Goal: Task Accomplishment & Management: Complete application form

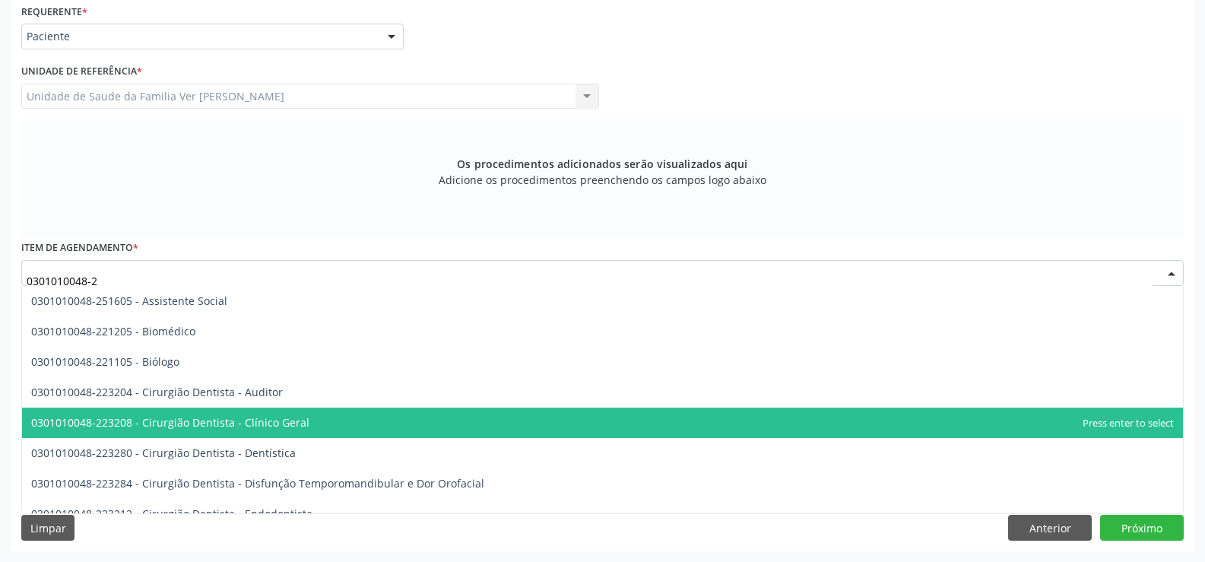
type input "0301010048-25"
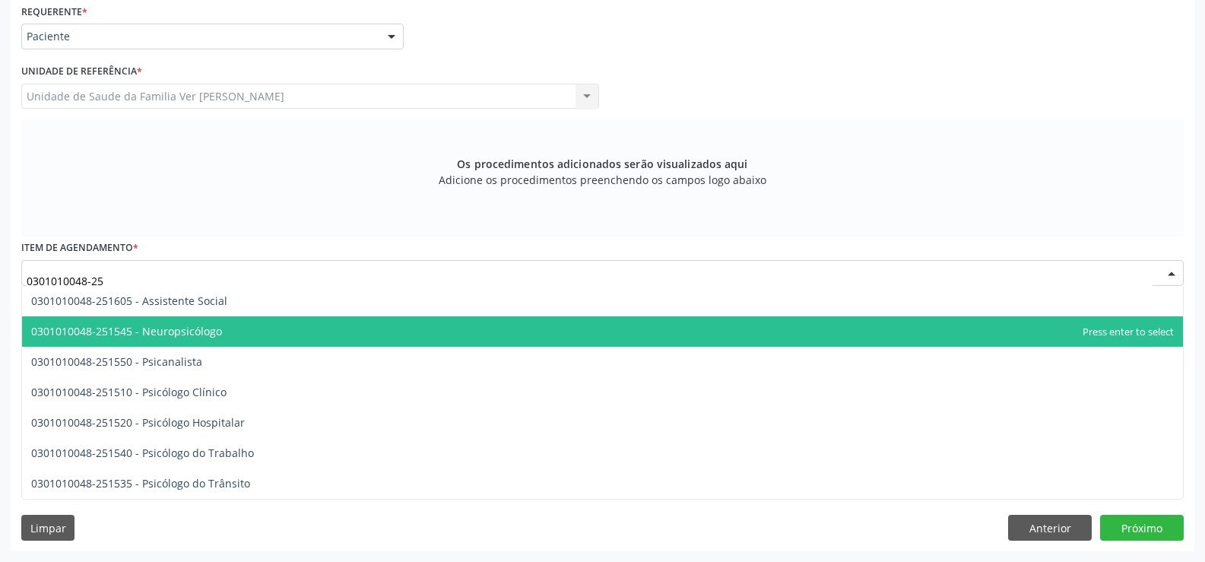
click at [198, 334] on span "0301010048-251545 - Neuropsicólogo" at bounding box center [126, 331] width 191 height 14
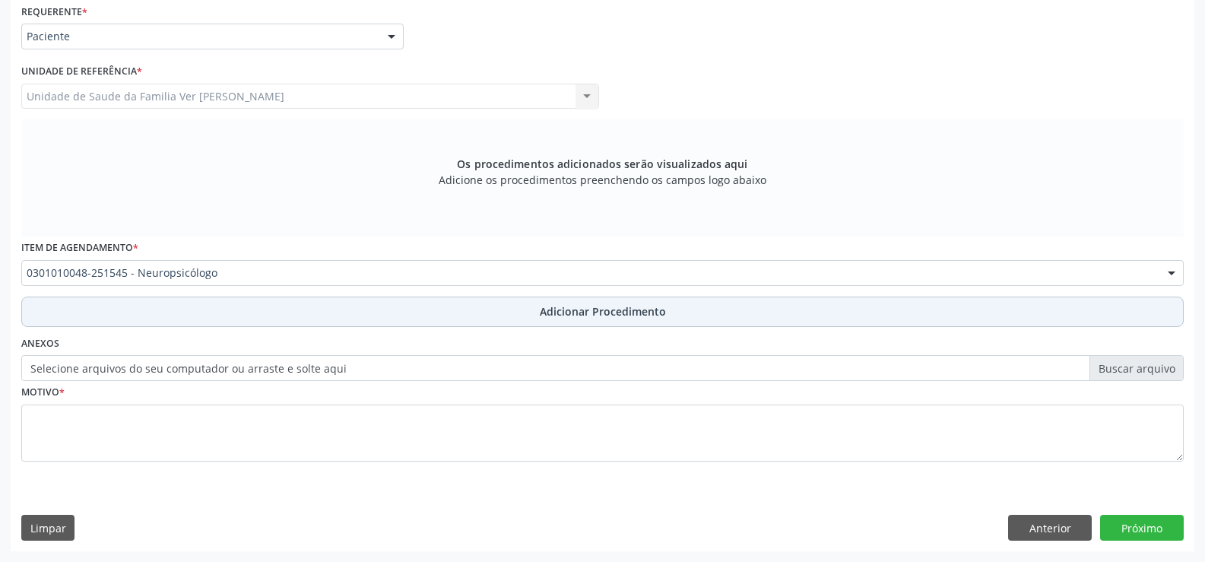
click at [599, 316] on span "Adicionar Procedimento" at bounding box center [603, 311] width 126 height 16
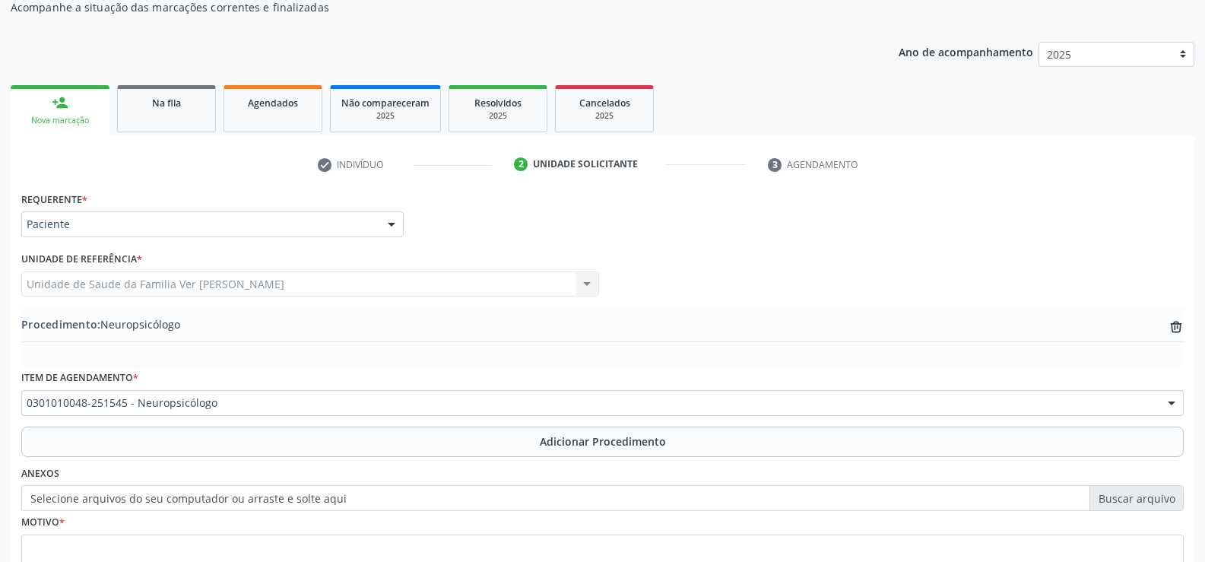
scroll to position [293, 0]
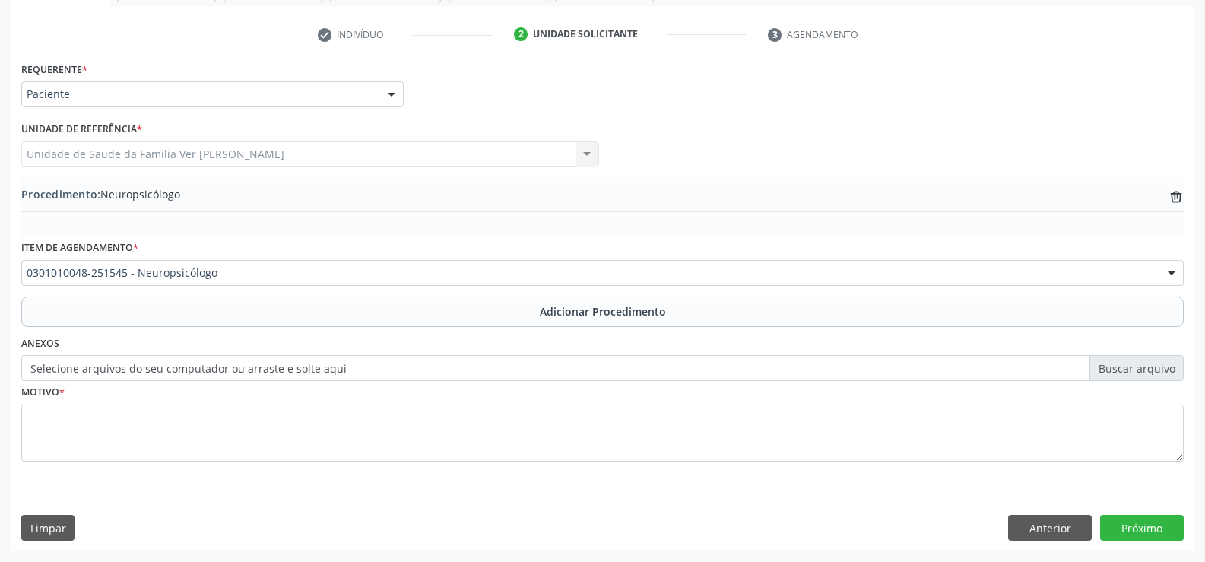
click at [1163, 363] on label "Selecione arquivos do seu computador ou arraste e solte aqui" at bounding box center [602, 368] width 1162 height 26
click at [1163, 363] on input "Selecione arquivos do seu computador ou arraste e solte aqui" at bounding box center [602, 368] width 1162 height 26
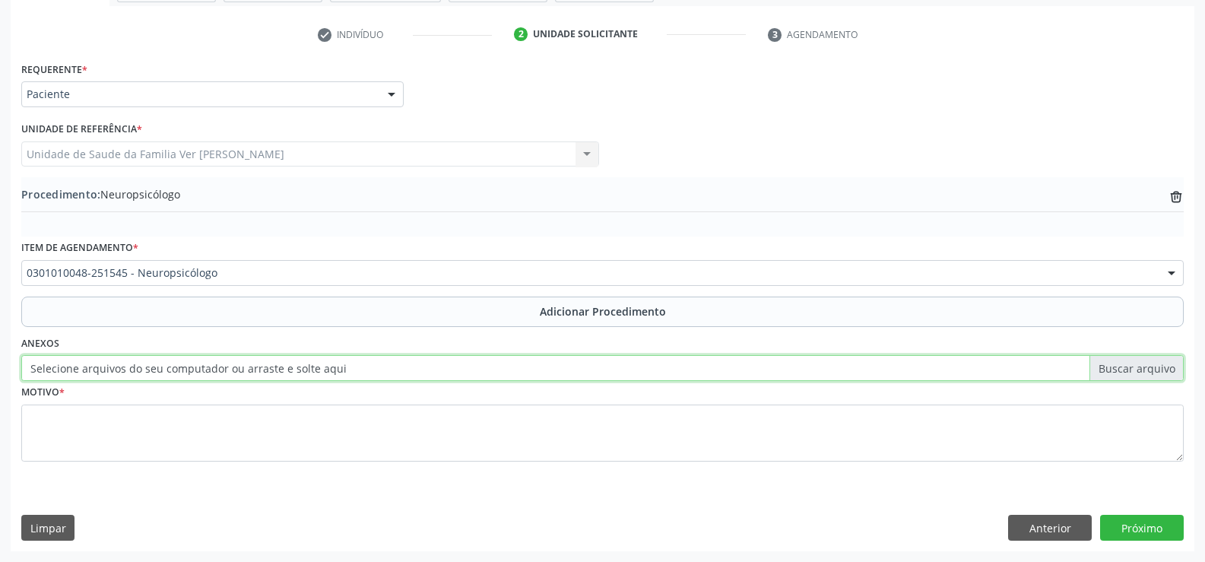
type input "C:\fakepath\WhatsApp Image [DATE] 14.13.25.jpeg"
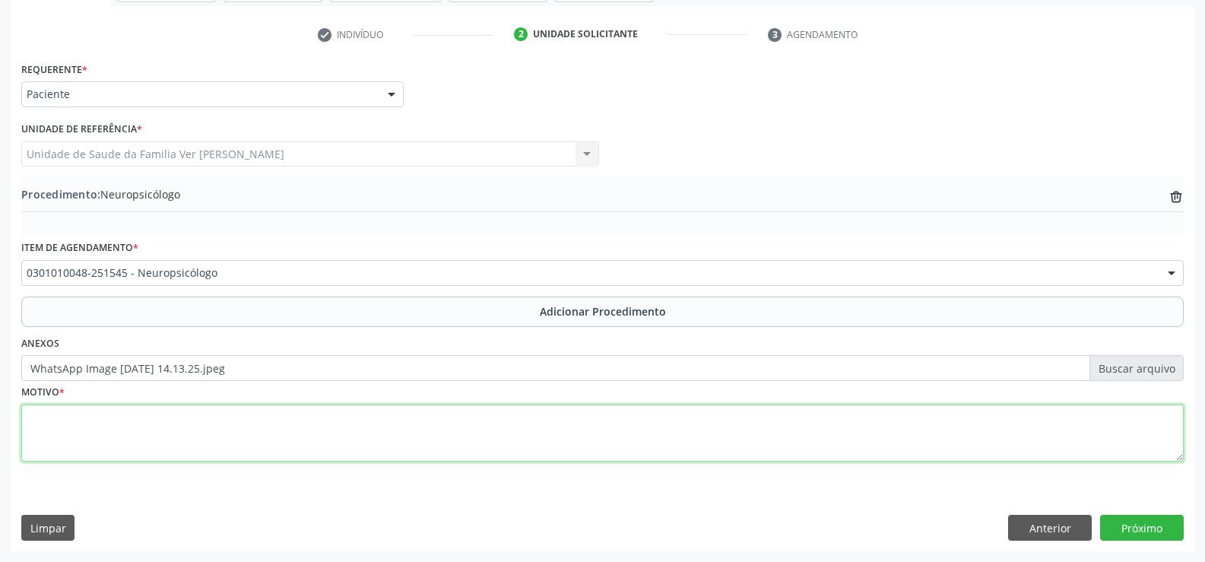
click at [105, 431] on textarea at bounding box center [602, 433] width 1162 height 58
type textarea "Não sei"
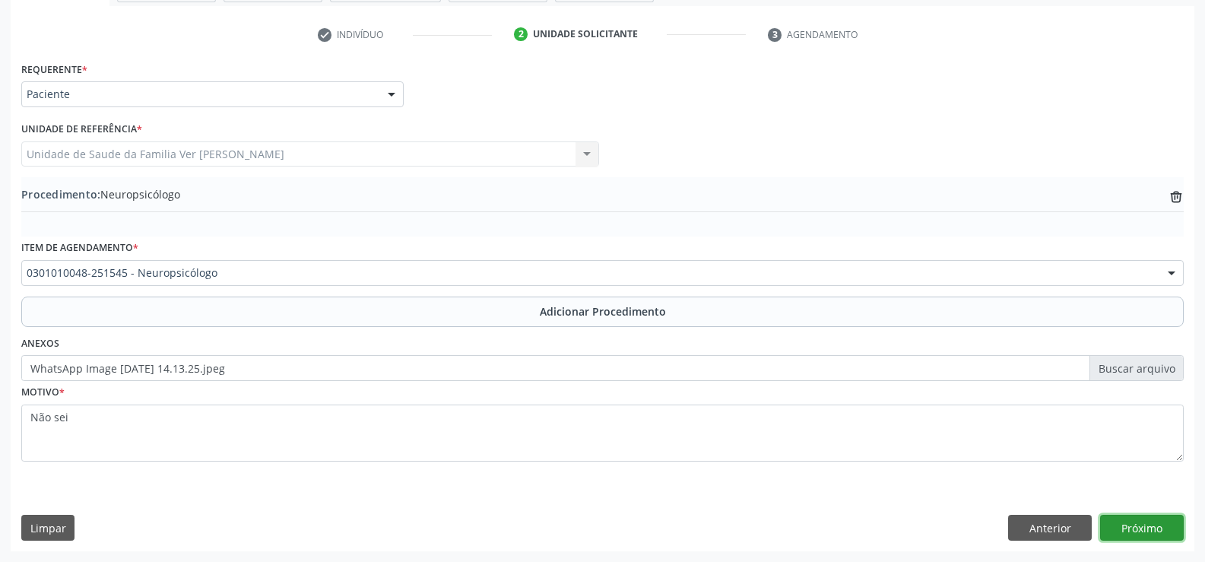
click at [1150, 532] on button "Próximo" at bounding box center [1142, 528] width 84 height 26
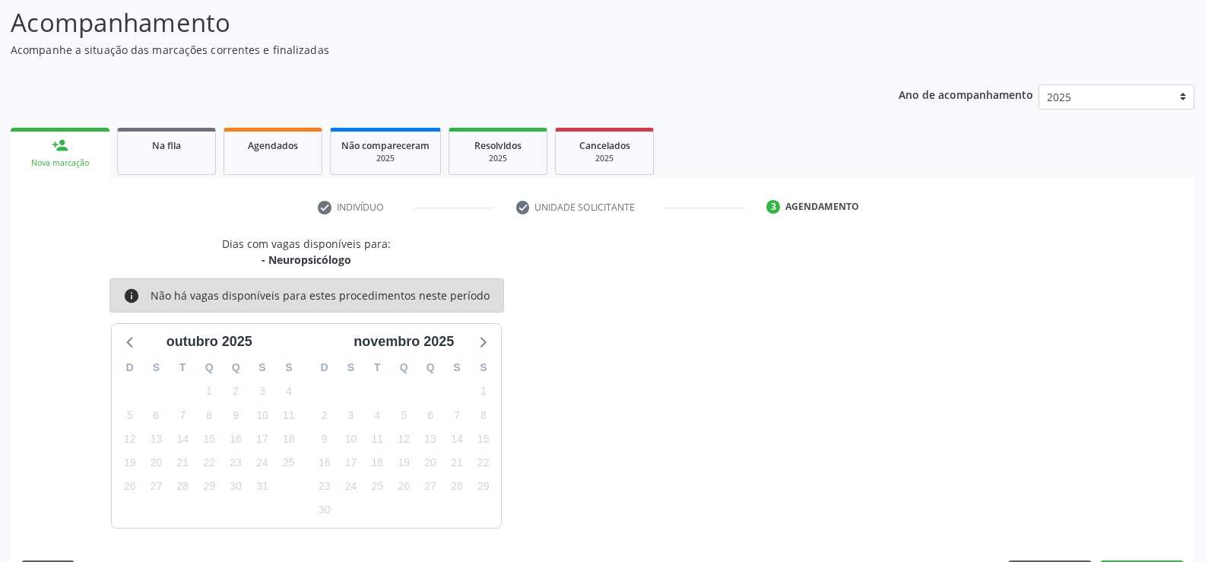
scroll to position [166, 0]
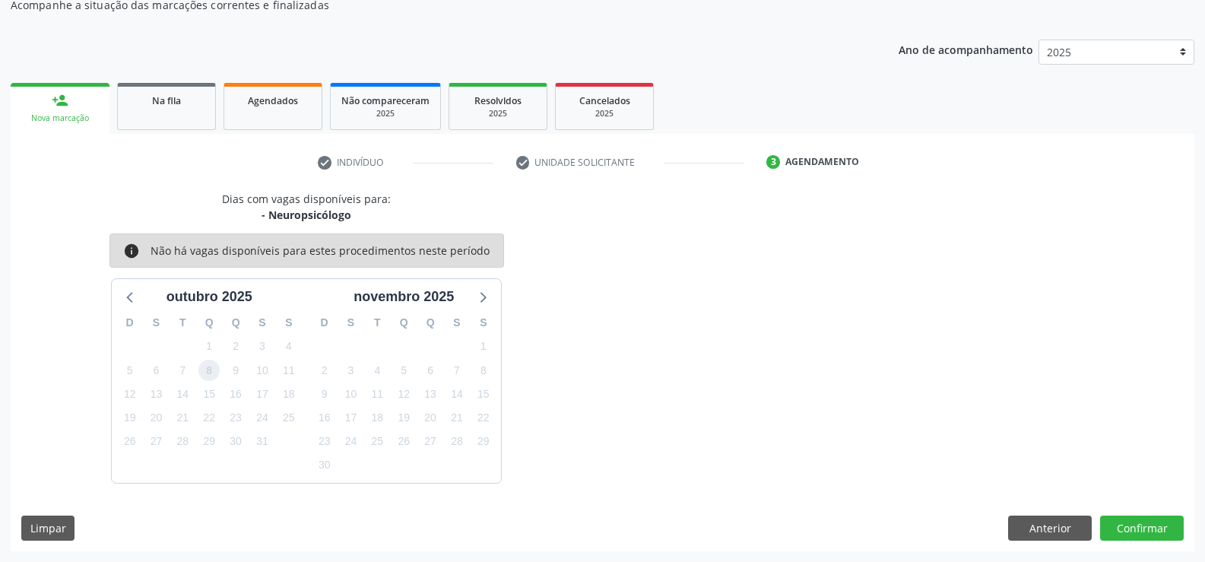
click at [208, 371] on span "8" at bounding box center [208, 370] width 21 height 21
click at [1126, 525] on button "Confirmar" at bounding box center [1142, 528] width 84 height 26
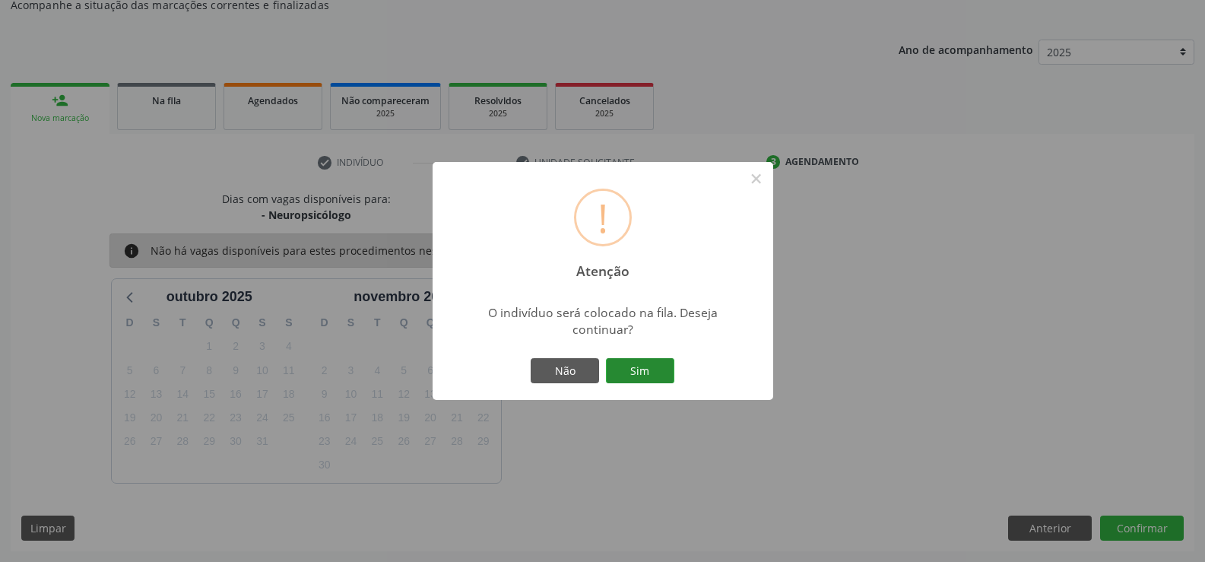
click at [641, 368] on button "Sim" at bounding box center [640, 371] width 68 height 26
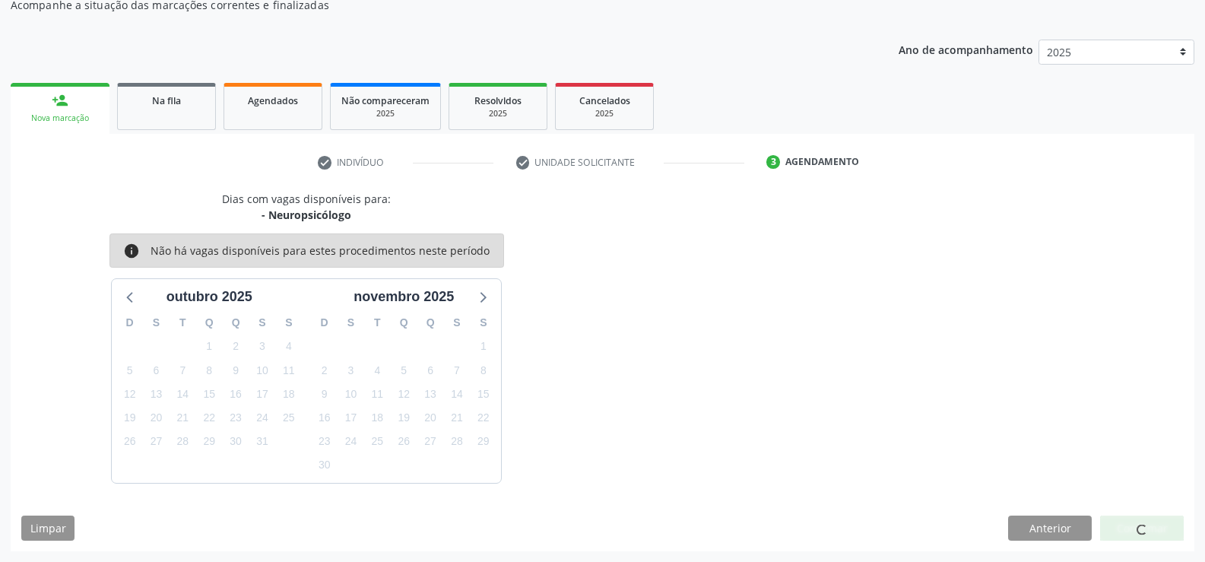
scroll to position [0, 0]
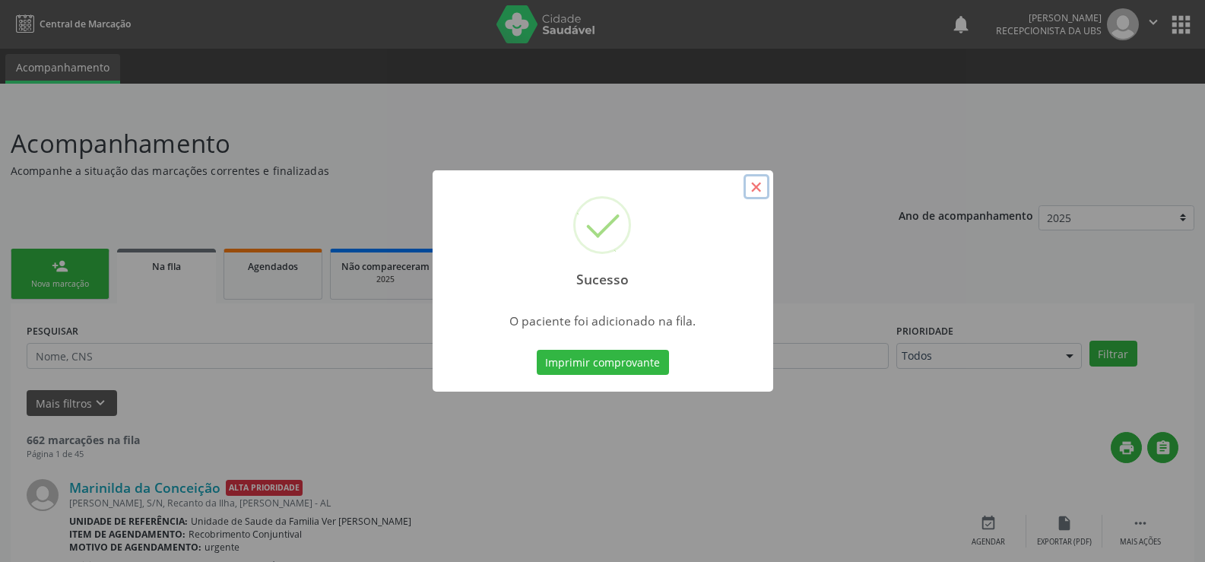
click at [759, 185] on button "×" at bounding box center [756, 187] width 26 height 26
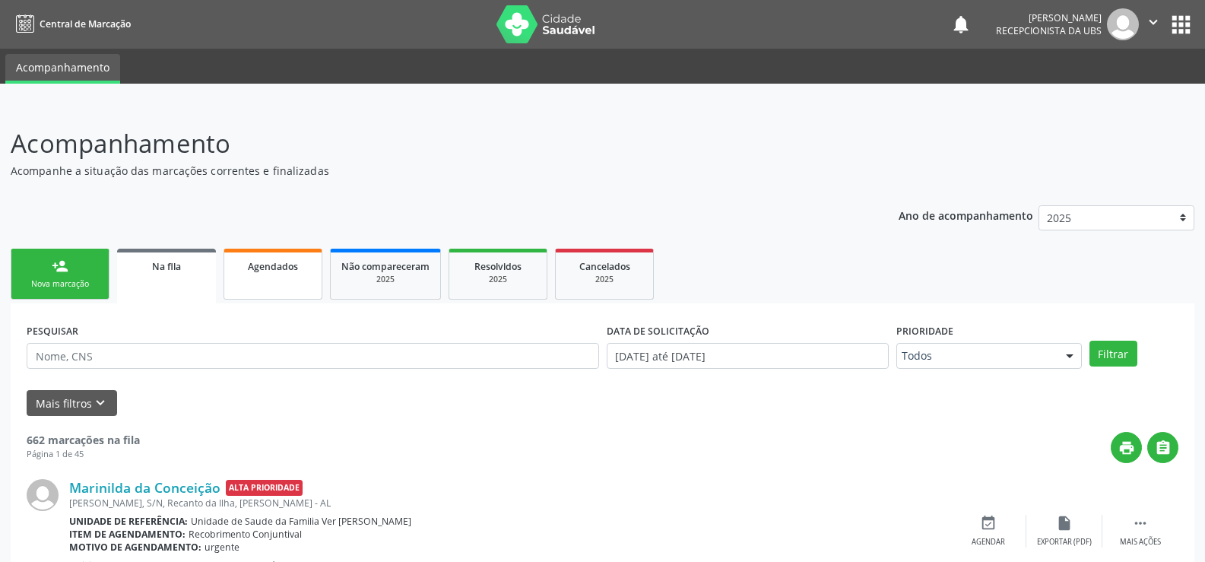
click at [306, 288] on link "Agendados" at bounding box center [272, 274] width 99 height 51
select select "9"
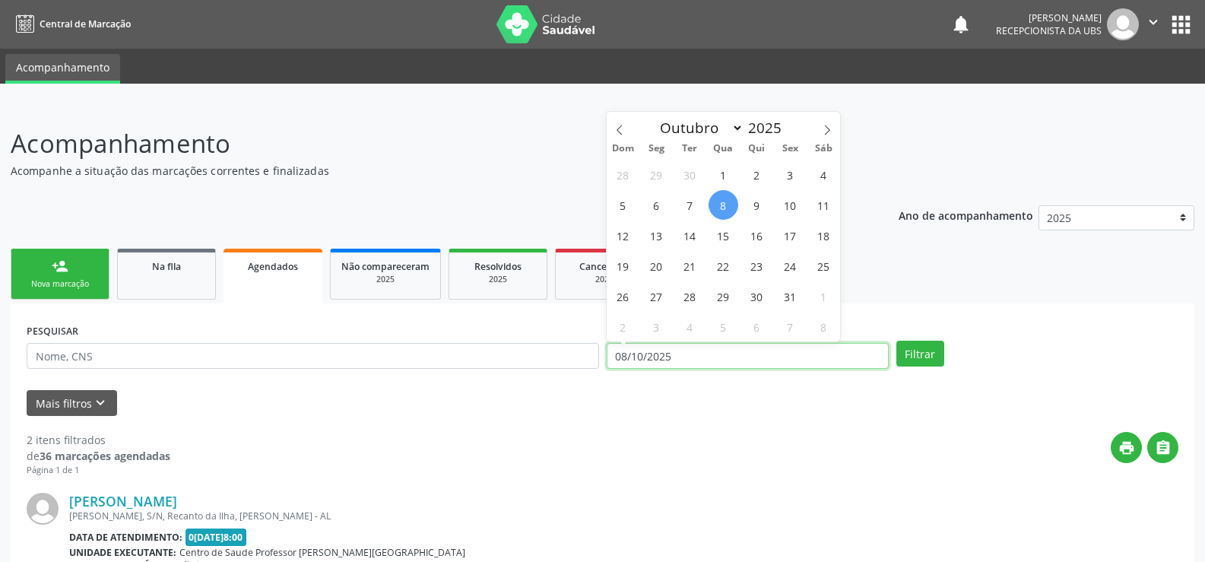
click at [839, 354] on input "08/10/2025" at bounding box center [748, 356] width 282 height 26
click at [780, 298] on span "31" at bounding box center [790, 296] width 30 height 30
type input "3[DATE]"
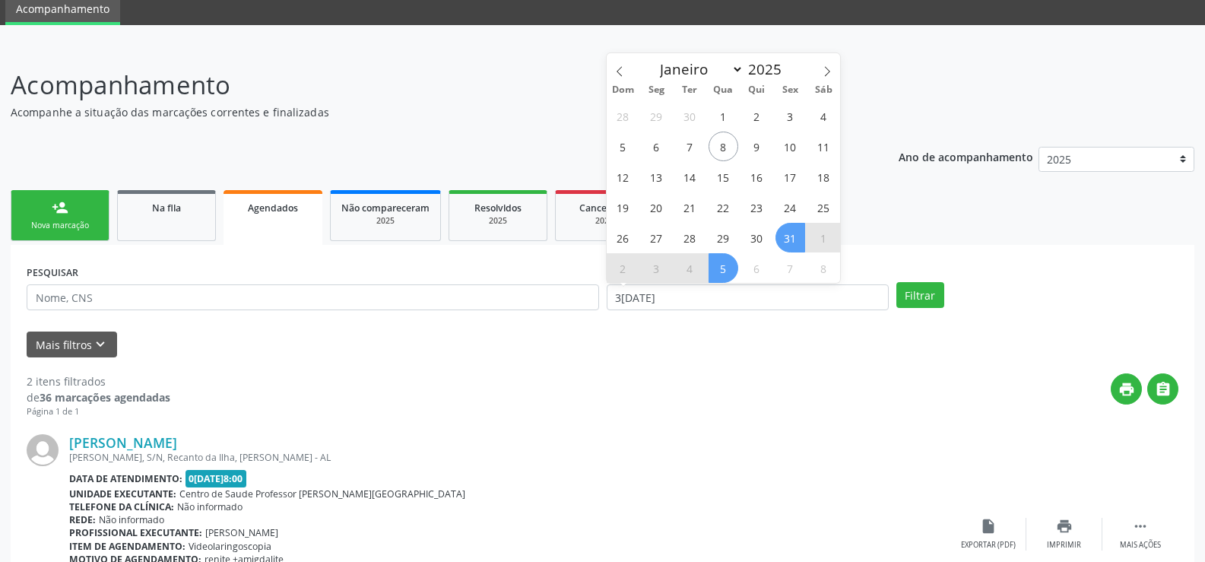
scroll to position [152, 0]
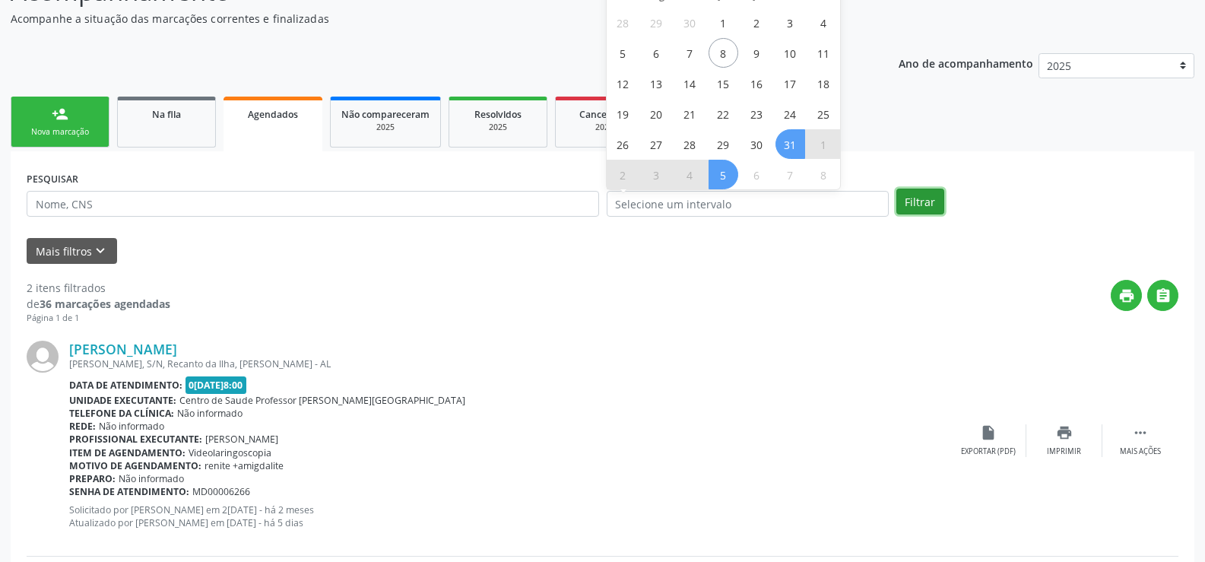
click at [924, 202] on button "Filtrar" at bounding box center [920, 202] width 48 height 26
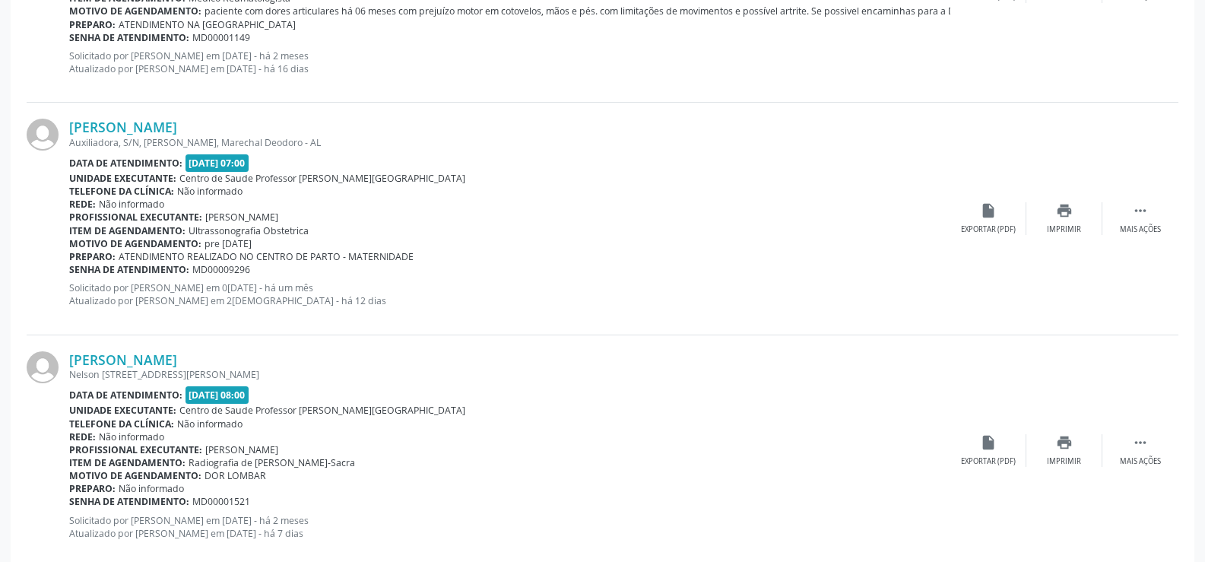
scroll to position [1976, 0]
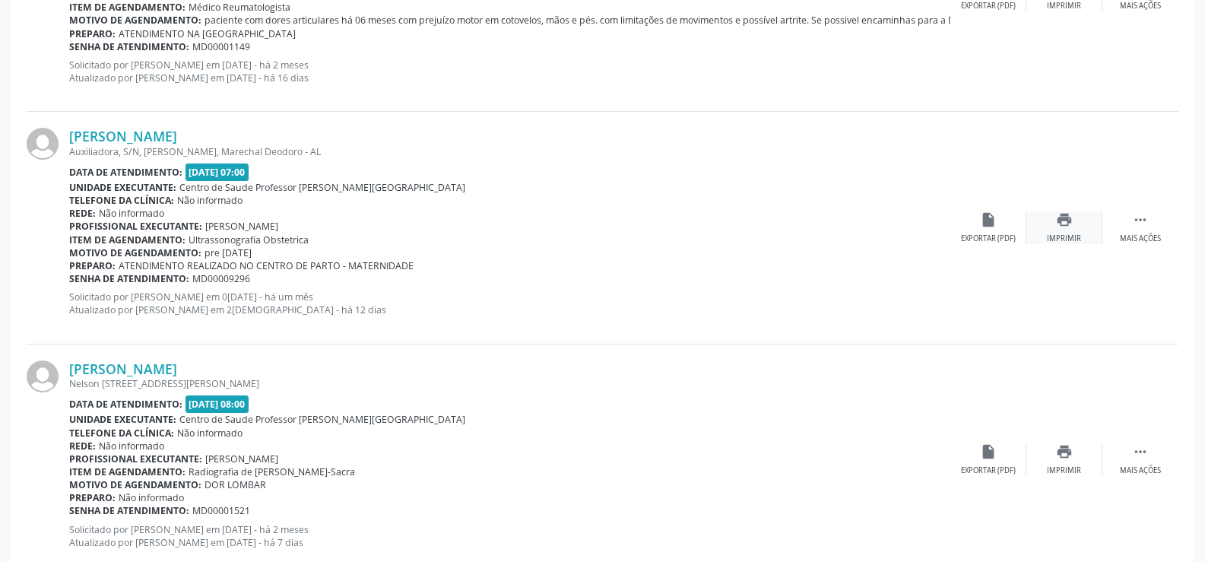
click at [1072, 230] on div "print Imprimir" at bounding box center [1064, 227] width 76 height 33
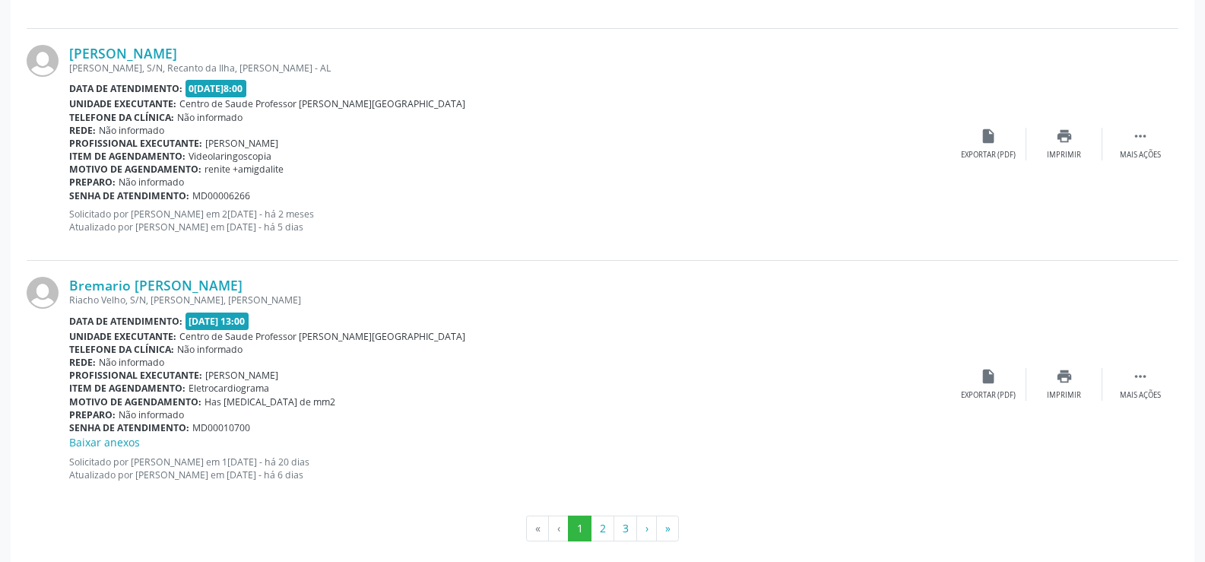
scroll to position [3469, 0]
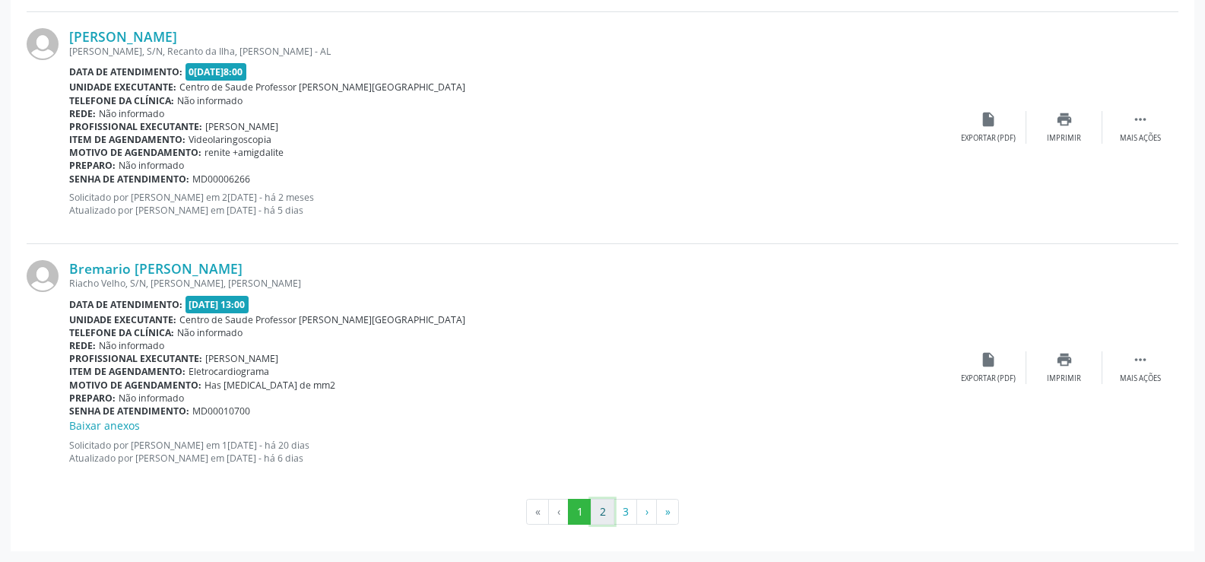
click at [598, 507] on button "2" at bounding box center [603, 512] width 24 height 26
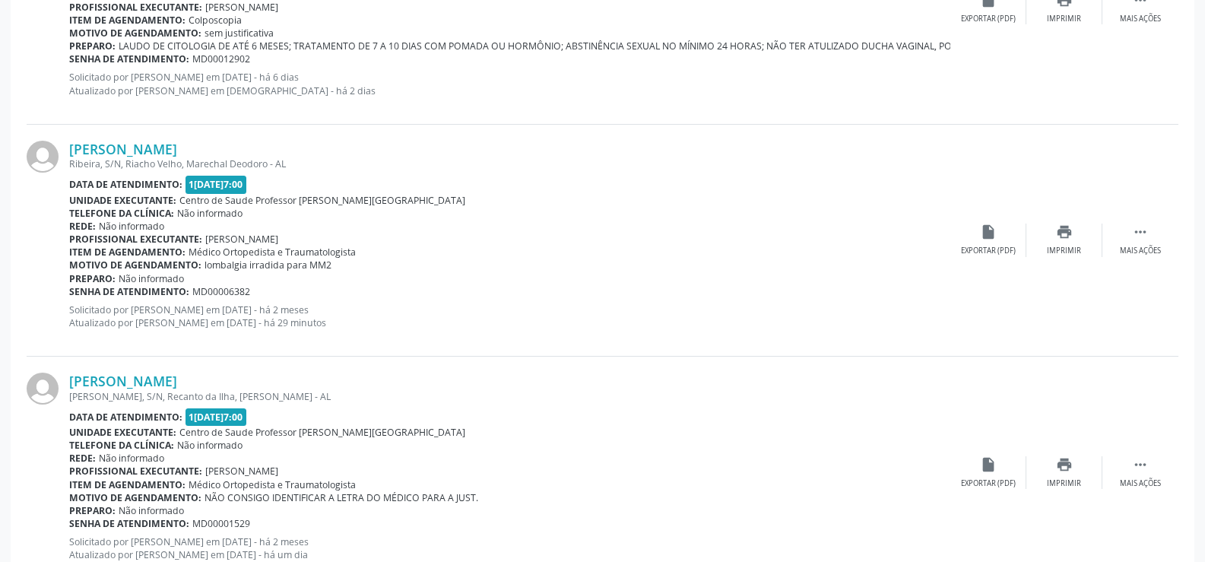
scroll to position [1748, 0]
click at [1070, 241] on div "print Imprimir" at bounding box center [1064, 239] width 76 height 33
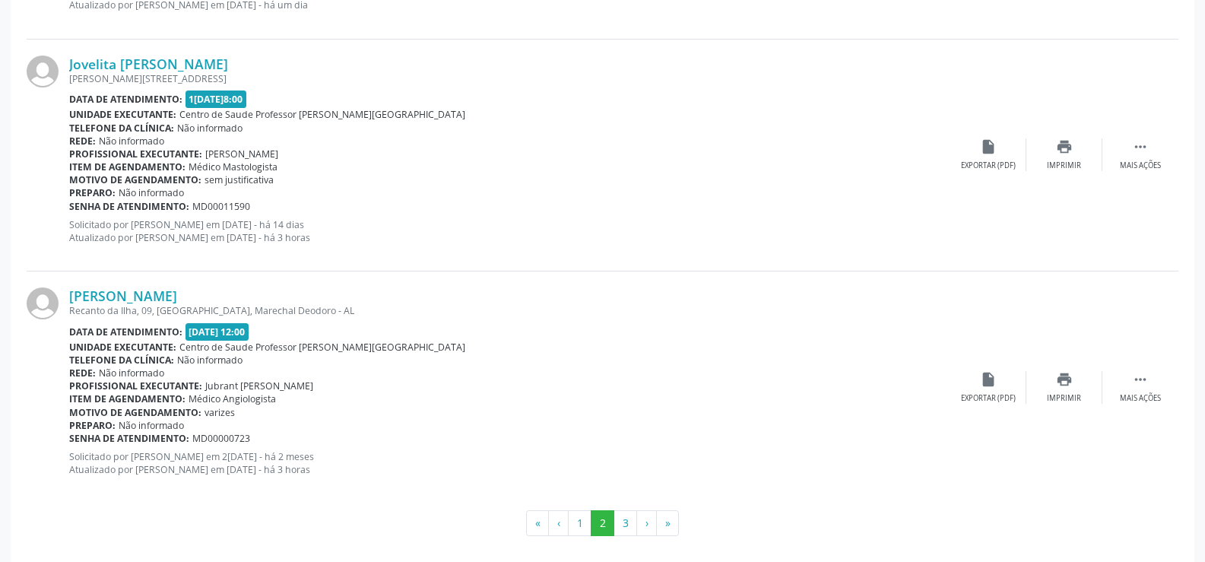
scroll to position [3469, 0]
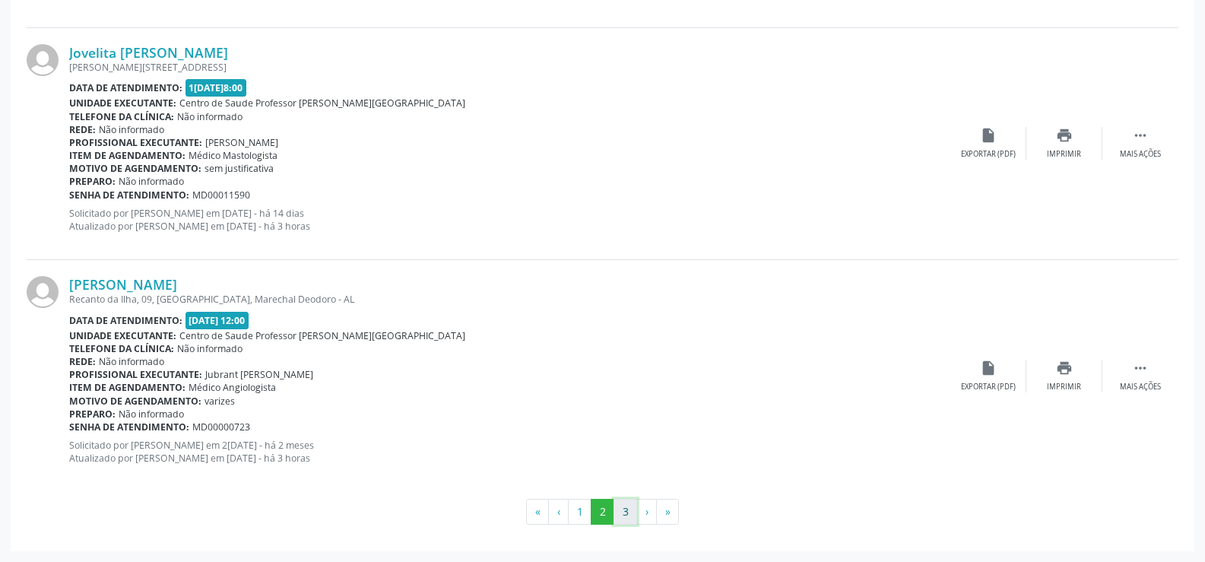
click at [622, 508] on button "3" at bounding box center [625, 512] width 24 height 26
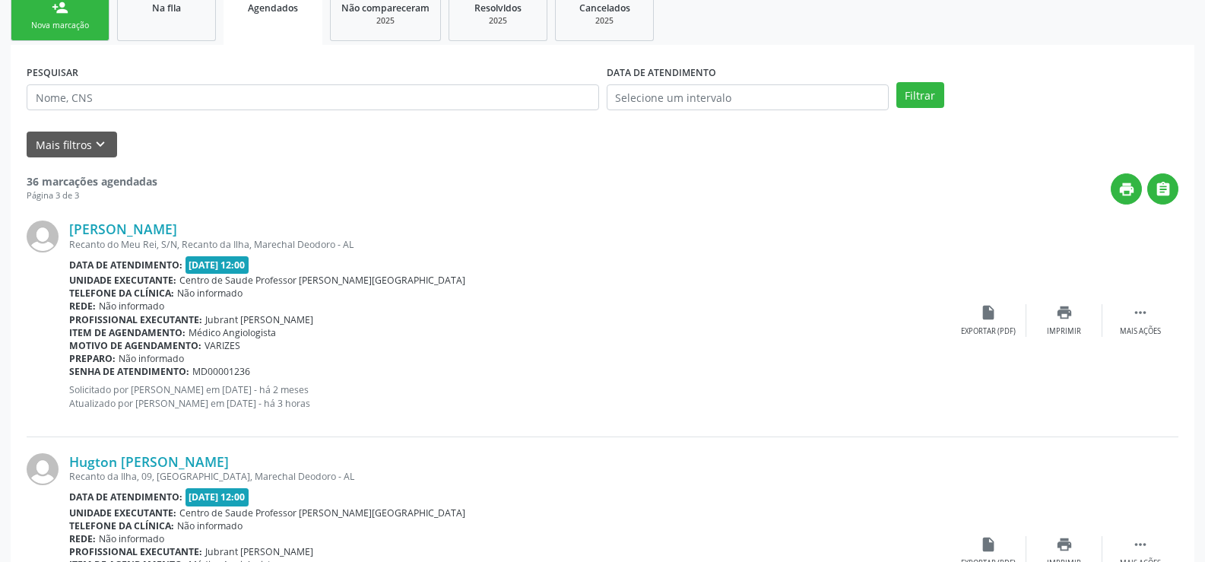
scroll to position [223, 0]
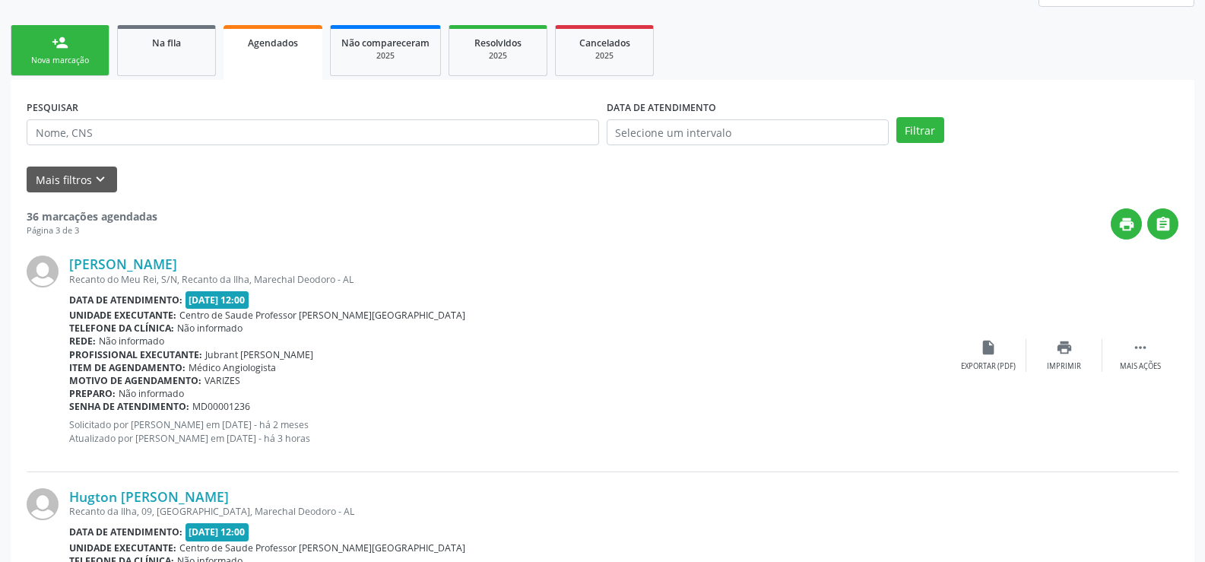
click at [60, 49] on div "person_add" at bounding box center [60, 42] width 17 height 17
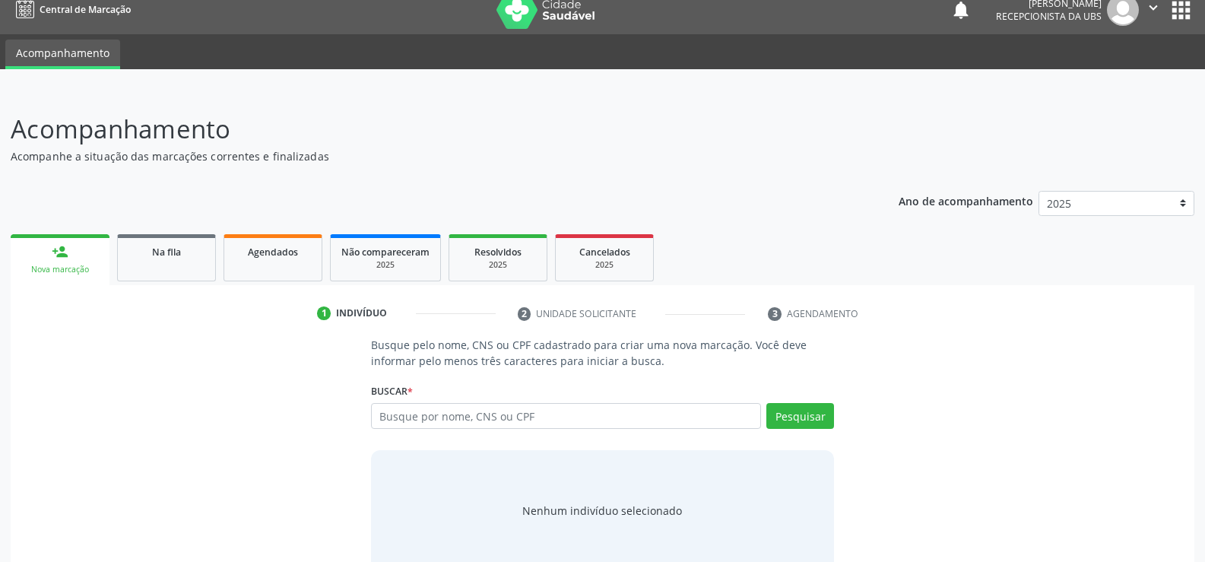
scroll to position [0, 0]
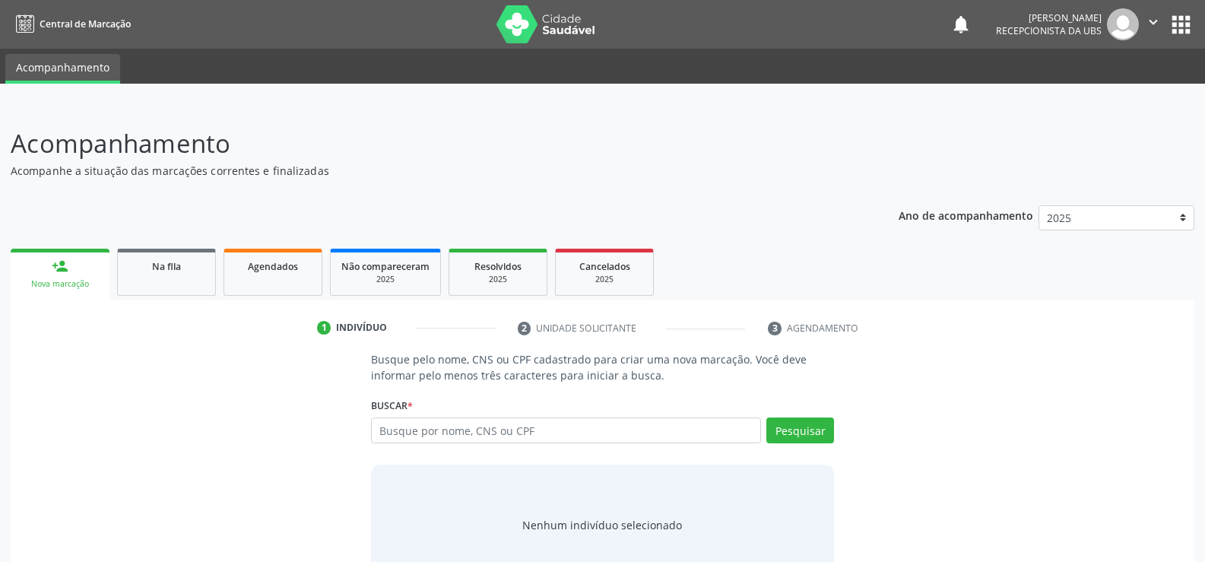
click at [81, 265] on link "person_add Nova marcação" at bounding box center [60, 274] width 99 height 51
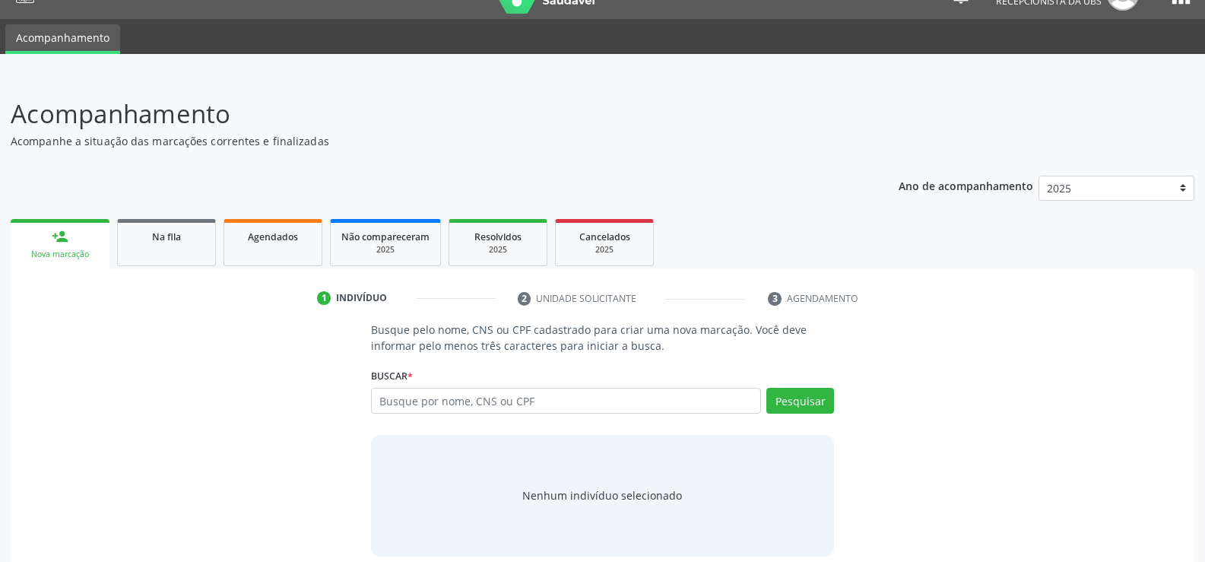
scroll to position [46, 0]
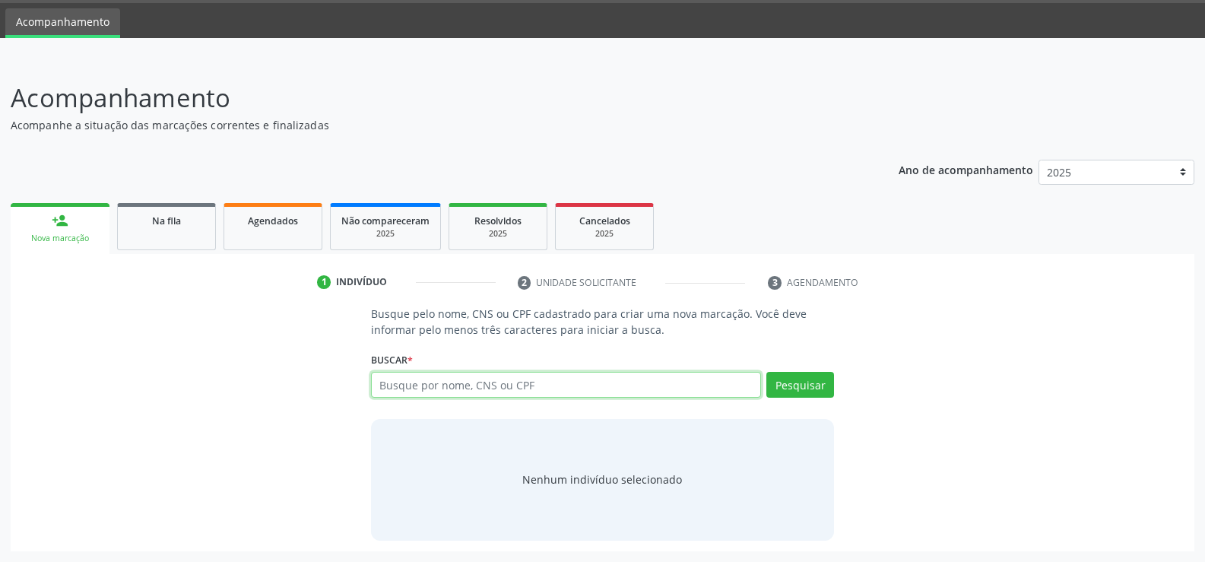
click at [422, 382] on input "text" at bounding box center [566, 385] width 390 height 26
type input "704305555085391"
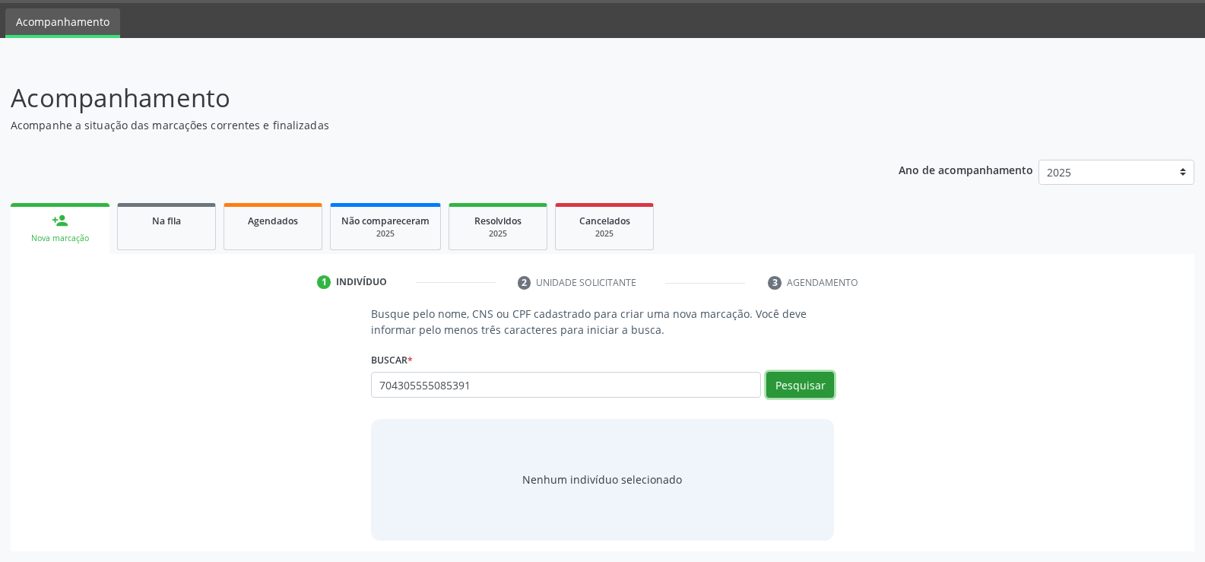
click at [789, 384] on button "Pesquisar" at bounding box center [800, 385] width 68 height 26
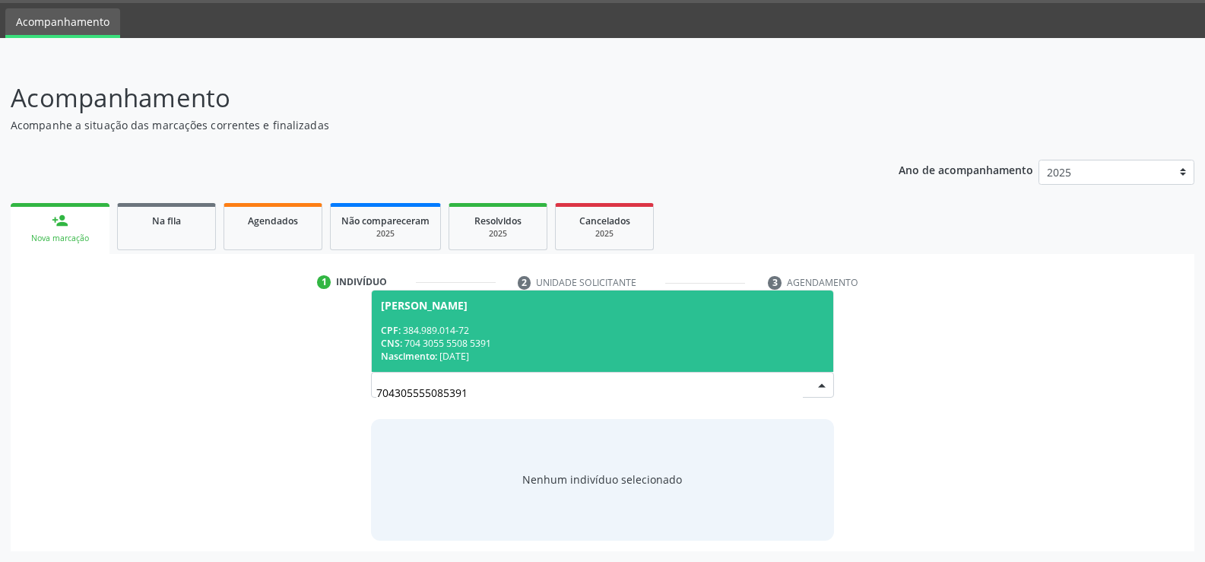
click at [426, 344] on div "CNS: 704 3055 5508 5391" at bounding box center [602, 343] width 443 height 13
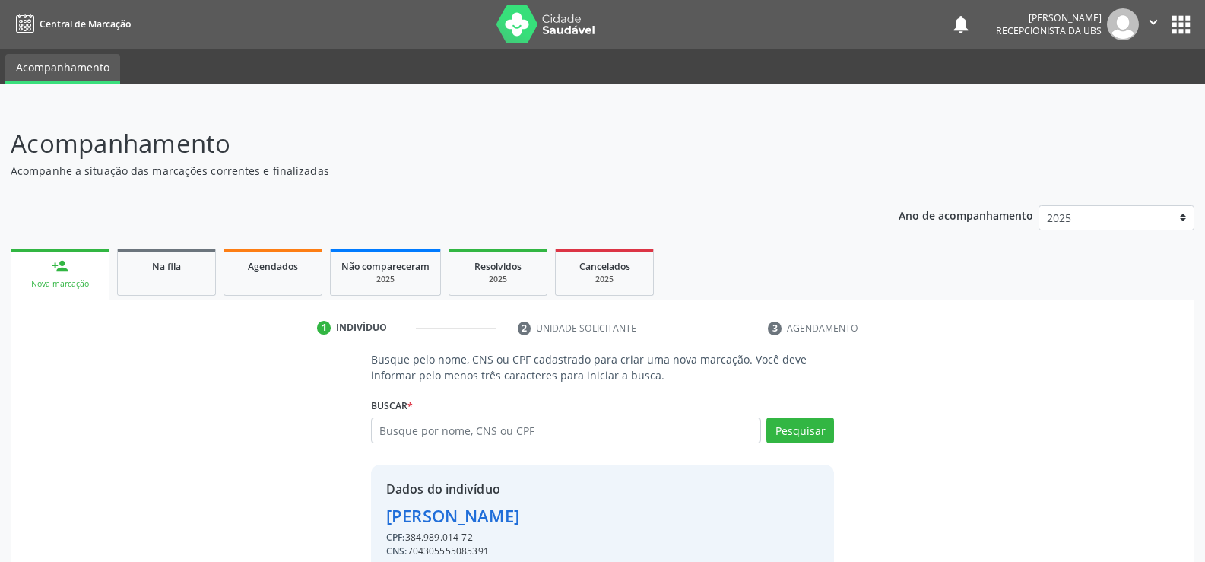
scroll to position [69, 0]
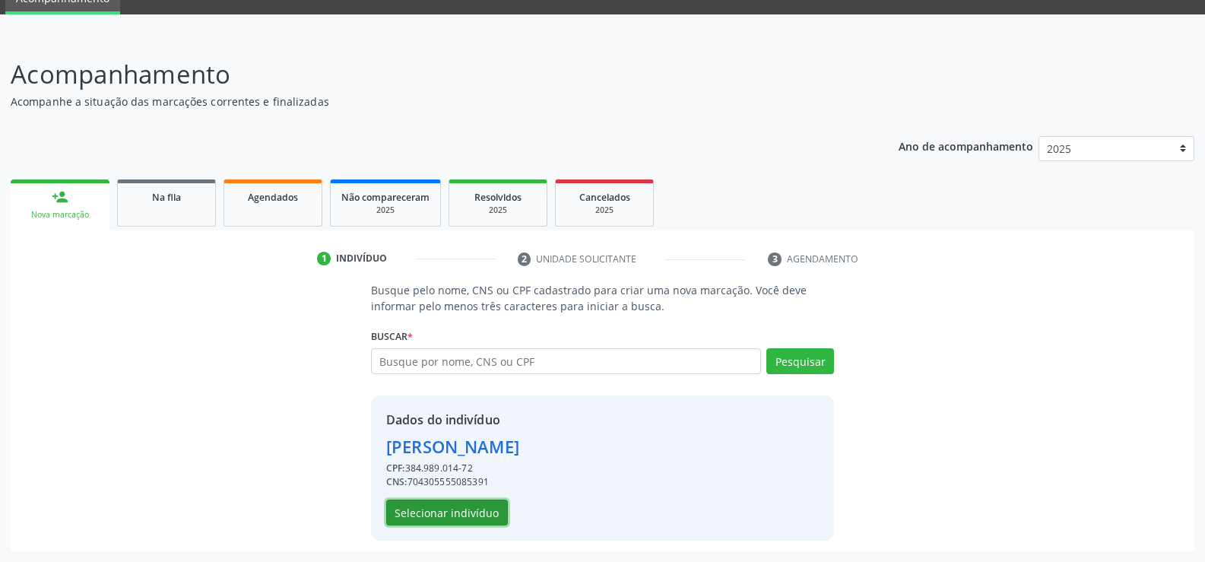
click at [443, 515] on button "Selecionar indivíduo" at bounding box center [447, 512] width 122 height 26
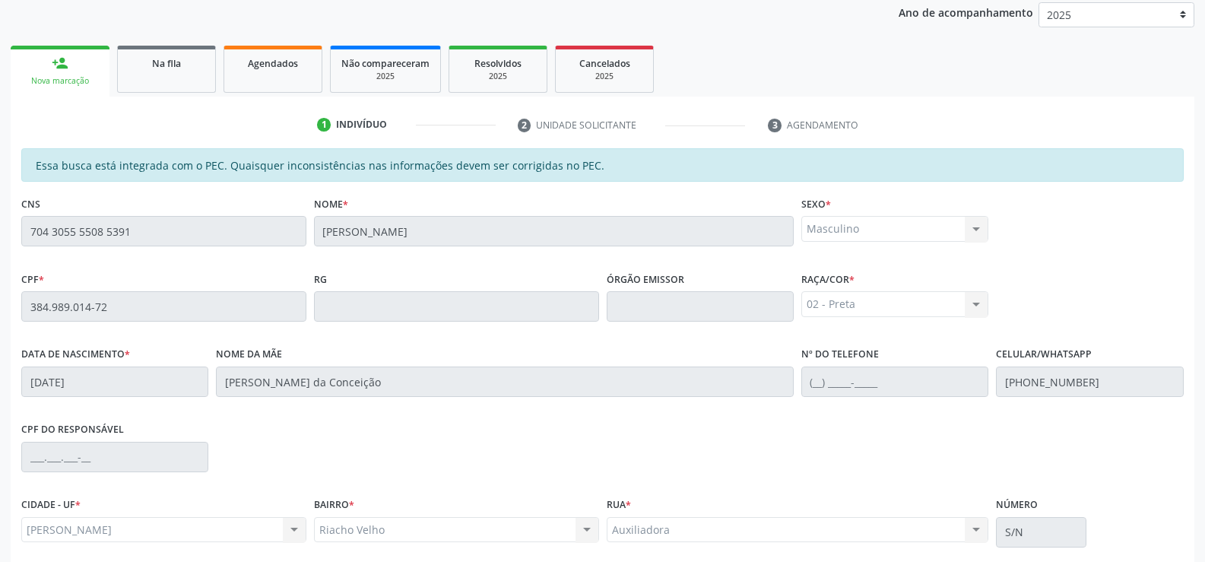
scroll to position [328, 0]
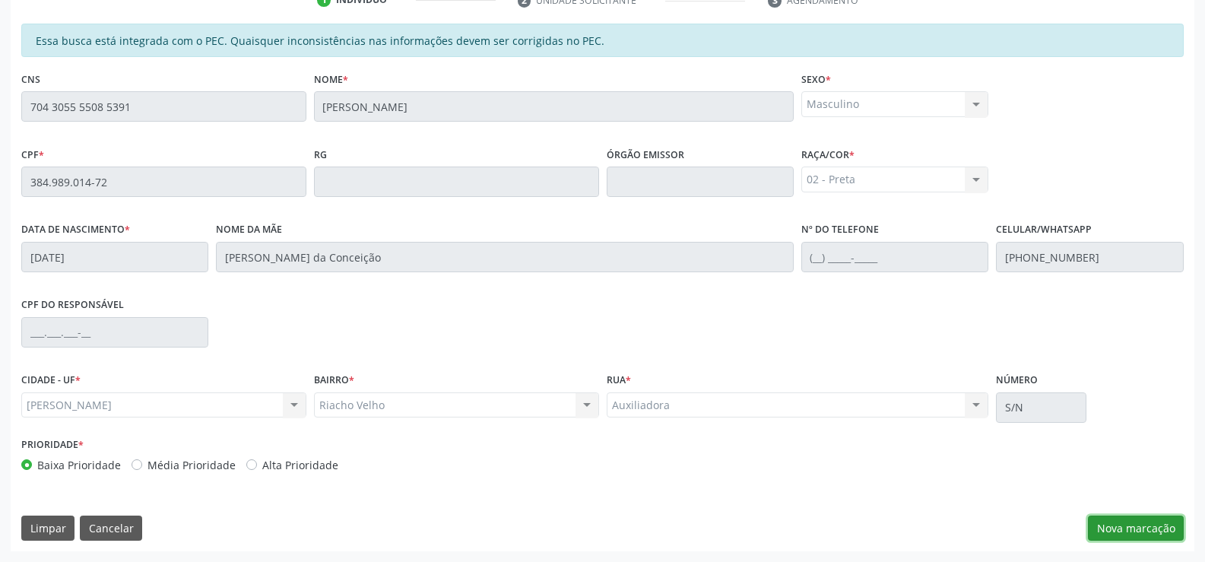
click at [1120, 524] on button "Nova marcação" at bounding box center [1136, 528] width 96 height 26
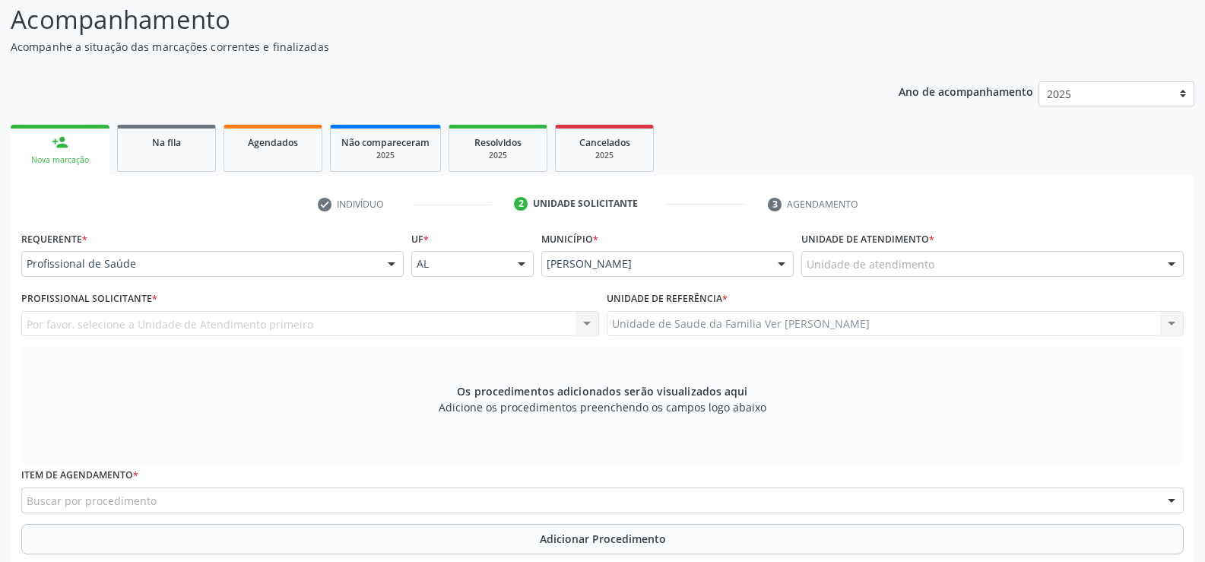
scroll to position [100, 0]
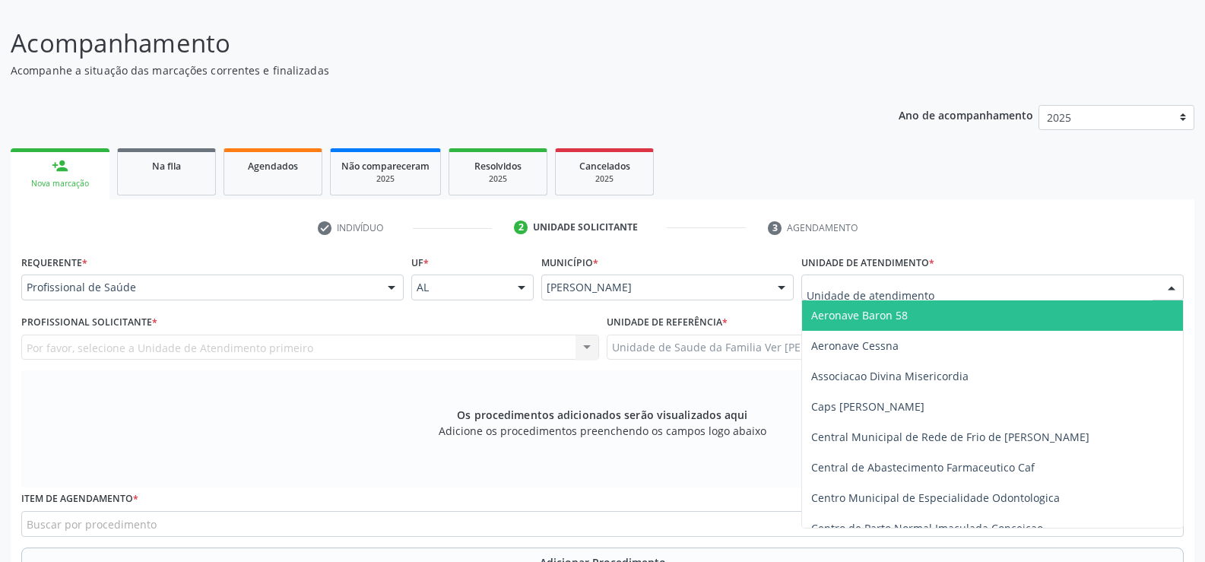
click at [1174, 288] on div at bounding box center [1171, 288] width 23 height 26
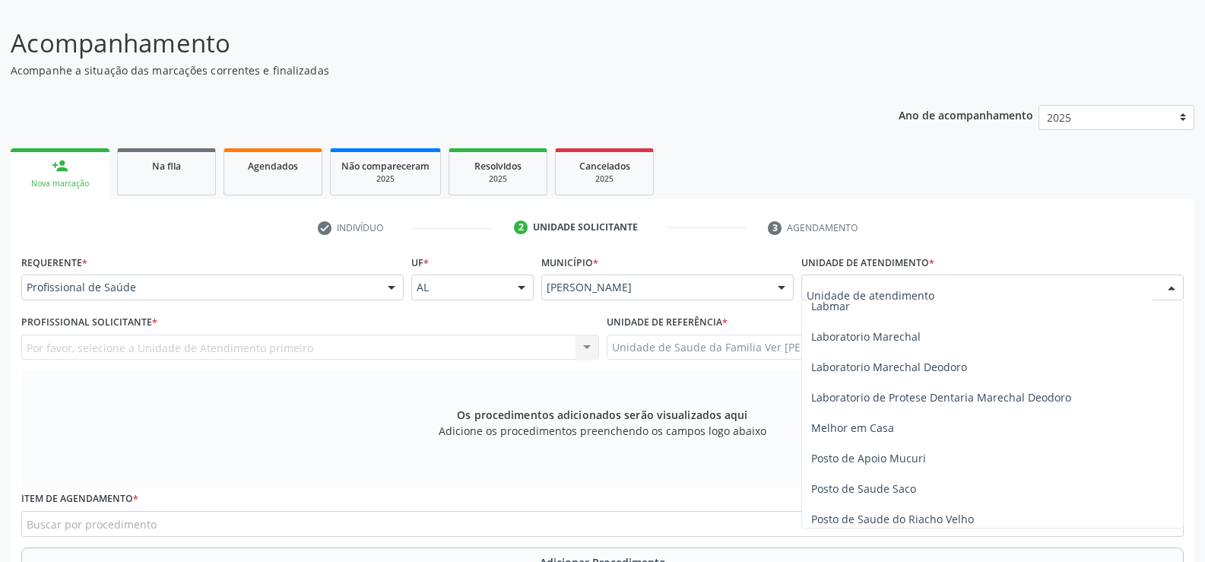
scroll to position [532, 0]
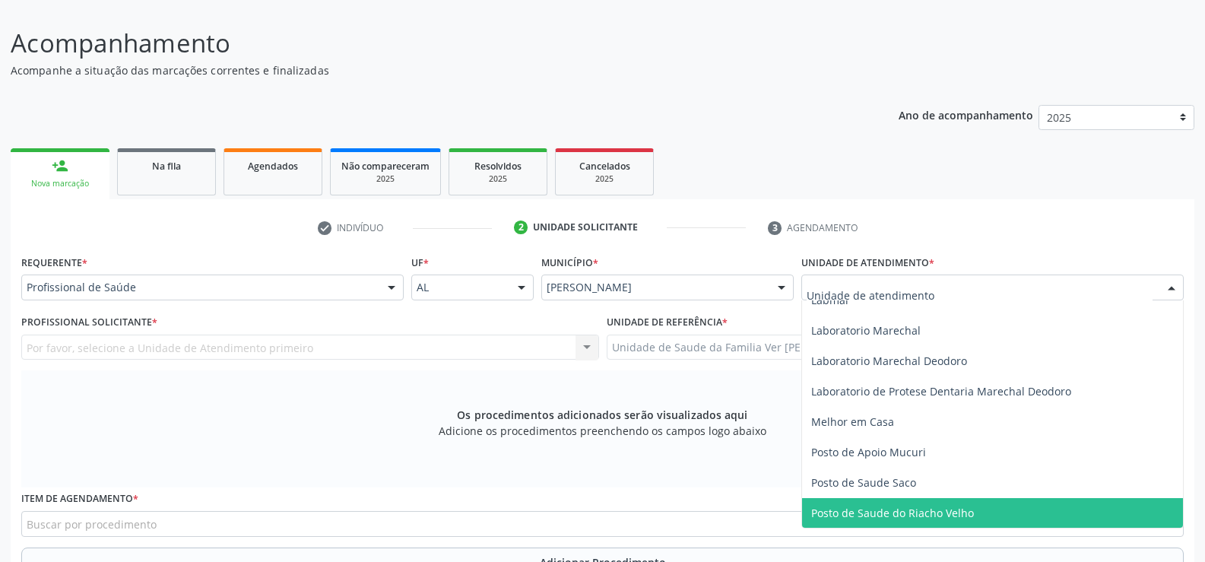
click at [952, 505] on span "Posto de Saude do Riacho Velho" at bounding box center [892, 512] width 163 height 14
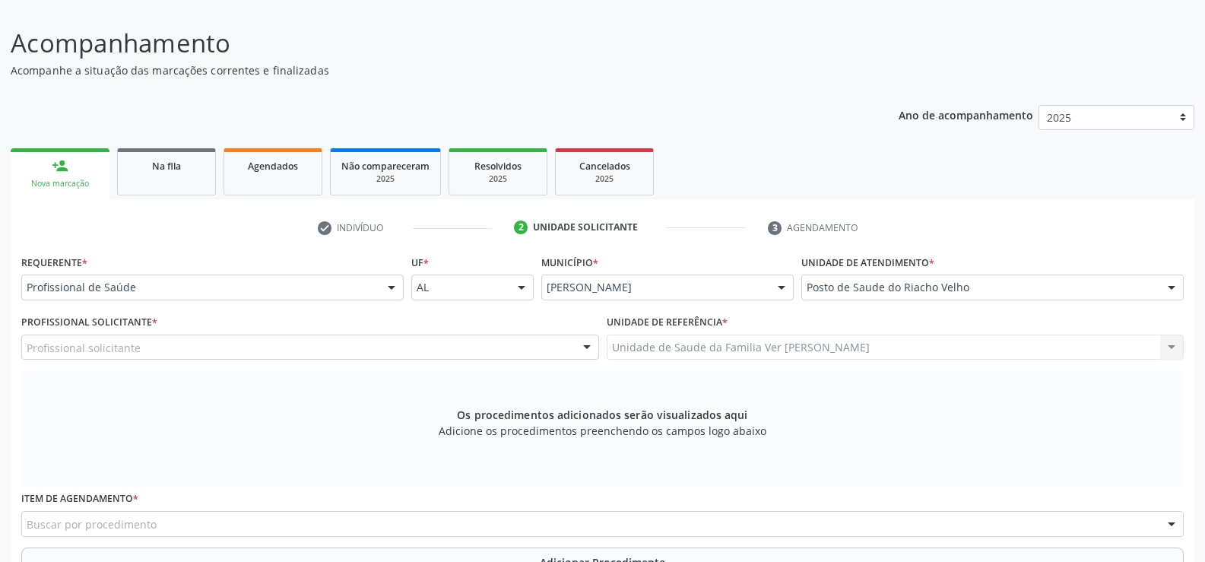
click at [387, 287] on div at bounding box center [391, 288] width 23 height 26
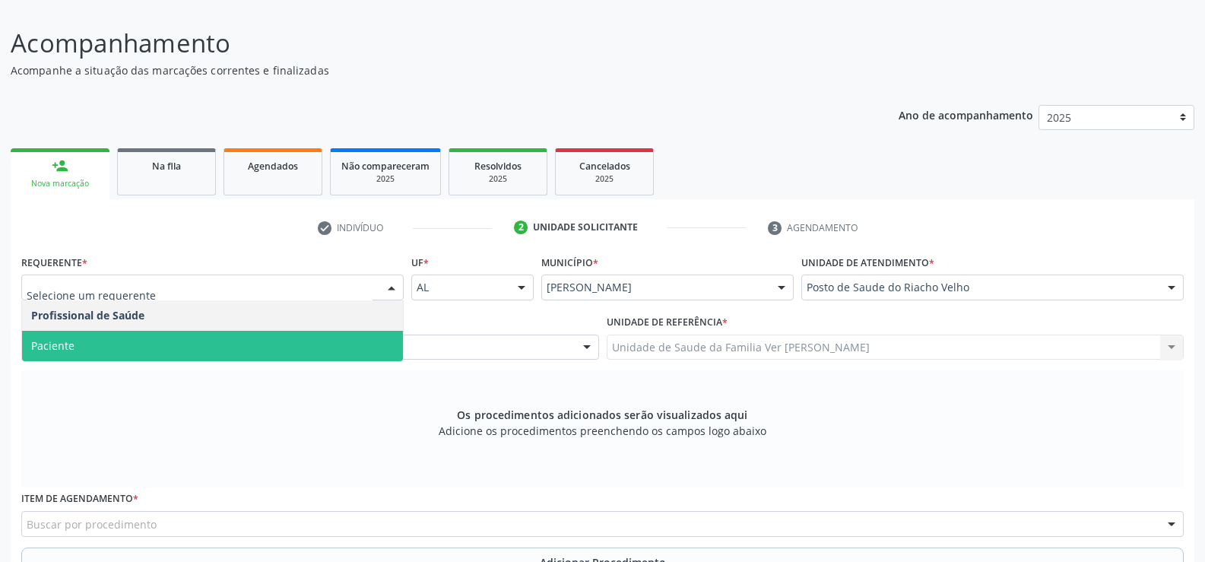
click at [252, 336] on span "Paciente" at bounding box center [212, 346] width 381 height 30
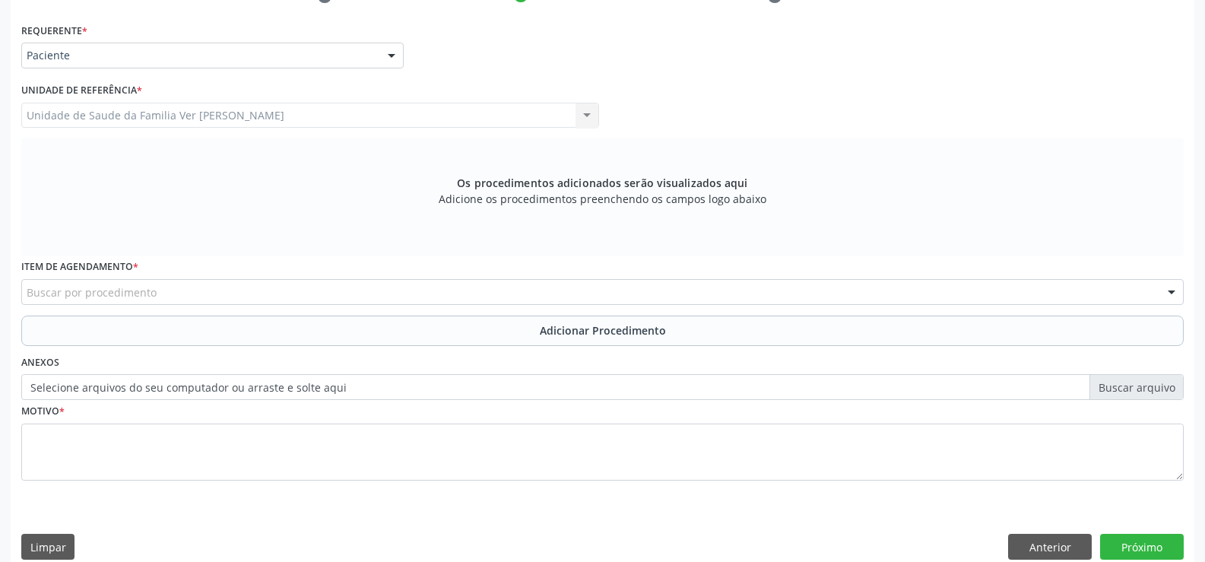
scroll to position [351, 0]
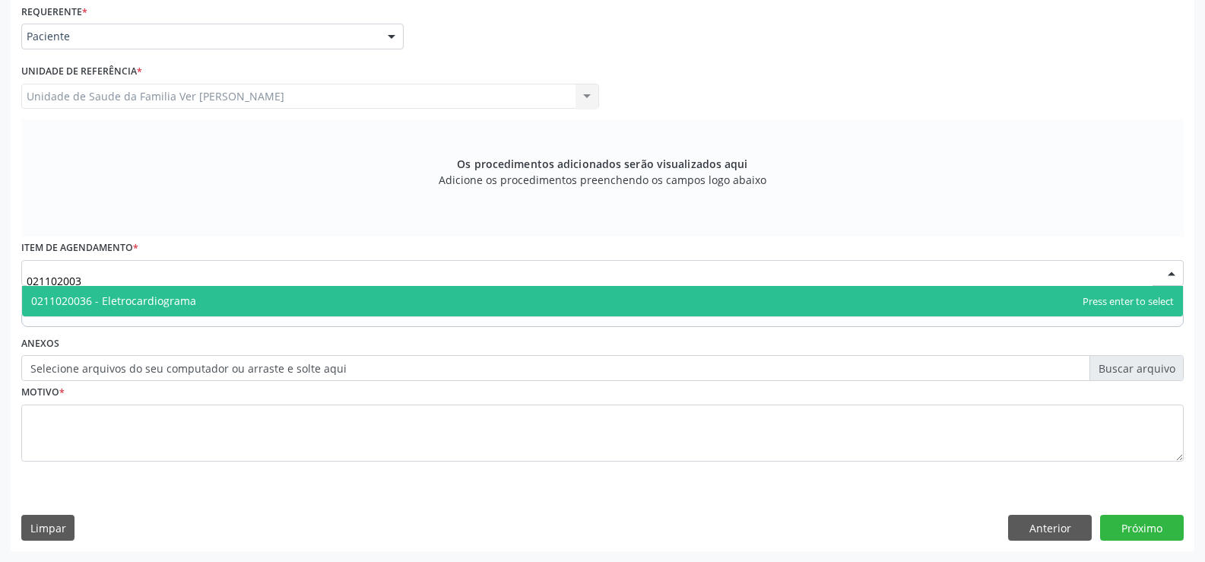
type input "0211020036"
click at [155, 297] on span "0211020036 - Eletrocardiograma" at bounding box center [113, 300] width 165 height 14
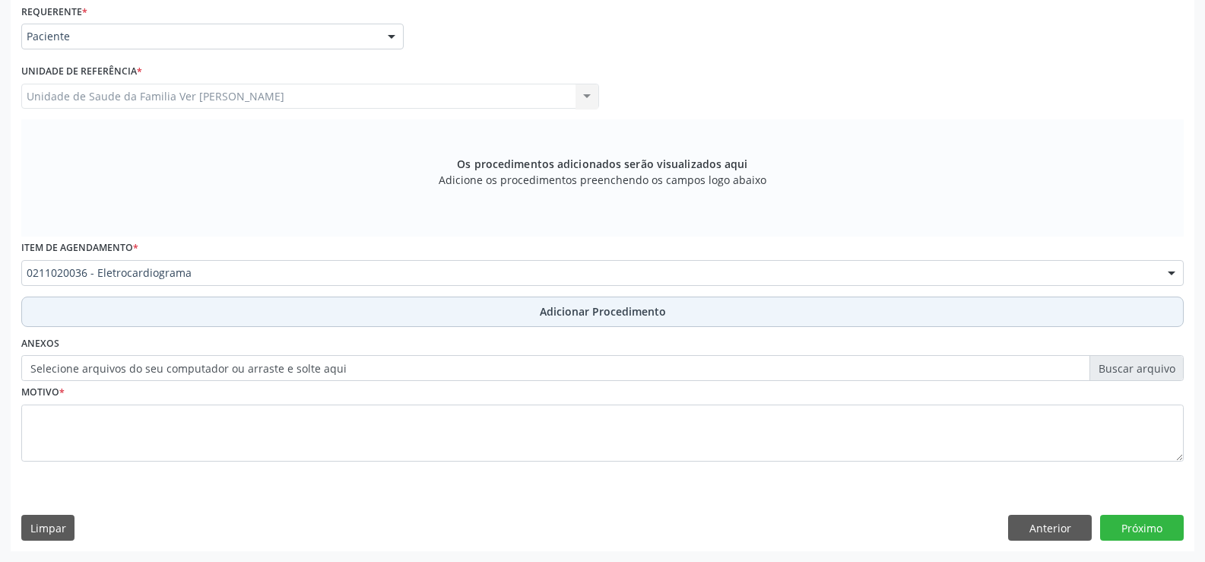
click at [635, 314] on span "Adicionar Procedimento" at bounding box center [603, 311] width 126 height 16
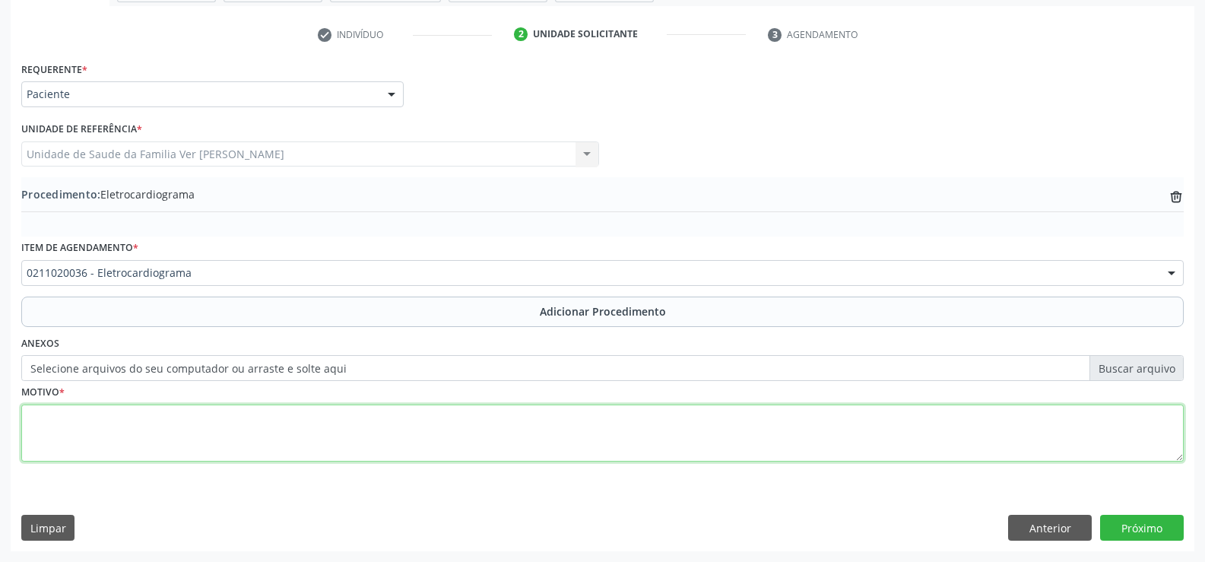
click at [51, 422] on textarea at bounding box center [602, 433] width 1162 height 58
type textarea "has+dor toracica anterior+palpitações+[MEDICAL_DATA] de mmii"
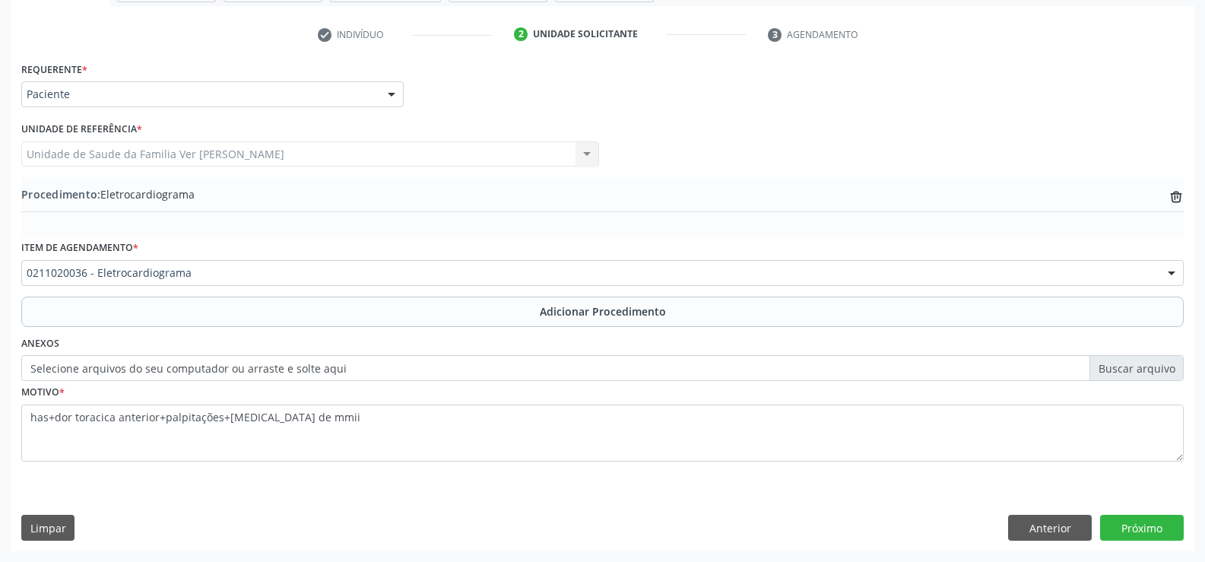
click at [1162, 360] on label "Selecione arquivos do seu computador ou arraste e solte aqui" at bounding box center [602, 368] width 1162 height 26
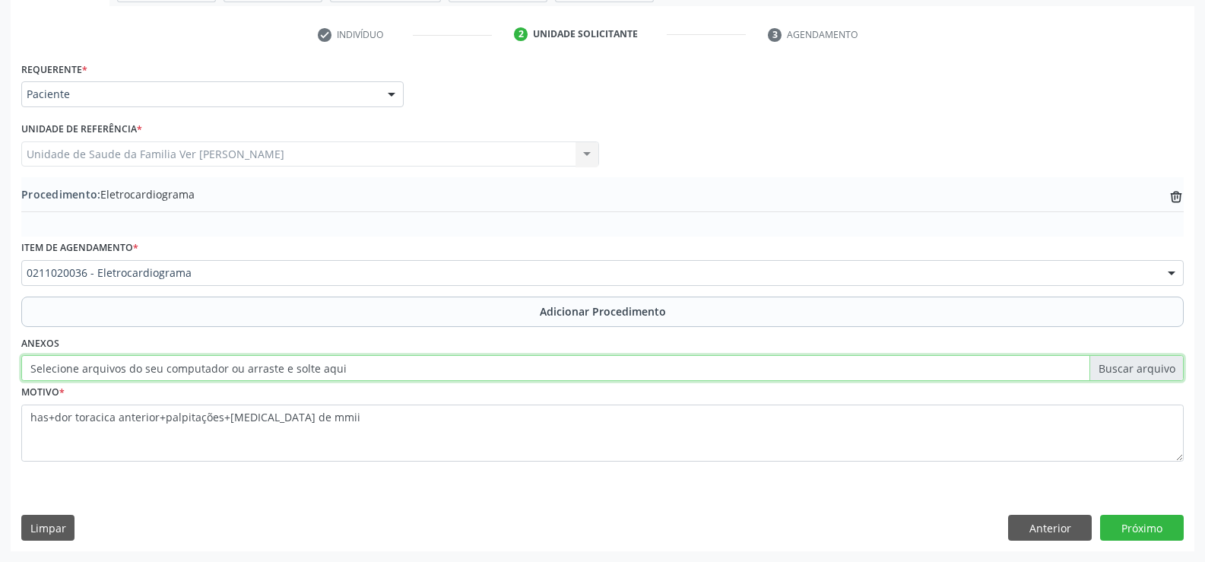
click at [1162, 360] on input "Selecione arquivos do seu computador ou arraste e solte aqui" at bounding box center [602, 368] width 1162 height 26
type input "C:\fakepath\WhatsApp Image 2[DATE]4.54.36.jpeg"
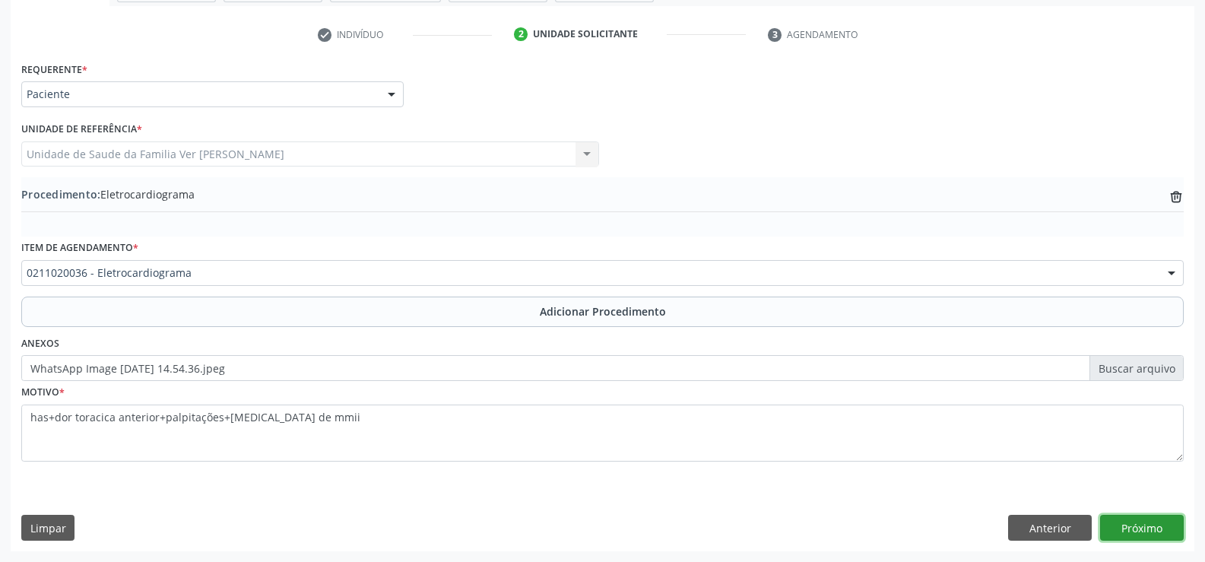
click at [1133, 523] on button "Próximo" at bounding box center [1142, 528] width 84 height 26
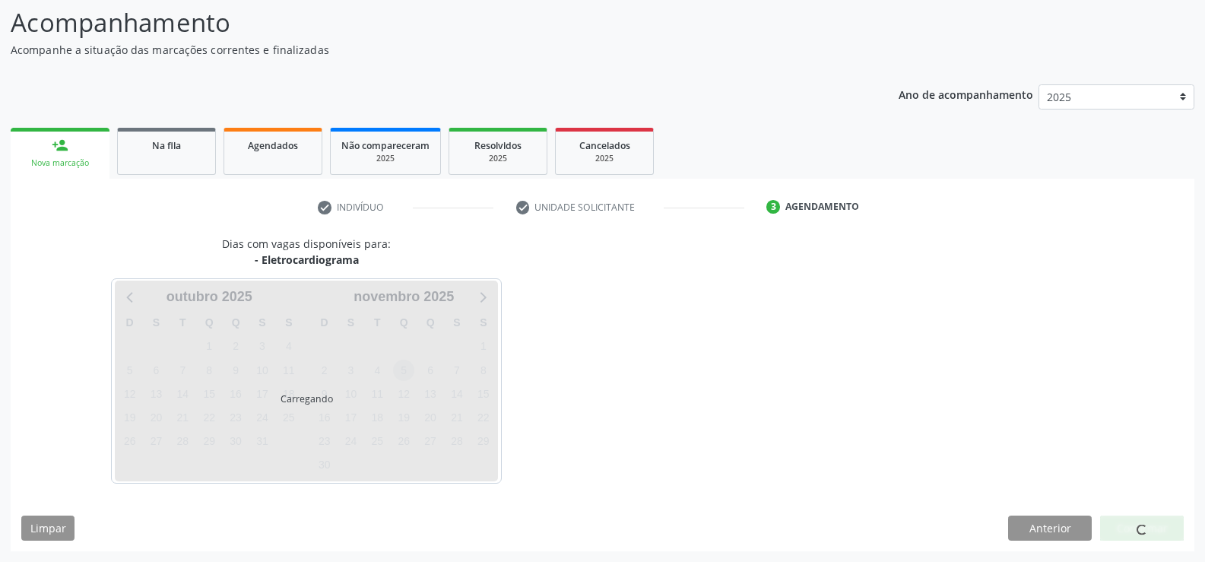
scroll to position [166, 0]
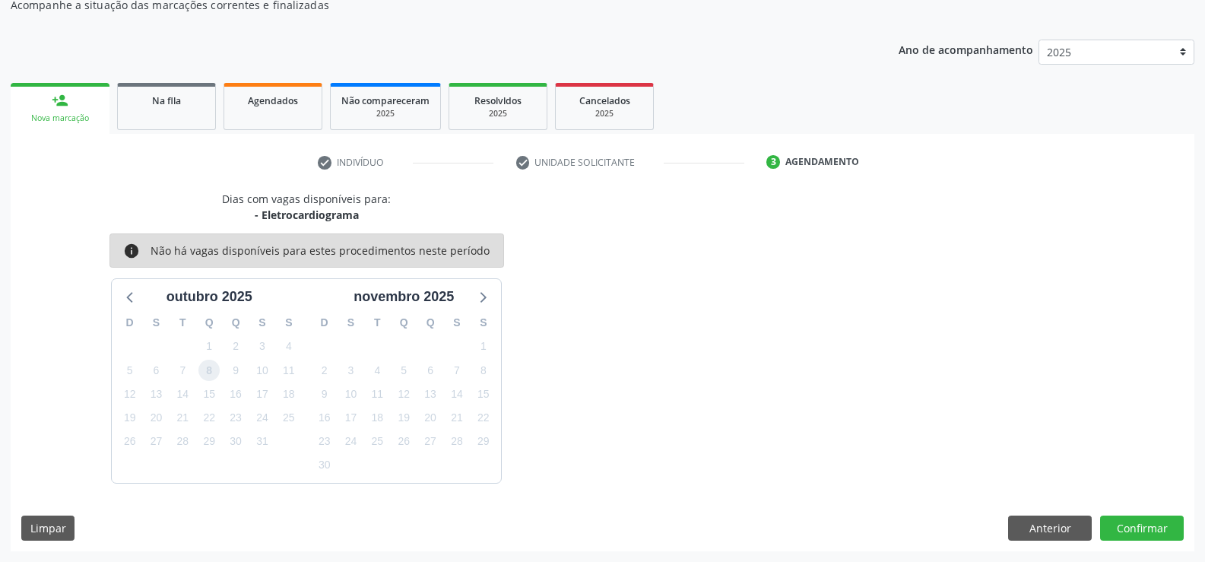
click at [214, 370] on span "8" at bounding box center [208, 370] width 21 height 21
click at [1147, 531] on button "Confirmar" at bounding box center [1142, 528] width 84 height 26
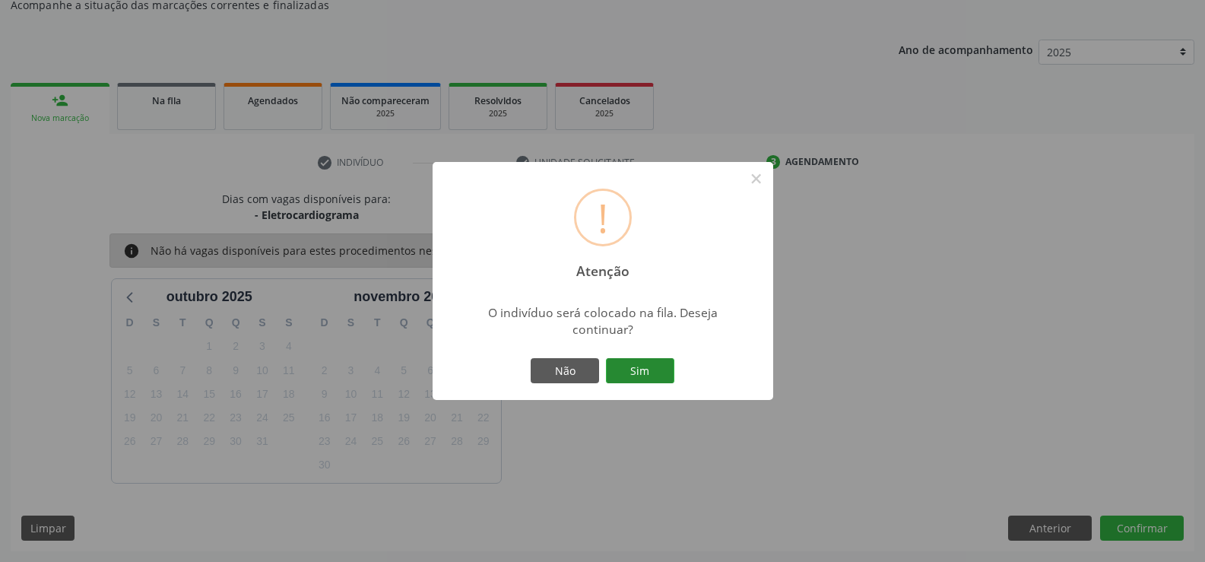
click at [654, 366] on button "Sim" at bounding box center [640, 371] width 68 height 26
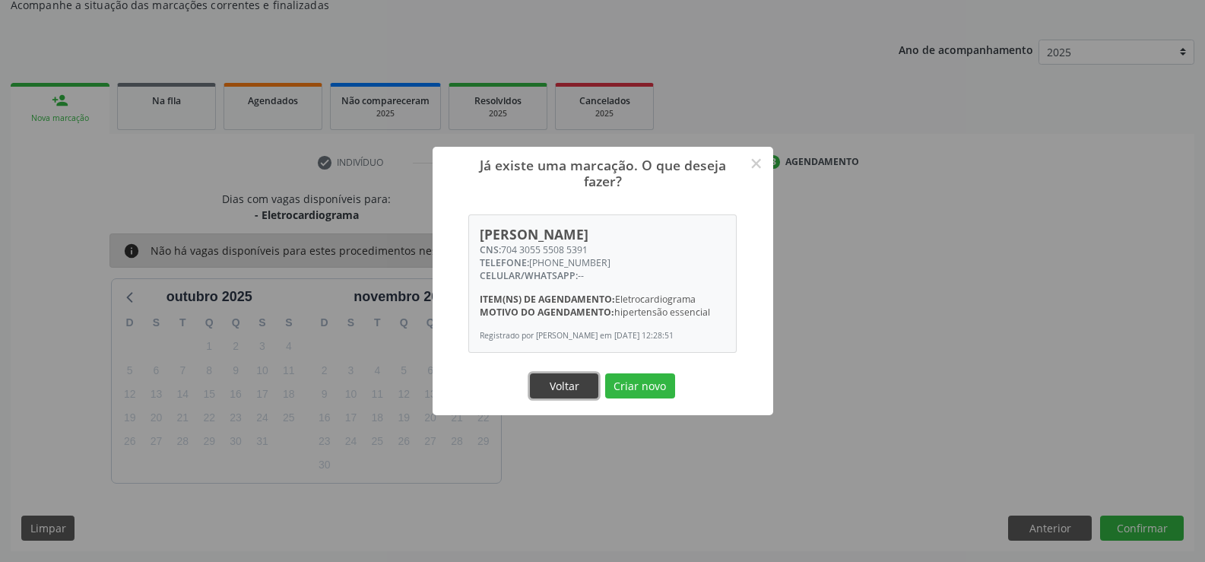
click at [559, 388] on button "Voltar" at bounding box center [564, 386] width 68 height 26
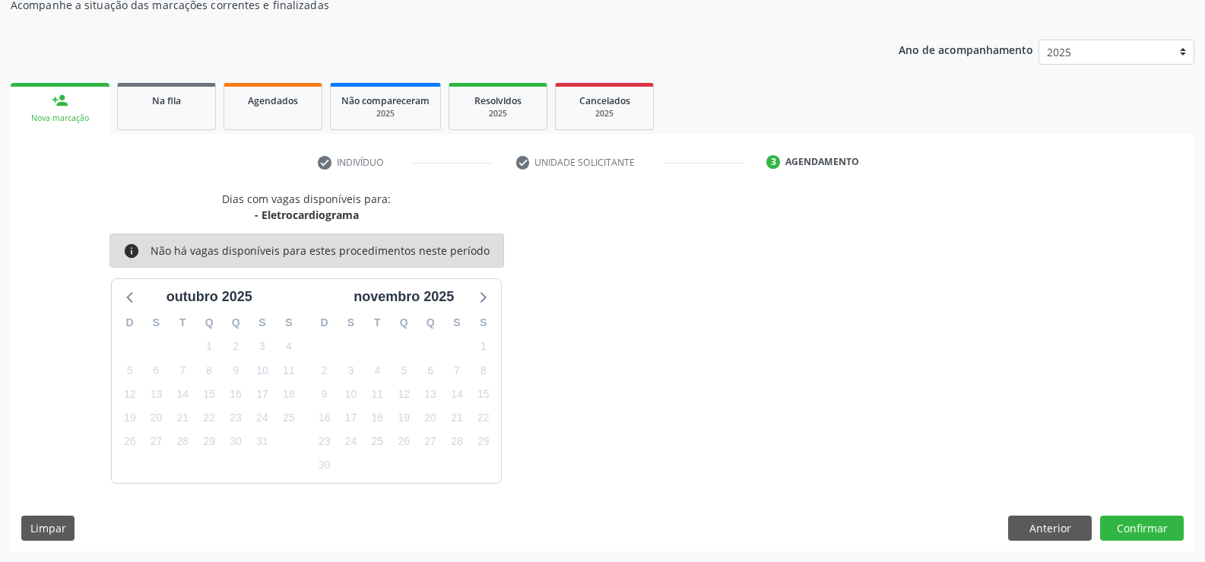
click at [64, 182] on div "check Indivíduo check Unidade solicitante 3 Agendamento Essa busca está integra…" at bounding box center [602, 350] width 1183 height 401
click at [1060, 515] on button "Anterior" at bounding box center [1050, 528] width 84 height 26
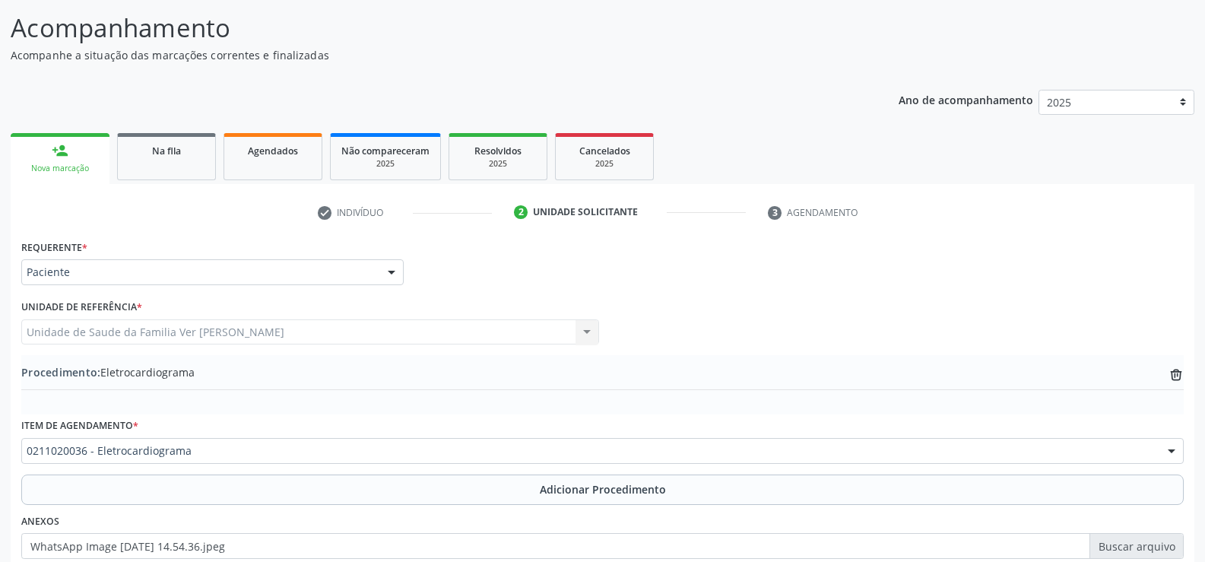
scroll to position [0, 0]
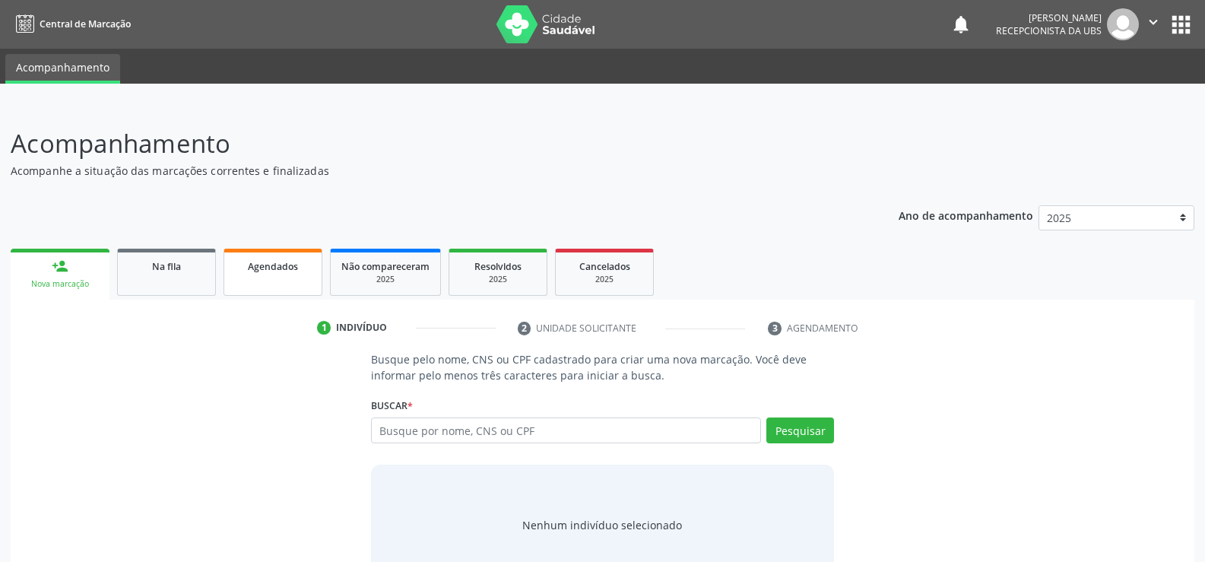
click at [282, 261] on span "Agendados" at bounding box center [273, 266] width 50 height 13
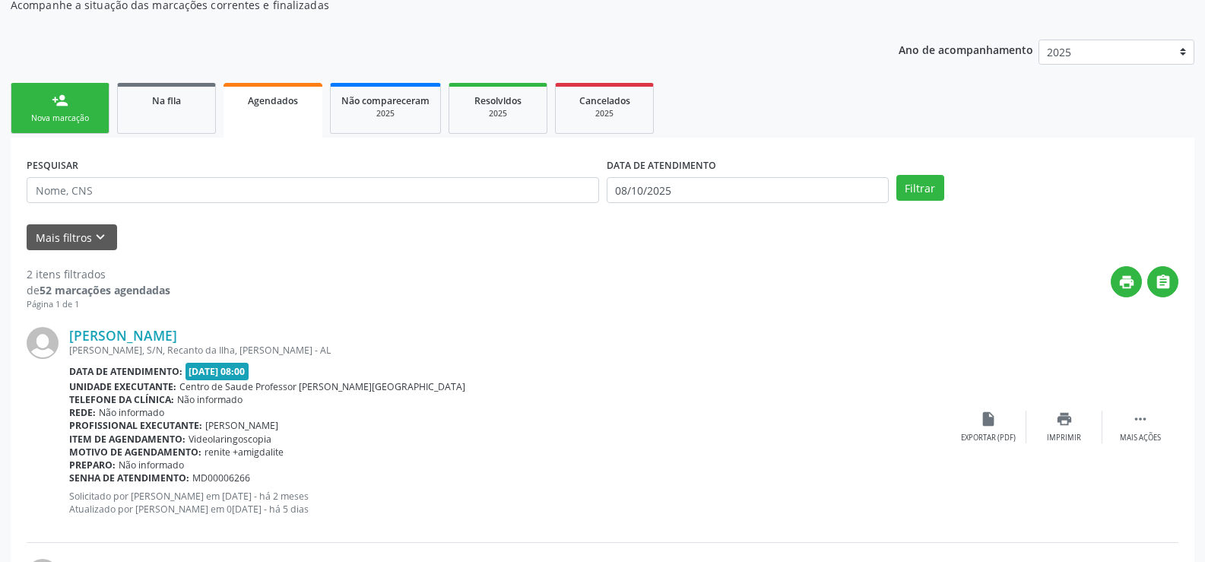
scroll to position [117, 0]
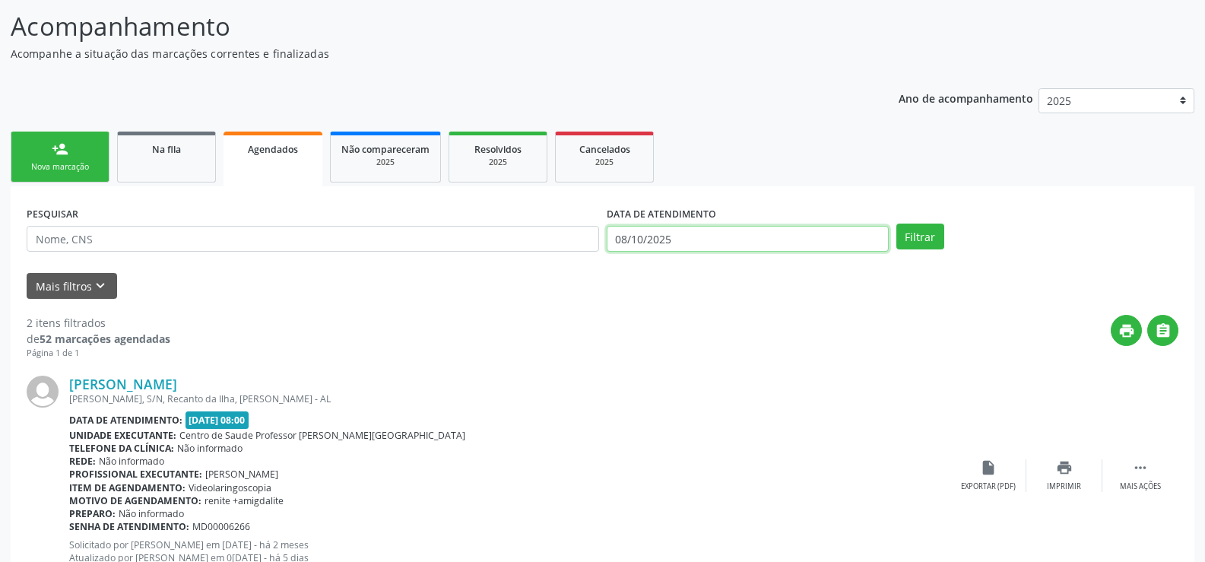
click at [711, 231] on input "08/10/2025" at bounding box center [748, 239] width 282 height 26
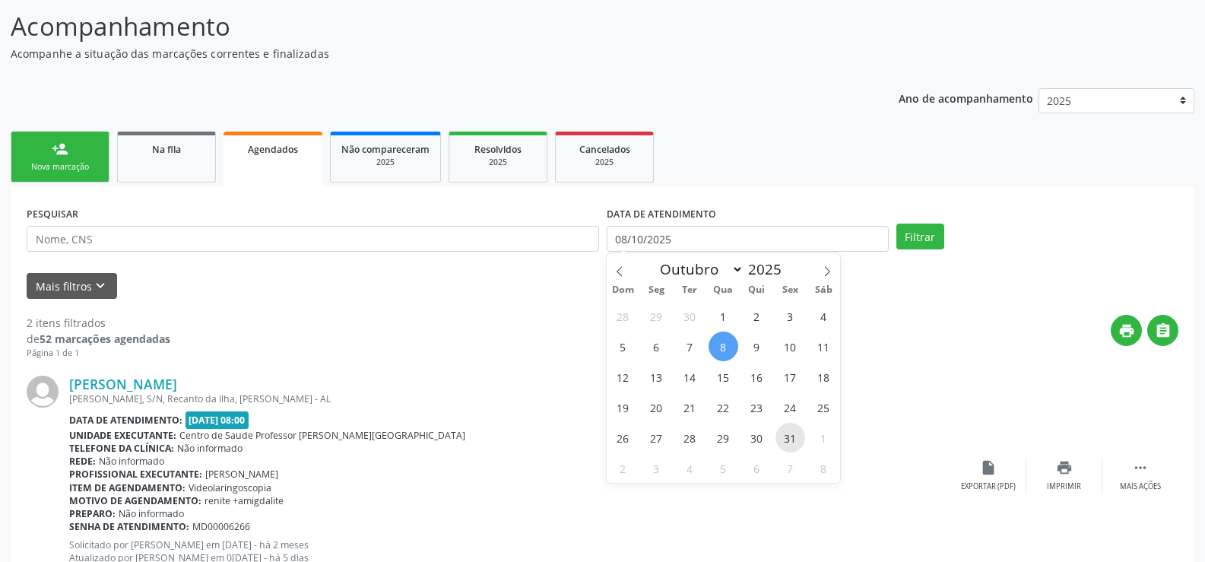
click at [785, 438] on span "31" at bounding box center [790, 438] width 30 height 30
type input "3[DATE]"
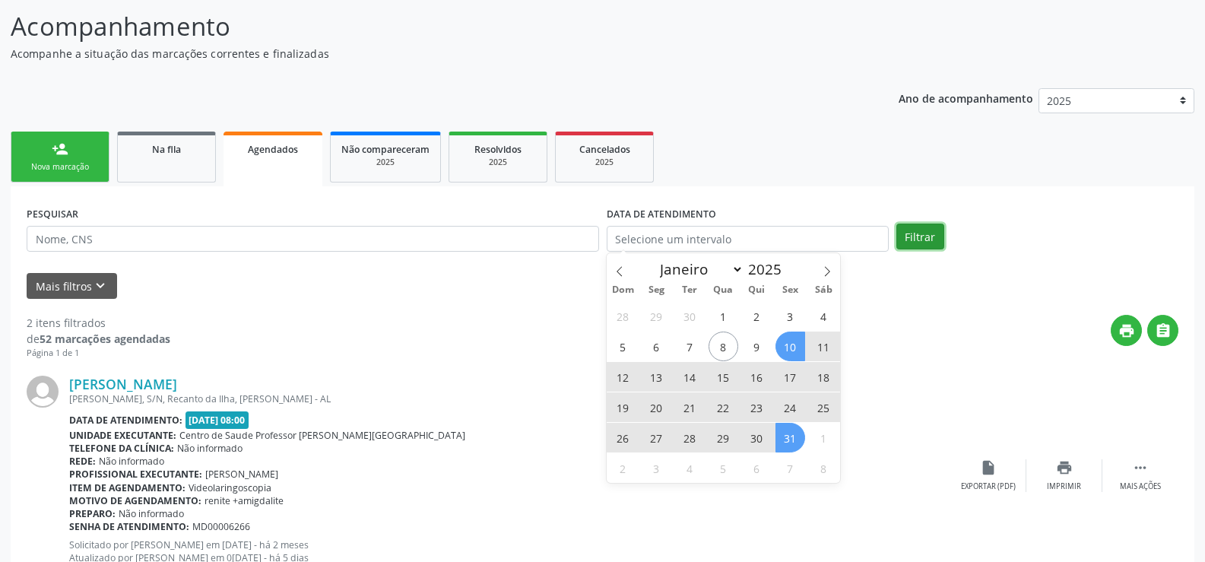
click at [914, 239] on button "Filtrar" at bounding box center [920, 236] width 48 height 26
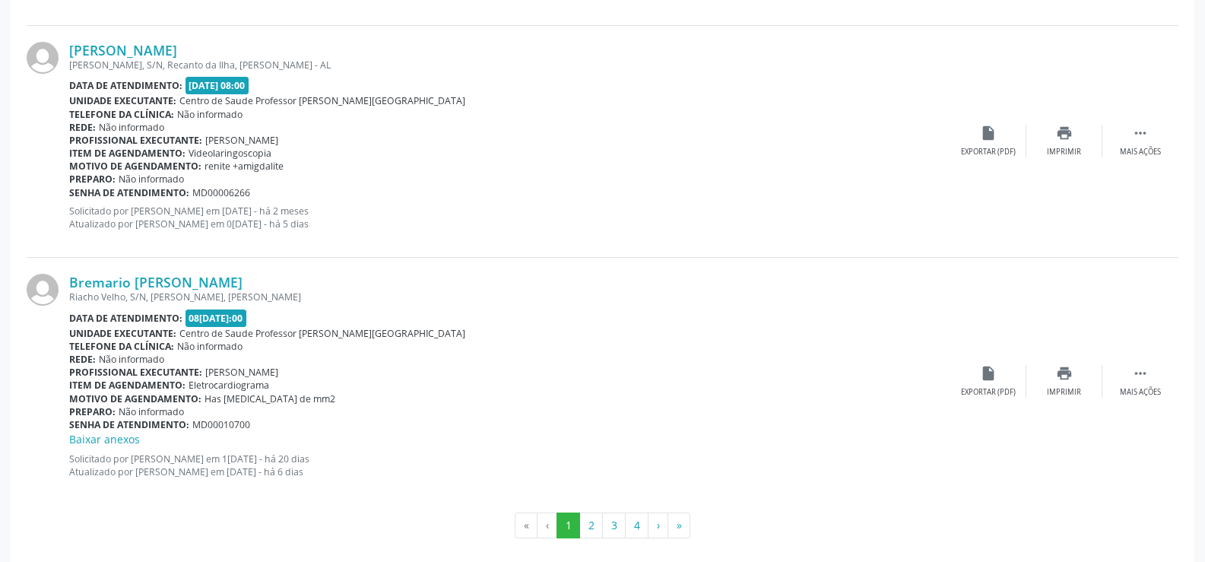
scroll to position [3469, 0]
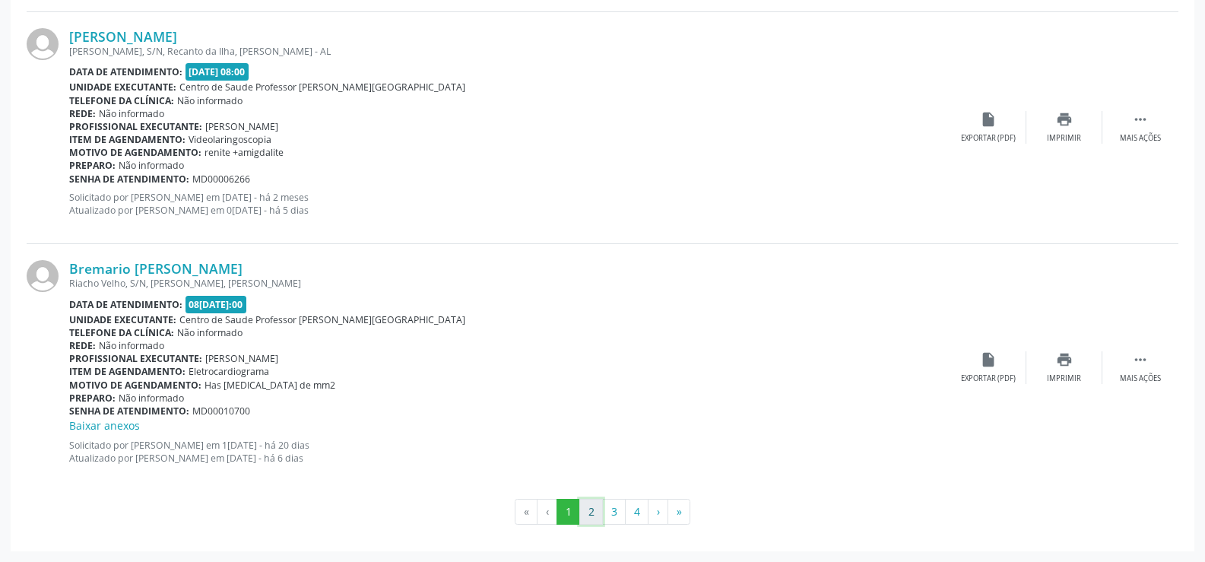
click at [588, 507] on button "2" at bounding box center [591, 512] width 24 height 26
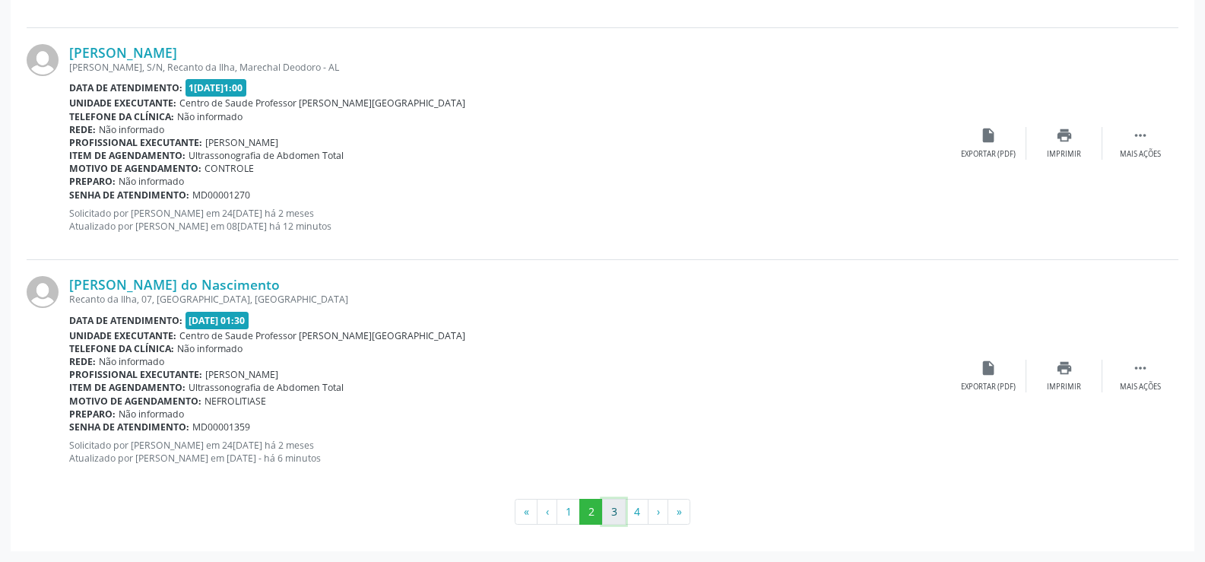
click at [609, 522] on button "3" at bounding box center [614, 512] width 24 height 26
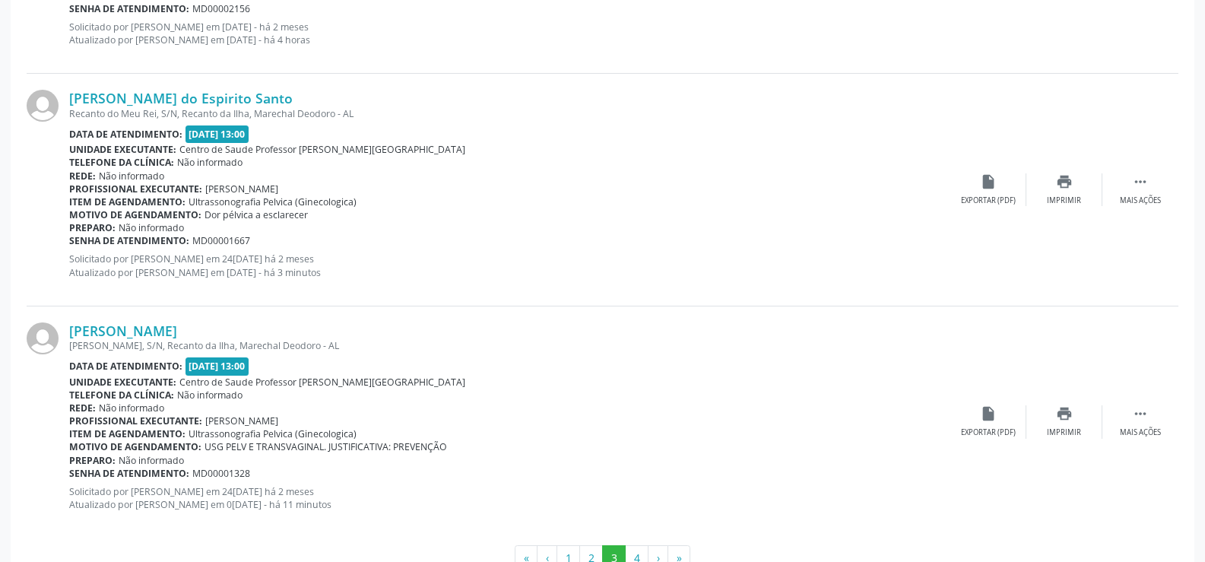
scroll to position [3467, 0]
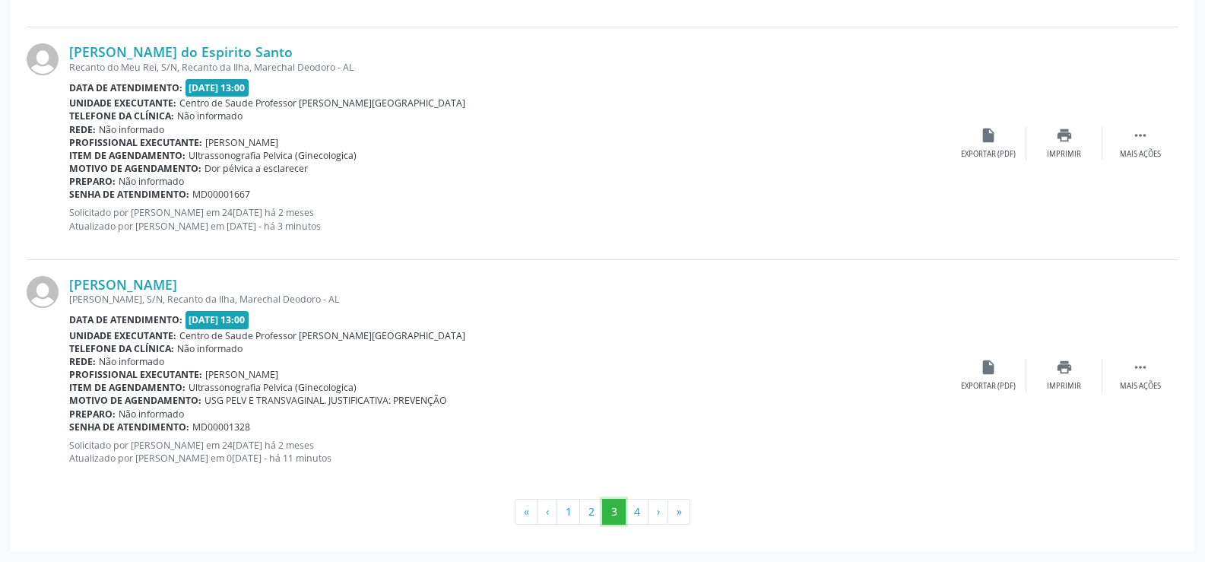
click at [626, 506] on button "3" at bounding box center [614, 512] width 24 height 26
click at [638, 506] on button "4" at bounding box center [637, 512] width 24 height 26
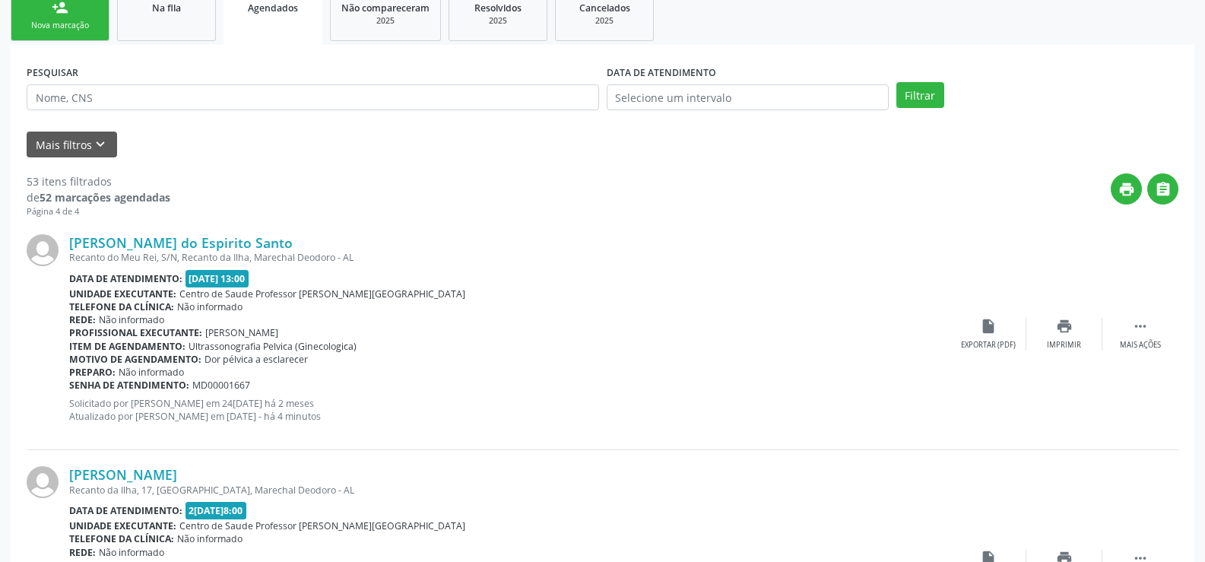
scroll to position [0, 0]
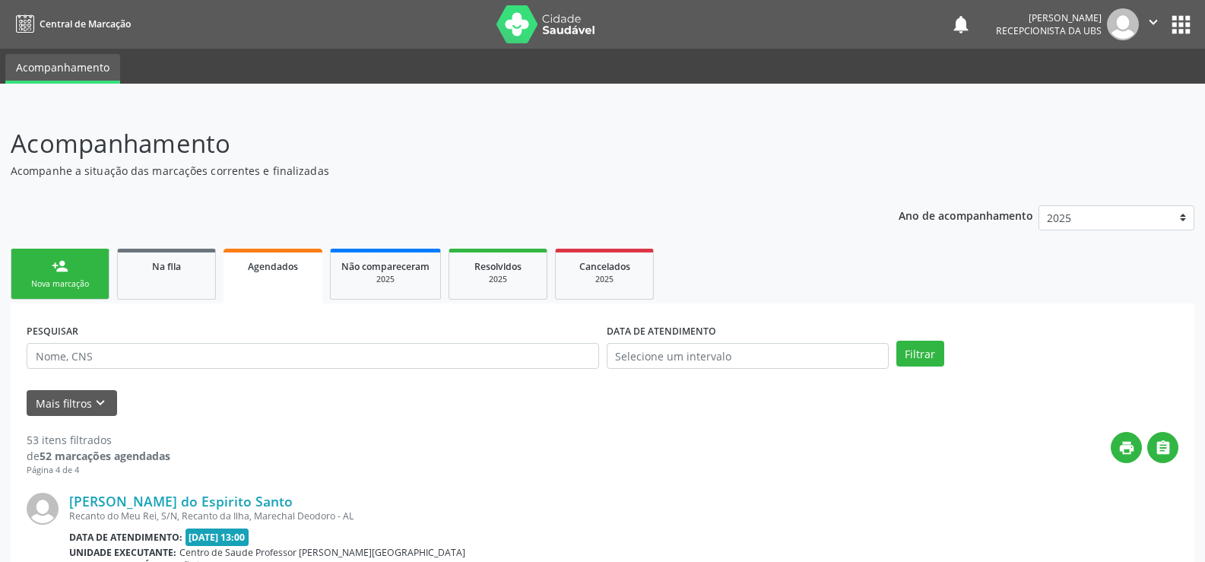
click at [62, 288] on div "Nova marcação" at bounding box center [60, 283] width 76 height 11
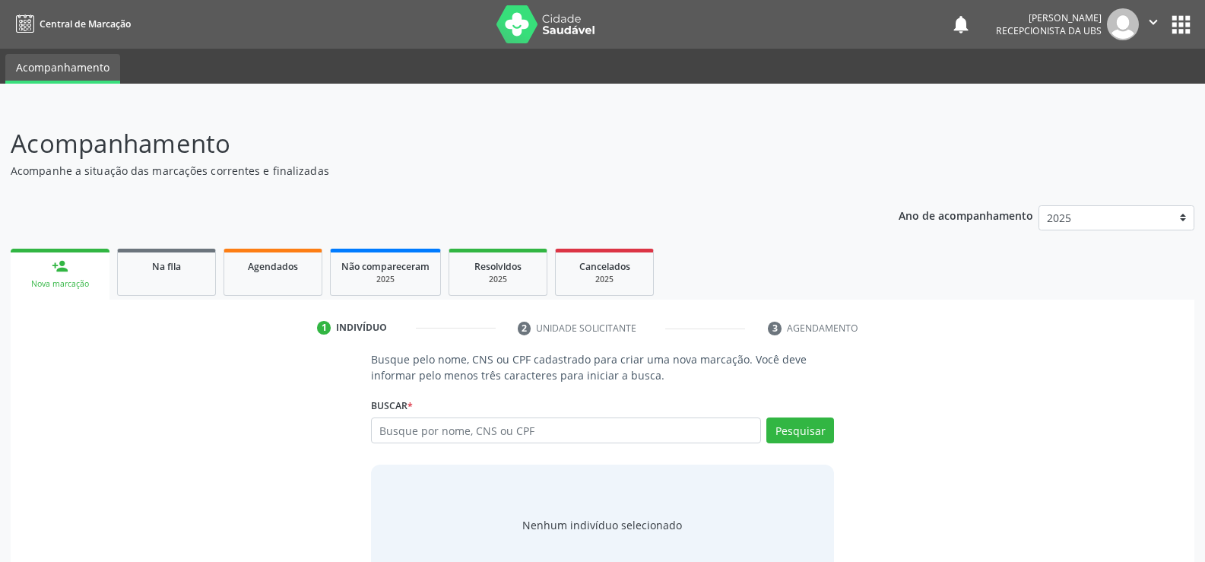
click at [65, 278] on div "Nova marcação" at bounding box center [60, 283] width 78 height 11
click at [84, 276] on link "person_add Nova marcação" at bounding box center [60, 274] width 99 height 51
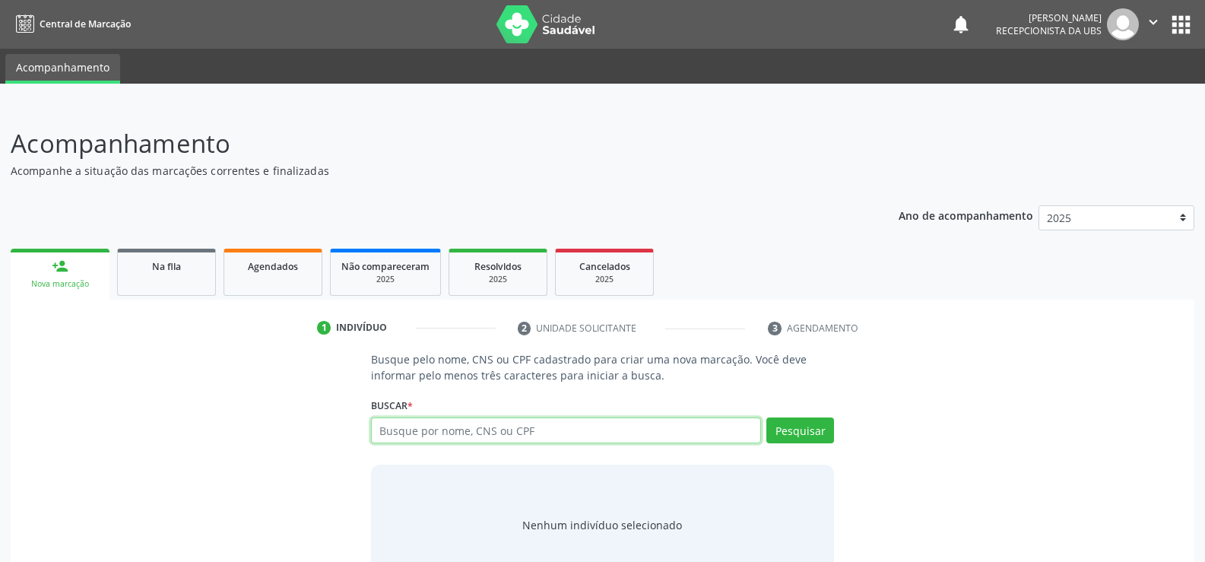
click at [417, 428] on input "text" at bounding box center [566, 430] width 390 height 26
type input "708600085226089"
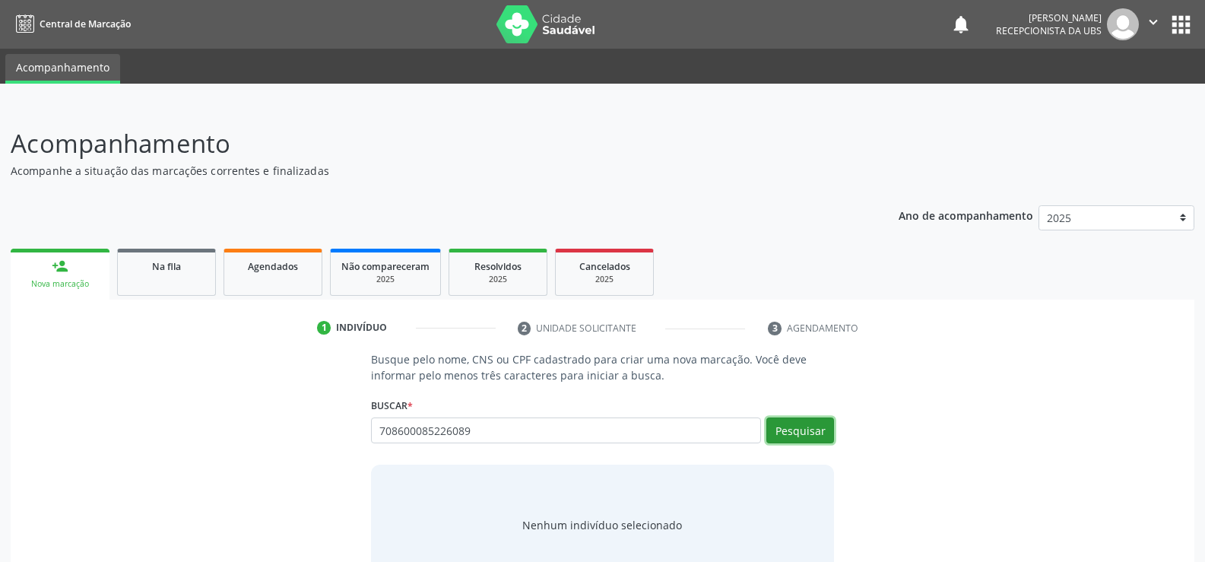
click at [797, 428] on button "Pesquisar" at bounding box center [800, 430] width 68 height 26
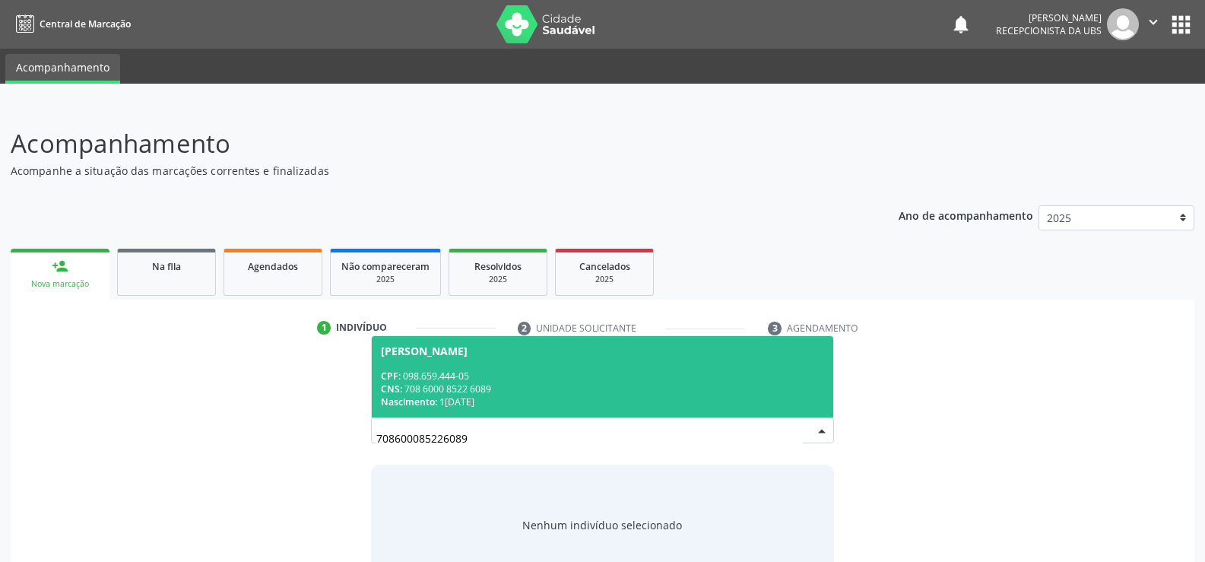
click at [437, 369] on div "CPF: 098.659.444-05" at bounding box center [602, 375] width 443 height 13
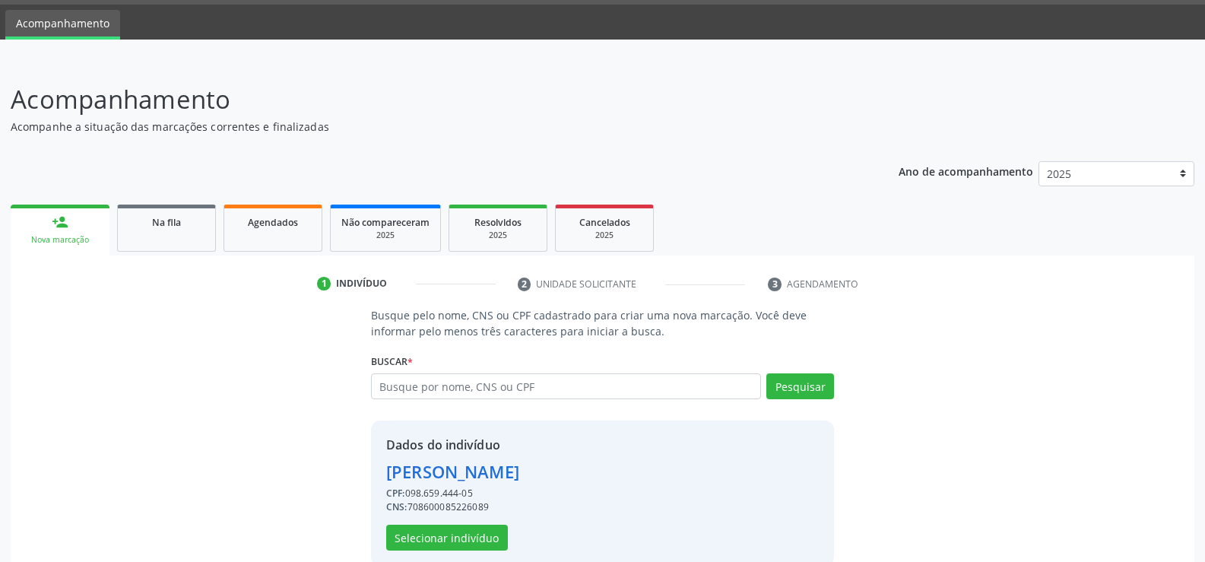
scroll to position [69, 0]
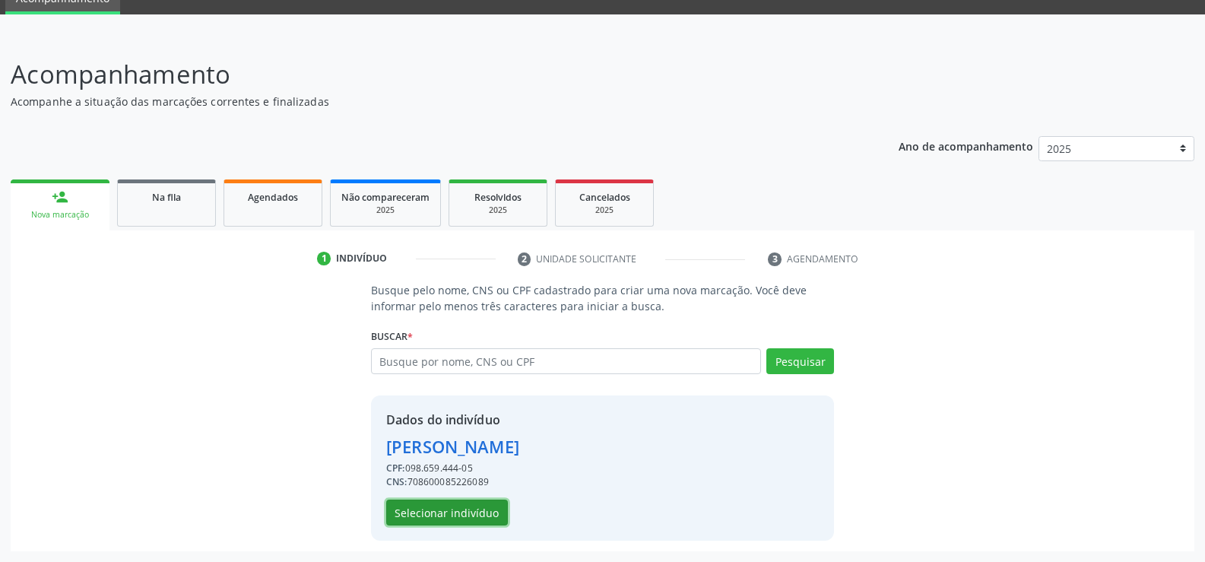
click at [467, 515] on button "Selecionar indivíduo" at bounding box center [447, 512] width 122 height 26
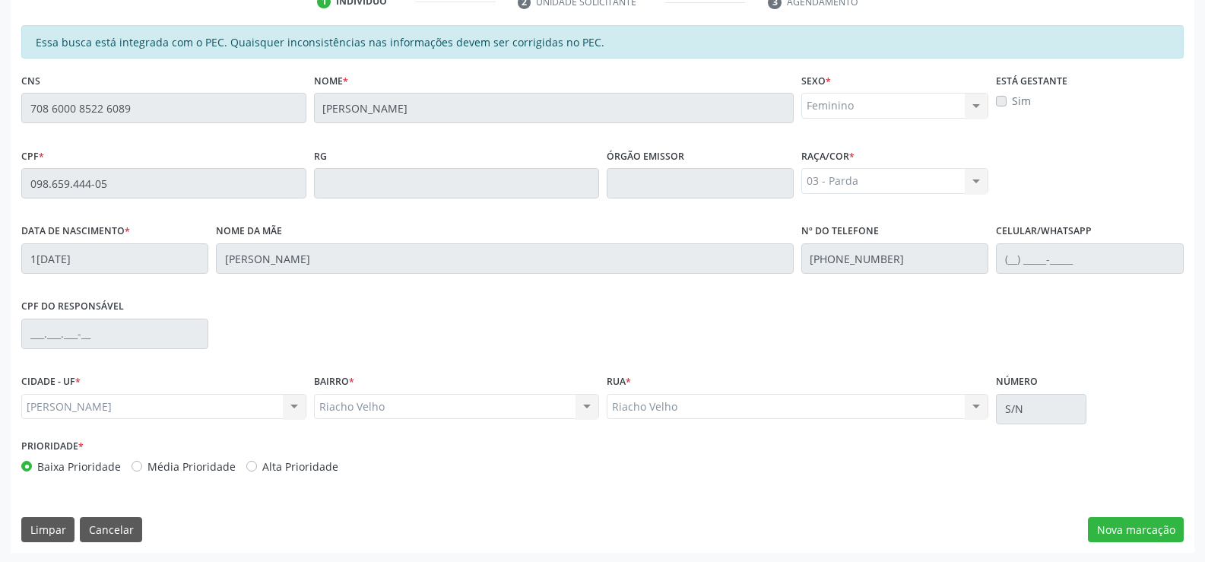
scroll to position [328, 0]
click at [1143, 522] on button "Nova marcação" at bounding box center [1136, 528] width 96 height 26
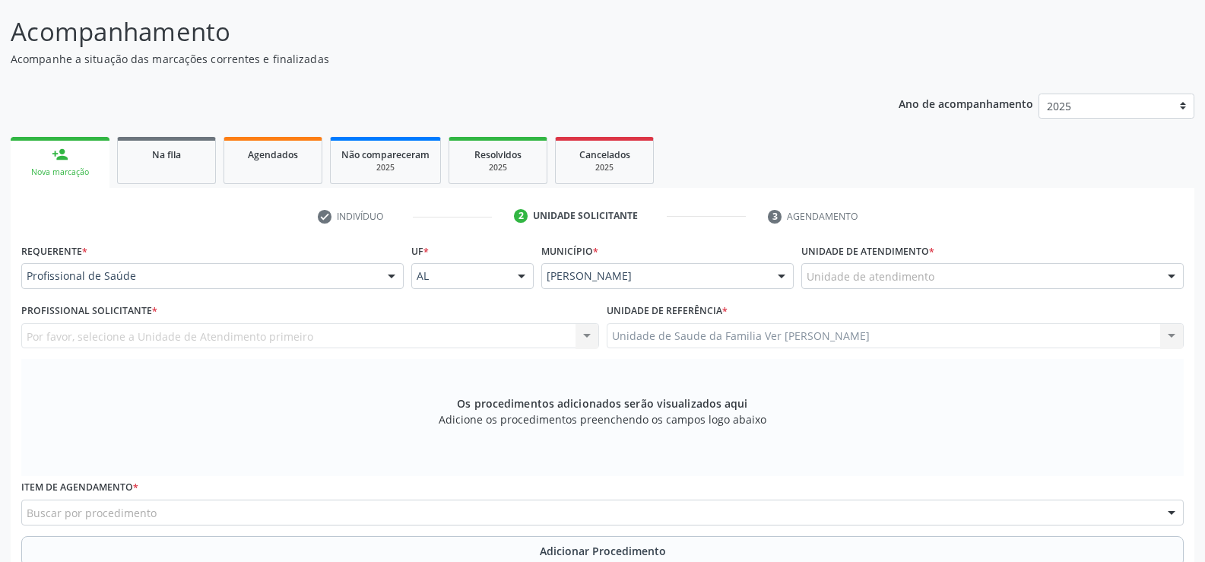
scroll to position [100, 0]
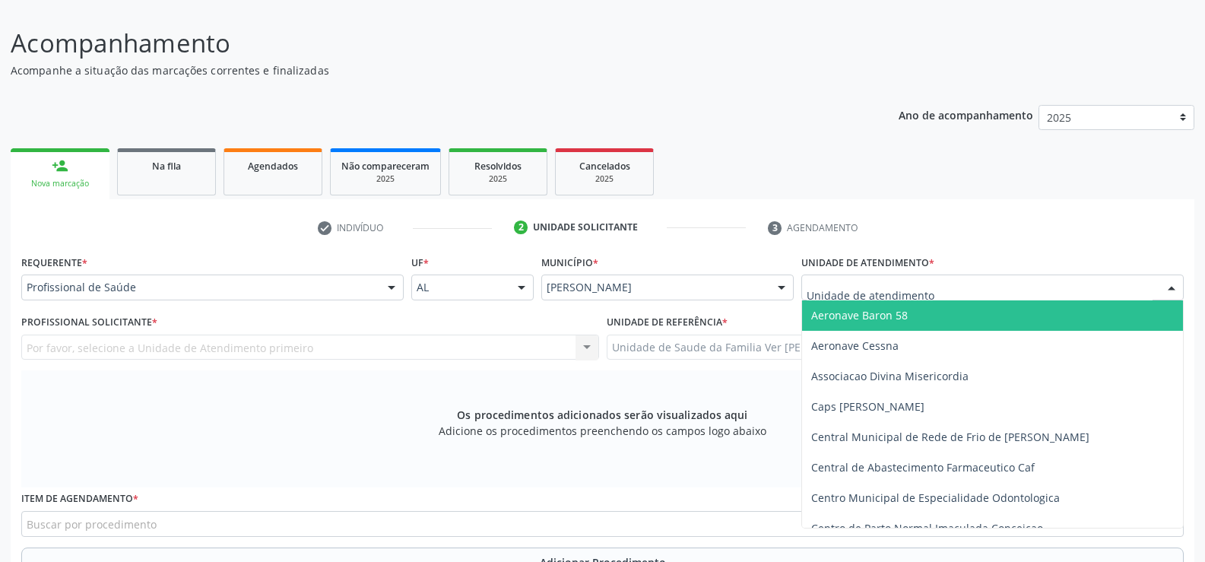
click at [1171, 290] on div at bounding box center [1171, 288] width 23 height 26
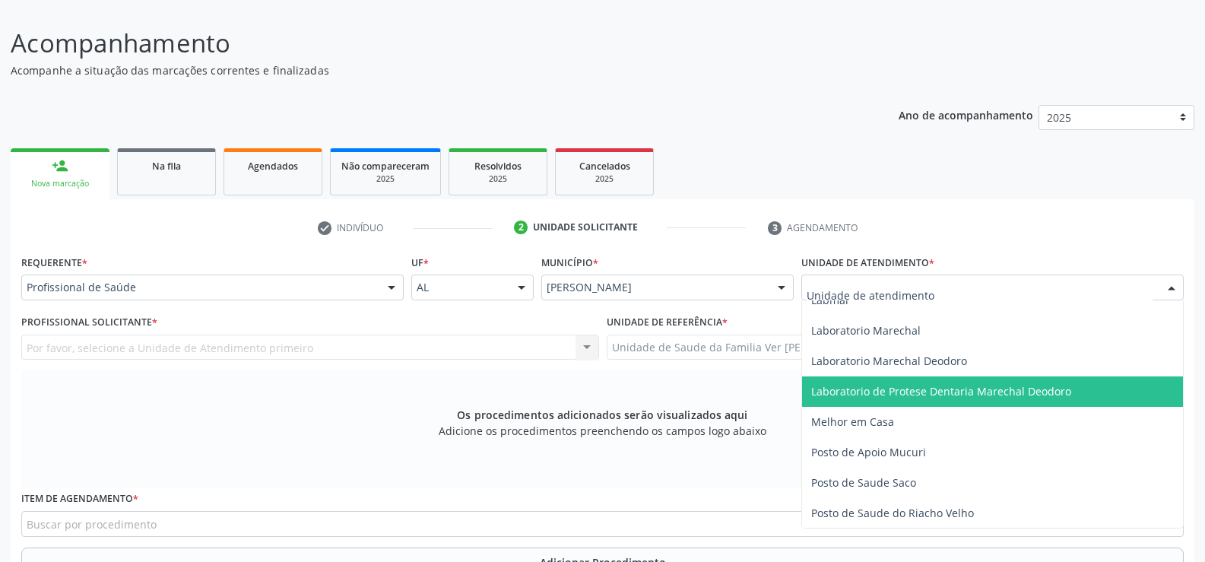
scroll to position [608, 0]
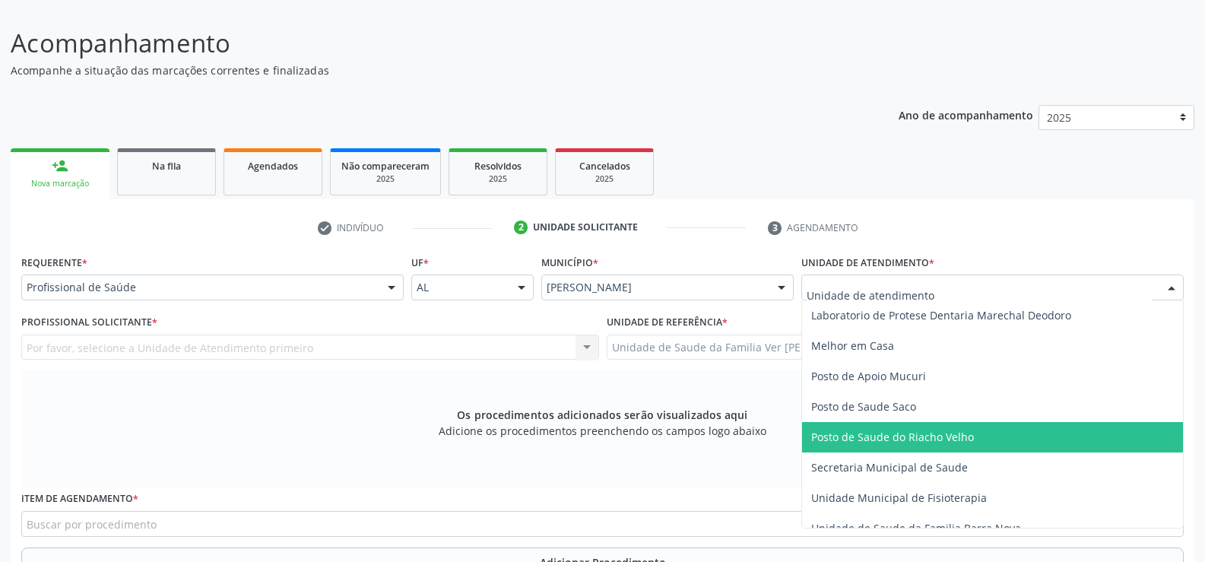
click at [1003, 432] on span "Posto de Saude do Riacho Velho" at bounding box center [992, 437] width 381 height 30
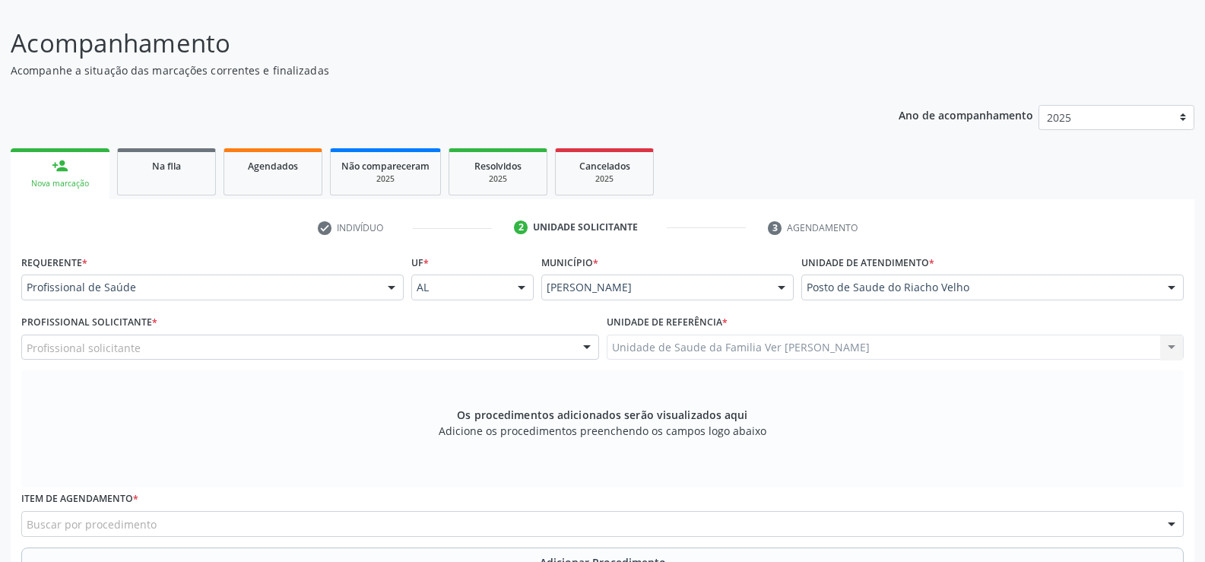
click at [392, 286] on div at bounding box center [391, 288] width 23 height 26
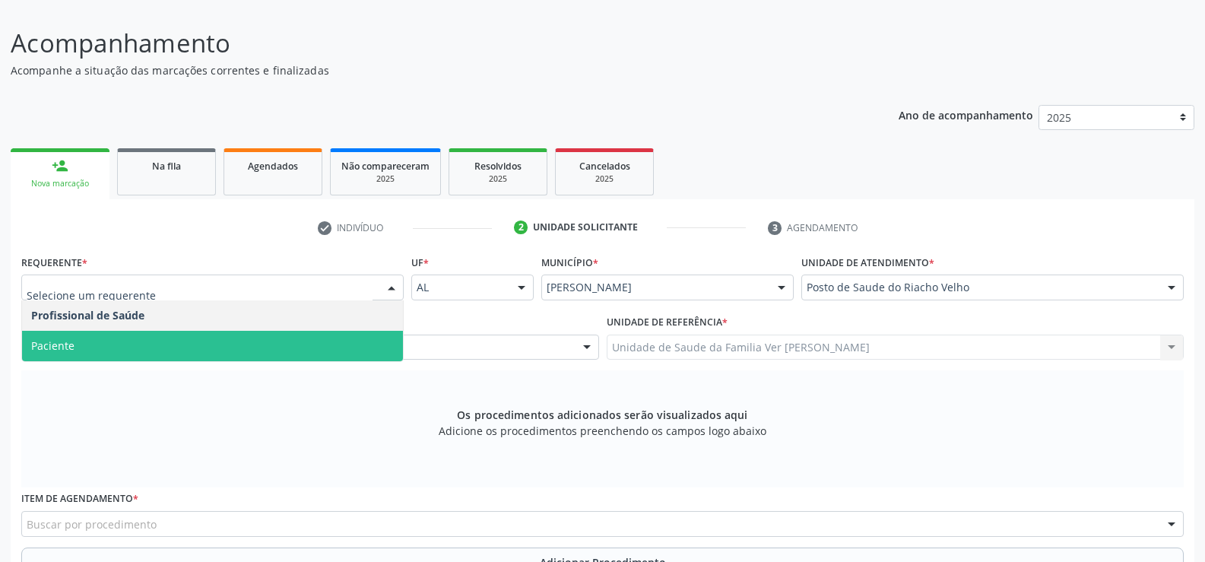
click at [262, 354] on span "Paciente" at bounding box center [212, 346] width 381 height 30
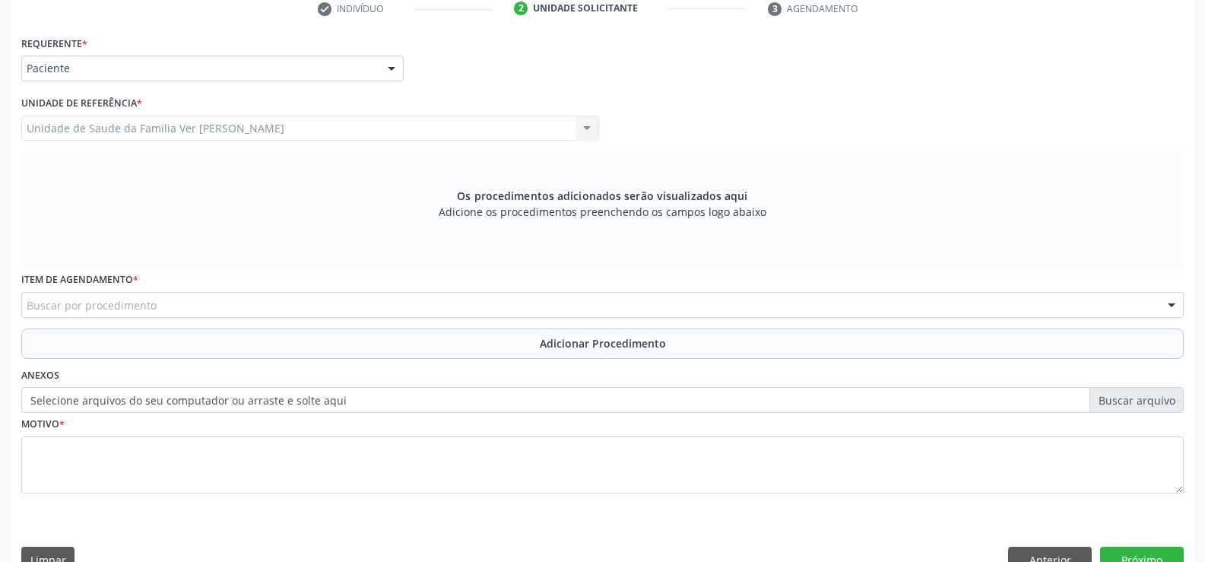
scroll to position [351, 0]
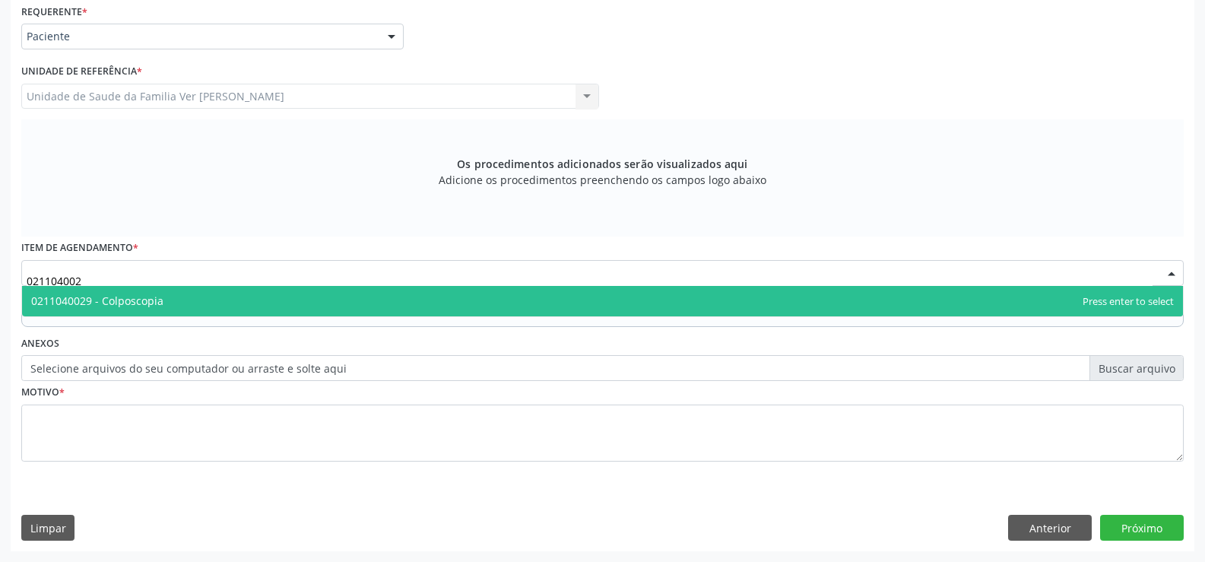
type input "0211040029"
click at [112, 294] on span "0211040029 - Colposcopia" at bounding box center [97, 300] width 132 height 14
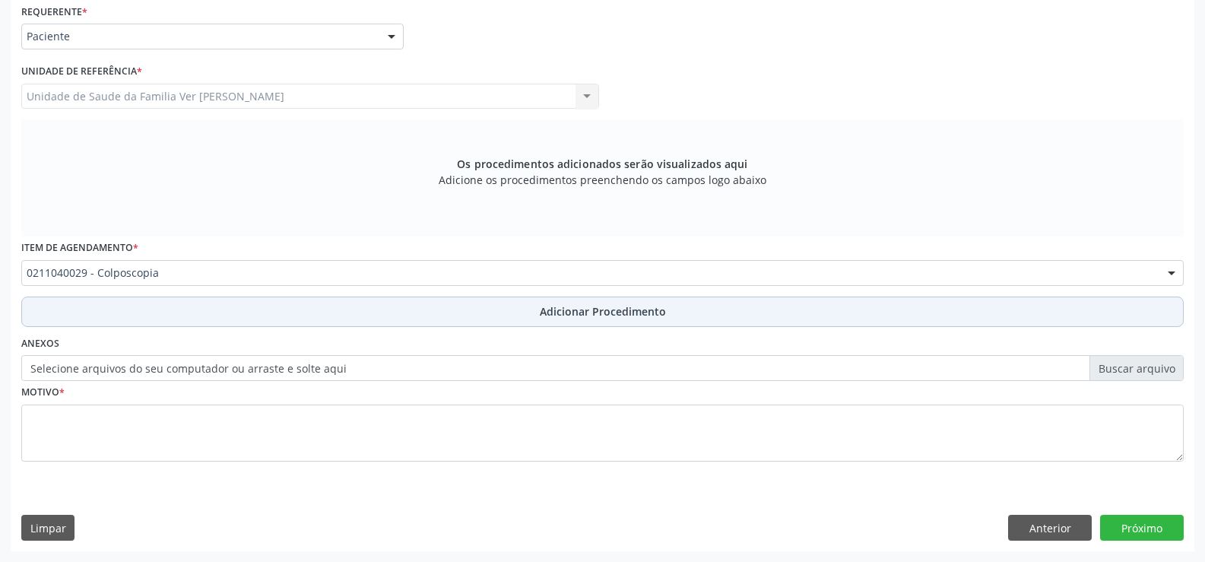
click at [556, 299] on button "Adicionar Procedimento" at bounding box center [602, 311] width 1162 height 30
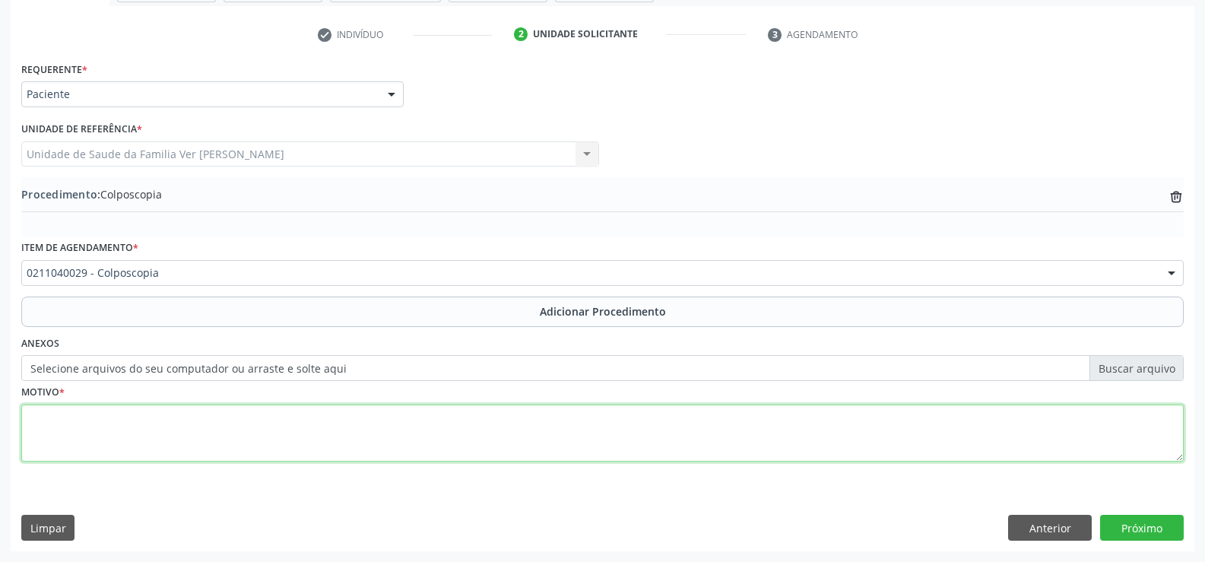
click at [65, 418] on textarea at bounding box center [602, 433] width 1162 height 58
type textarea "avaliação"
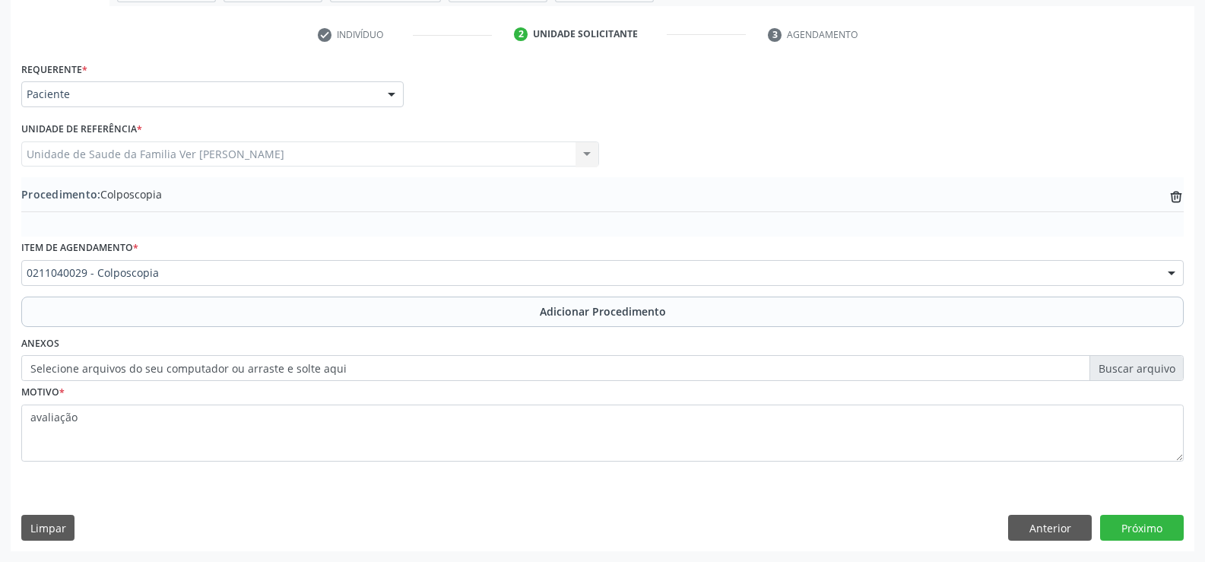
click at [1126, 361] on label "Selecione arquivos do seu computador ou arraste e solte aqui" at bounding box center [602, 368] width 1162 height 26
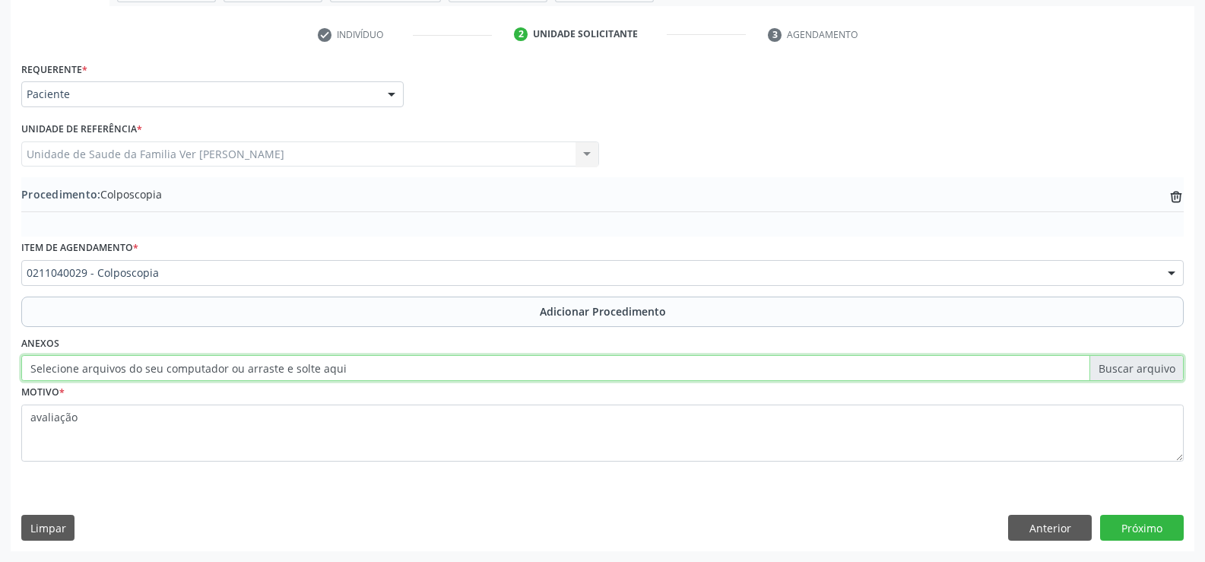
click at [1126, 361] on input "Selecione arquivos do seu computador ou arraste e solte aqui" at bounding box center [602, 368] width 1162 height 26
type input "C:\fakepath\WhatsApp Image 2025-10-08 at 15.31.23.jpeg"
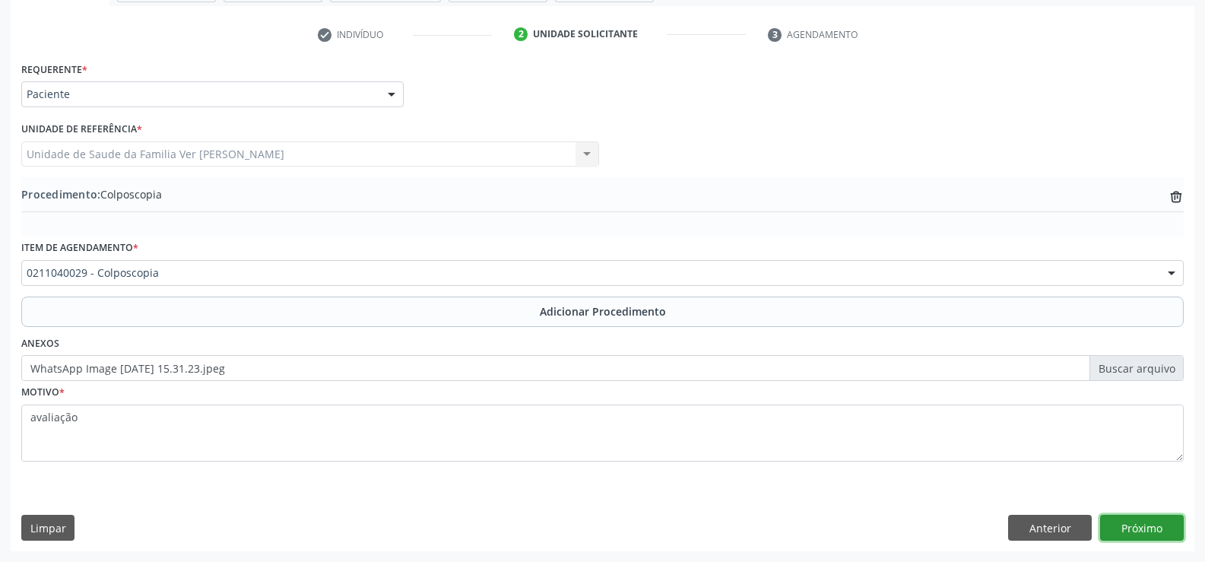
click at [1132, 531] on button "Próximo" at bounding box center [1142, 528] width 84 height 26
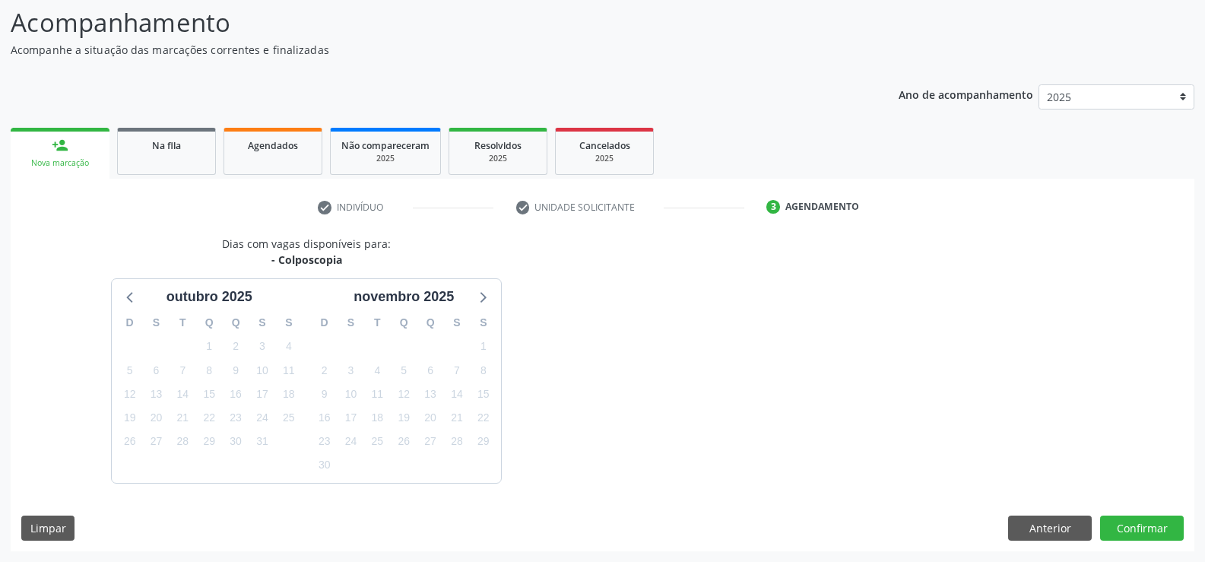
scroll to position [166, 0]
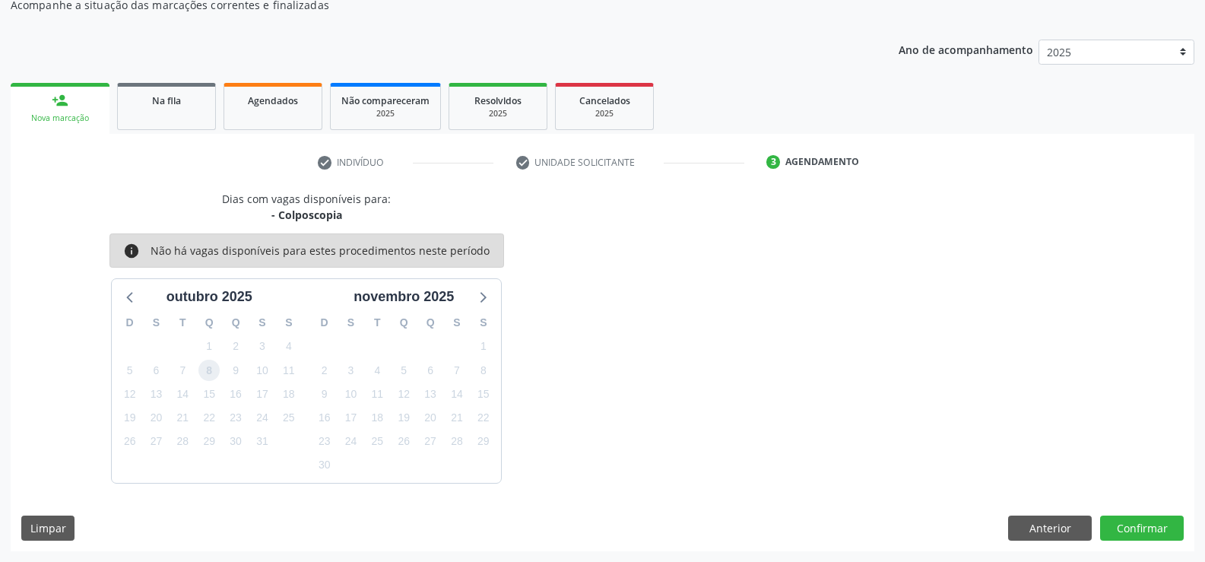
click at [208, 374] on span "8" at bounding box center [208, 370] width 21 height 21
click at [1132, 521] on button "Confirmar" at bounding box center [1142, 528] width 84 height 26
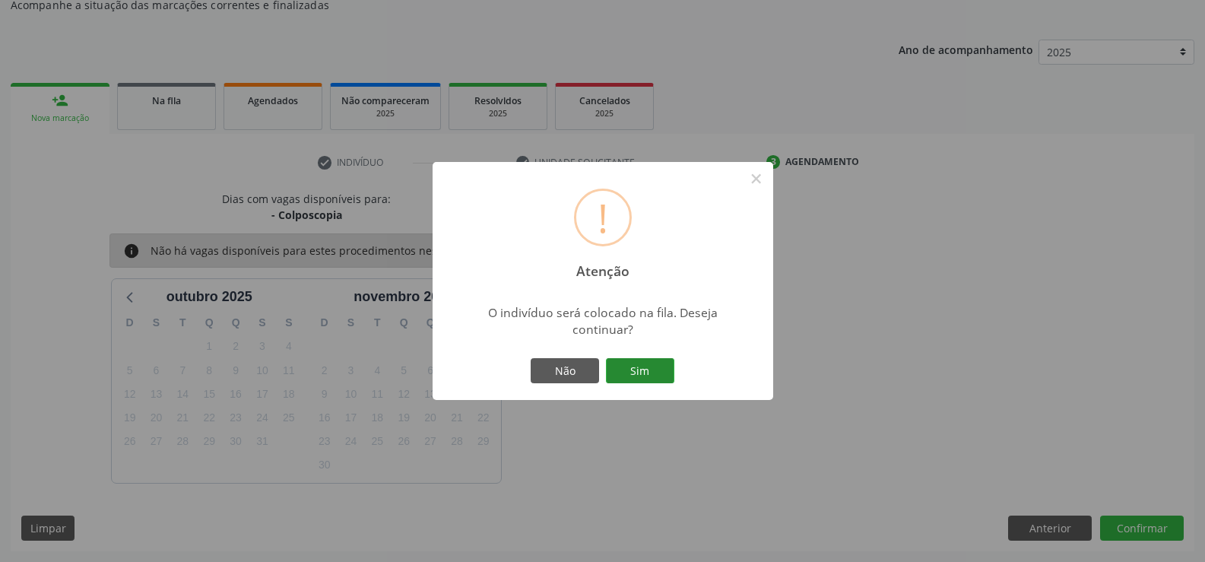
click at [638, 370] on button "Sim" at bounding box center [640, 371] width 68 height 26
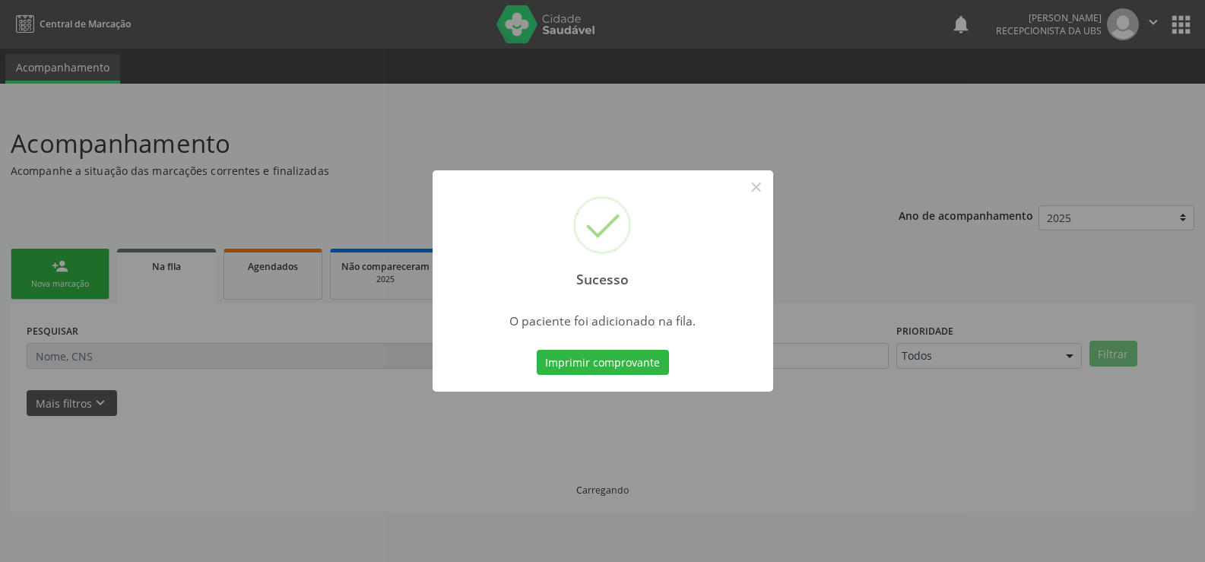
scroll to position [0, 0]
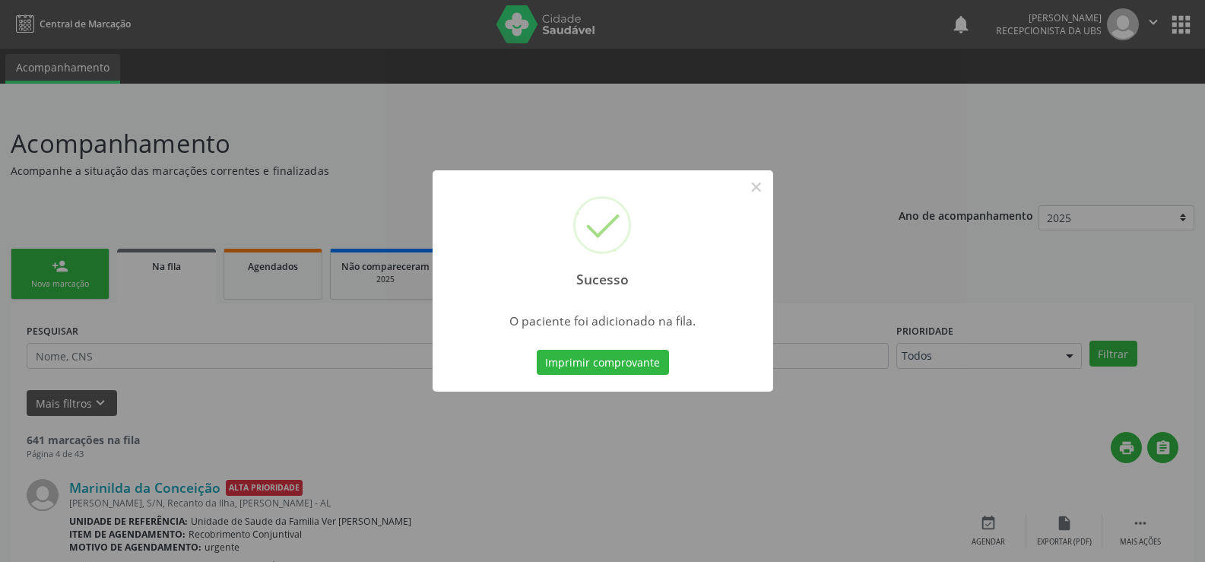
click at [735, 178] on div "Sucesso ×" at bounding box center [602, 235] width 341 height 131
click at [752, 185] on button "×" at bounding box center [756, 187] width 26 height 26
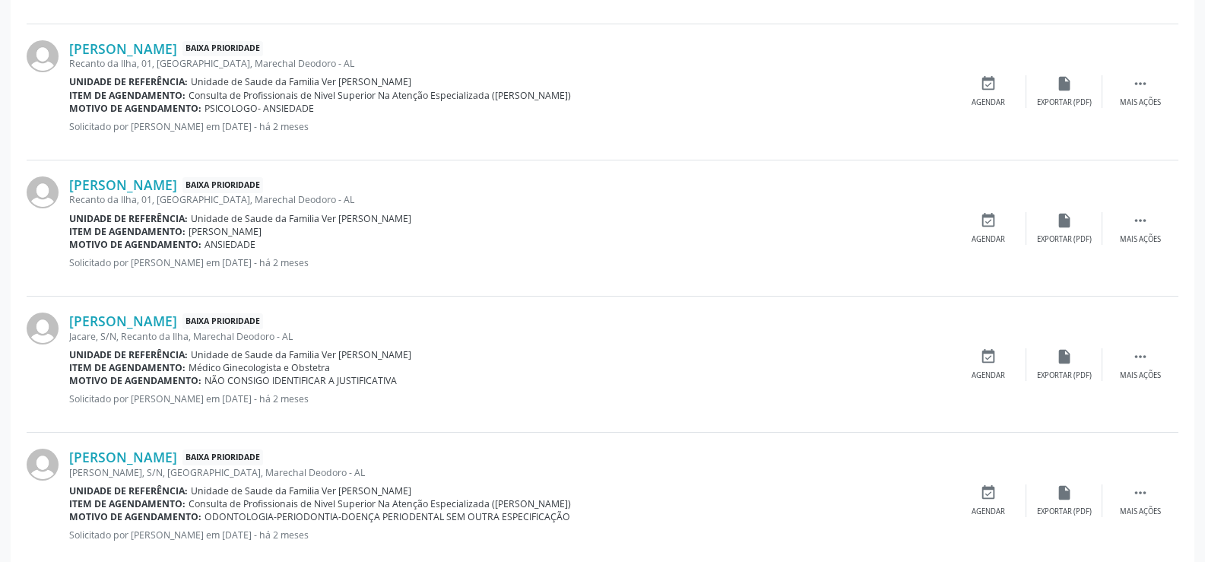
scroll to position [2053, 0]
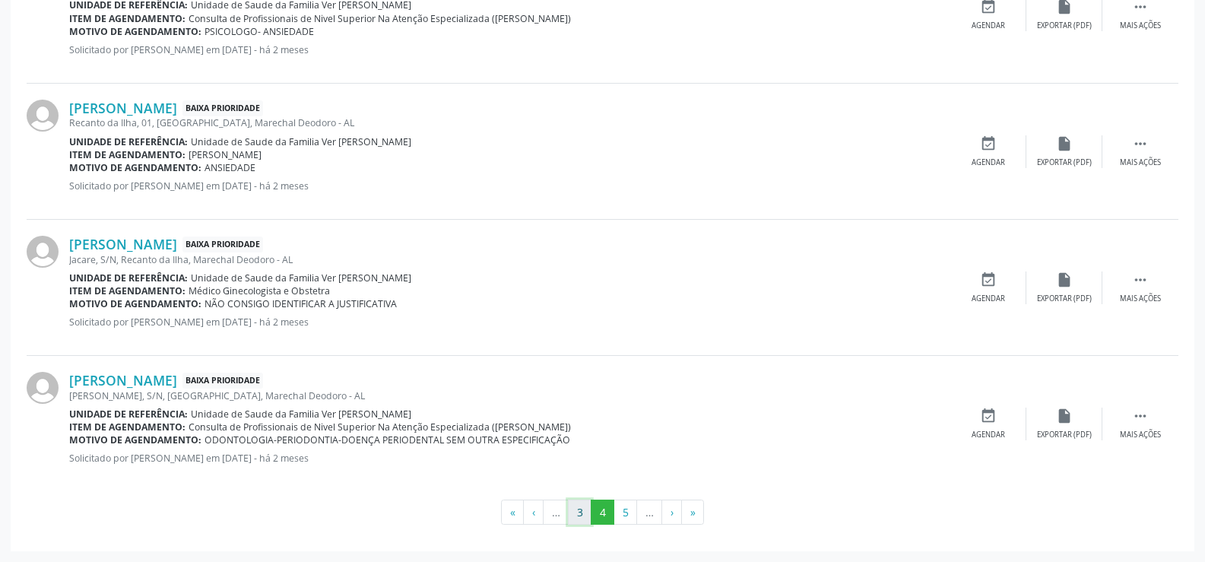
click at [576, 508] on button "3" at bounding box center [580, 512] width 24 height 26
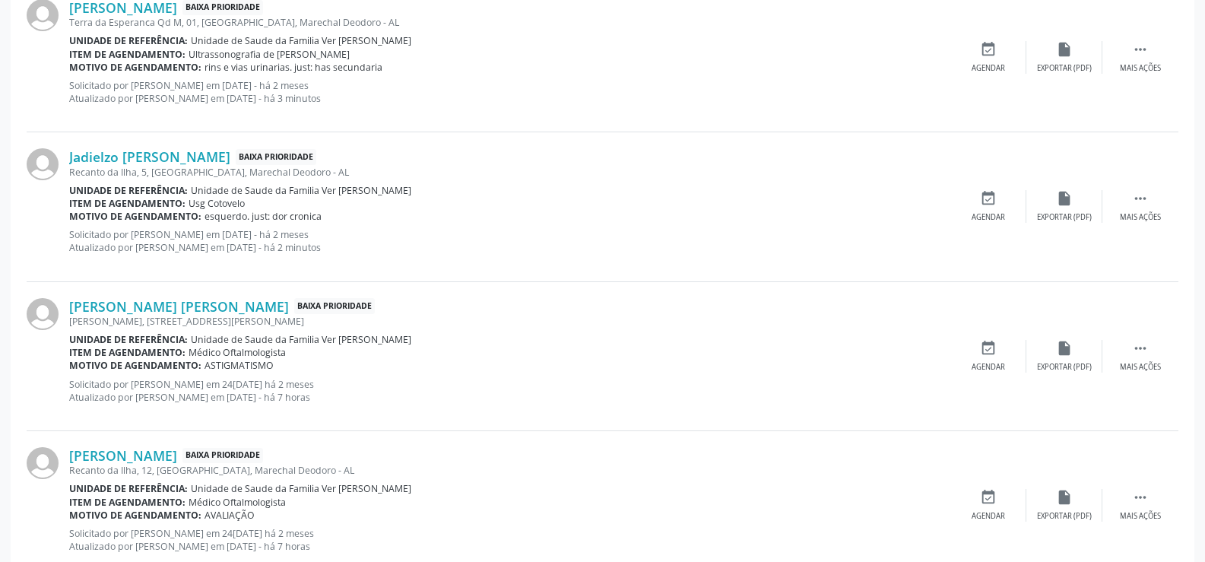
scroll to position [2223, 0]
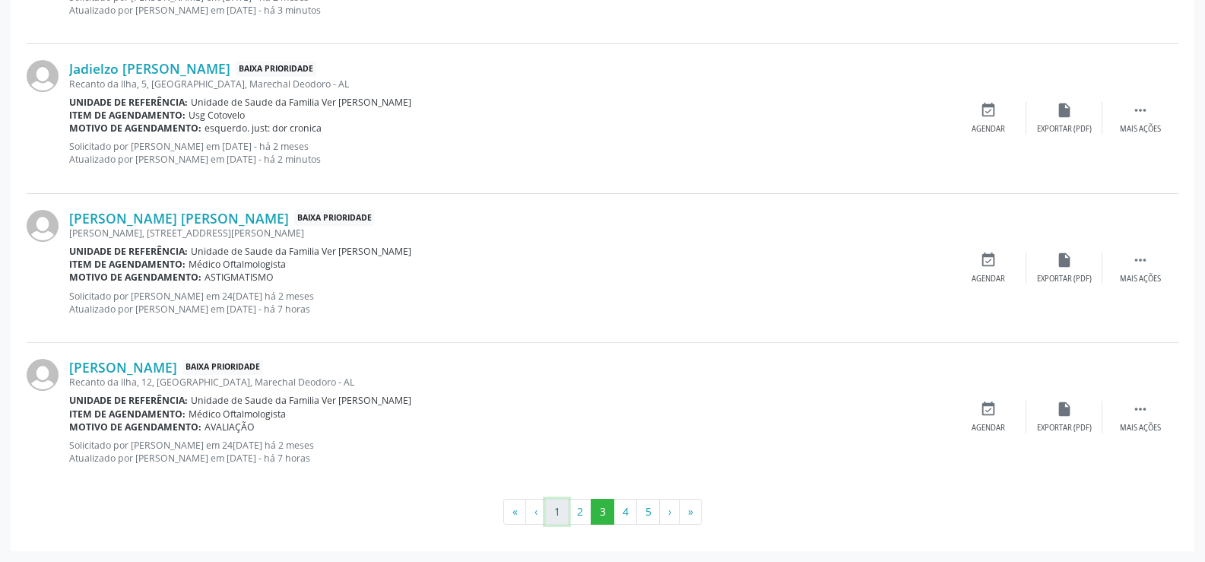
click at [562, 510] on button "1" at bounding box center [557, 512] width 24 height 26
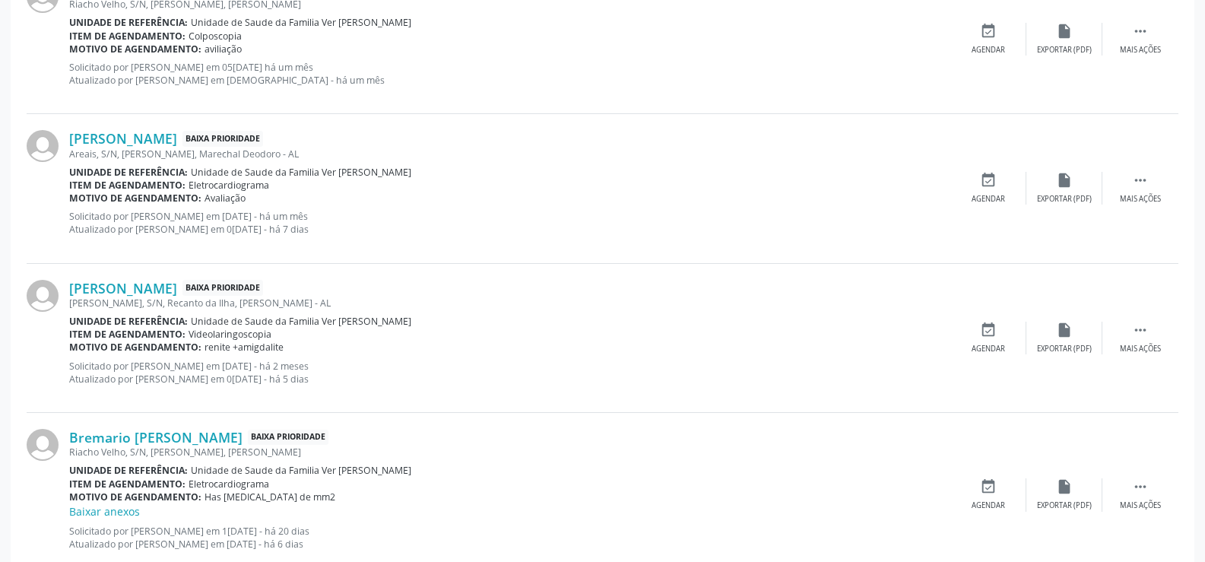
scroll to position [2239, 0]
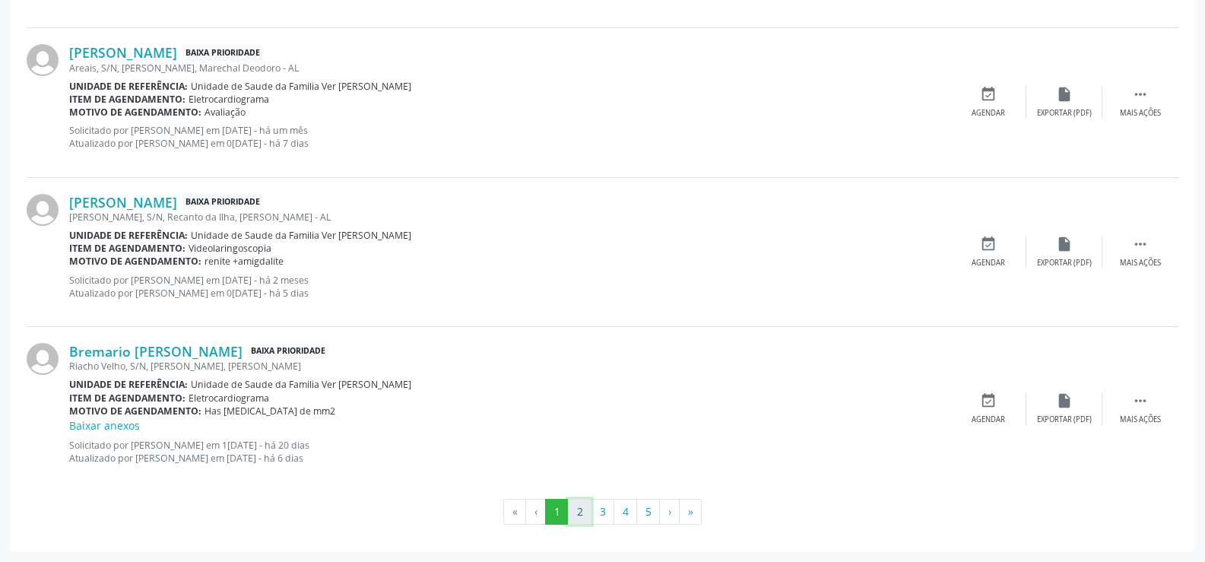
click at [576, 511] on button "2" at bounding box center [580, 512] width 24 height 26
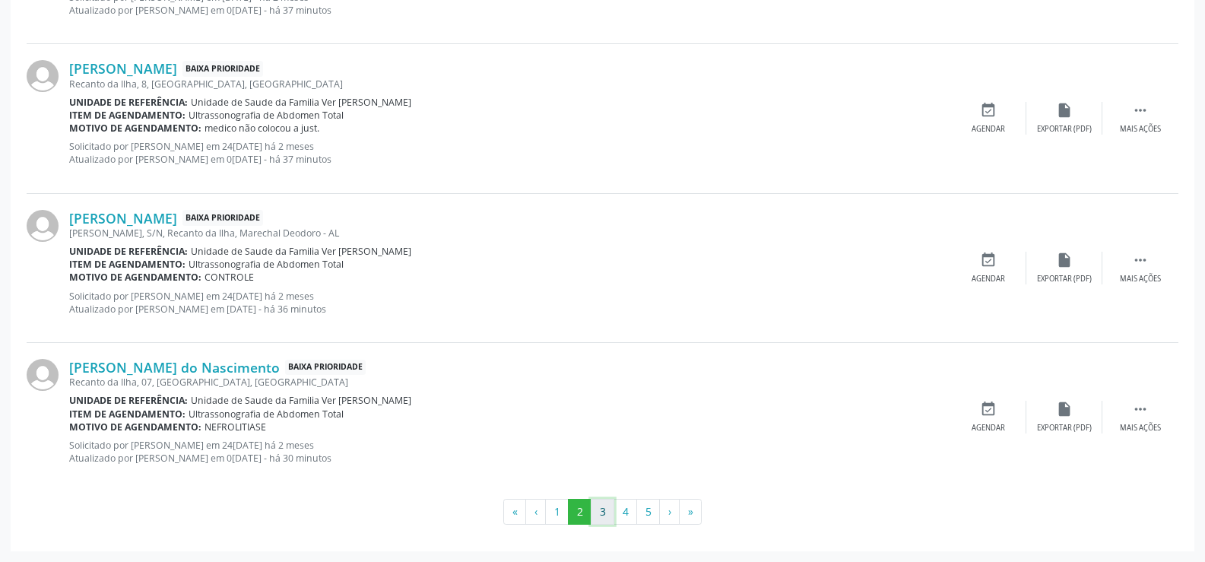
click at [604, 515] on button "3" at bounding box center [603, 512] width 24 height 26
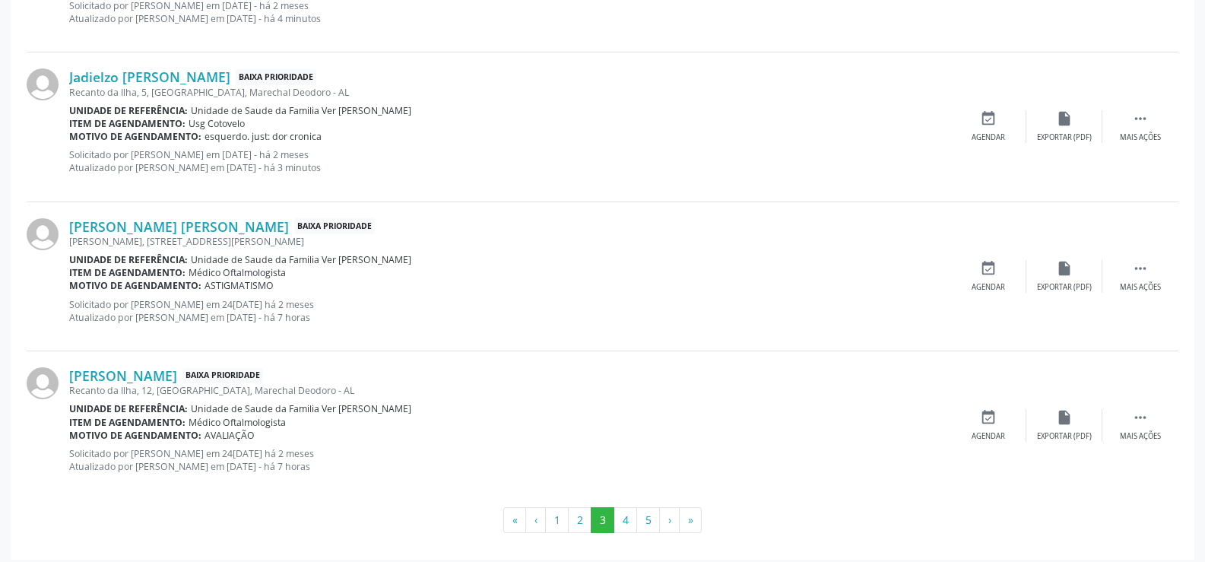
scroll to position [2223, 0]
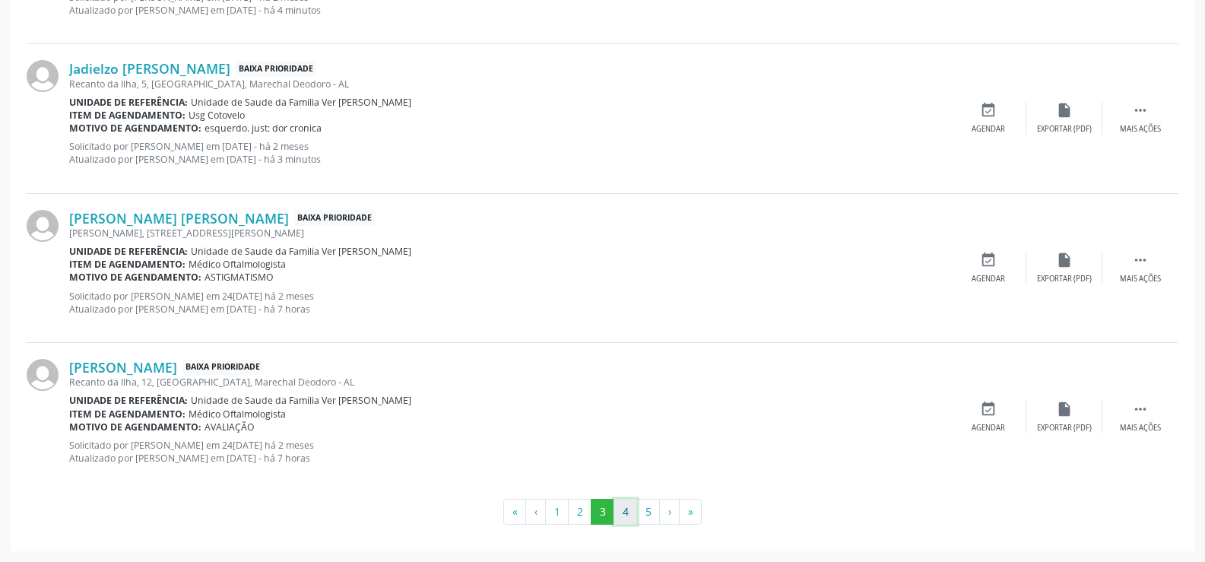
click at [629, 512] on button "4" at bounding box center [625, 512] width 24 height 26
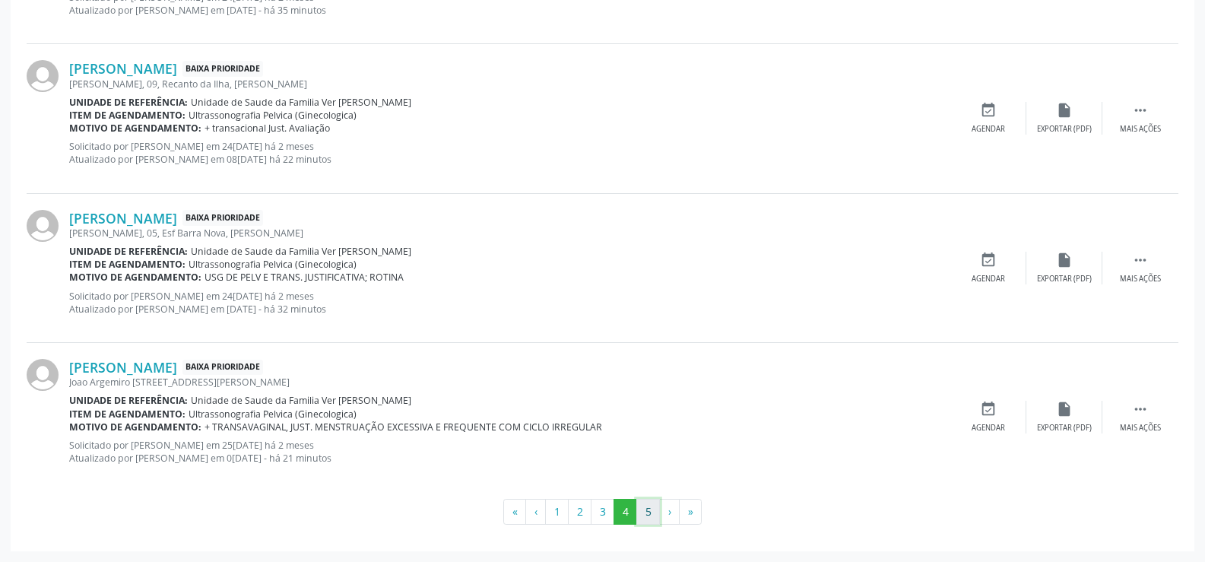
click at [638, 517] on button "5" at bounding box center [648, 512] width 24 height 26
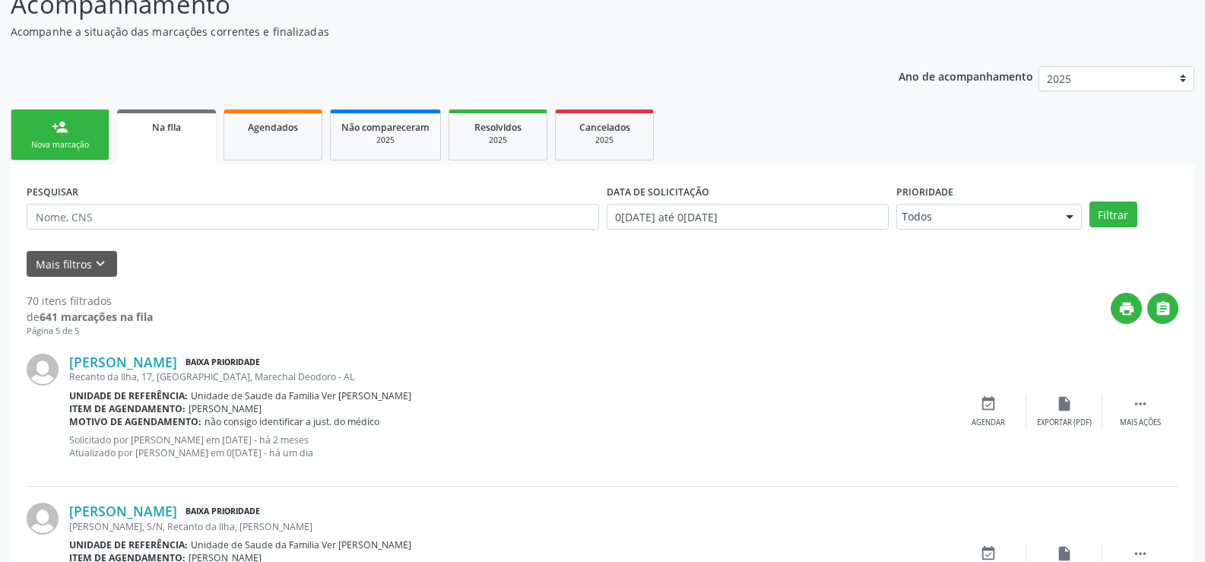
scroll to position [0, 0]
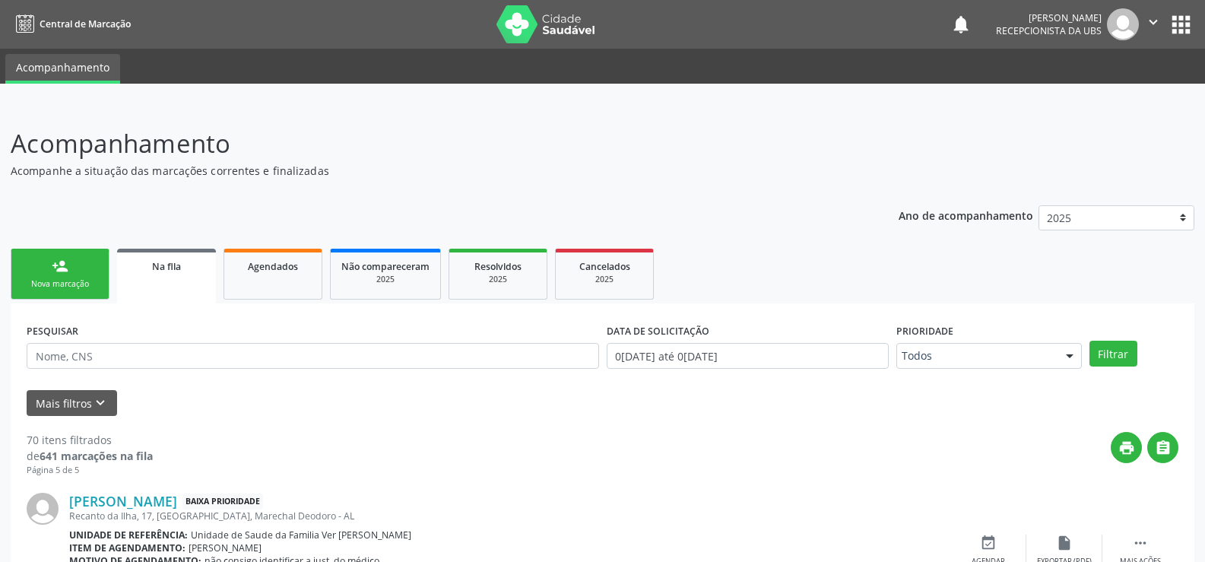
click at [49, 284] on div "Nova marcação" at bounding box center [60, 283] width 76 height 11
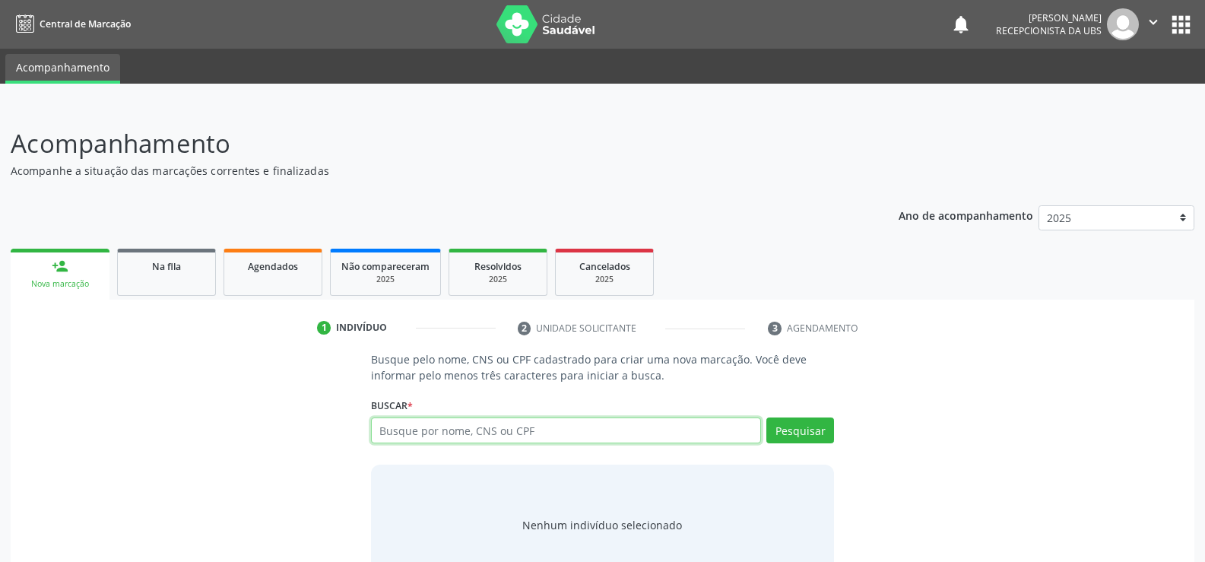
click at [375, 439] on input "text" at bounding box center [566, 430] width 390 height 26
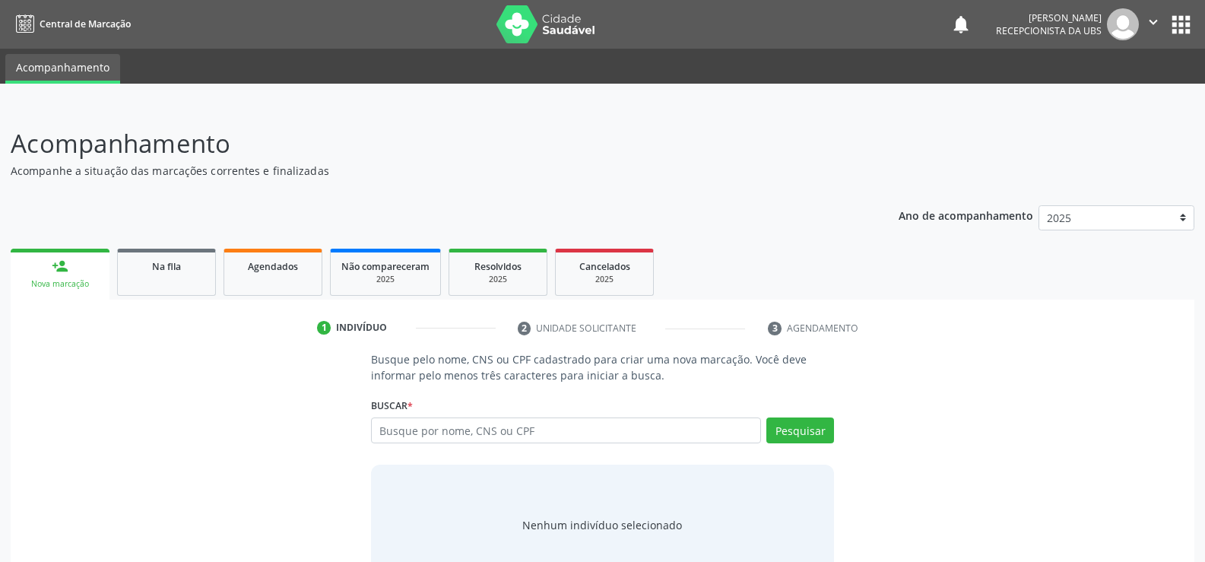
click at [65, 269] on div "person_add" at bounding box center [60, 266] width 17 height 17
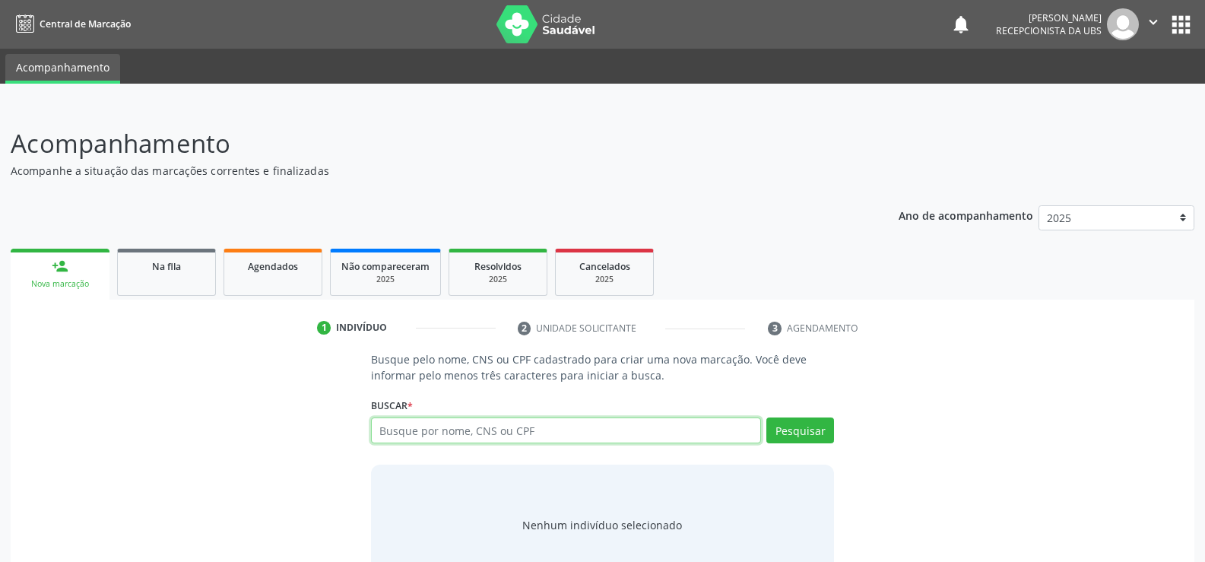
click at [452, 431] on input "text" at bounding box center [566, 430] width 390 height 26
type input "75847493487"
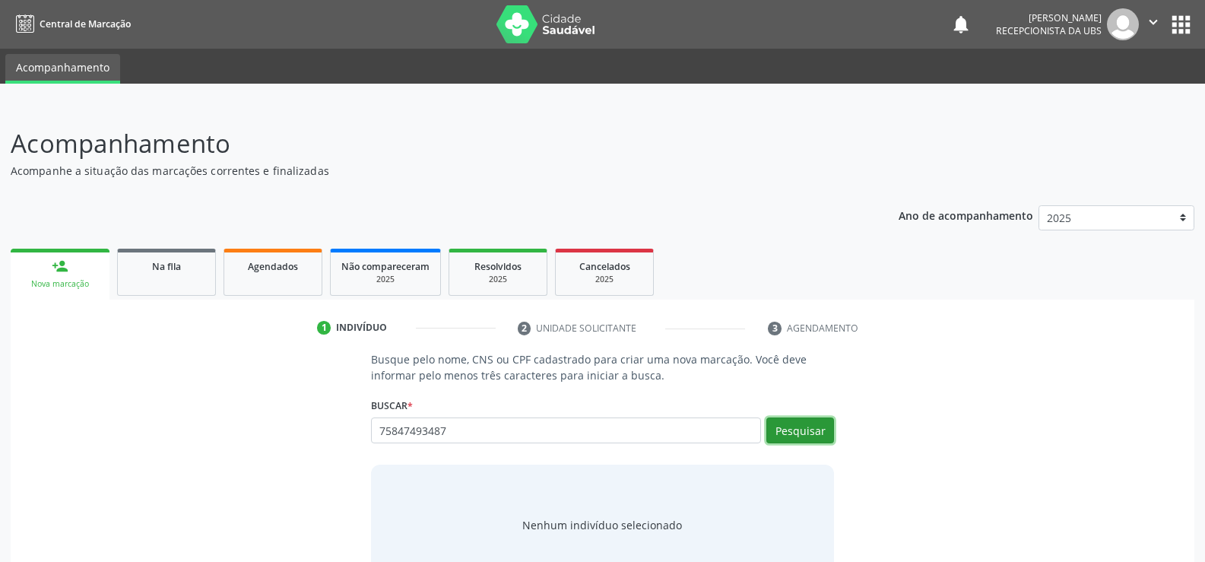
click at [787, 418] on button "Pesquisar" at bounding box center [800, 430] width 68 height 26
type input "75847493487"
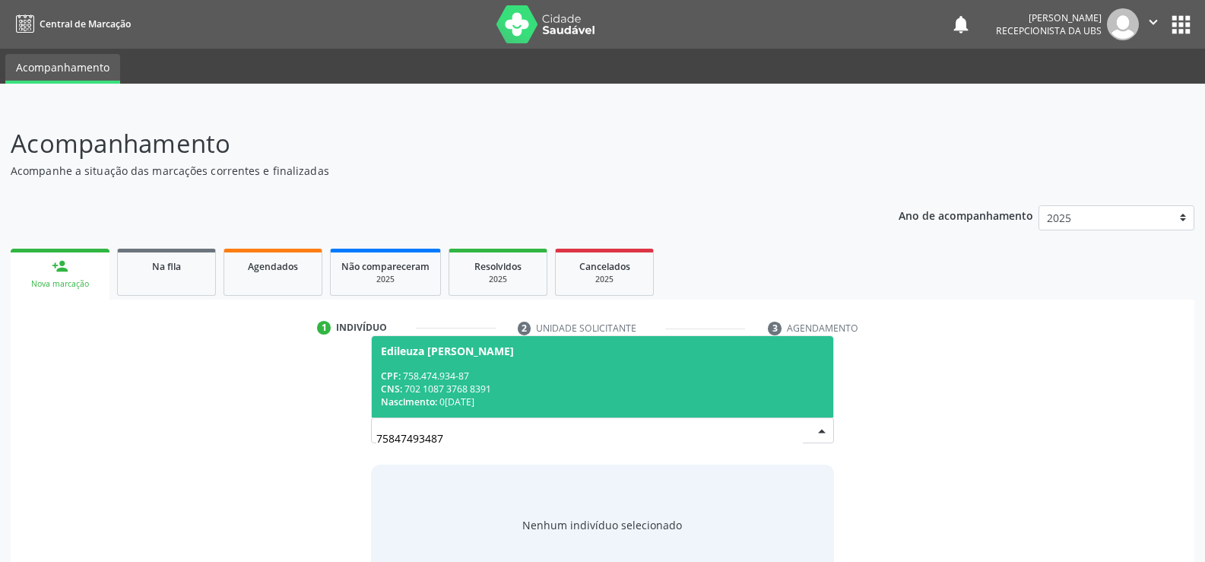
click at [467, 388] on div "CNS: 702 1087 3768 8391" at bounding box center [602, 388] width 443 height 13
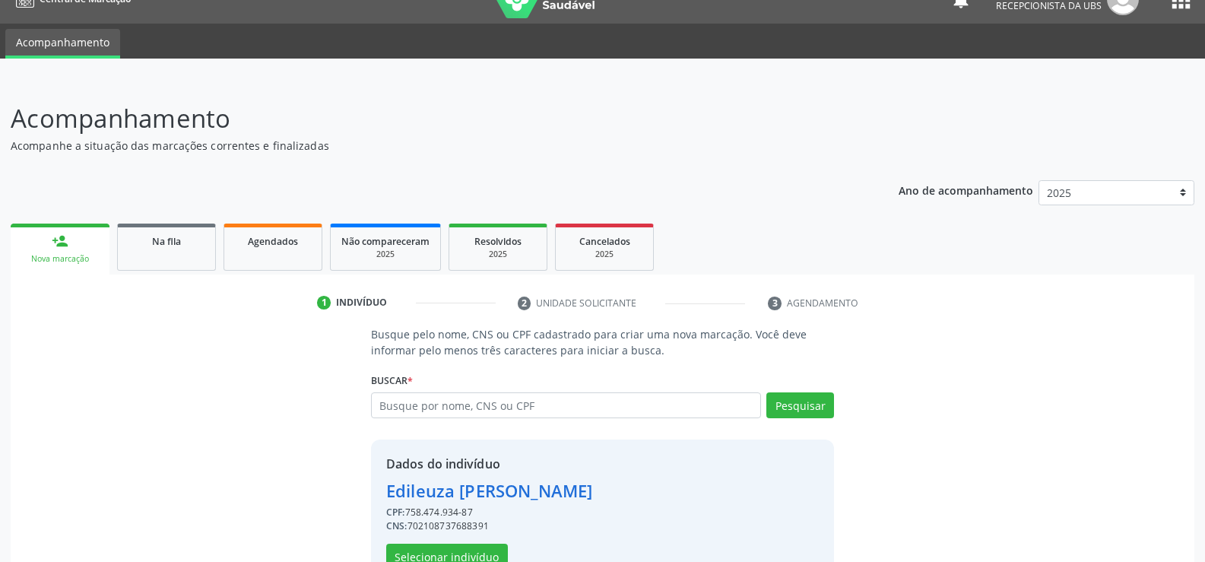
scroll to position [69, 0]
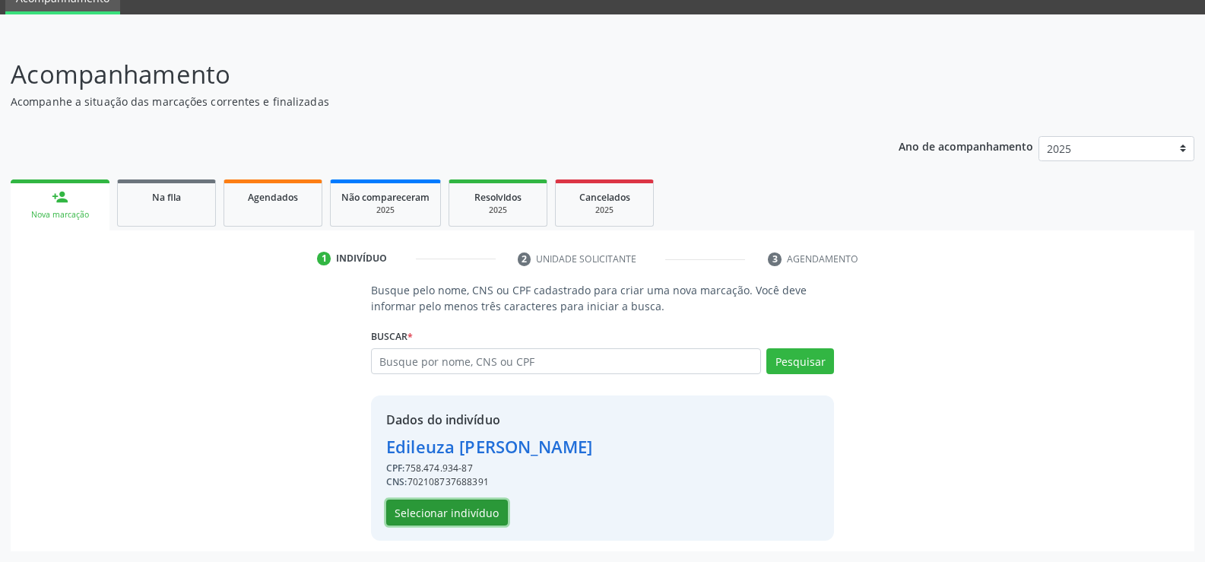
click at [430, 515] on button "Selecionar indivíduo" at bounding box center [447, 512] width 122 height 26
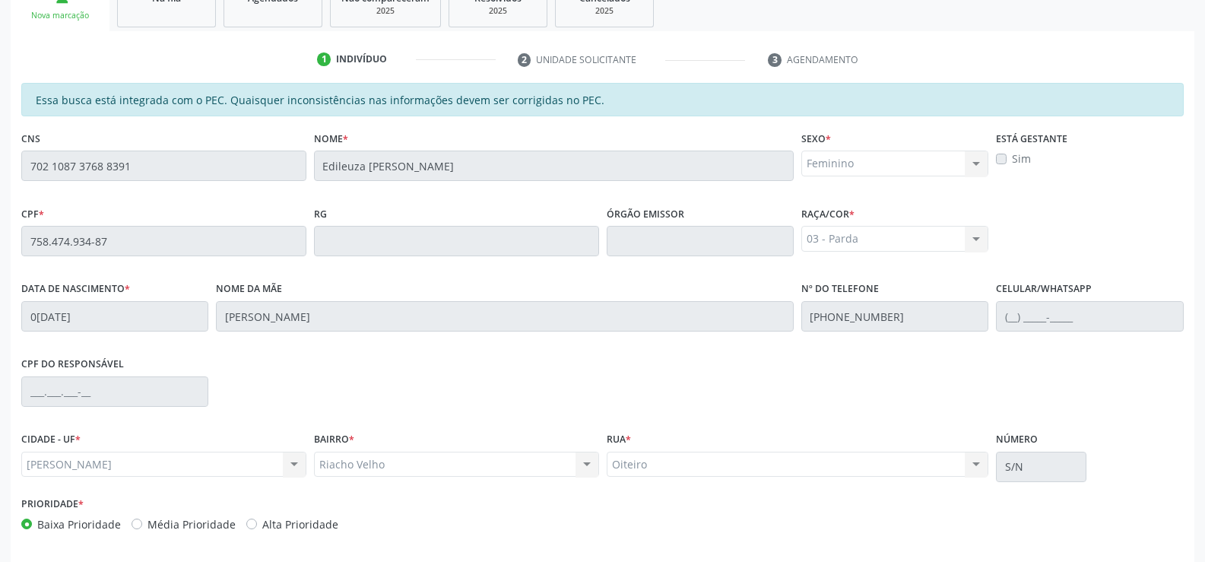
scroll to position [328, 0]
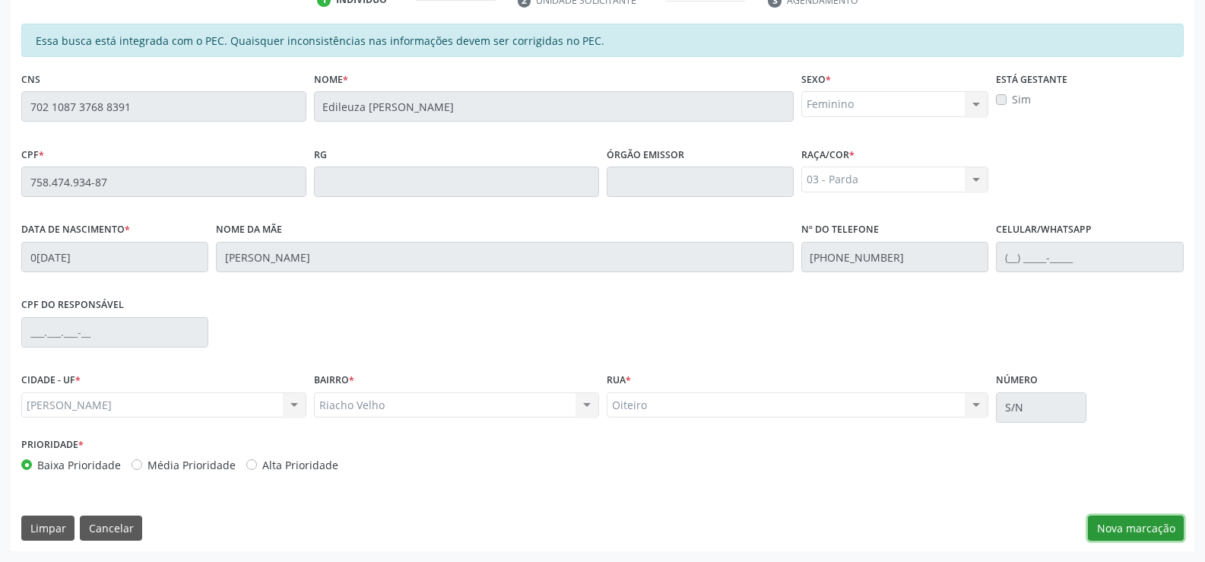
click at [1133, 524] on button "Nova marcação" at bounding box center [1136, 528] width 96 height 26
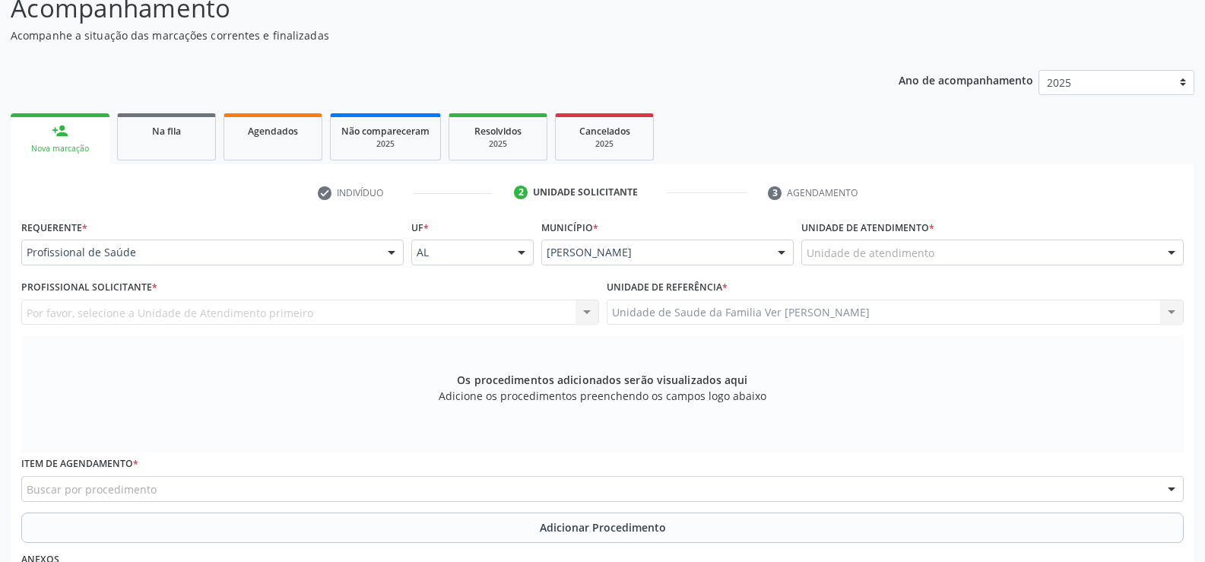
scroll to position [100, 0]
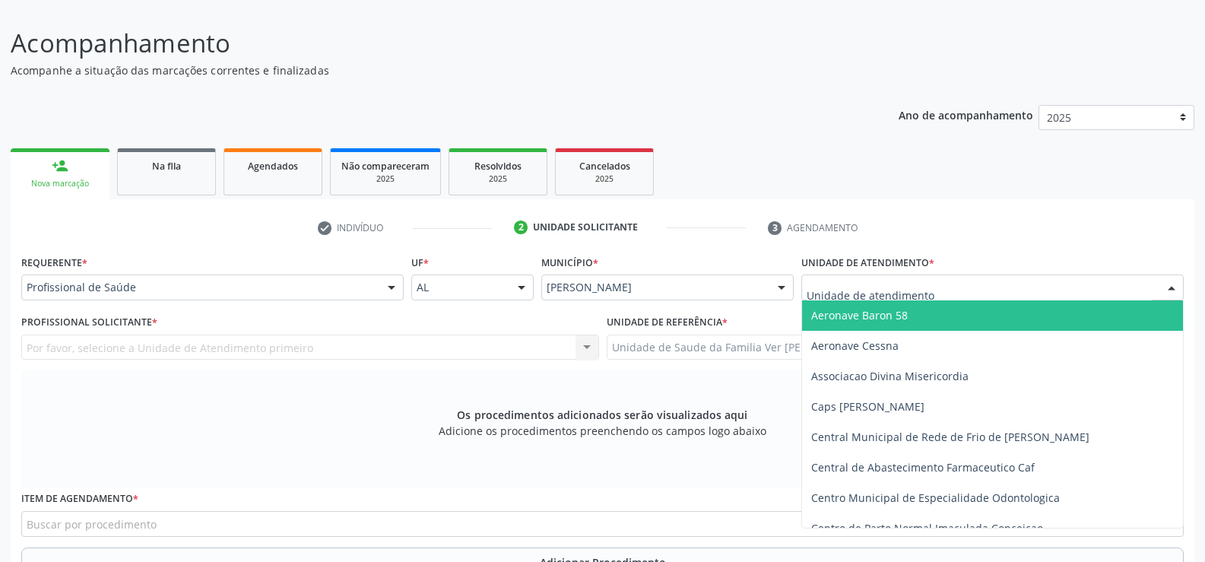
click at [1172, 286] on div at bounding box center [1171, 288] width 23 height 26
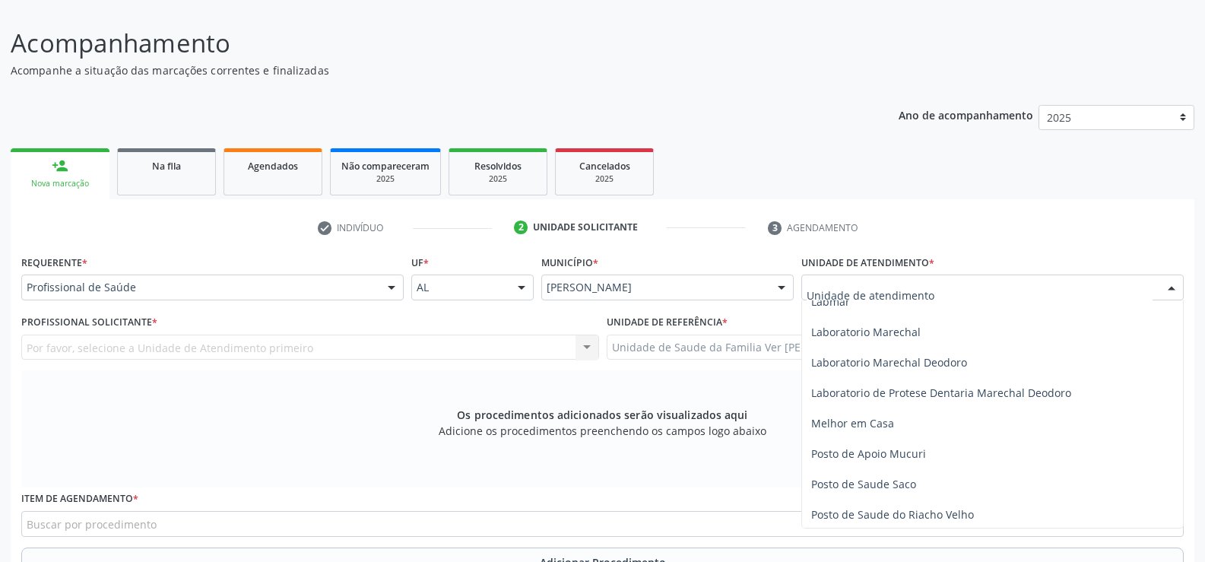
scroll to position [532, 0]
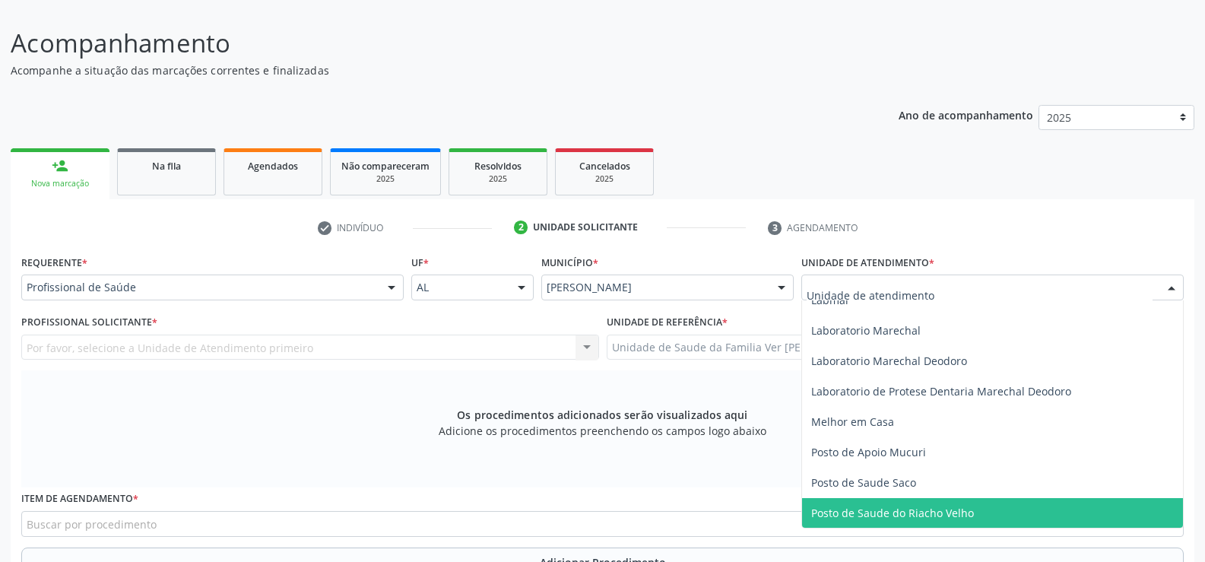
click at [935, 515] on span "Posto de Saude do Riacho Velho" at bounding box center [892, 512] width 163 height 14
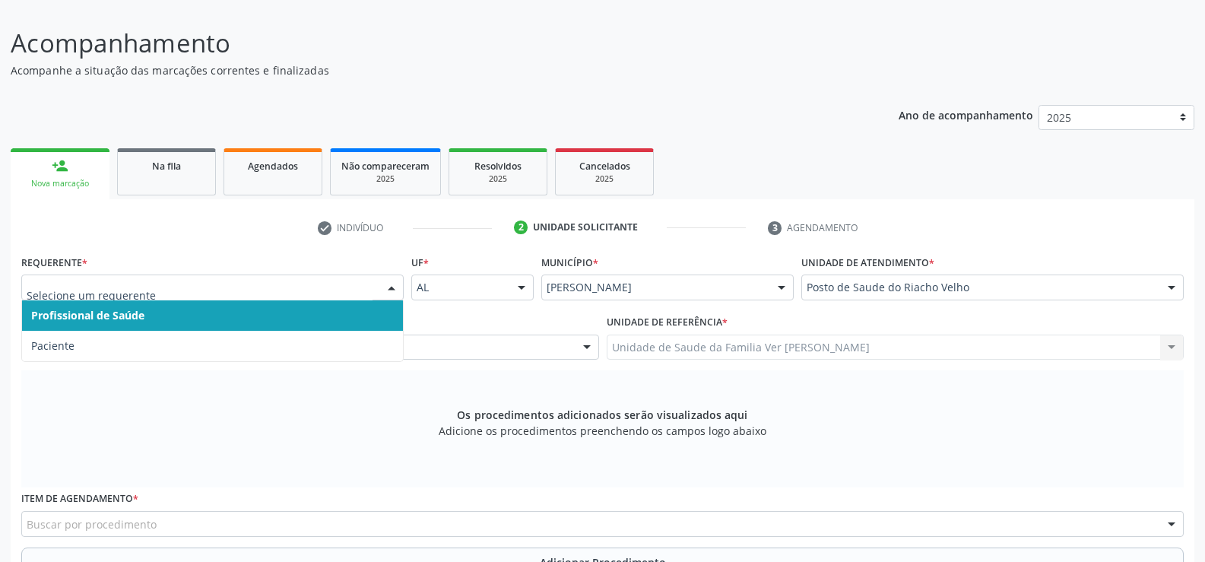
click at [391, 286] on div at bounding box center [391, 288] width 23 height 26
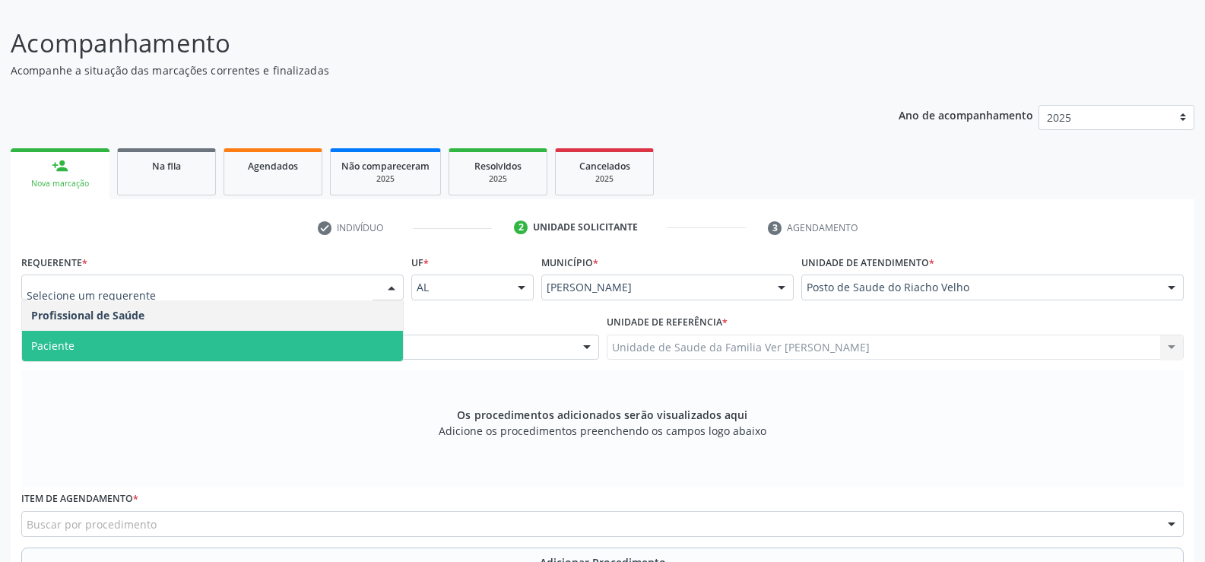
click at [268, 340] on span "Paciente" at bounding box center [212, 346] width 381 height 30
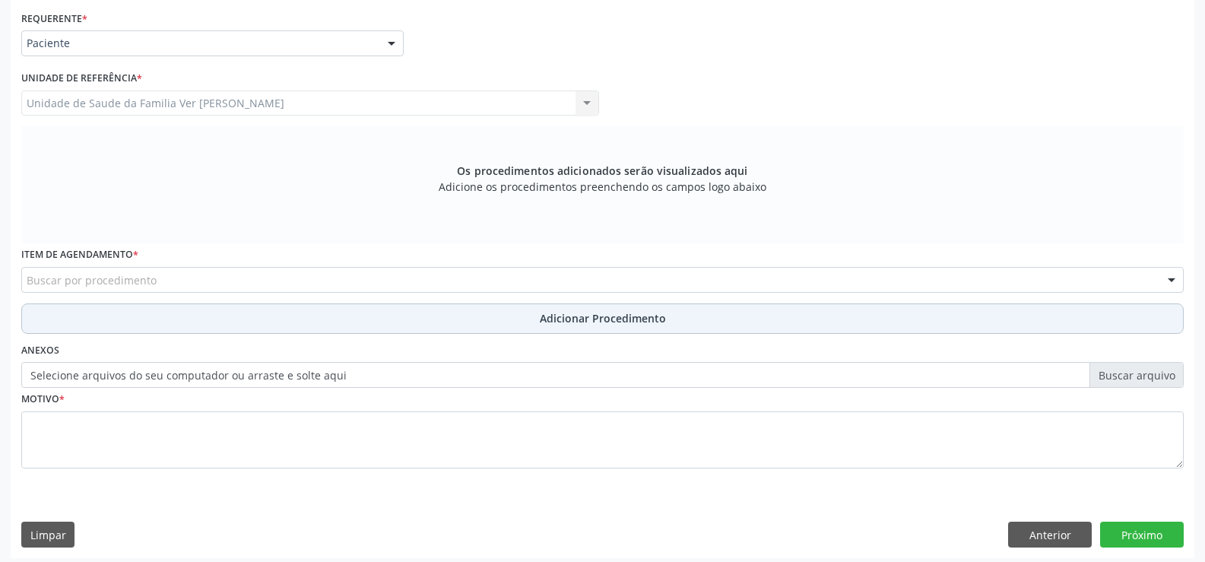
scroll to position [351, 0]
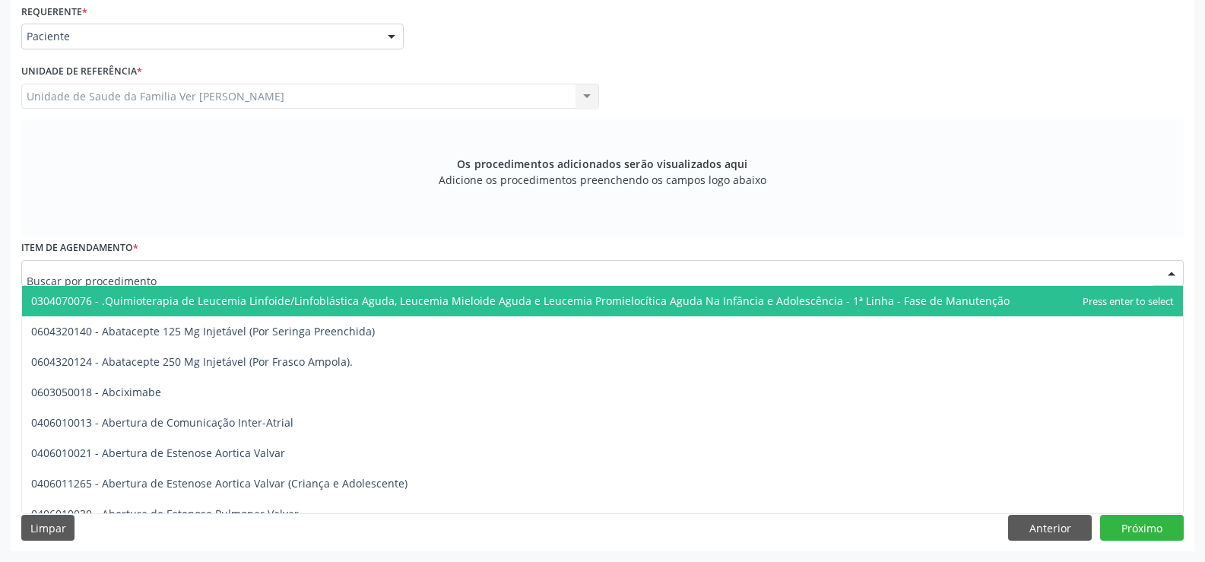
type input "ç"
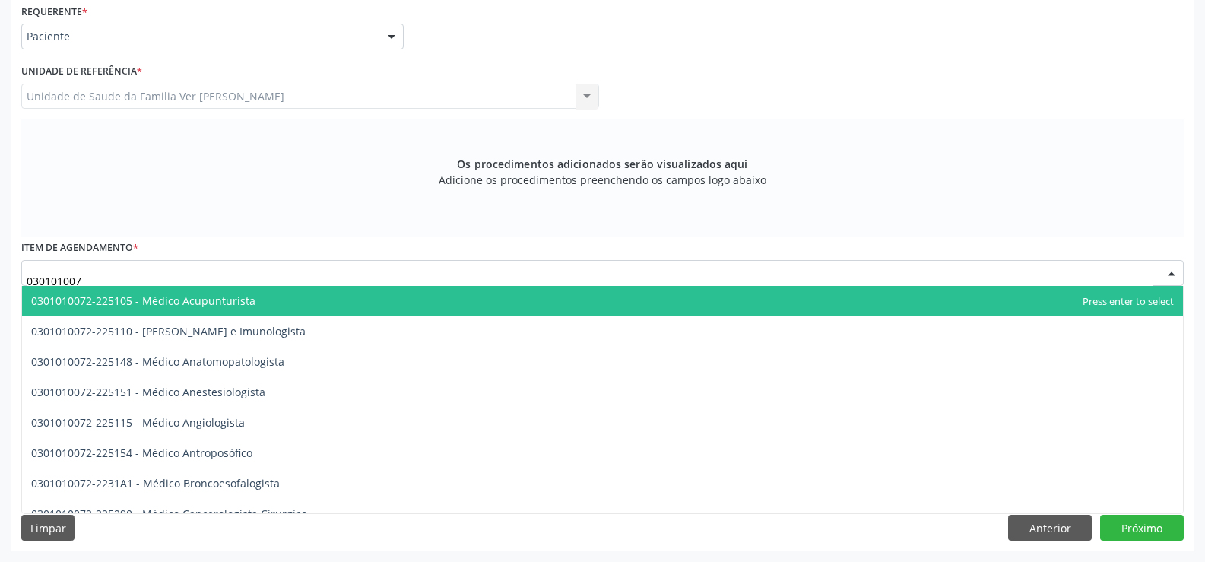
type input "0301010072"
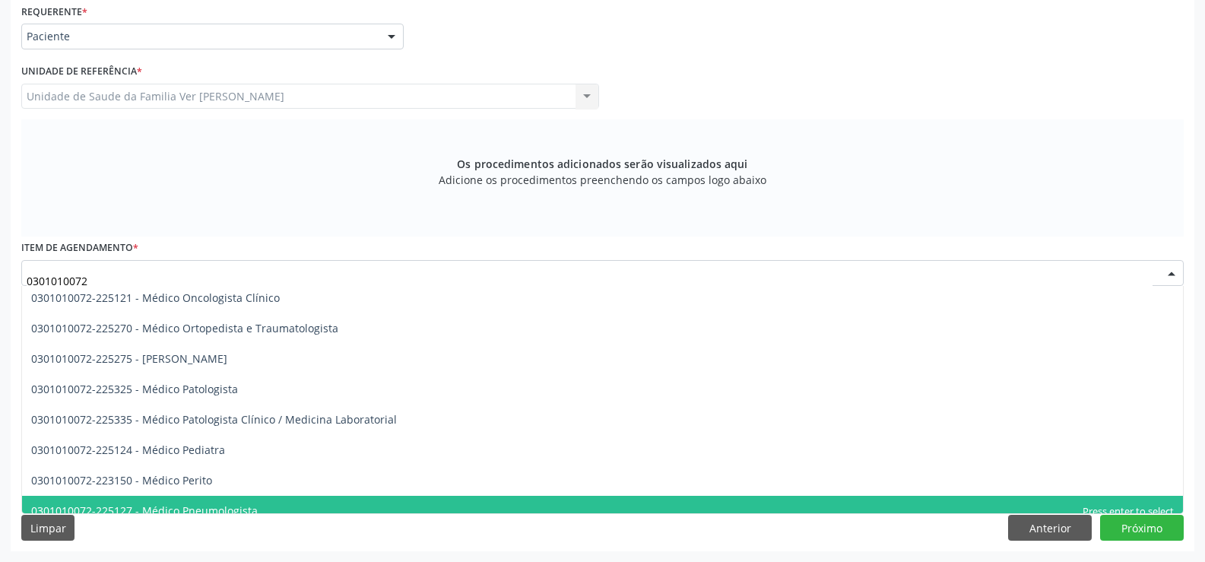
scroll to position [1263, 0]
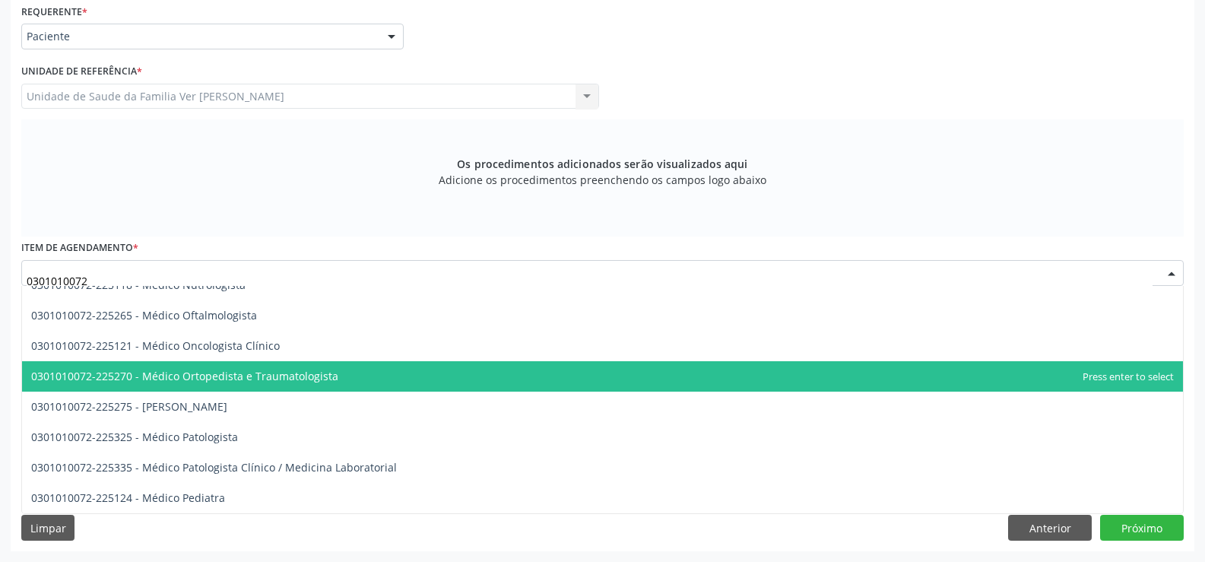
click at [220, 377] on span "0301010072-225270 - Médico Ortopedista e Traumatologista" at bounding box center [184, 376] width 307 height 14
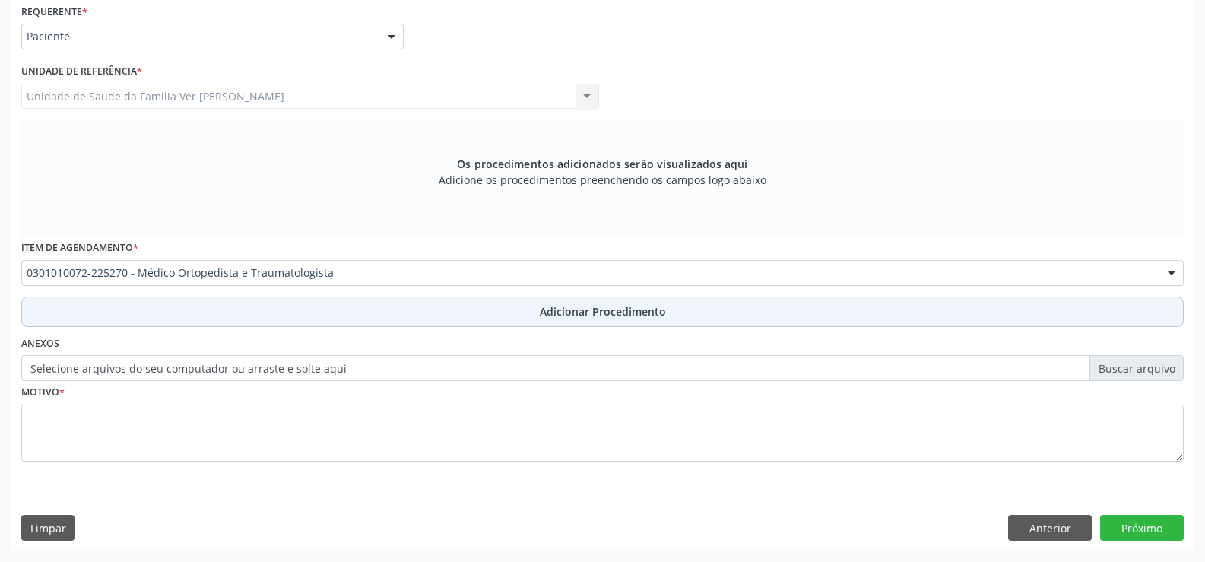
click at [625, 309] on span "Adicionar Procedimento" at bounding box center [603, 311] width 126 height 16
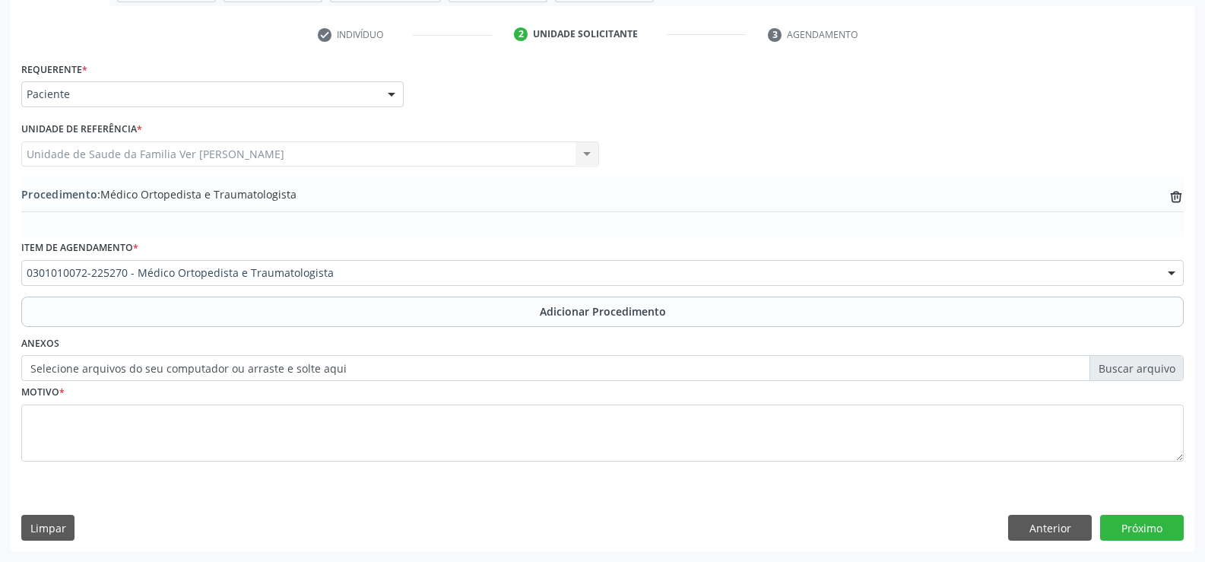
click at [635, 377] on label "Selecione arquivos do seu computador ou arraste e solte aqui" at bounding box center [602, 368] width 1162 height 26
click at [635, 377] on input "Selecione arquivos do seu computador ou arraste e solte aqui" at bounding box center [602, 368] width 1162 height 26
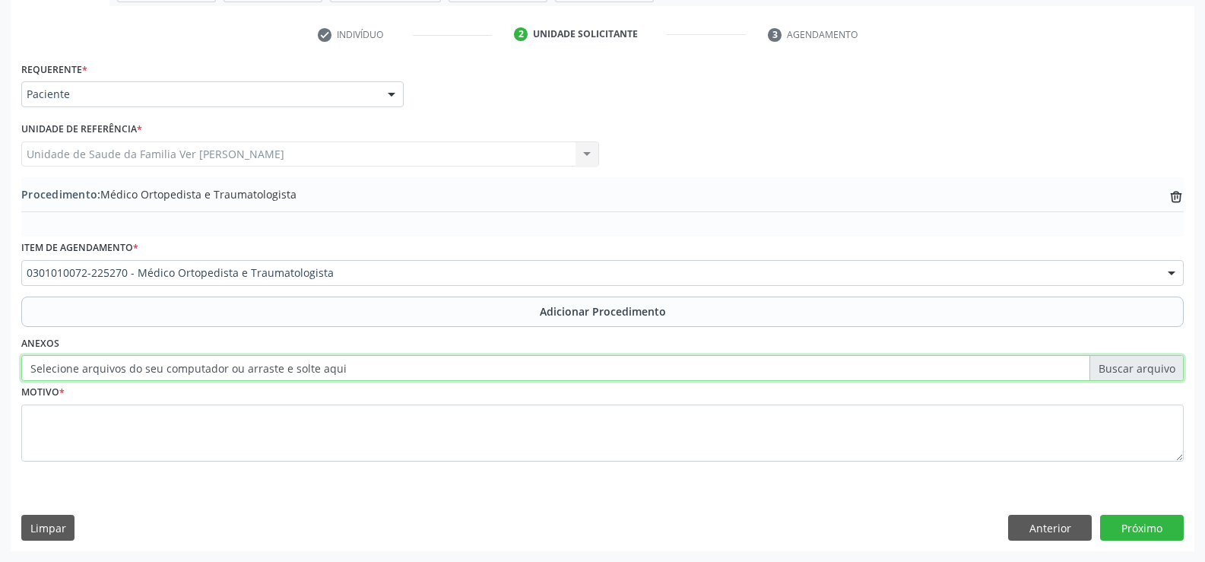
type input "C:\fakepath\WhatsApp Image 2025-10-08 at 15.57.44.jpeg"
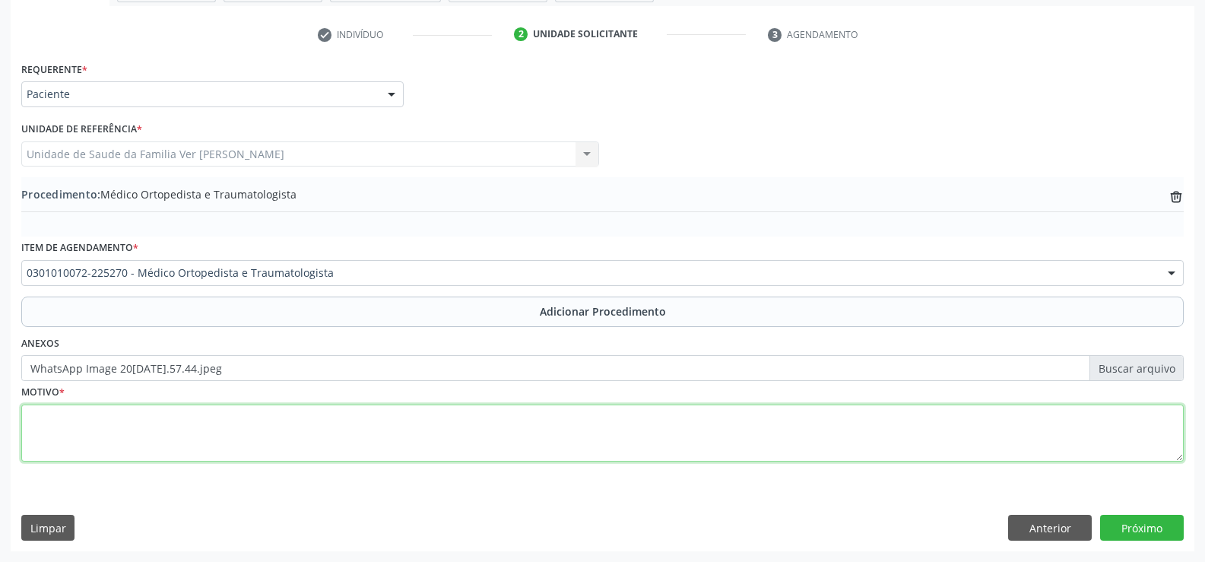
click at [71, 413] on textarea at bounding box center [602, 433] width 1162 height 58
type textarea "dor em MIE,EDEMA e DIFICULDADE EM DEAMBULAR.SOLICITO AVALIAÇãO"
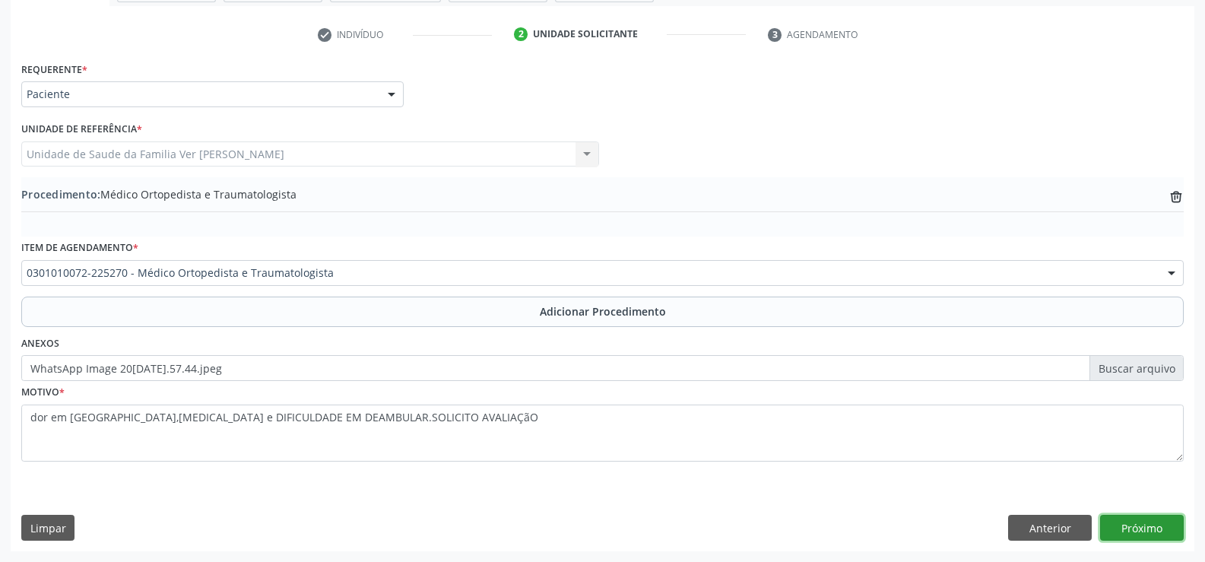
click at [1128, 530] on button "Próximo" at bounding box center [1142, 528] width 84 height 26
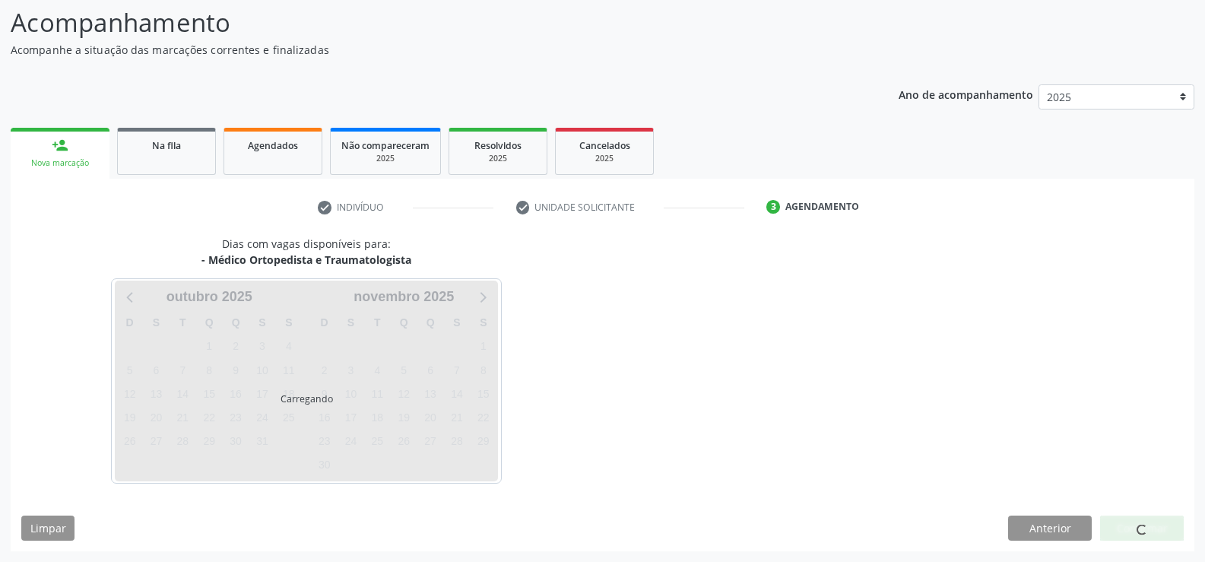
scroll to position [166, 0]
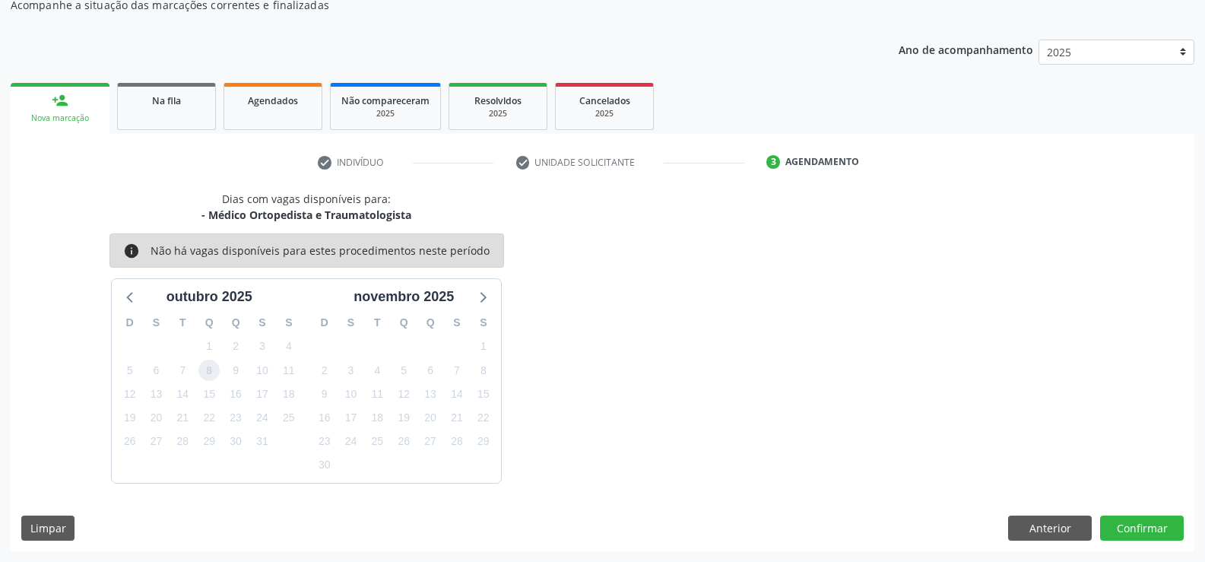
click at [212, 370] on span "8" at bounding box center [208, 370] width 21 height 21
click at [1149, 524] on button "Confirmar" at bounding box center [1142, 528] width 84 height 26
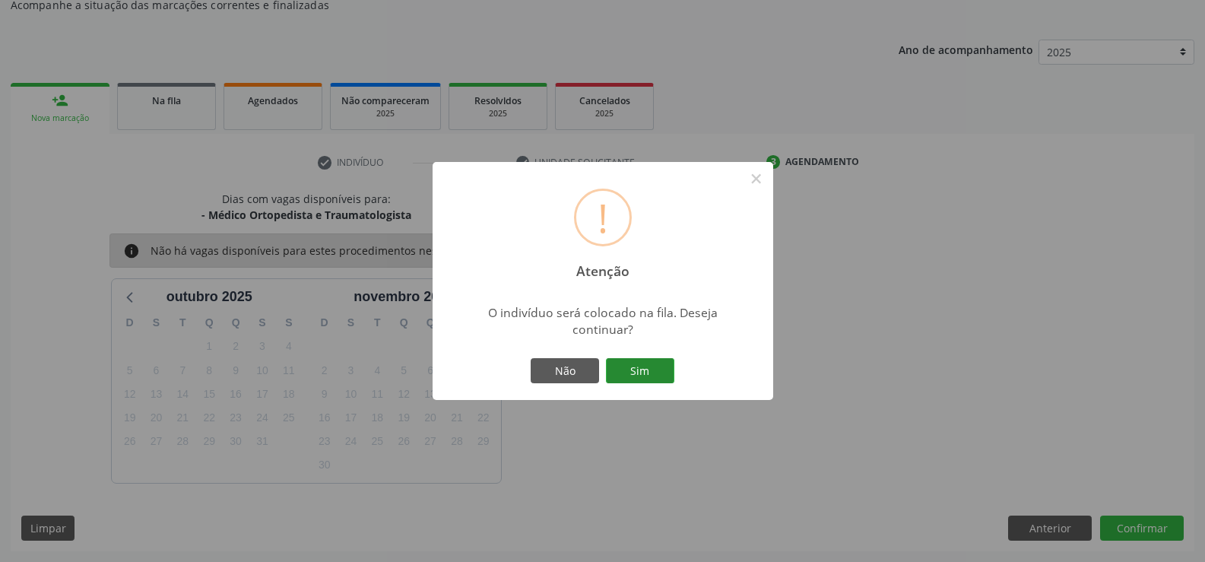
click at [652, 370] on button "Sim" at bounding box center [640, 371] width 68 height 26
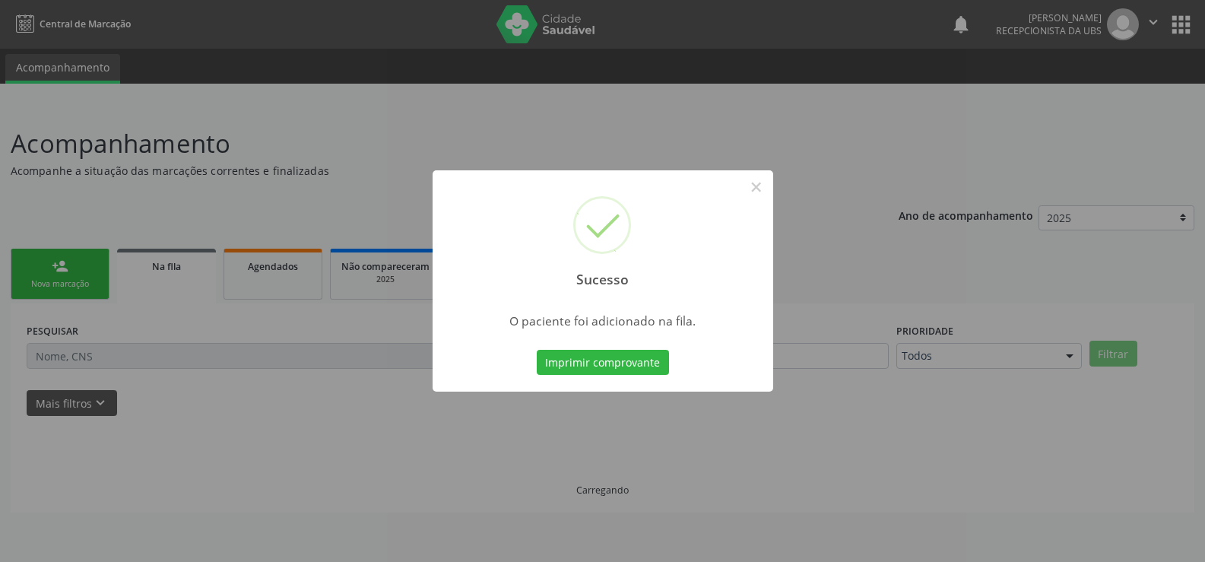
scroll to position [0, 0]
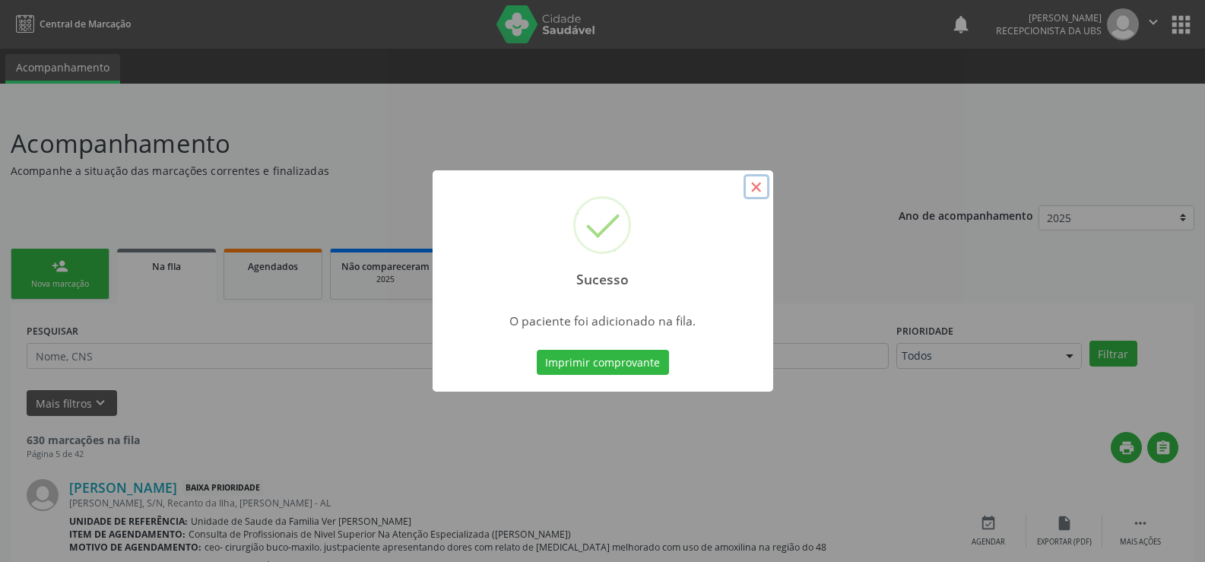
click at [756, 188] on button "×" at bounding box center [756, 187] width 26 height 26
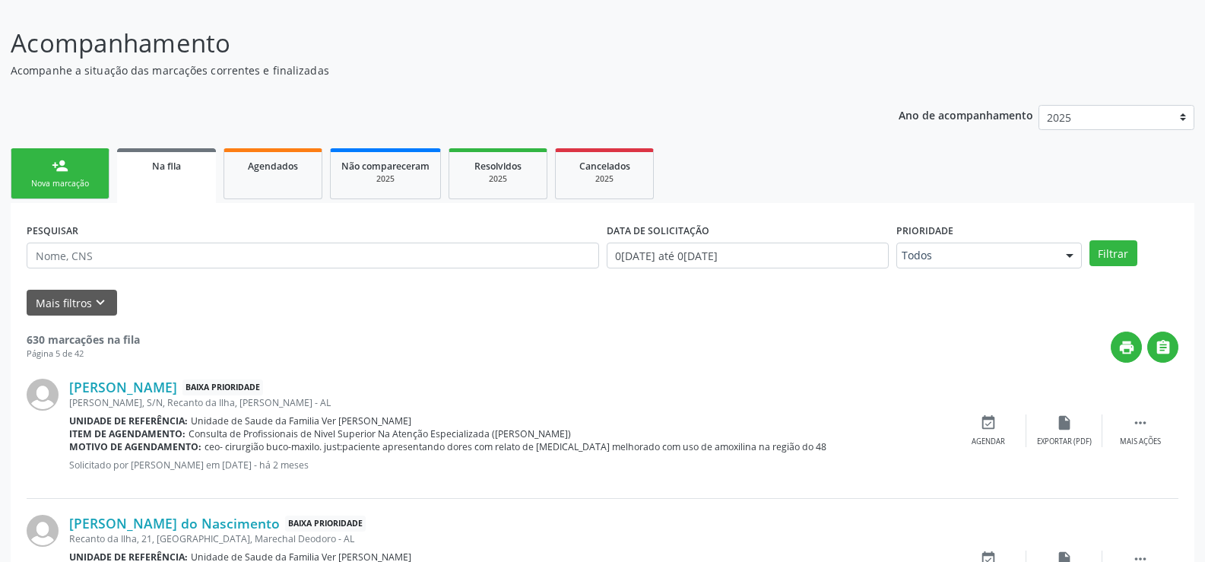
scroll to position [76, 0]
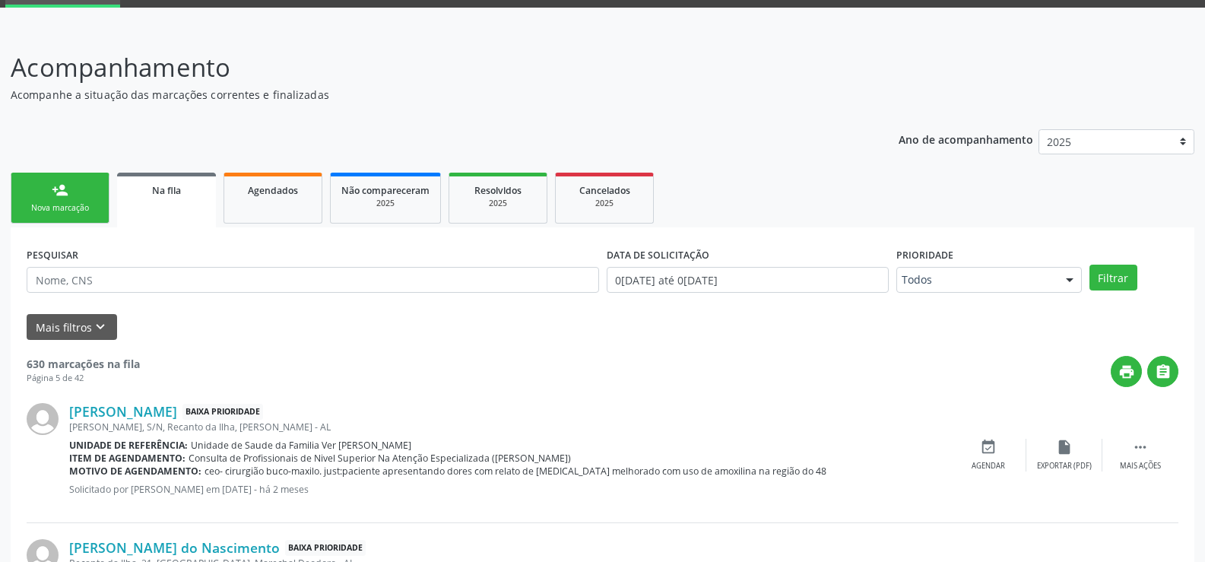
click at [74, 192] on link "person_add Nova marcação" at bounding box center [60, 198] width 99 height 51
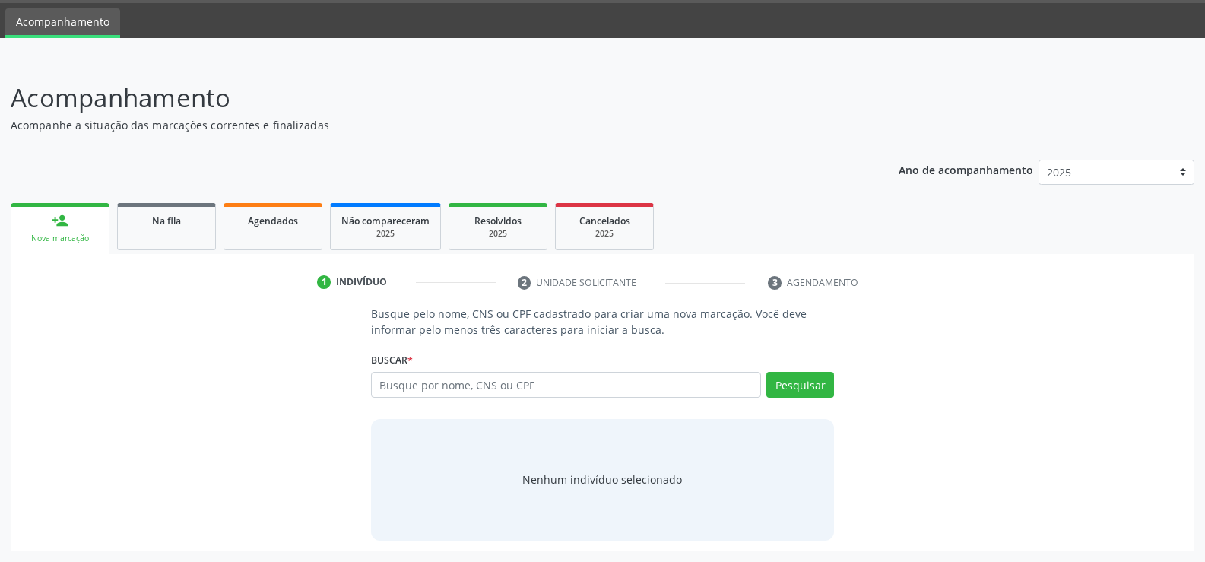
click at [58, 272] on ul "1 Indivíduo 2 Unidade solicitante 3 Agendamento" at bounding box center [602, 282] width 1183 height 25
click at [387, 388] on input "text" at bounding box center [566, 385] width 390 height 26
type input "702400042280122"
click at [802, 377] on button "Pesquisar" at bounding box center [800, 385] width 68 height 26
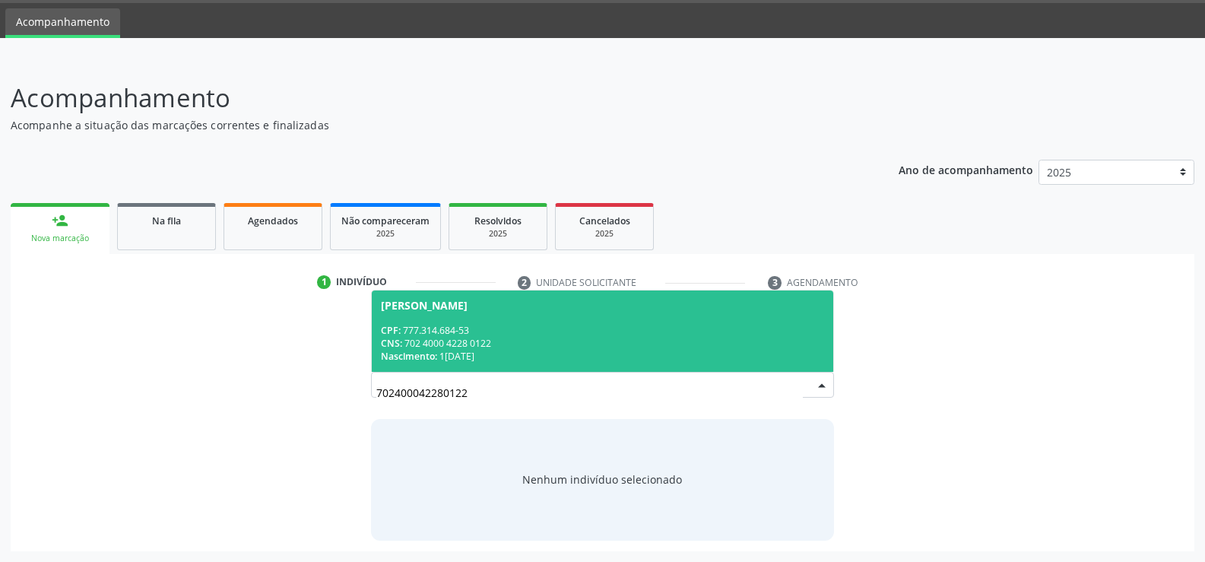
click at [427, 344] on div "CNS: 702 4000 4228 0122" at bounding box center [602, 343] width 443 height 13
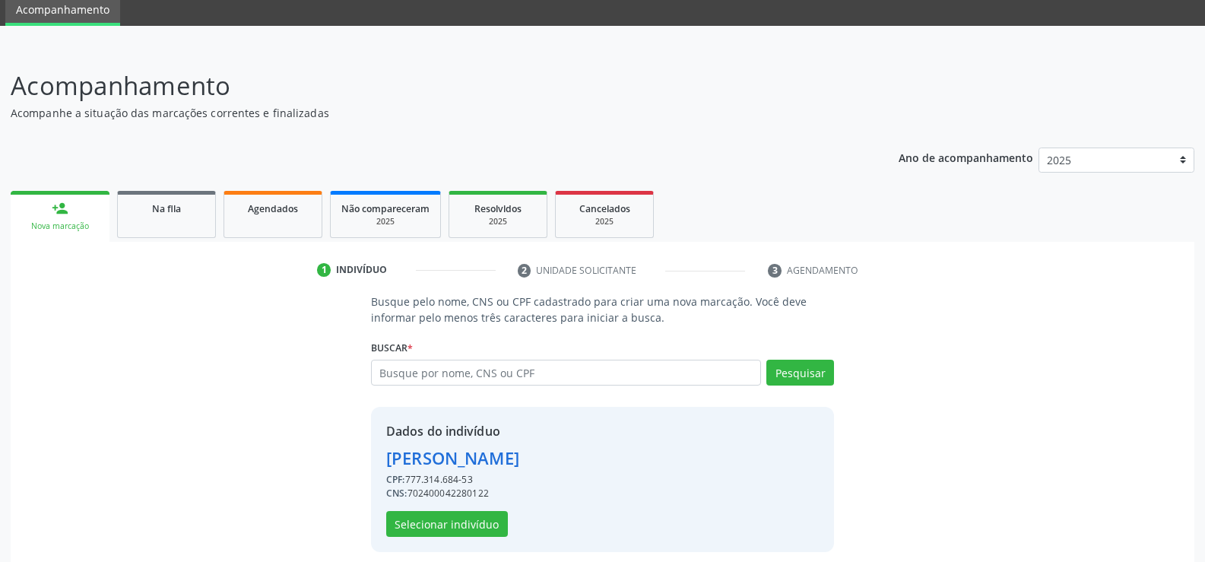
scroll to position [69, 0]
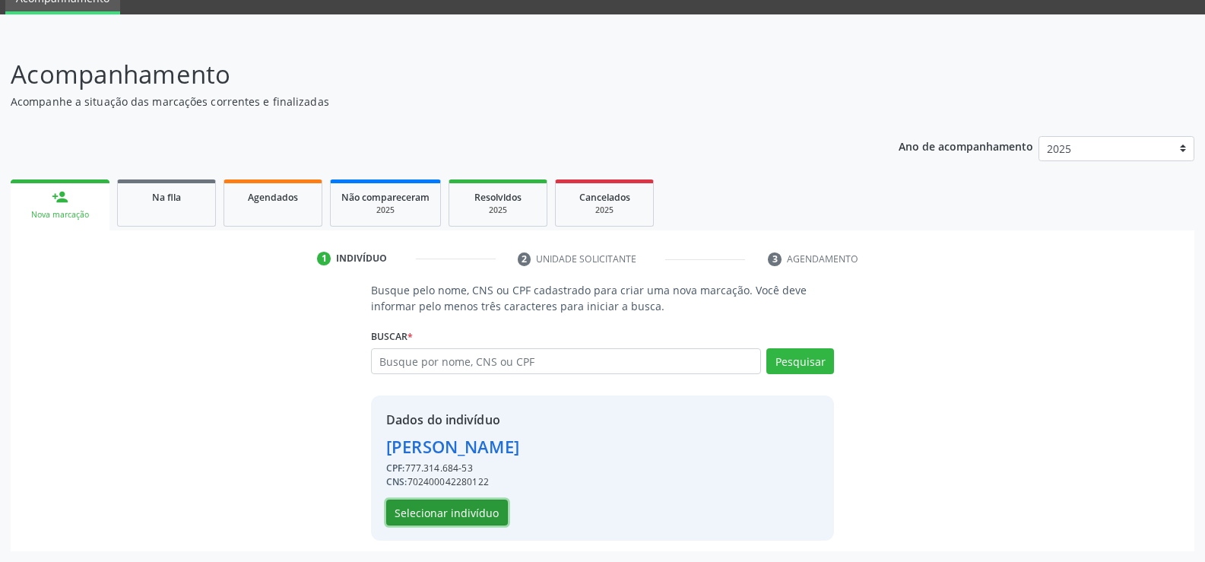
click at [456, 516] on button "Selecionar indivíduo" at bounding box center [447, 512] width 122 height 26
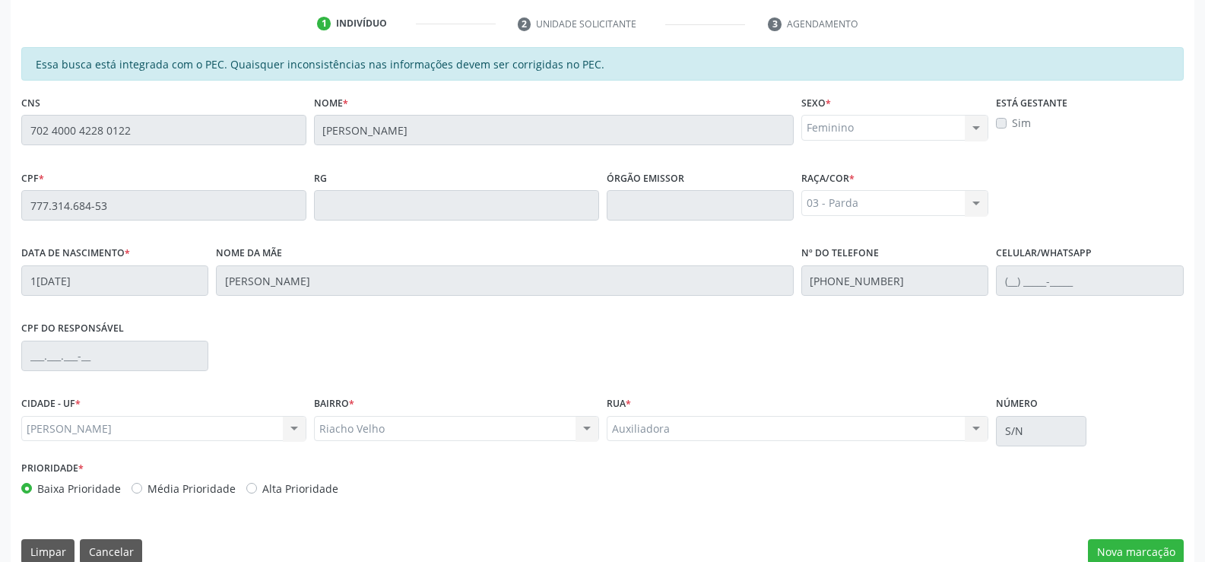
scroll to position [328, 0]
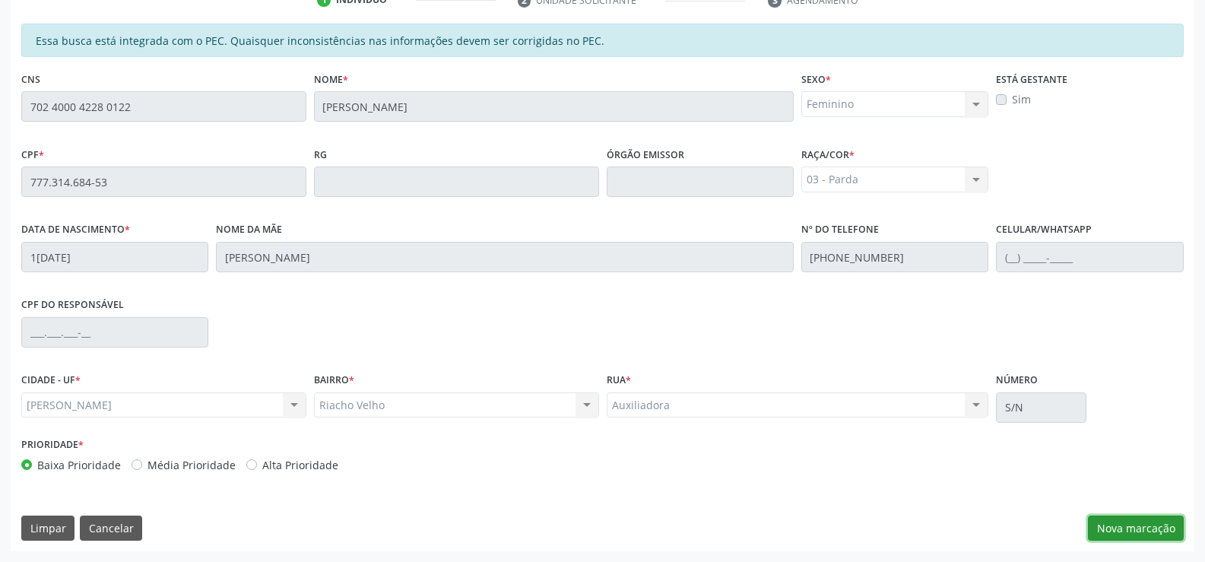
click at [1130, 524] on button "Nova marcação" at bounding box center [1136, 528] width 96 height 26
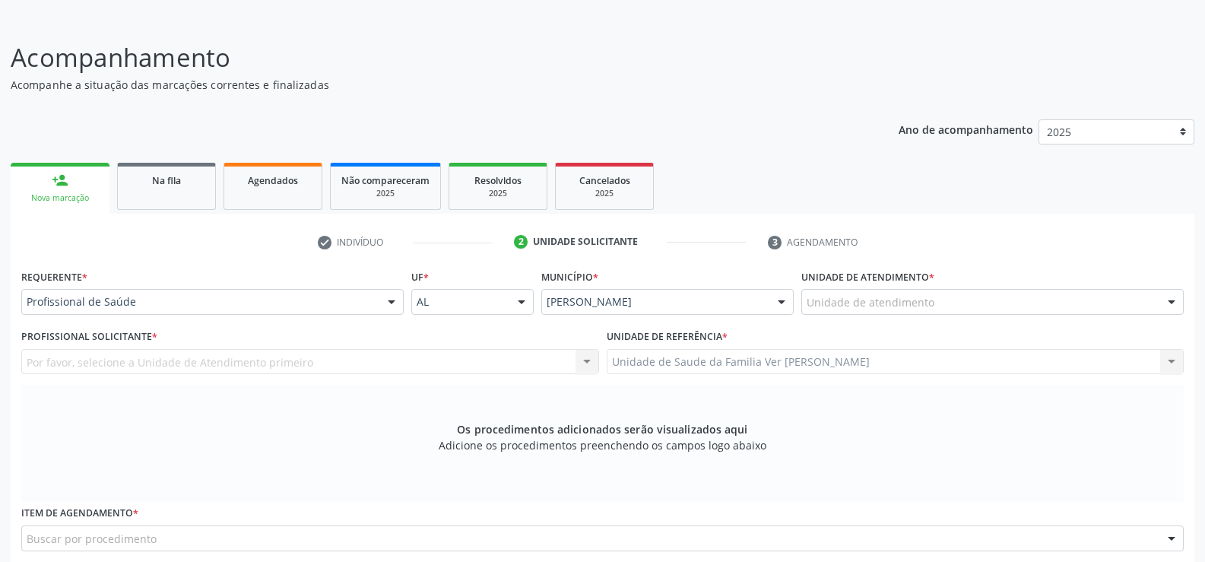
scroll to position [24, 0]
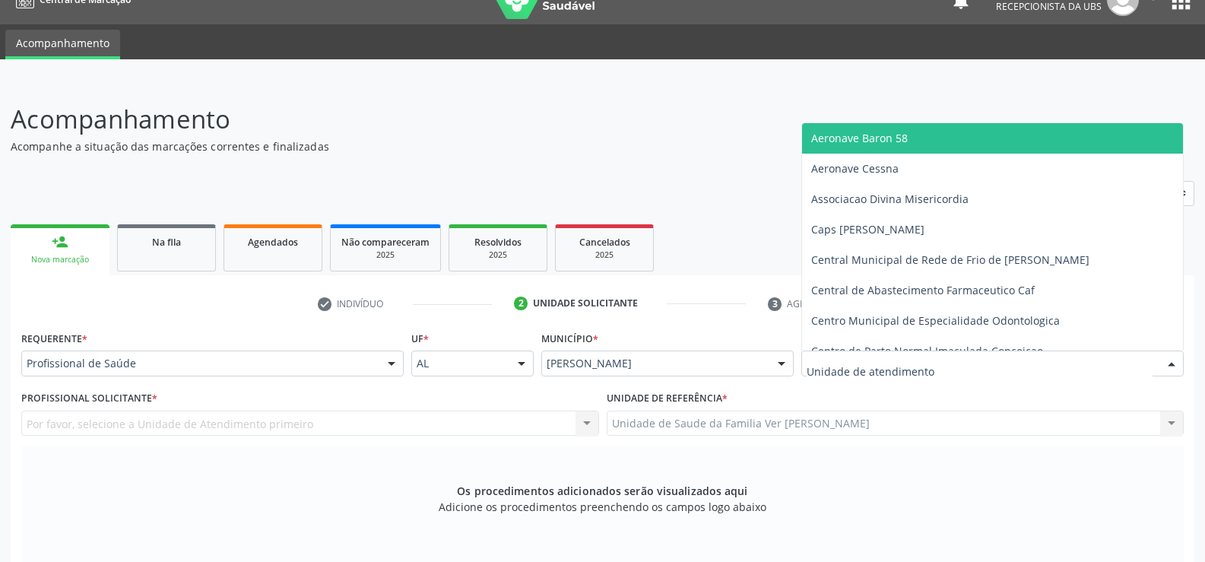
click at [1169, 364] on div at bounding box center [1171, 364] width 23 height 26
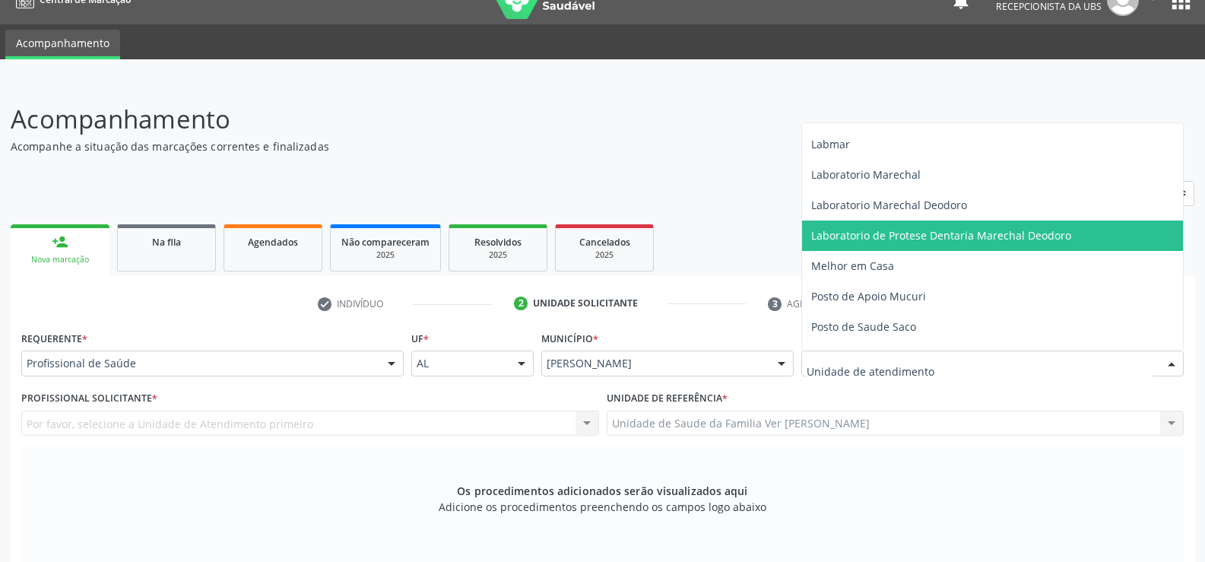
scroll to position [532, 0]
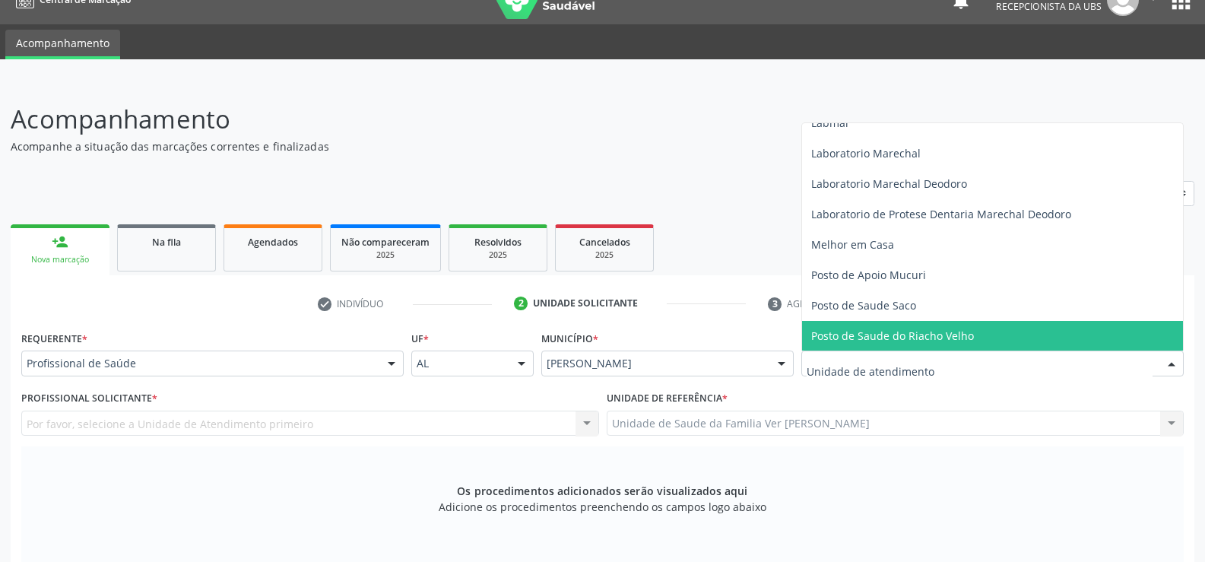
click at [959, 337] on span "Posto de Saude do Riacho Velho" at bounding box center [892, 335] width 163 height 14
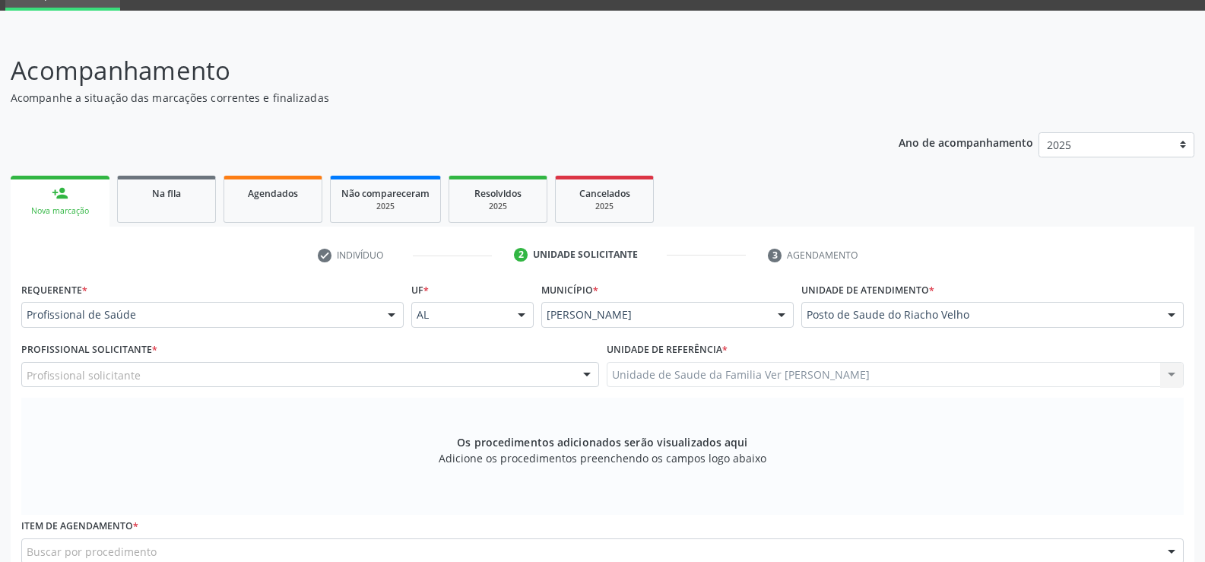
scroll to position [100, 0]
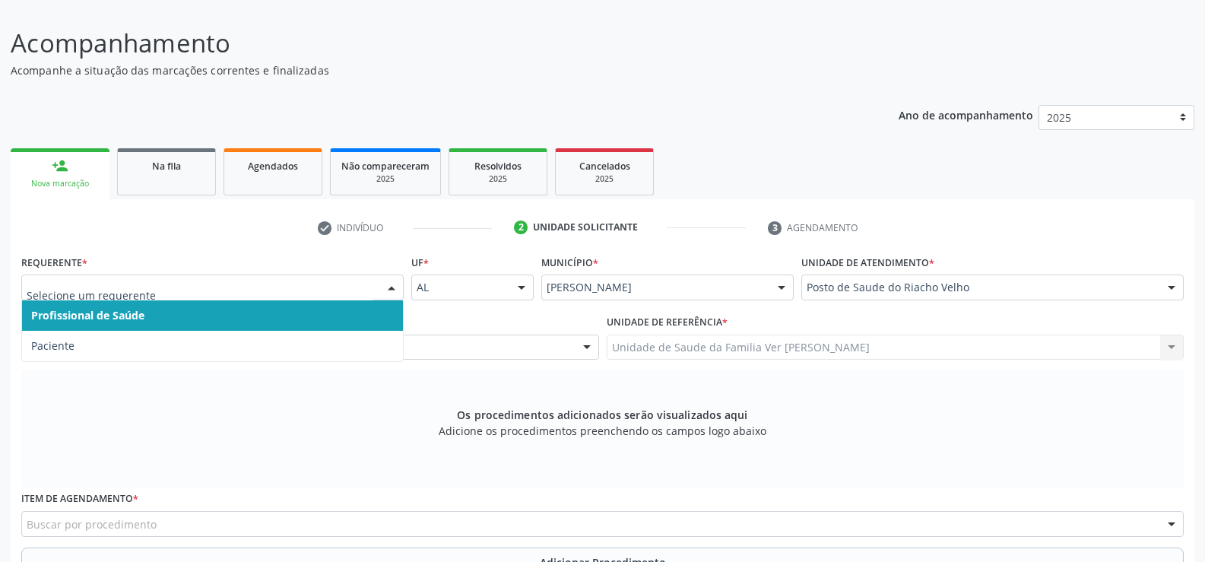
click at [388, 286] on div at bounding box center [391, 288] width 23 height 26
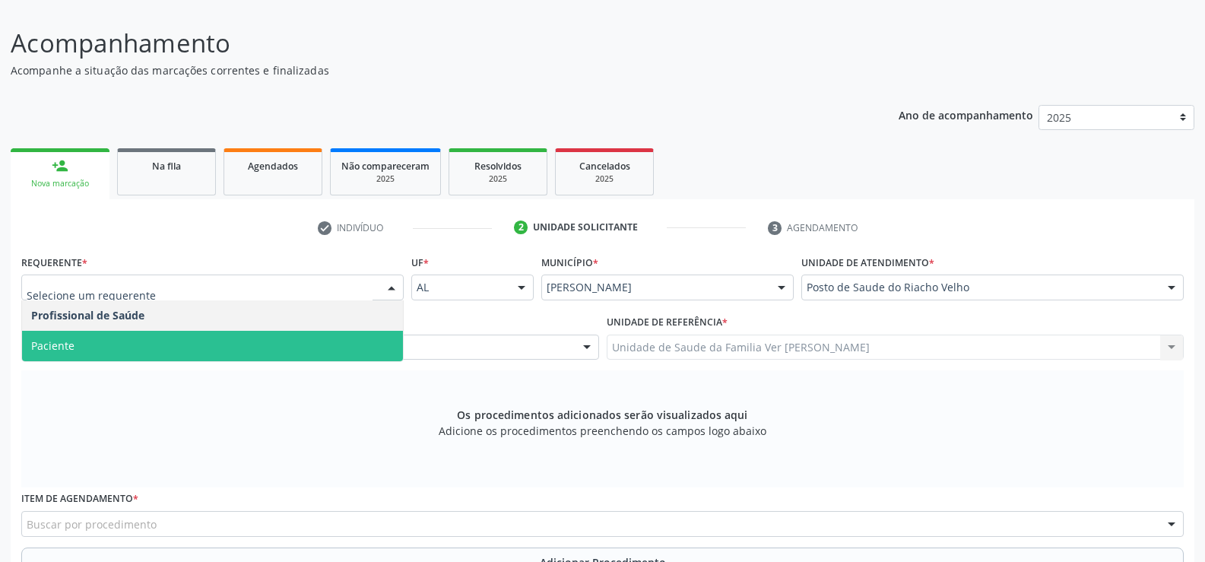
click at [245, 340] on span "Paciente" at bounding box center [212, 346] width 381 height 30
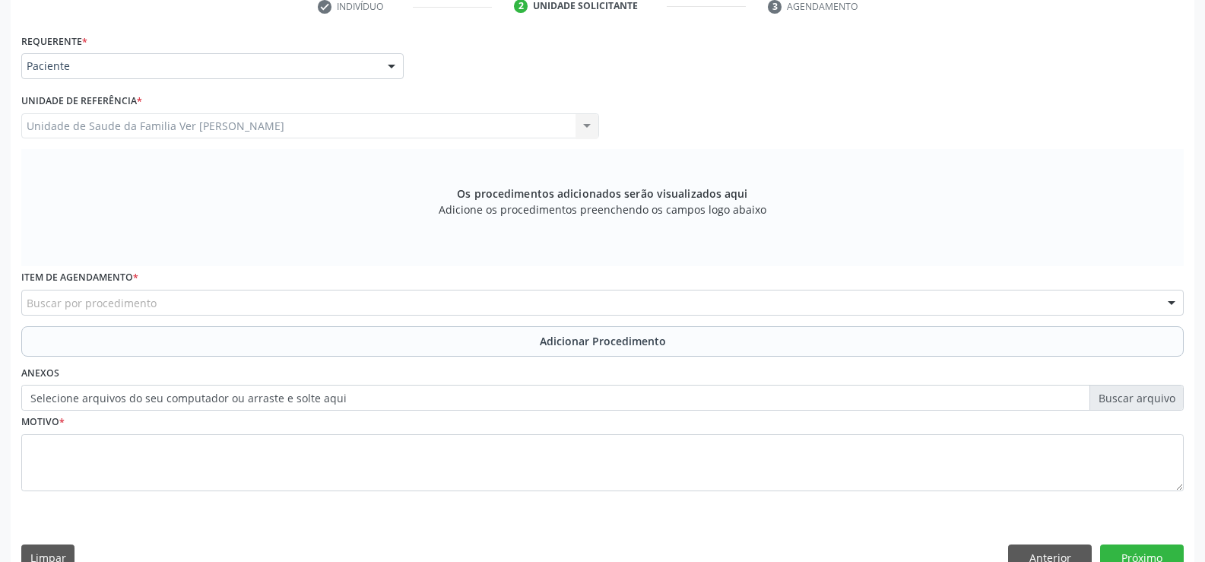
scroll to position [351, 0]
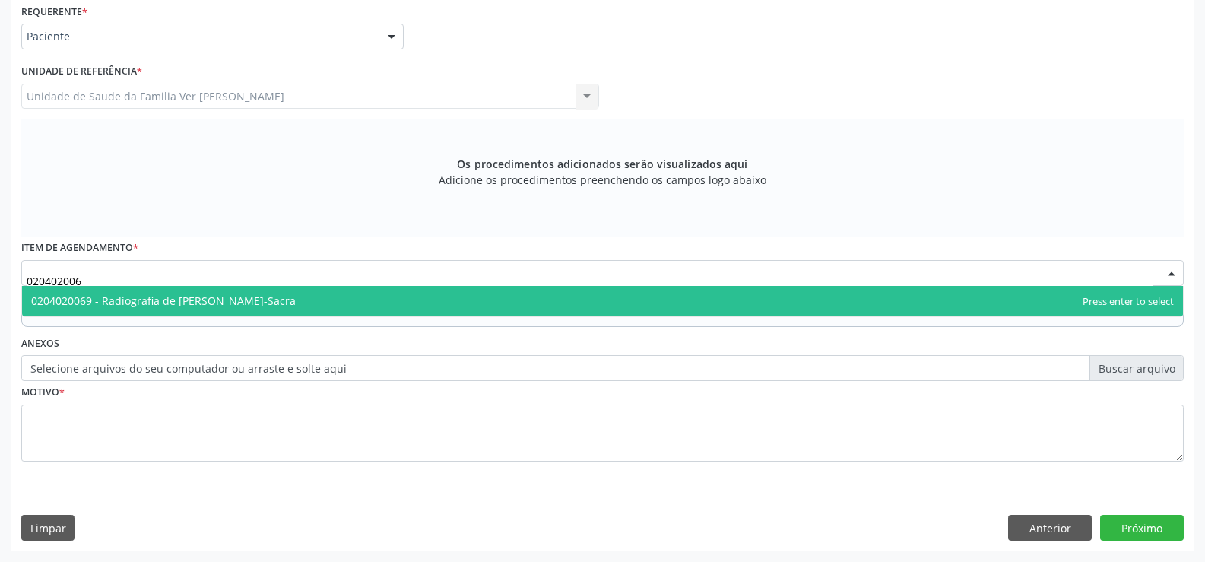
type input "0204020069"
click at [256, 302] on span "0204020069 - Radiografia de Coluna Lombo-Sacra" at bounding box center [163, 300] width 265 height 14
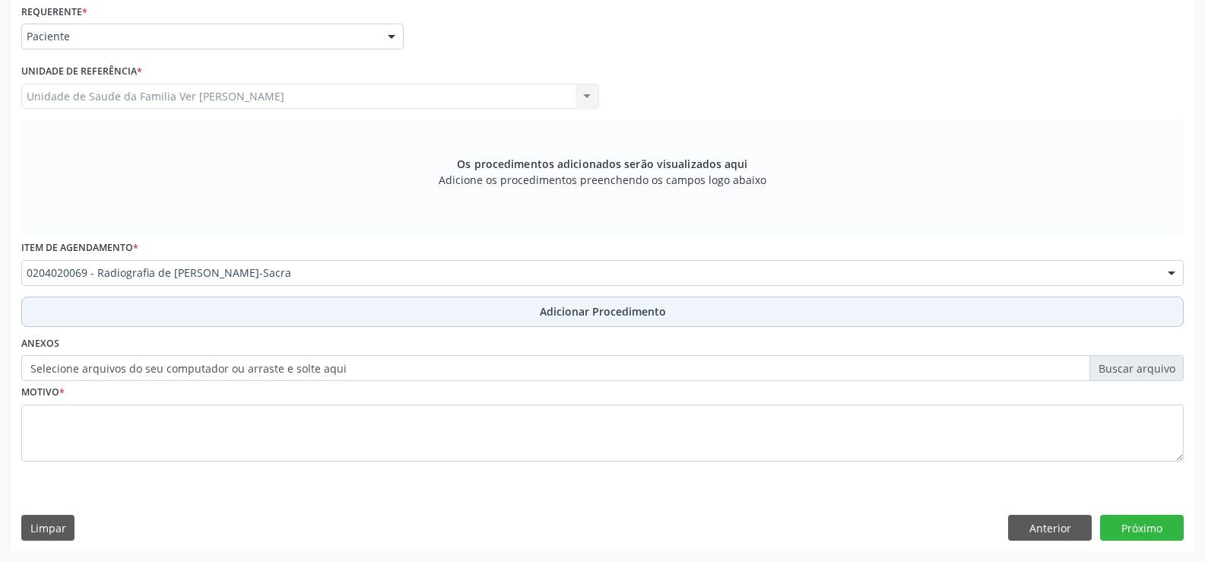
click at [585, 308] on span "Adicionar Procedimento" at bounding box center [603, 311] width 126 height 16
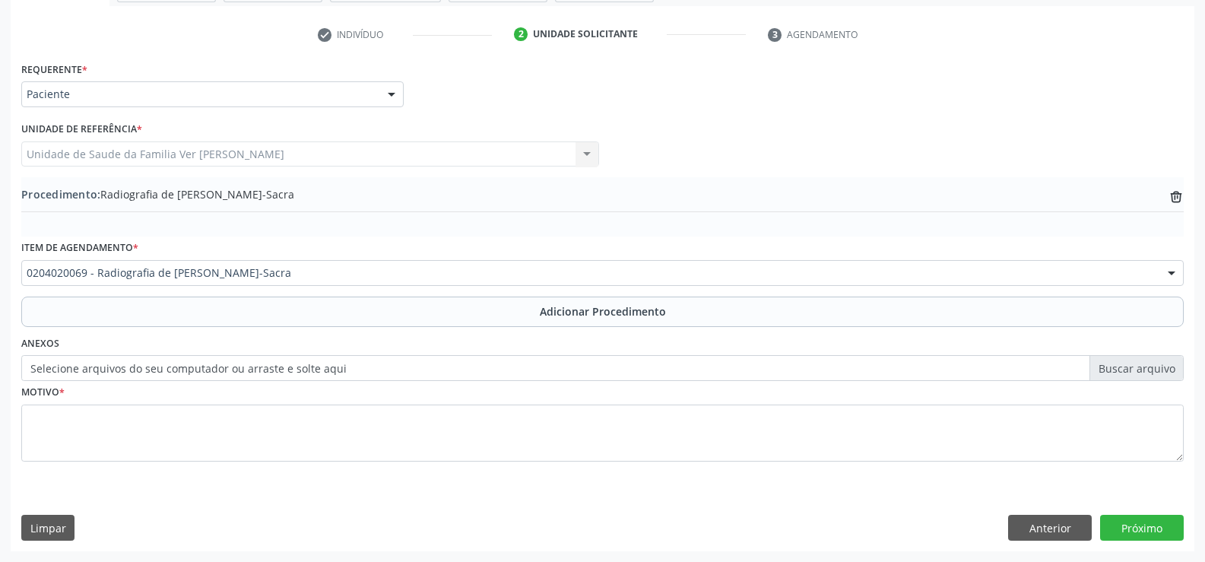
click at [384, 368] on label "Selecione arquivos do seu computador ou arraste e solte aqui" at bounding box center [602, 368] width 1162 height 26
click at [384, 368] on input "Selecione arquivos do seu computador ou arraste e solte aqui" at bounding box center [602, 368] width 1162 height 26
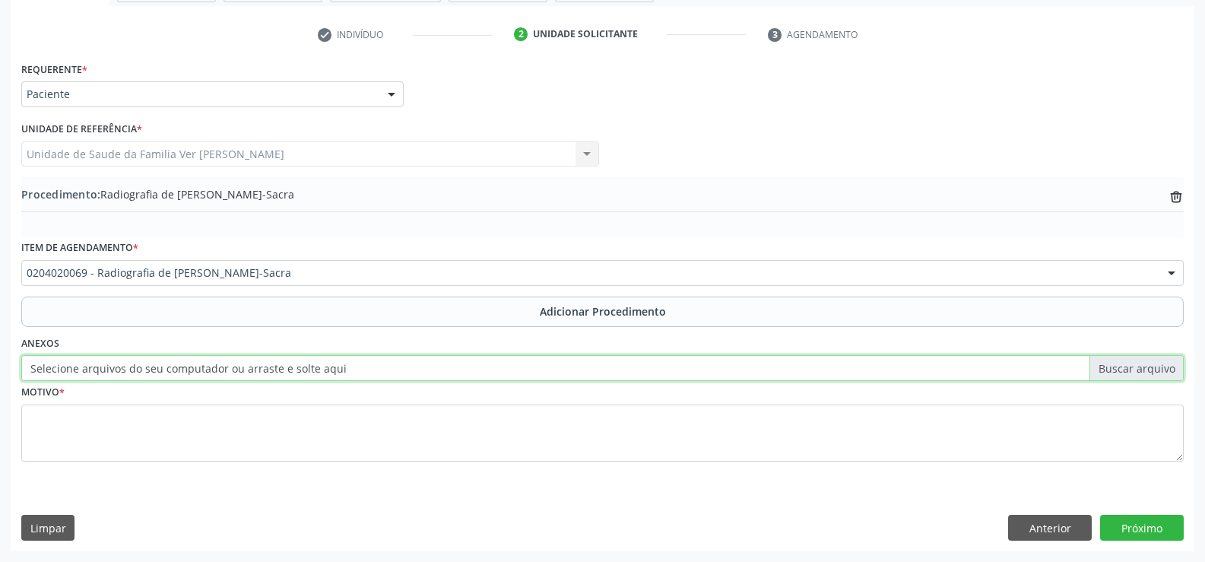
type input "C:\fakepath\WhatsApp Image 2025-10-08 at 16.03.40.jpeg"
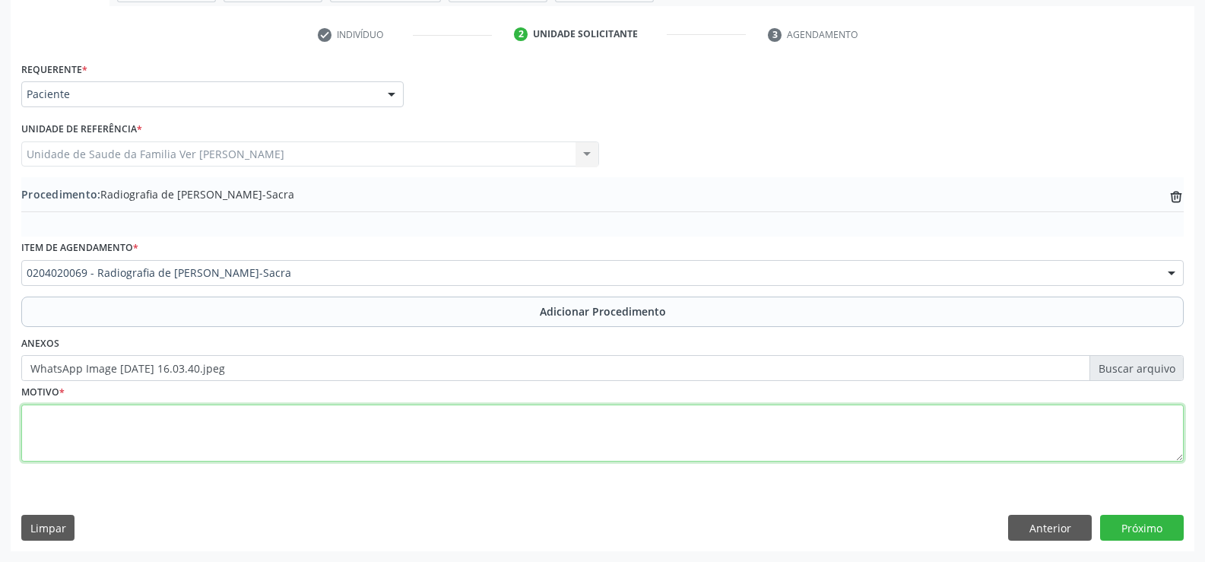
click at [71, 417] on textarea at bounding box center [602, 433] width 1162 height 58
type textarea "lombociatalgia"
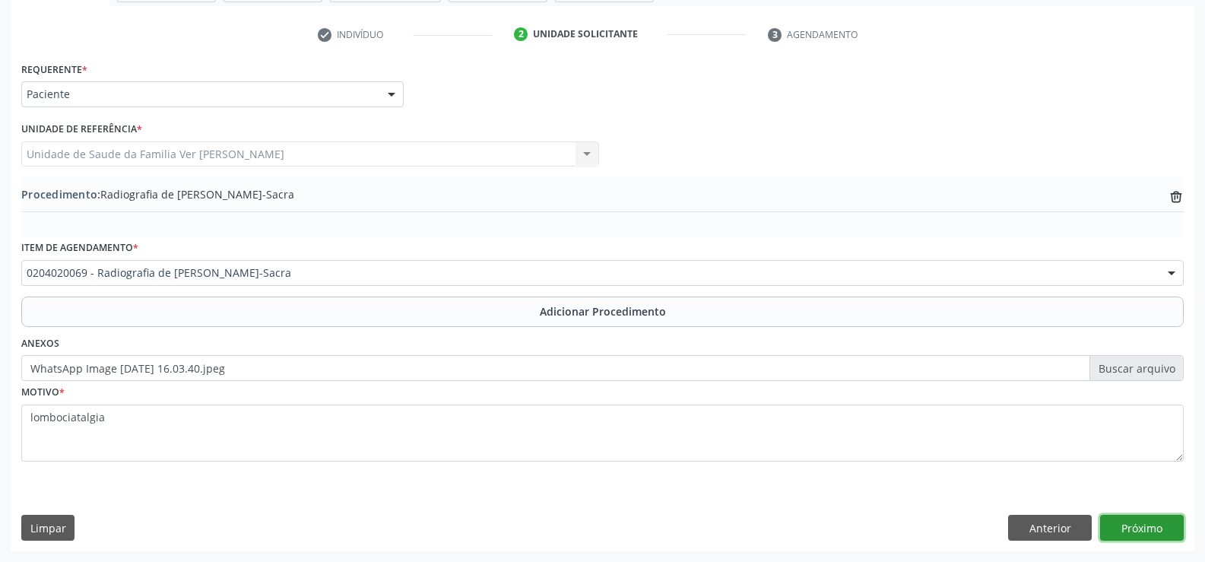
click at [1146, 524] on button "Próximo" at bounding box center [1142, 528] width 84 height 26
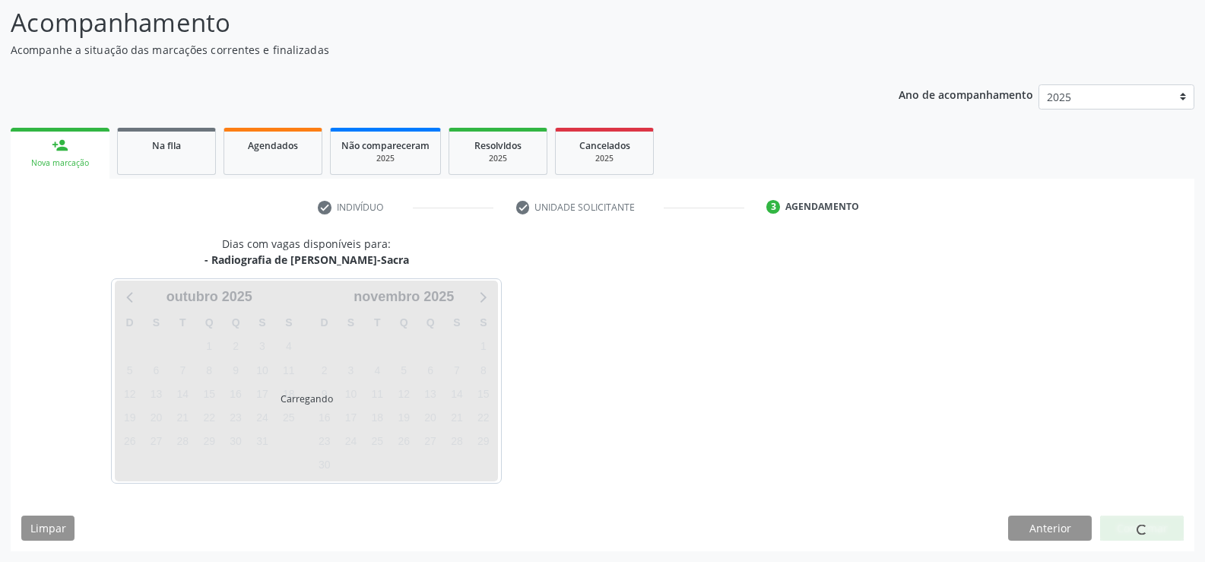
scroll to position [166, 0]
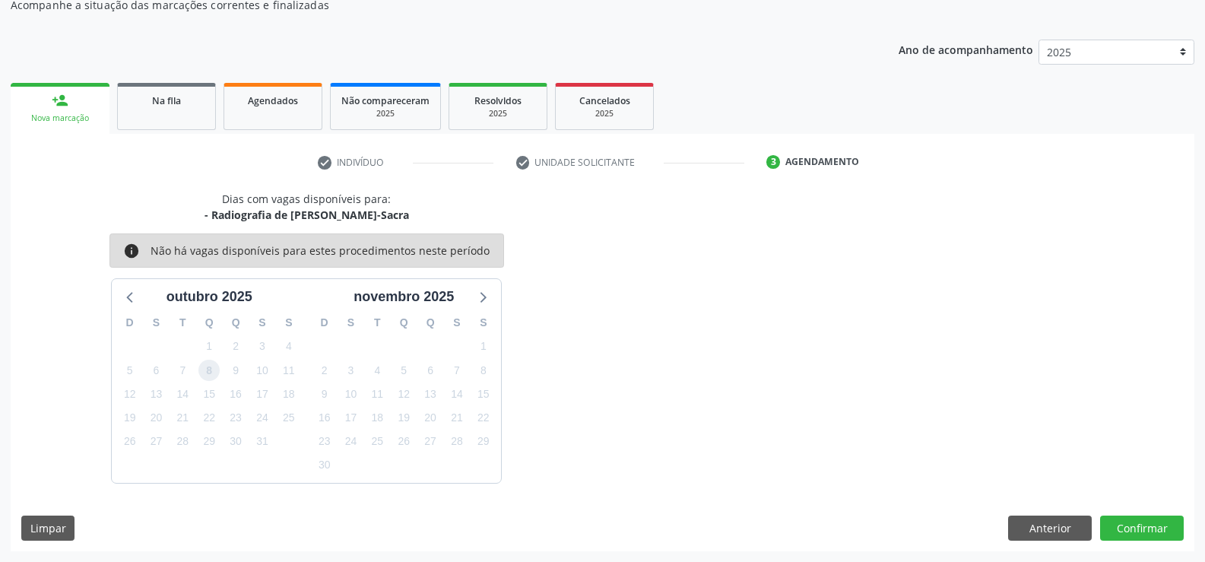
click at [208, 371] on span "8" at bounding box center [208, 370] width 21 height 21
click at [1150, 519] on button "Confirmar" at bounding box center [1142, 528] width 84 height 26
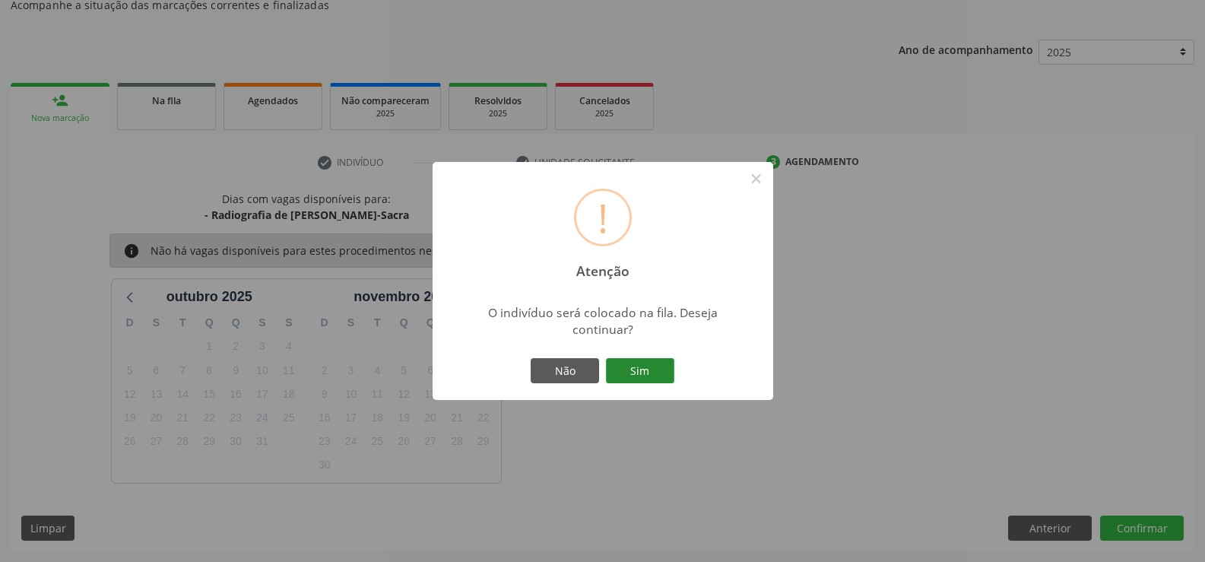
click at [653, 374] on button "Sim" at bounding box center [640, 371] width 68 height 26
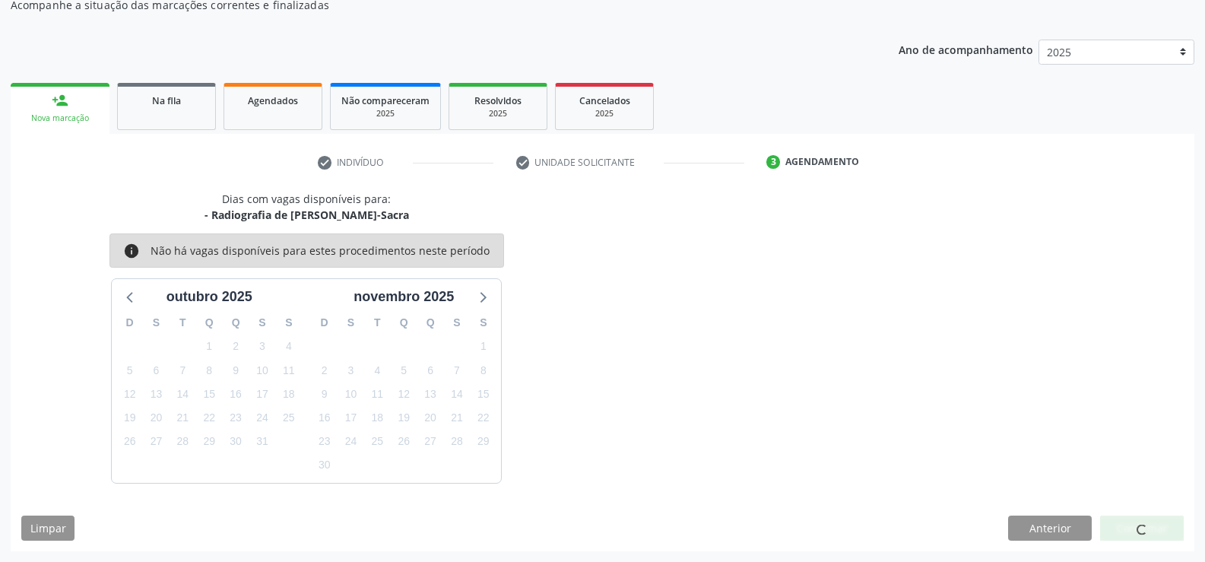
scroll to position [0, 0]
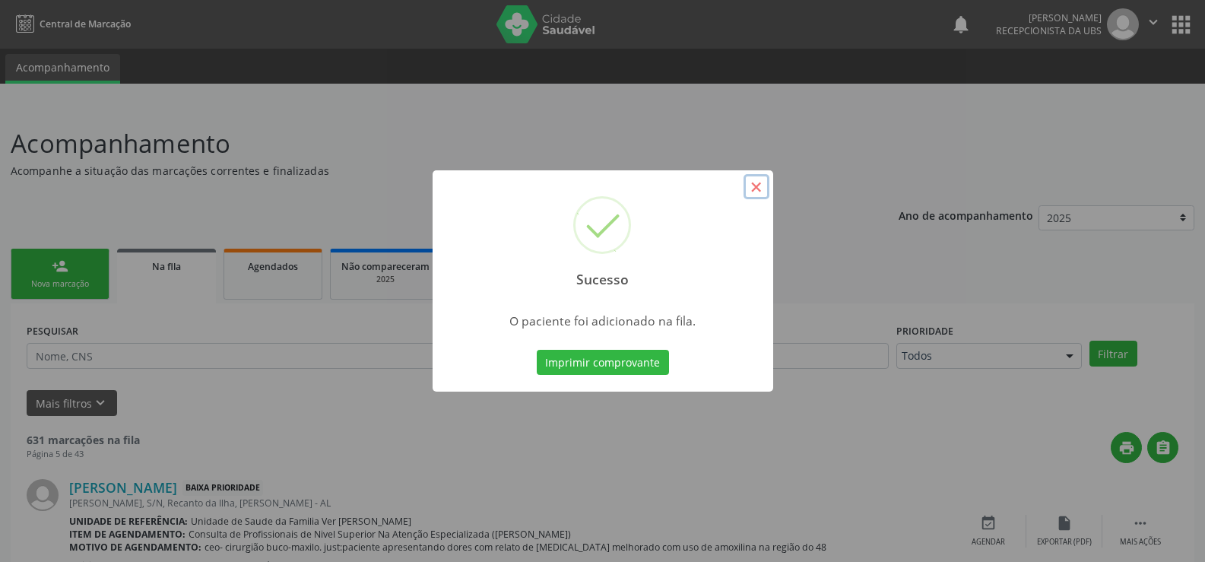
click at [756, 185] on button "×" at bounding box center [756, 187] width 26 height 26
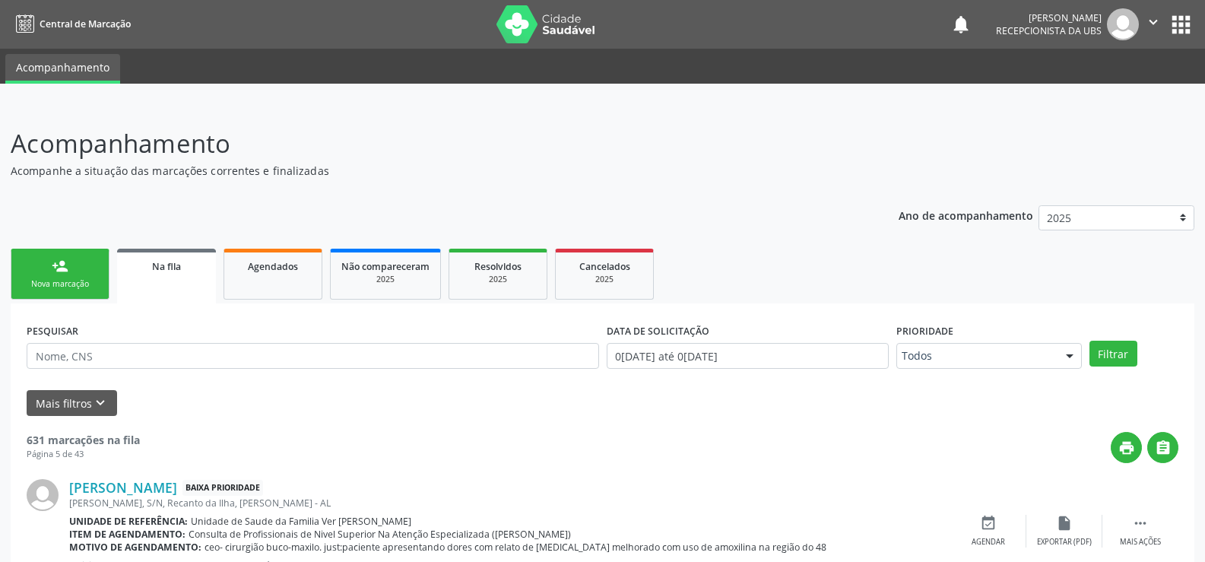
click at [70, 268] on link "person_add Nova marcação" at bounding box center [60, 274] width 99 height 51
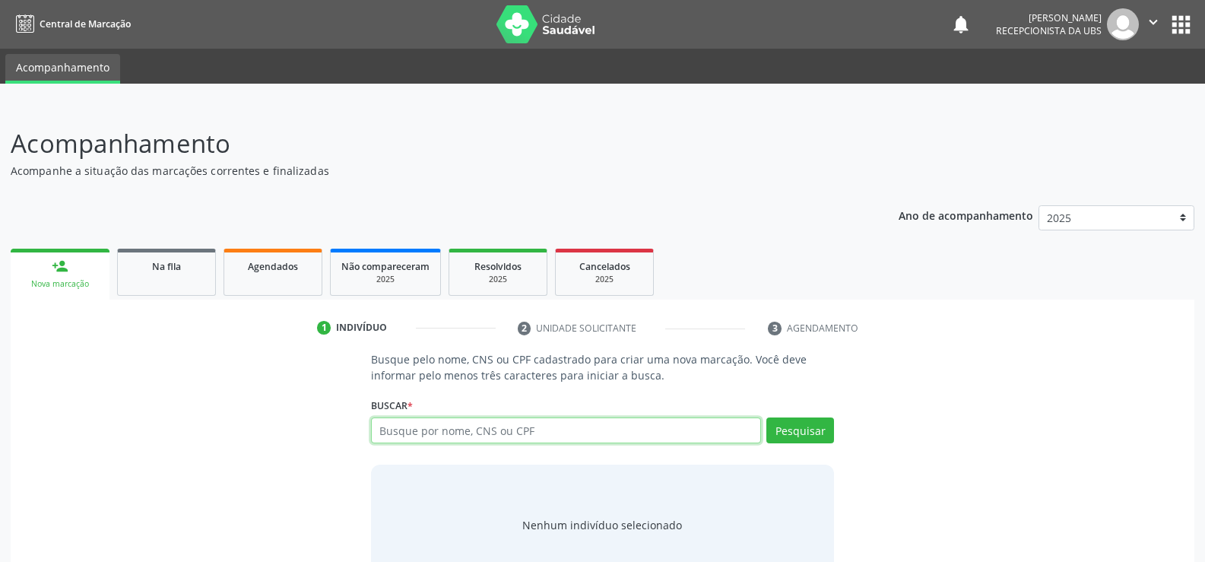
click at [388, 435] on input "text" at bounding box center [566, 430] width 390 height 26
type input "0"
type input "67974830425"
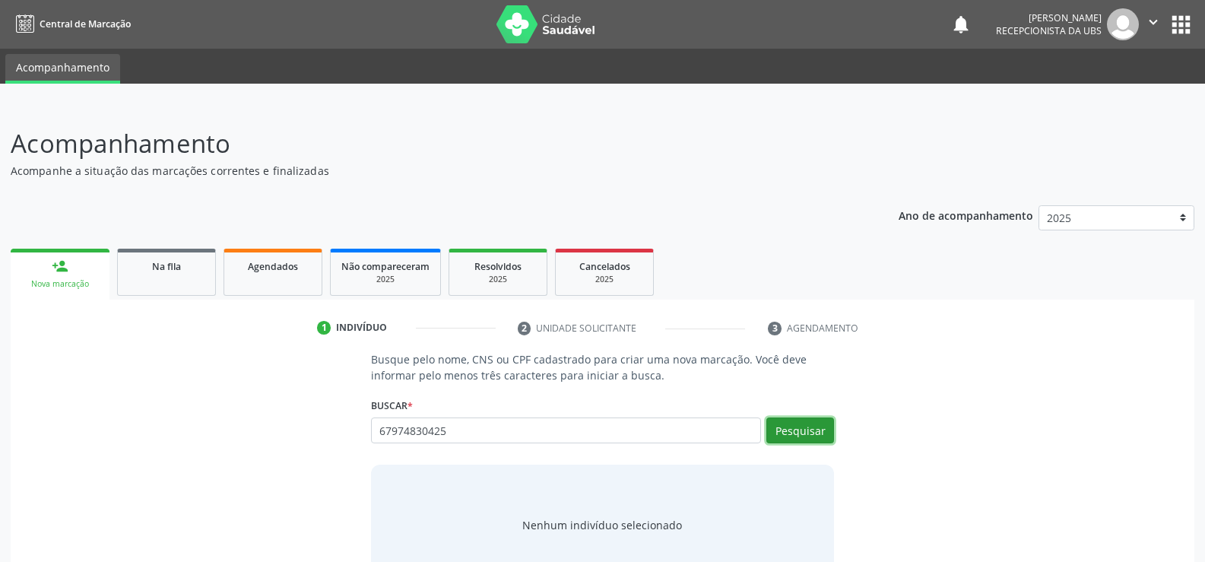
click at [809, 427] on button "Pesquisar" at bounding box center [800, 430] width 68 height 26
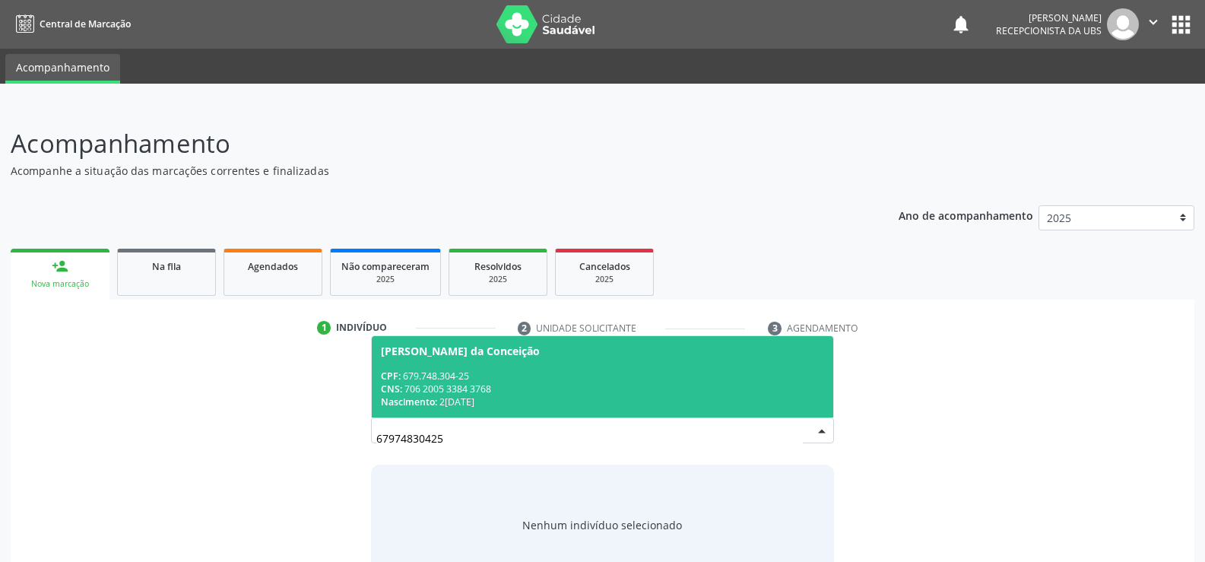
click at [600, 360] on span "Maria Benedita da Conceição CPF: 679.748.304-25 CNS: 706 2005 3384 3768 Nascime…" at bounding box center [602, 376] width 461 height 81
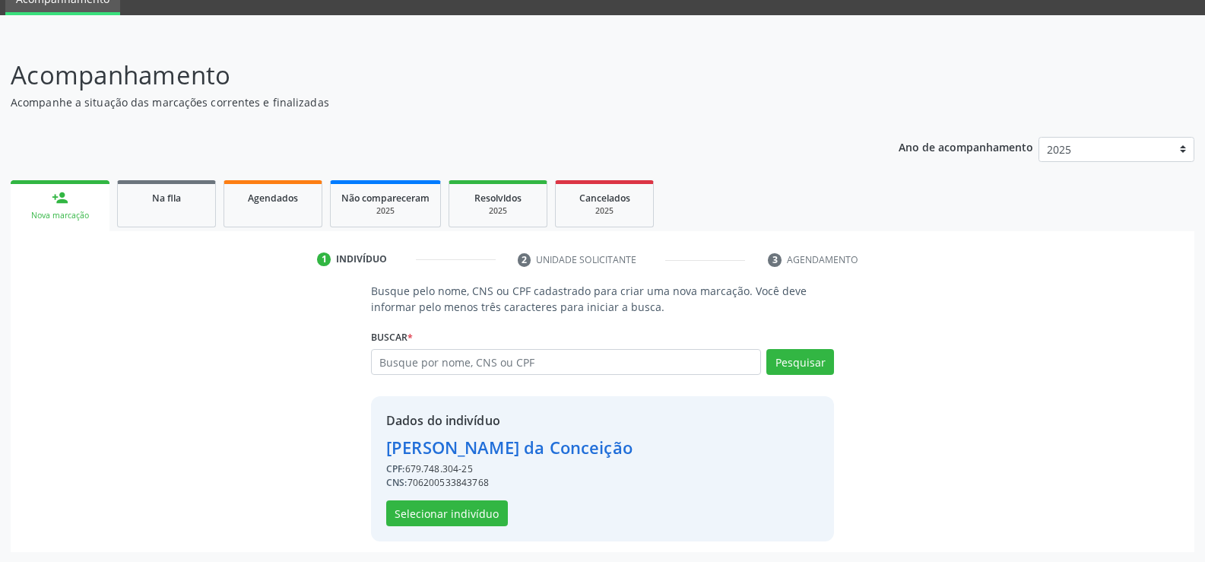
scroll to position [69, 0]
click at [404, 509] on button "Selecionar indivíduo" at bounding box center [447, 512] width 122 height 26
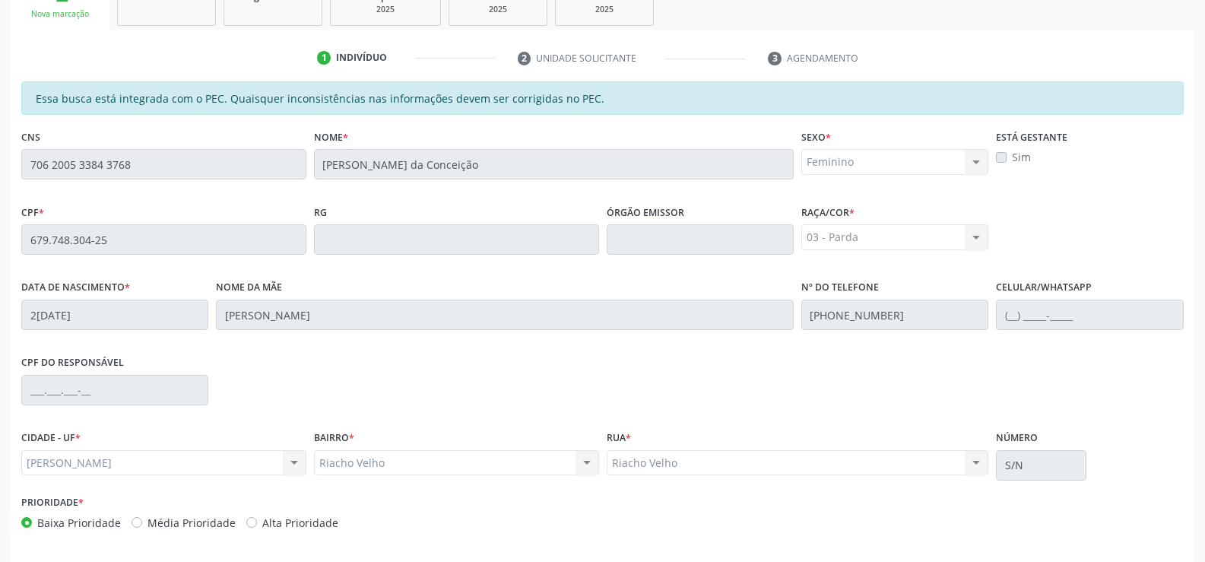
scroll to position [328, 0]
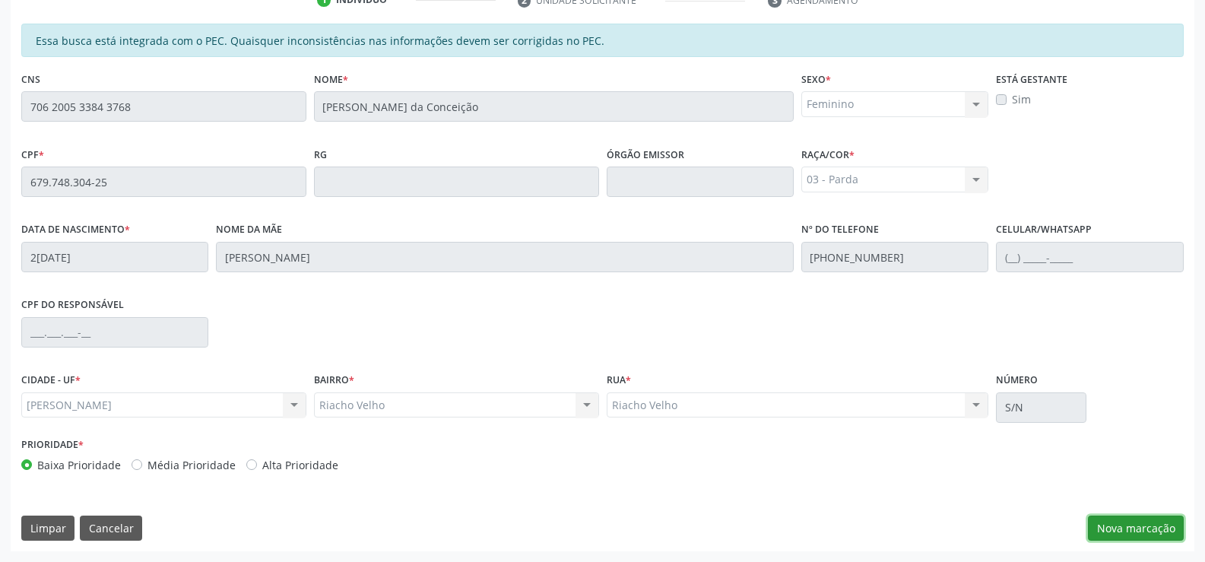
click at [1144, 521] on button "Nova marcação" at bounding box center [1136, 528] width 96 height 26
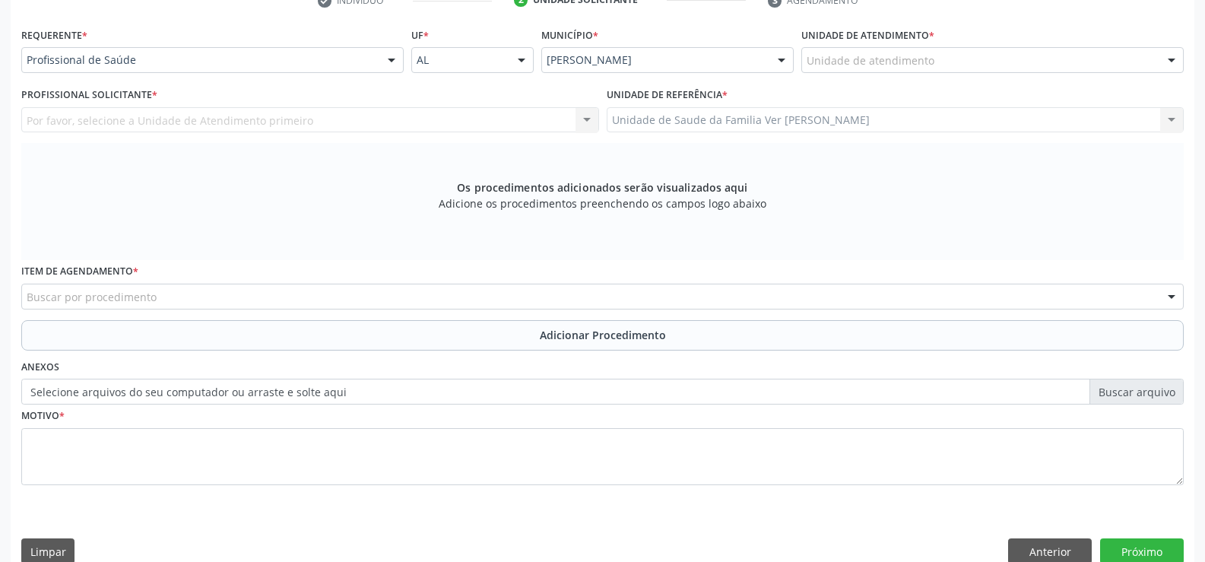
scroll to position [328, 0]
click at [1171, 62] on div at bounding box center [1171, 60] width 23 height 26
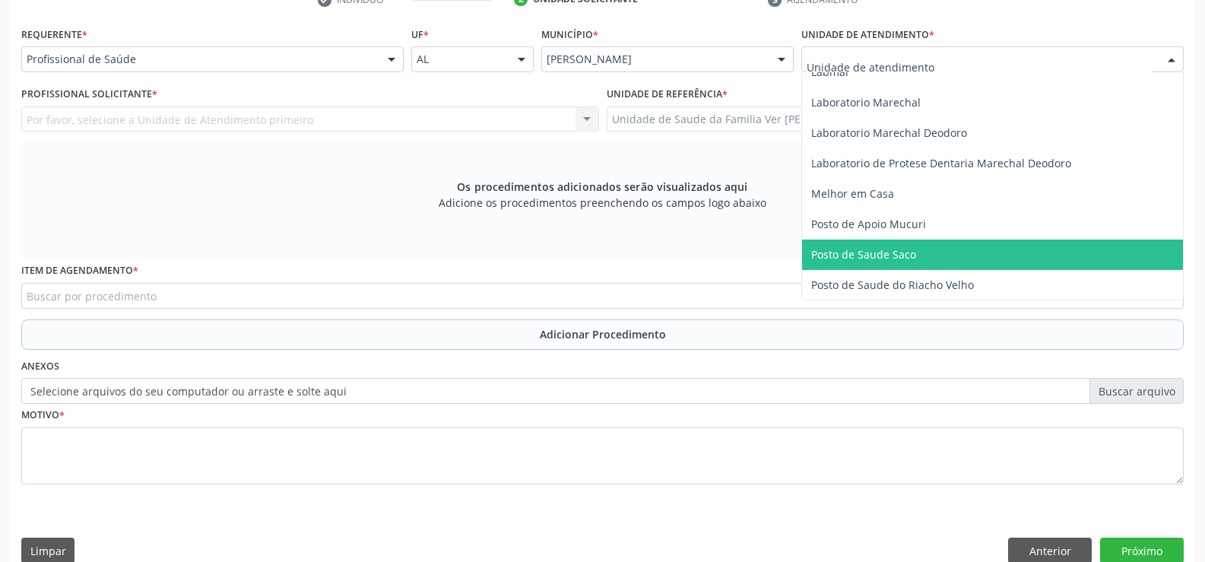
scroll to position [608, 0]
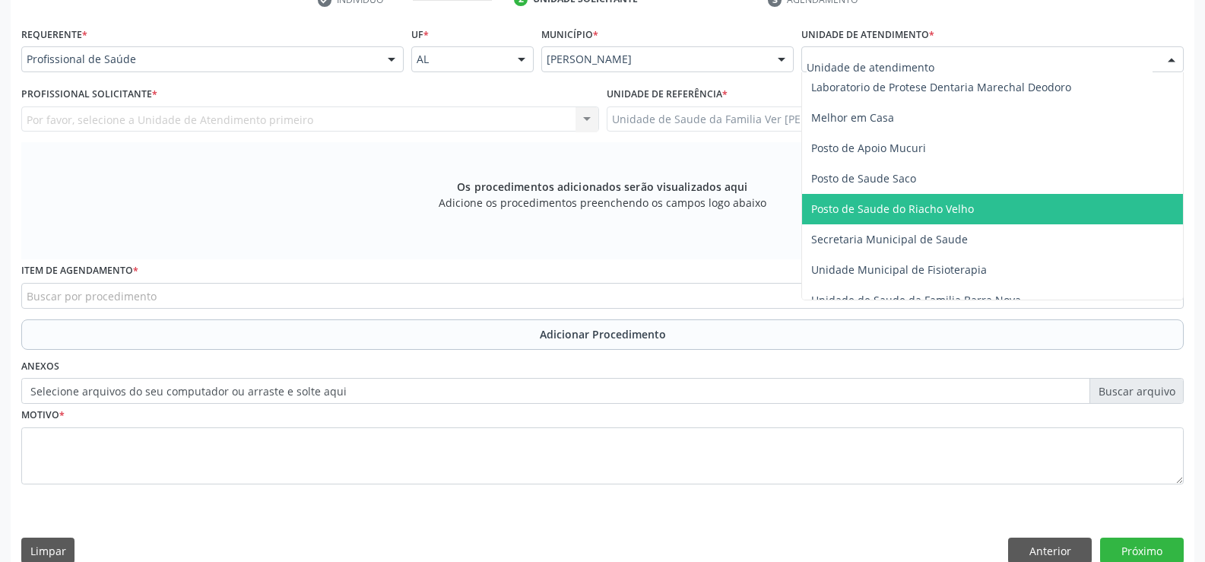
click at [922, 202] on span "Posto de Saude do Riacho Velho" at bounding box center [892, 208] width 163 height 14
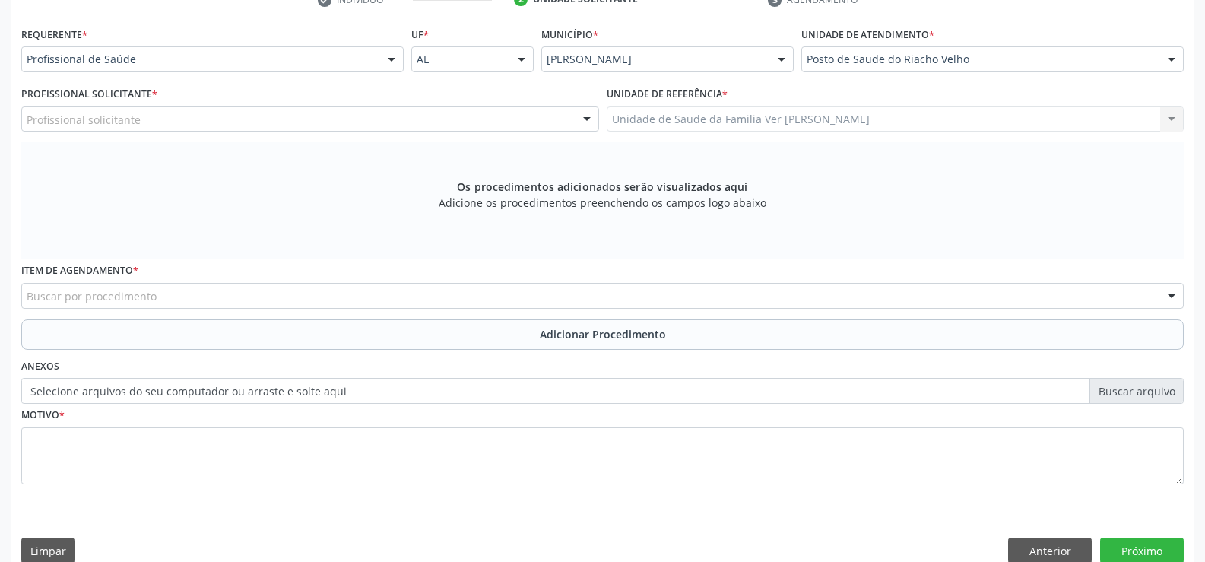
click at [388, 60] on div at bounding box center [391, 60] width 23 height 26
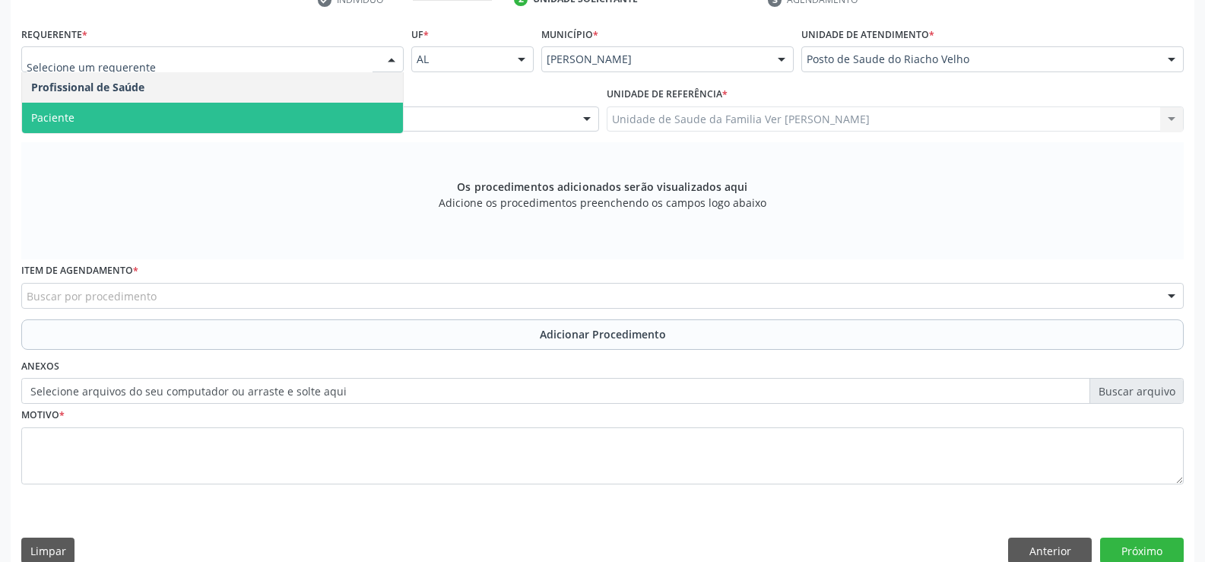
click at [282, 109] on span "Paciente" at bounding box center [212, 118] width 381 height 30
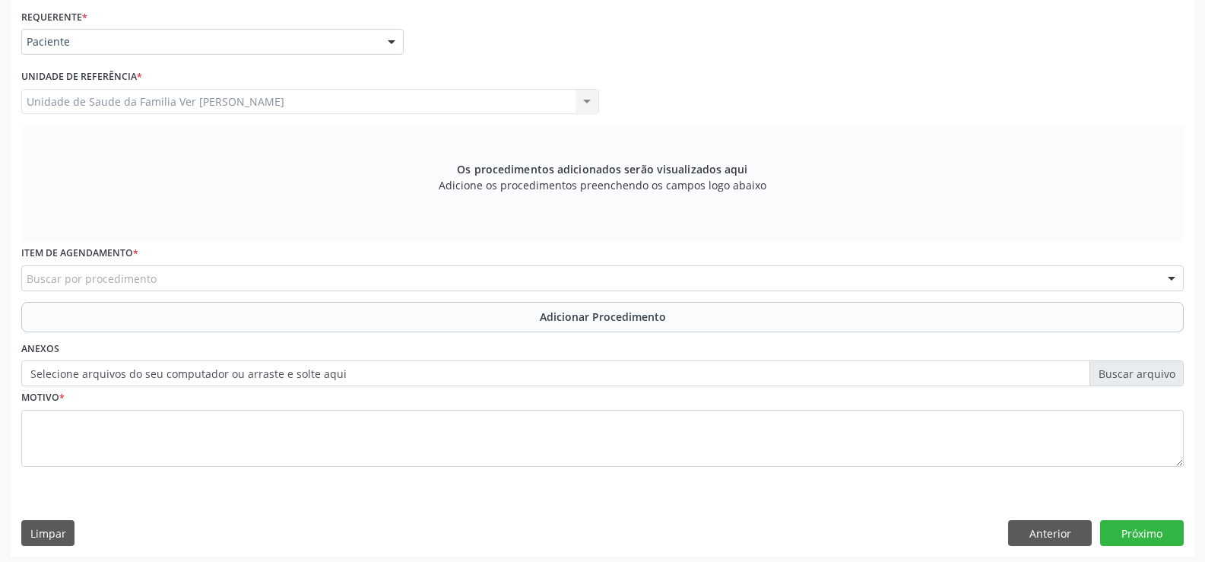
scroll to position [351, 0]
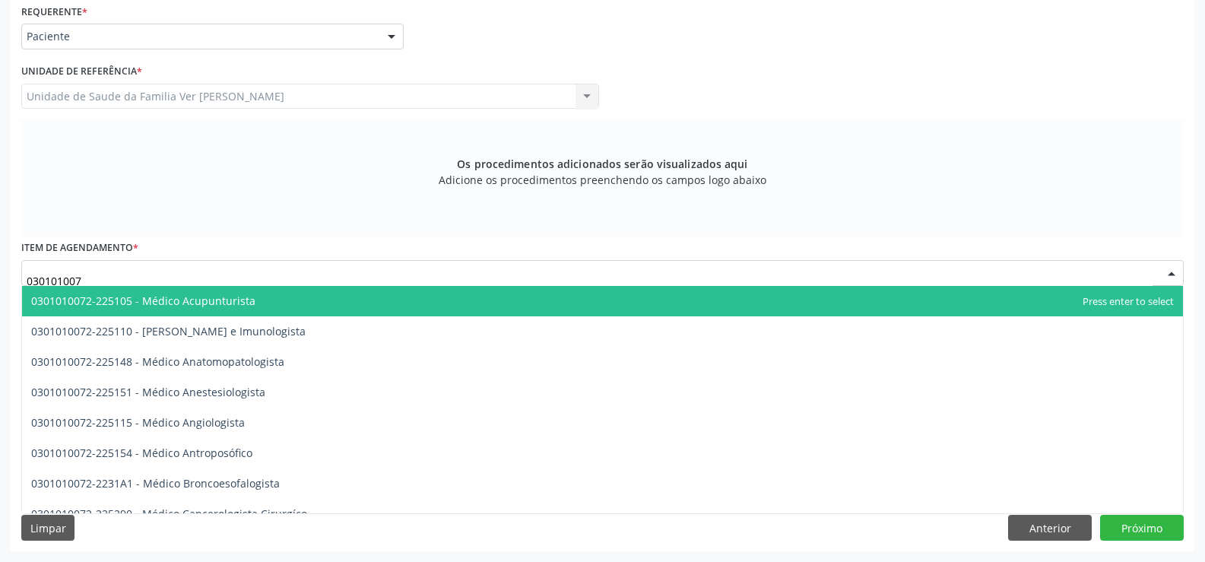
type input "0301010072"
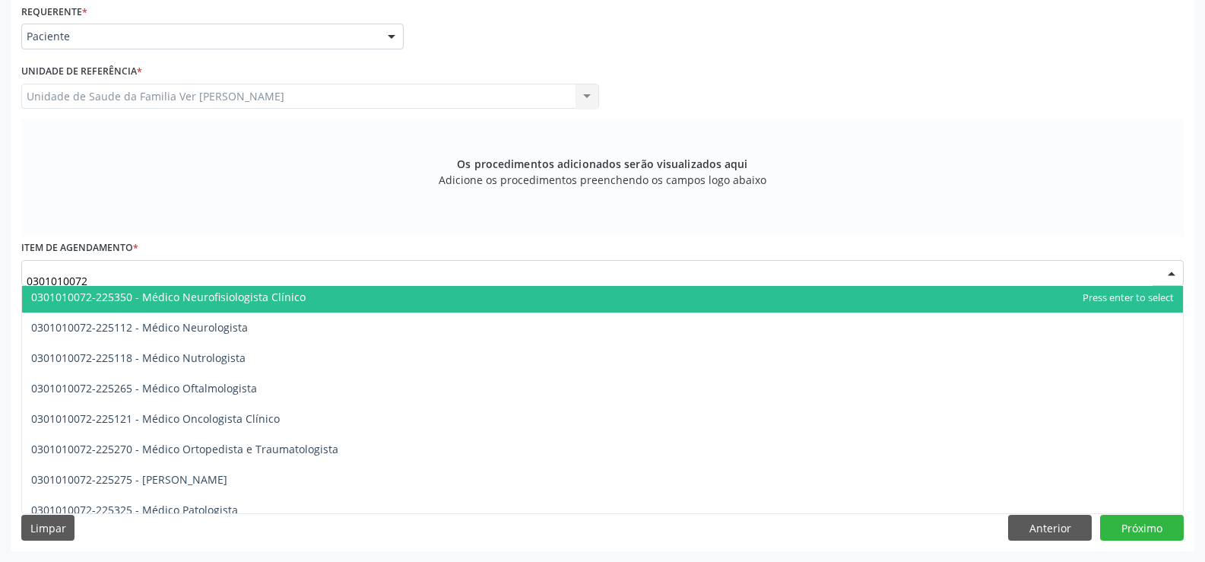
scroll to position [1216, 0]
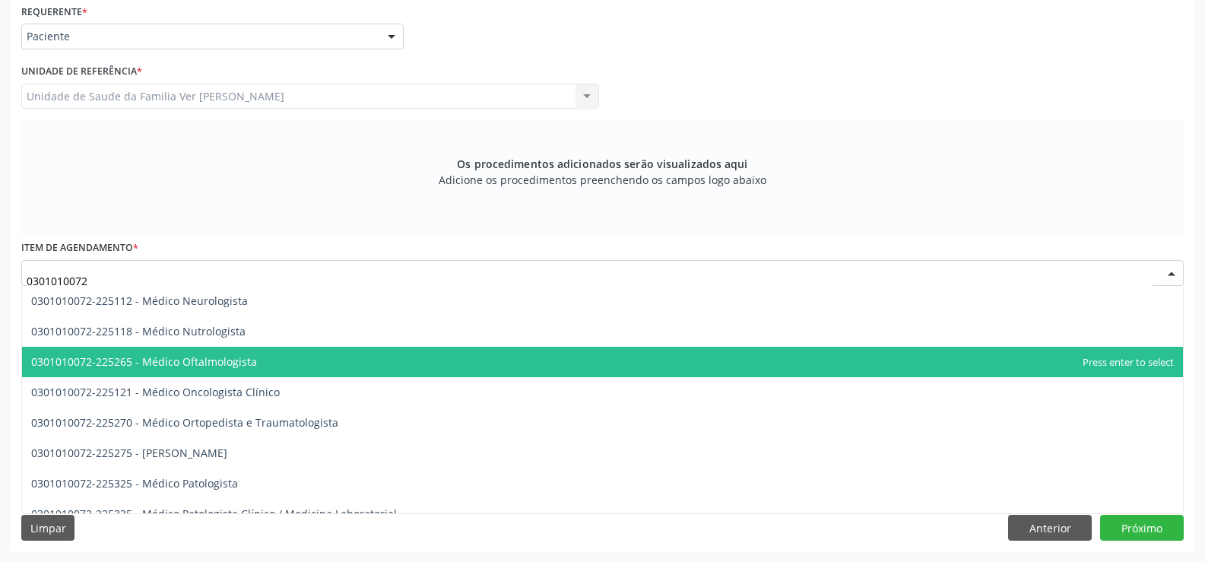
click at [223, 363] on span "0301010072-225265 - Médico Oftalmologista" at bounding box center [144, 361] width 226 height 14
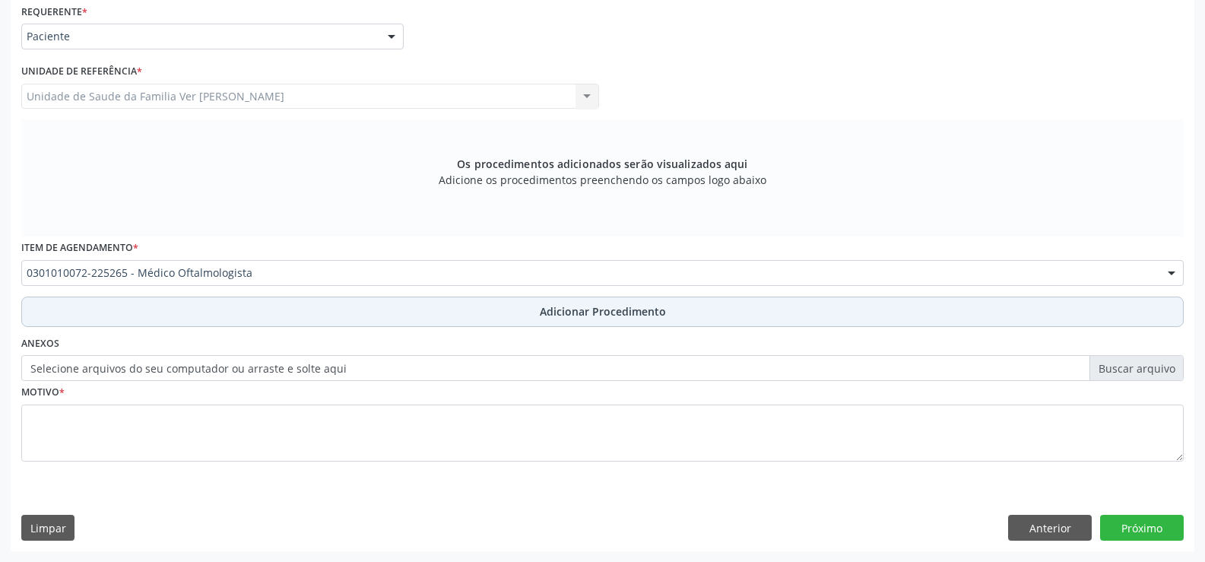
click at [595, 316] on span "Adicionar Procedimento" at bounding box center [603, 311] width 126 height 16
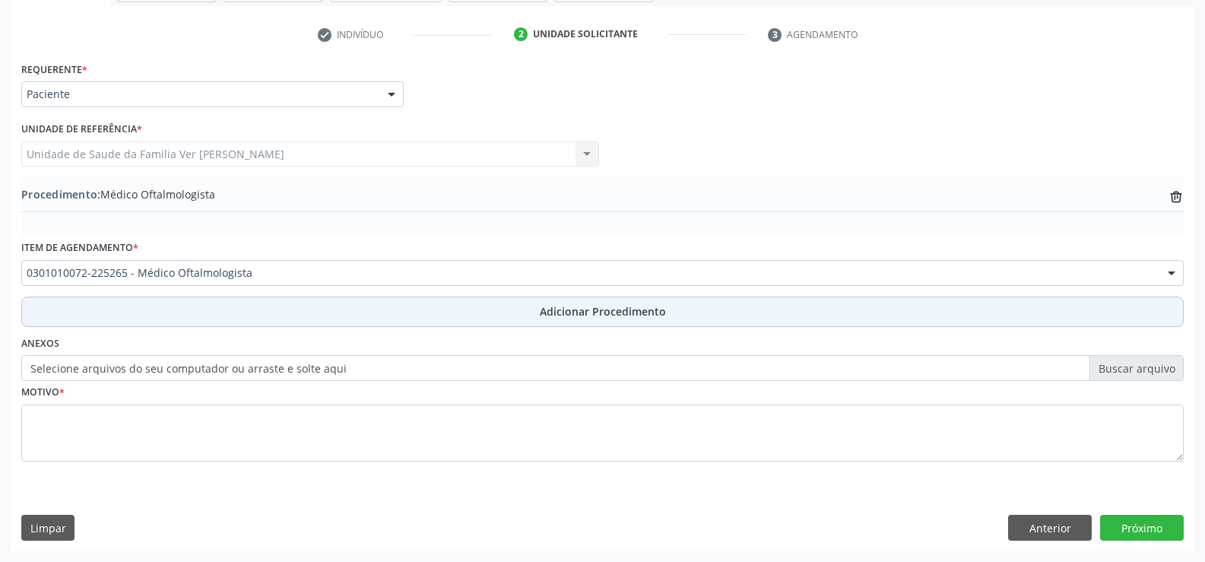
scroll to position [293, 0]
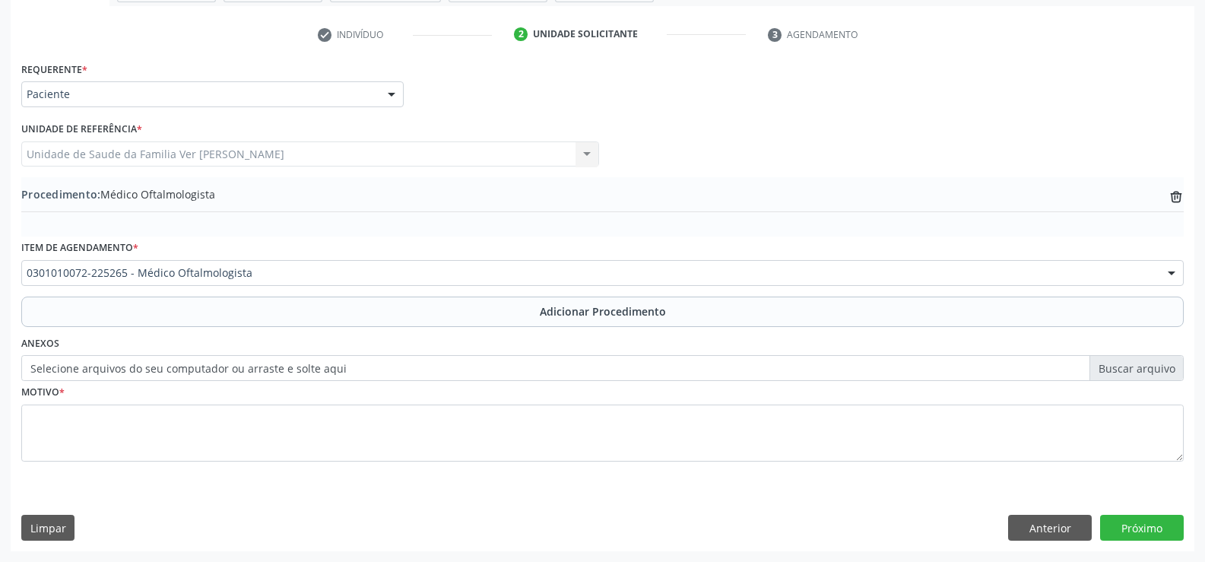
click at [652, 370] on label "Selecione arquivos do seu computador ou arraste e solte aqui" at bounding box center [602, 368] width 1162 height 26
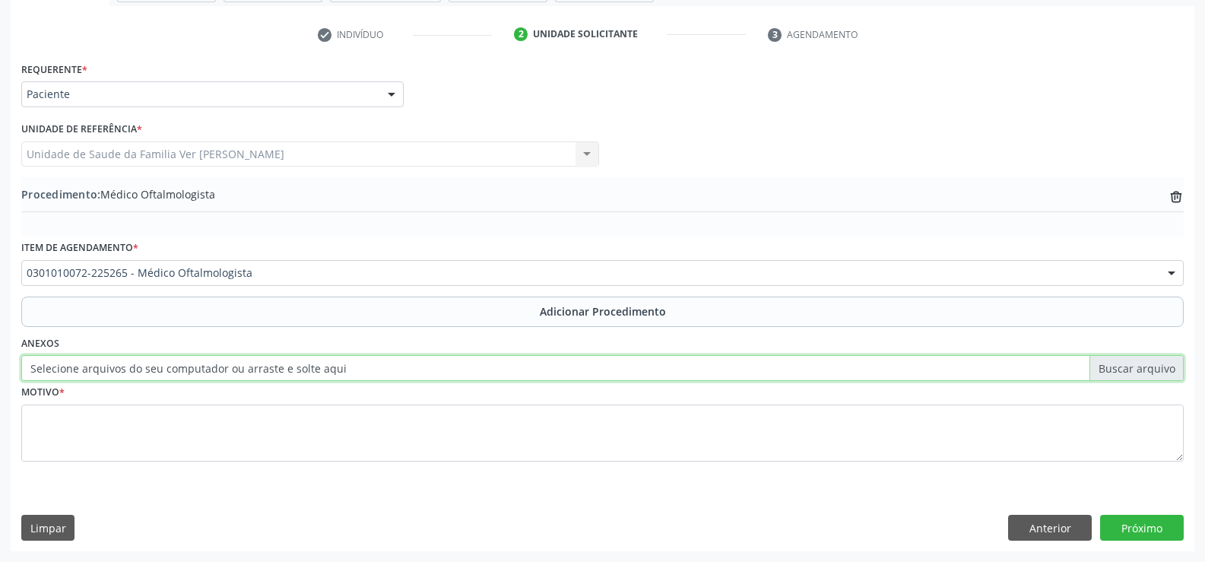
click at [652, 370] on input "Selecione arquivos do seu computador ou arraste e solte aqui" at bounding box center [602, 368] width 1162 height 26
type input "C:\fakepath\WhatsApp Image 2025-10-08 at 16.06.40.jpeg"
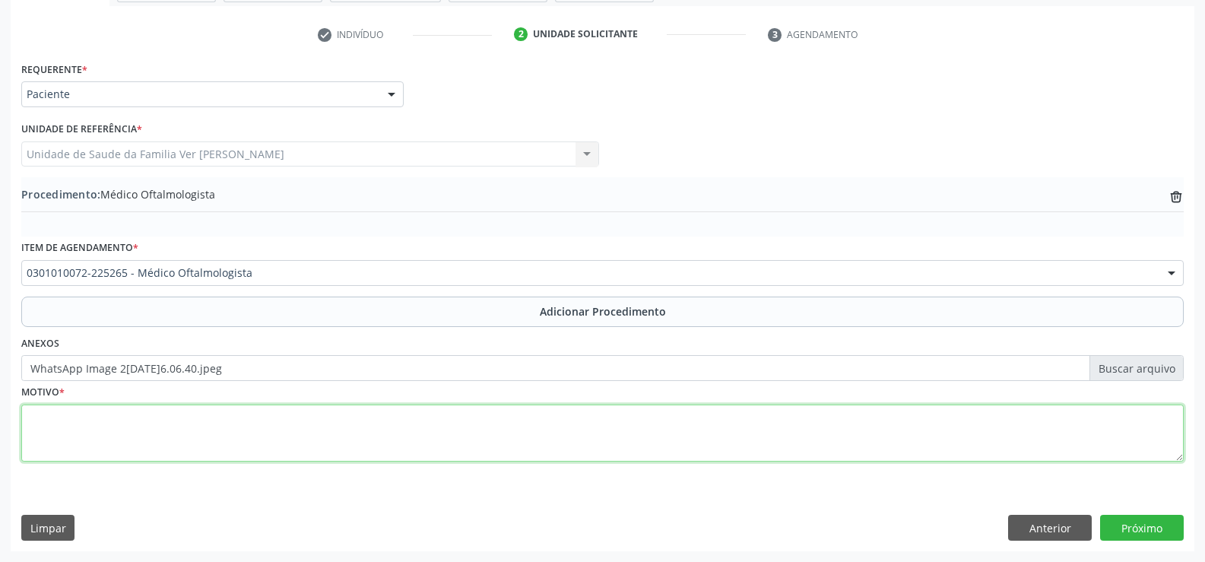
click at [40, 438] on textarea at bounding box center [602, 433] width 1162 height 58
type textarea "pterigio"
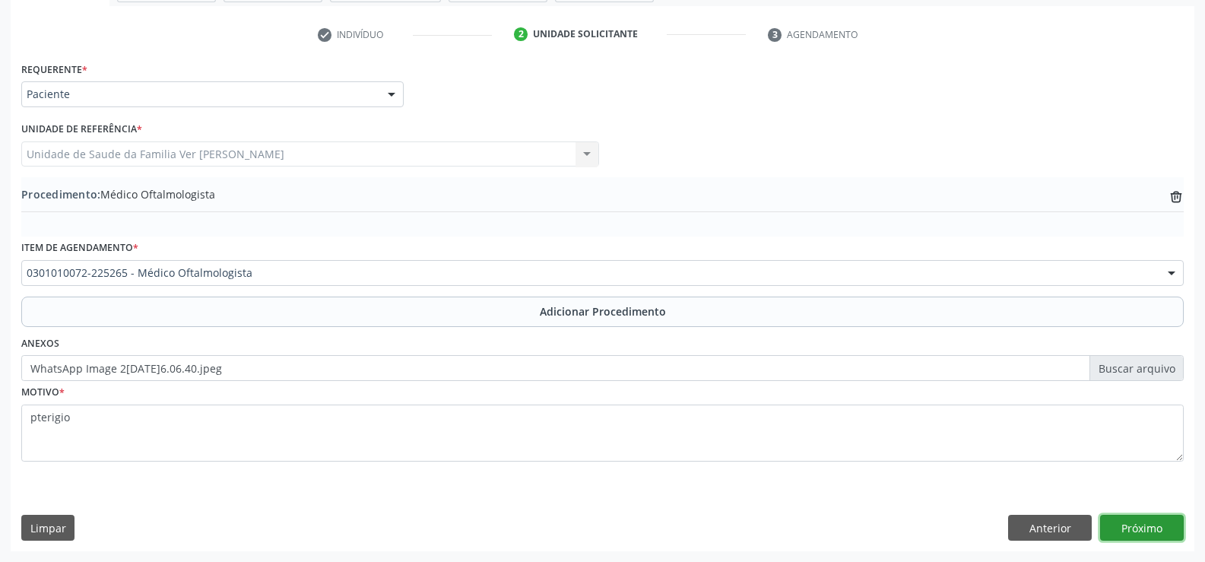
click at [1139, 525] on button "Próximo" at bounding box center [1142, 528] width 84 height 26
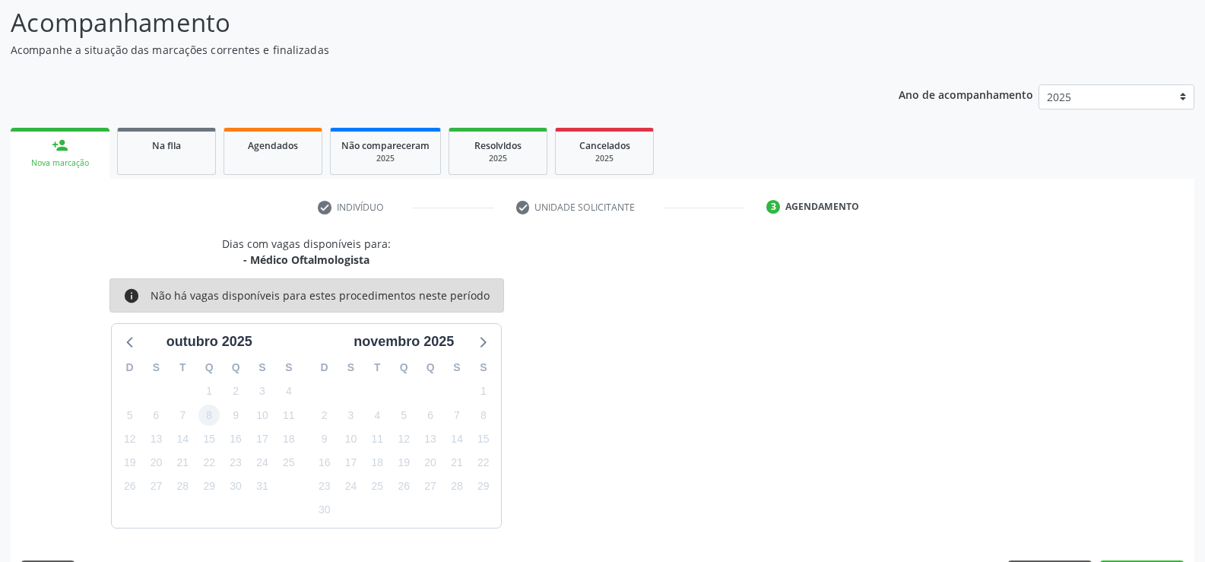
scroll to position [166, 0]
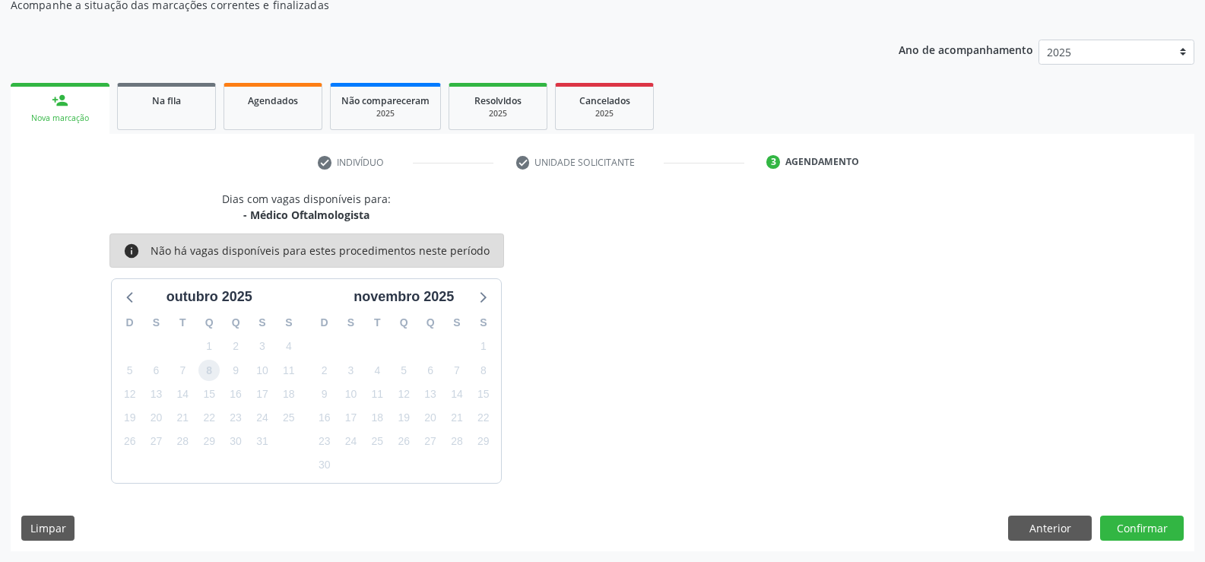
click at [208, 374] on span "8" at bounding box center [208, 370] width 21 height 21
click at [1140, 525] on button "Confirmar" at bounding box center [1142, 528] width 84 height 26
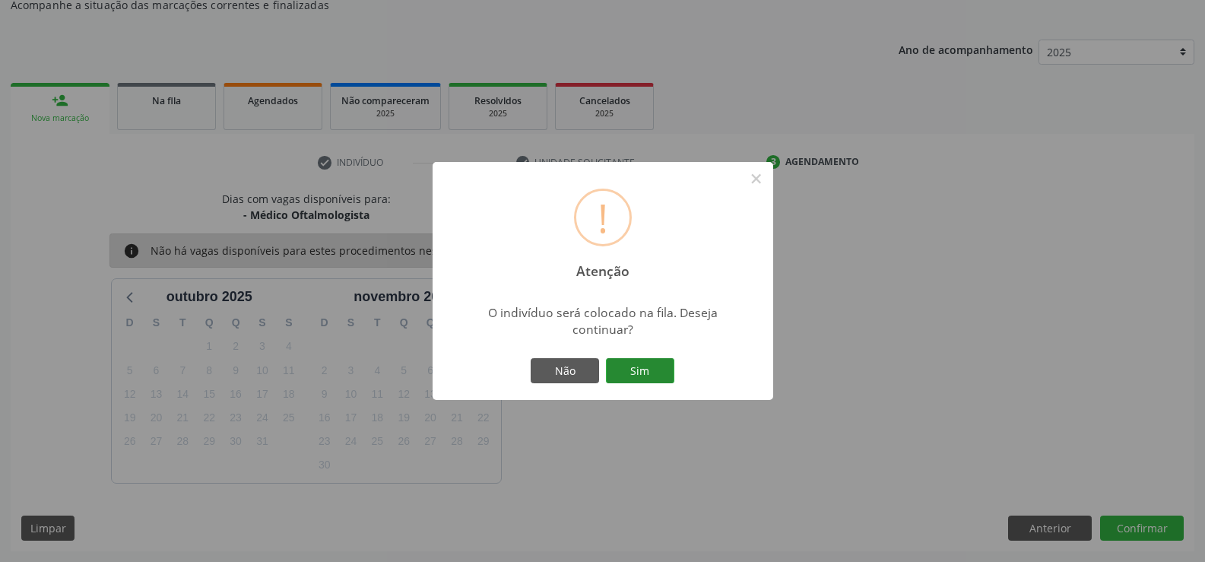
click at [640, 364] on button "Sim" at bounding box center [640, 371] width 68 height 26
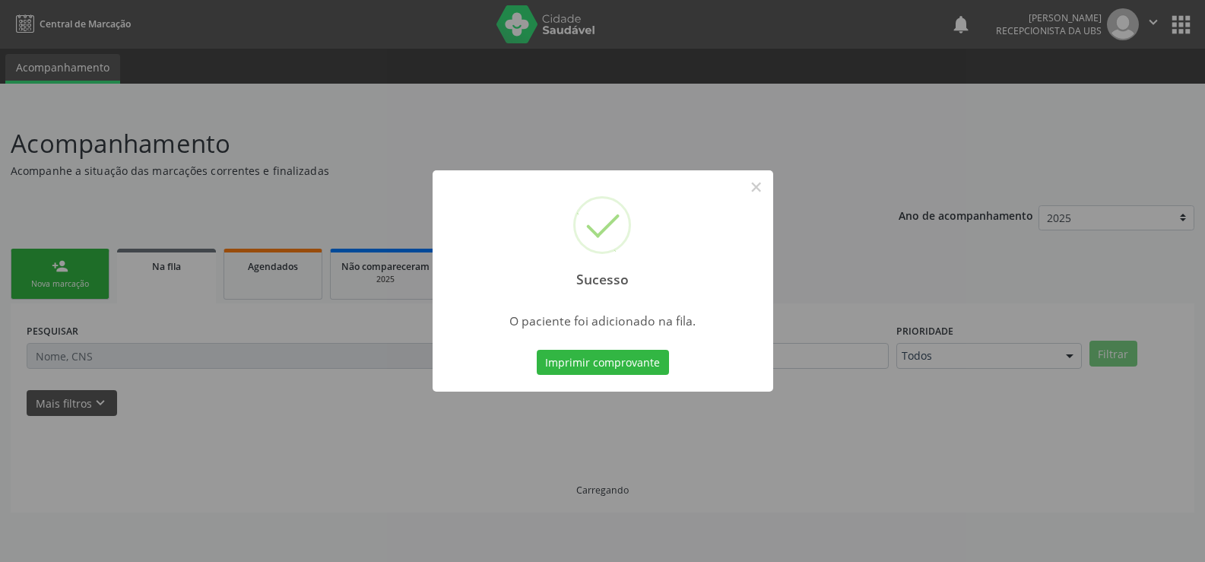
scroll to position [0, 0]
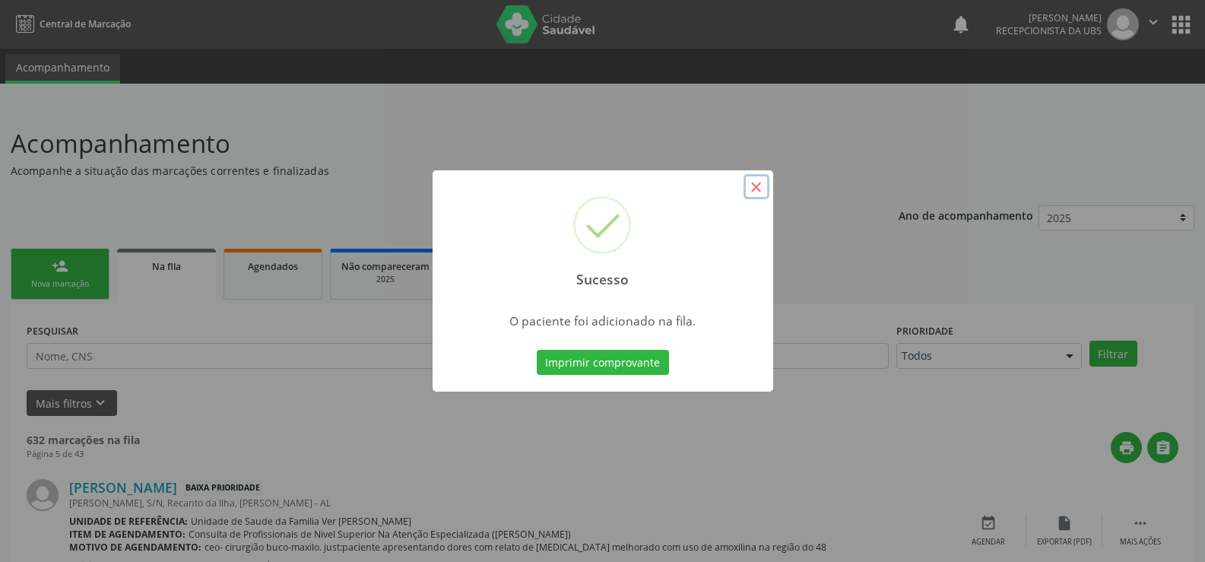
click at [753, 188] on button "×" at bounding box center [756, 187] width 26 height 26
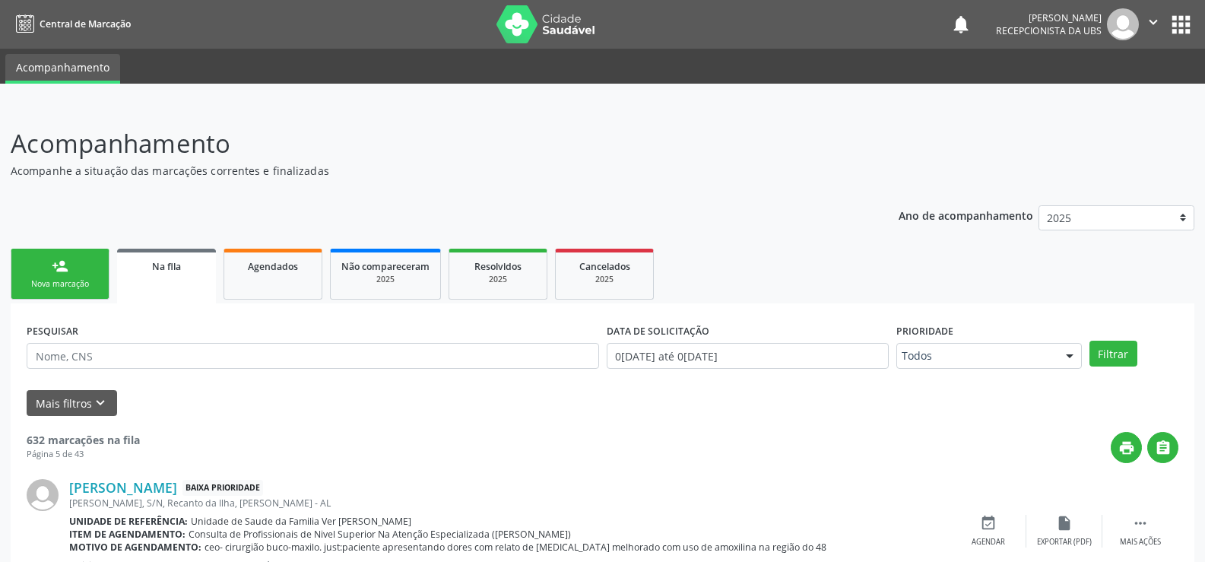
click at [87, 282] on div "Nova marcação" at bounding box center [60, 283] width 76 height 11
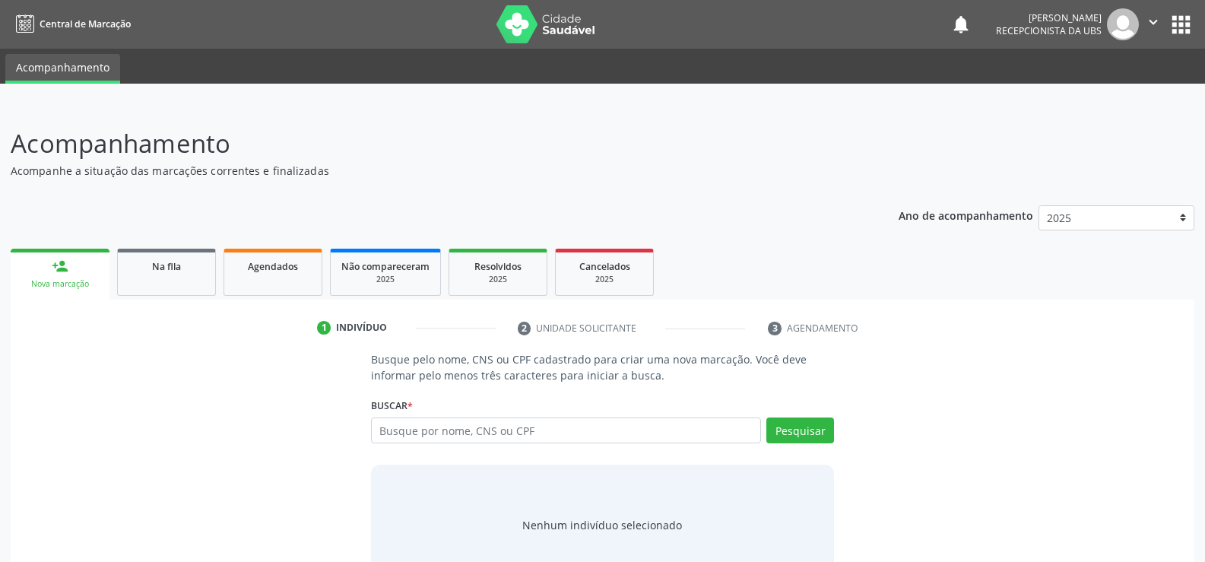
click at [31, 280] on div "Nova marcação" at bounding box center [60, 283] width 78 height 11
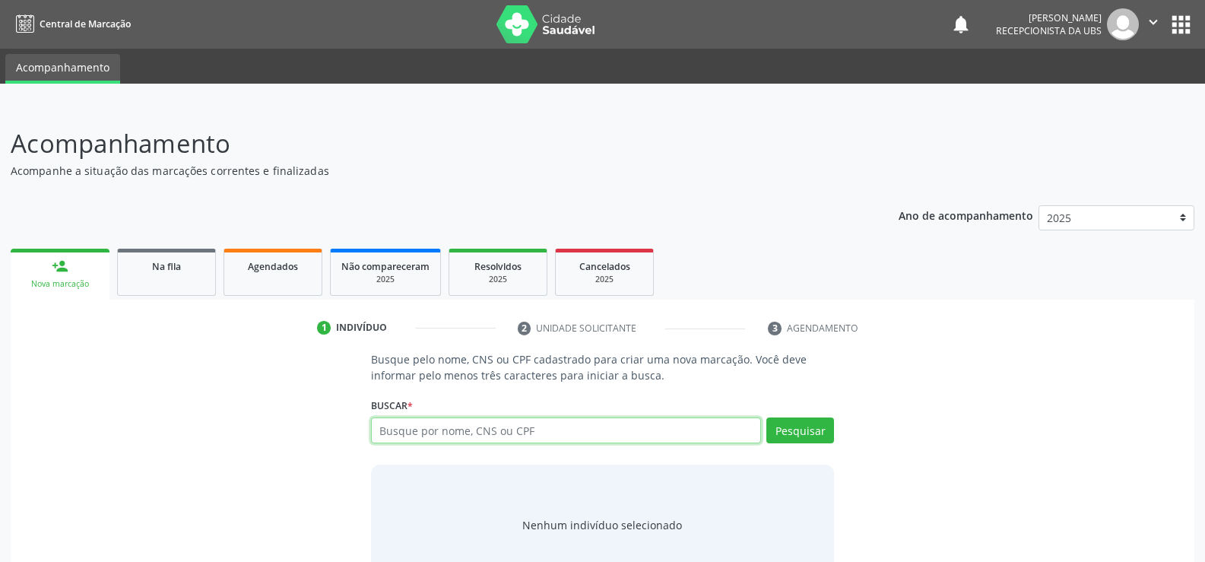
click at [403, 425] on input "text" at bounding box center [566, 430] width 390 height 26
type input "11431358495"
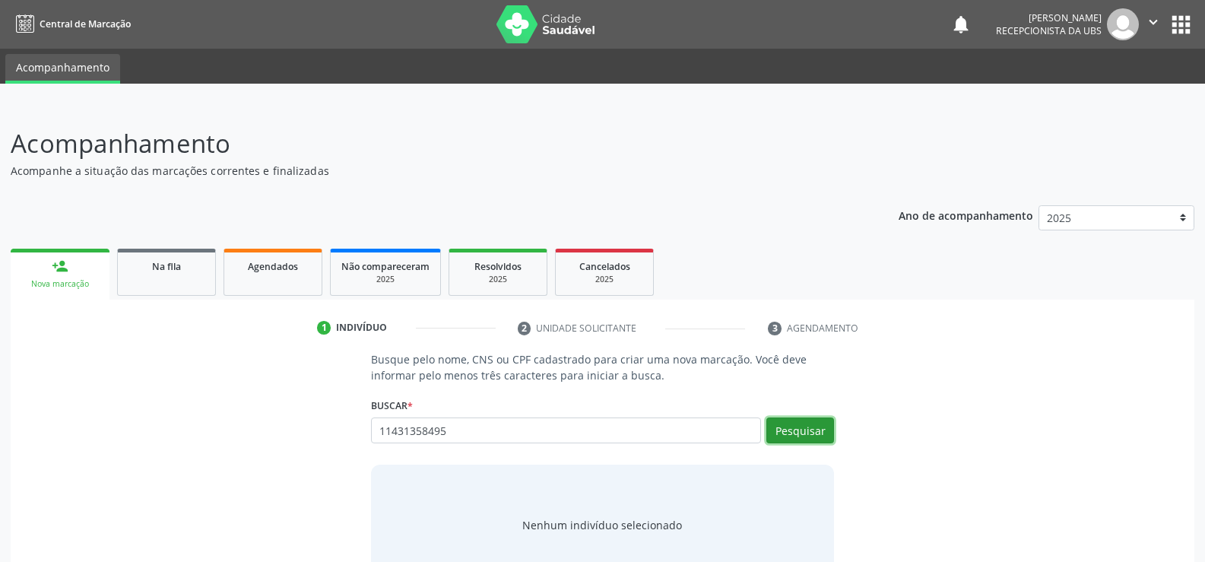
click at [807, 432] on button "Pesquisar" at bounding box center [800, 430] width 68 height 26
type input "11431358495"
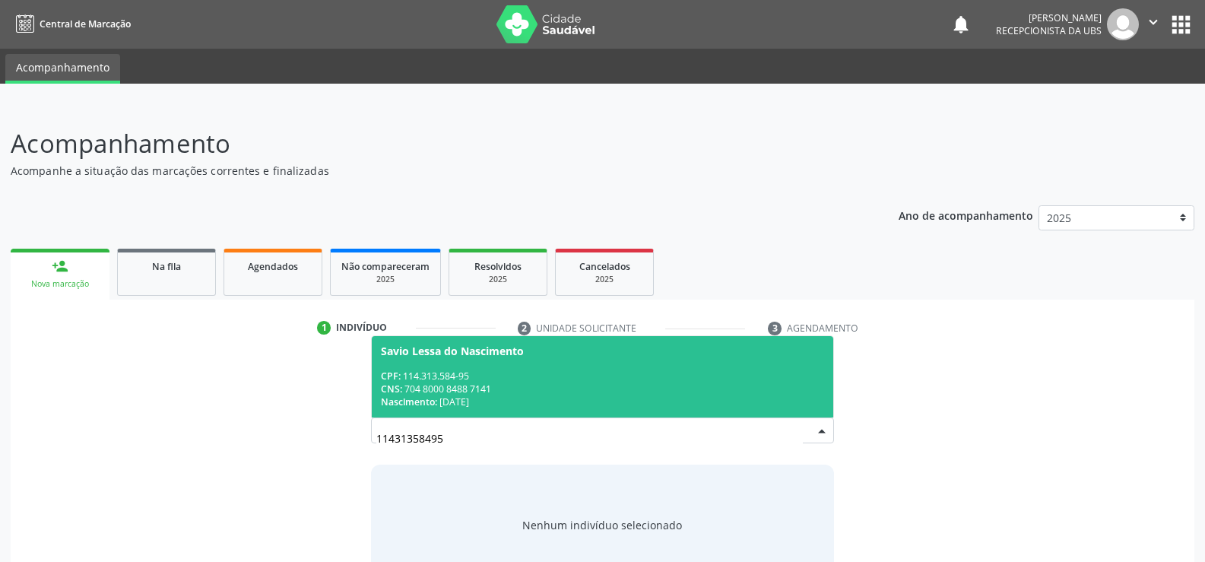
click at [451, 393] on div "CNS: 704 8000 8488 7141" at bounding box center [602, 388] width 443 height 13
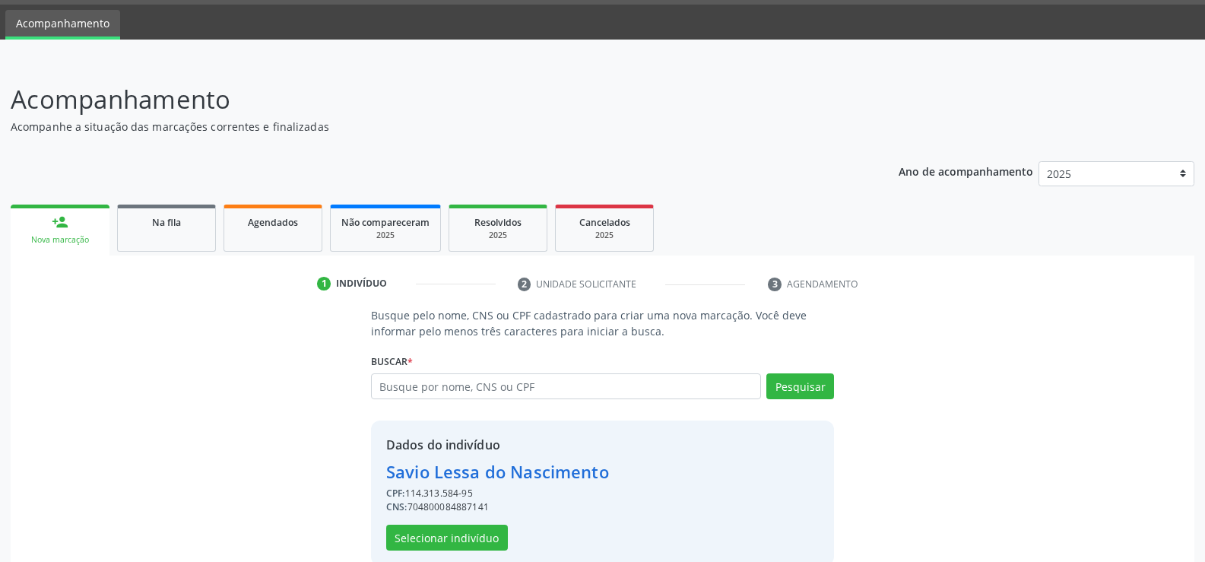
scroll to position [69, 0]
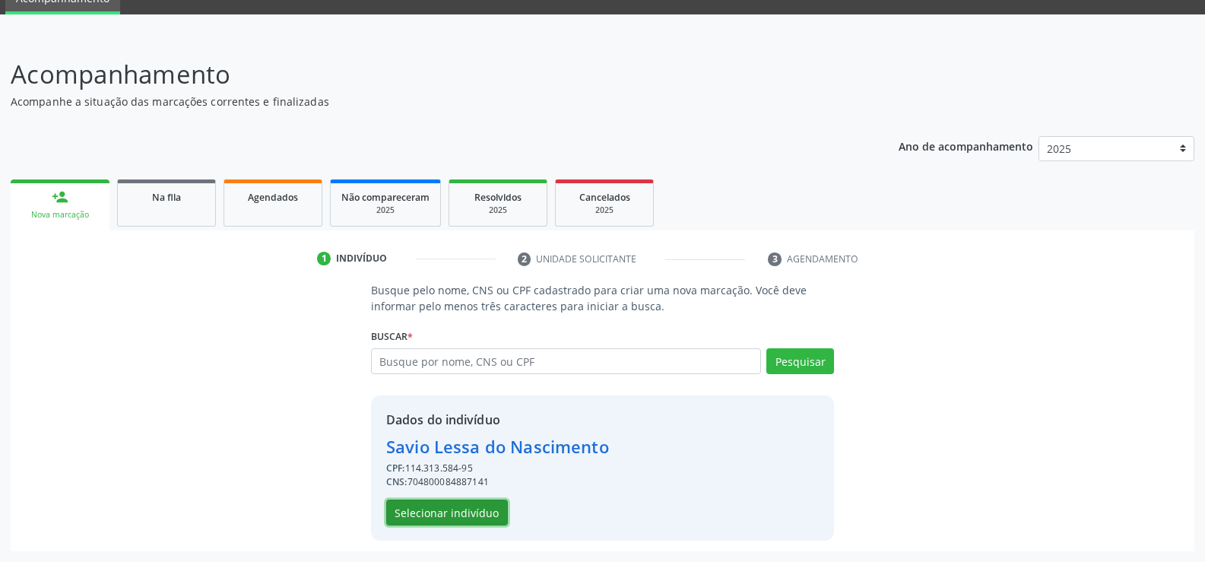
click at [445, 515] on button "Selecionar indivíduo" at bounding box center [447, 512] width 122 height 26
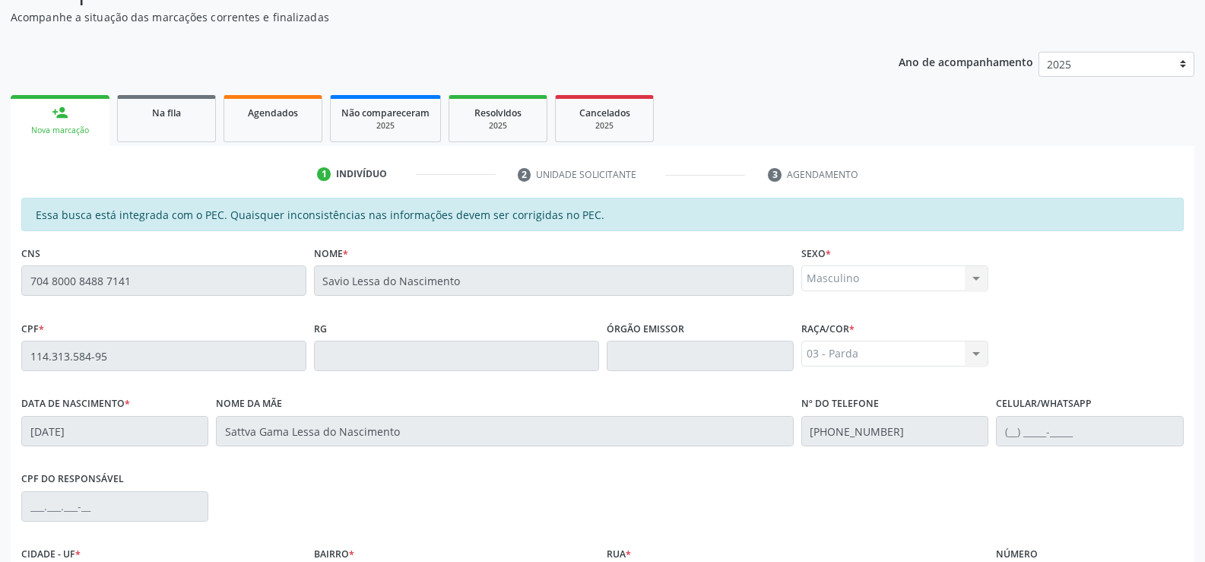
scroll to position [328, 0]
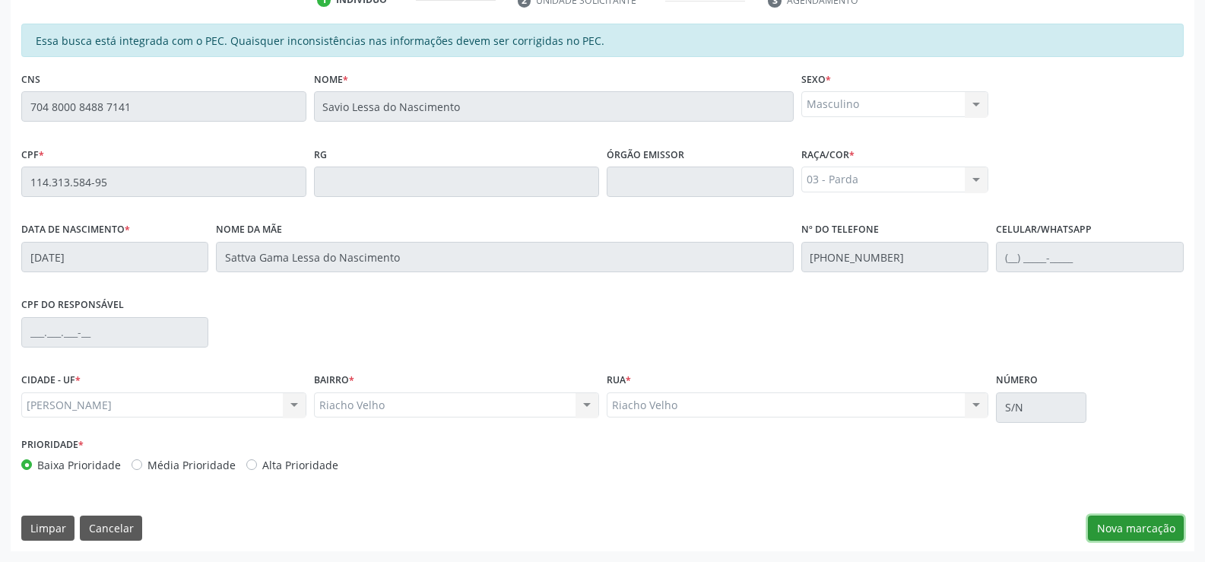
click at [1125, 526] on button "Nova marcação" at bounding box center [1136, 528] width 96 height 26
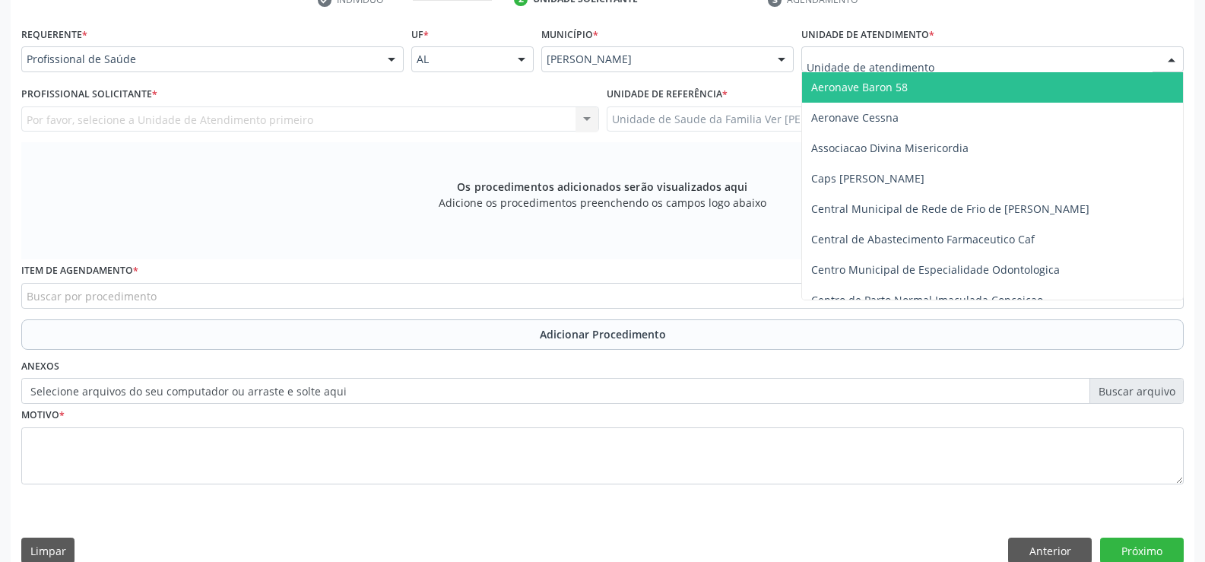
click at [1169, 60] on div at bounding box center [1171, 60] width 23 height 26
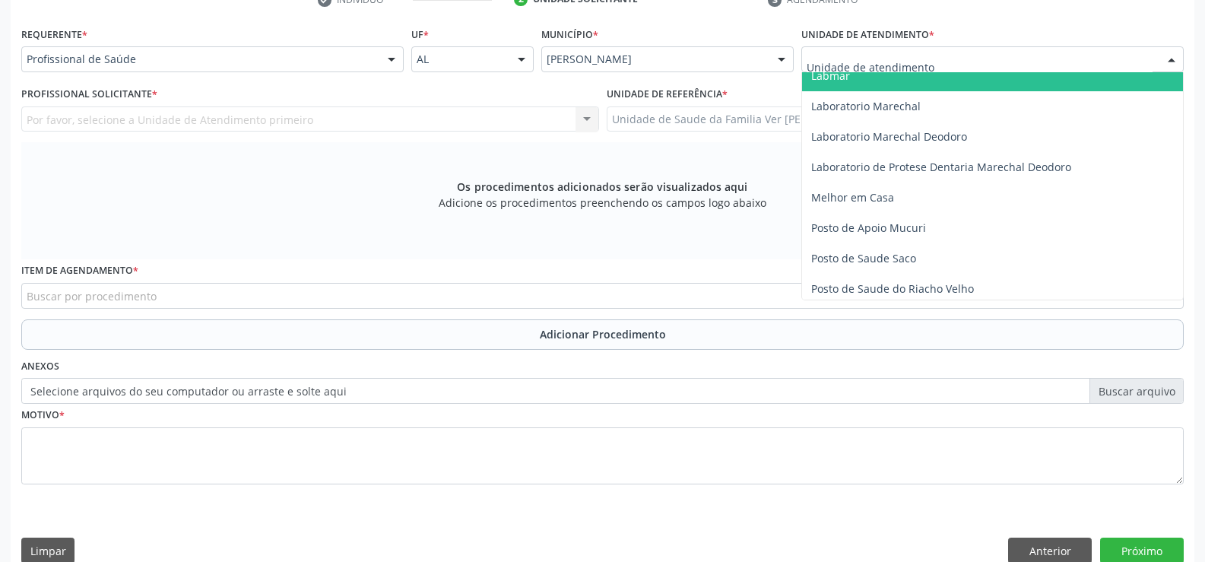
scroll to position [532, 0]
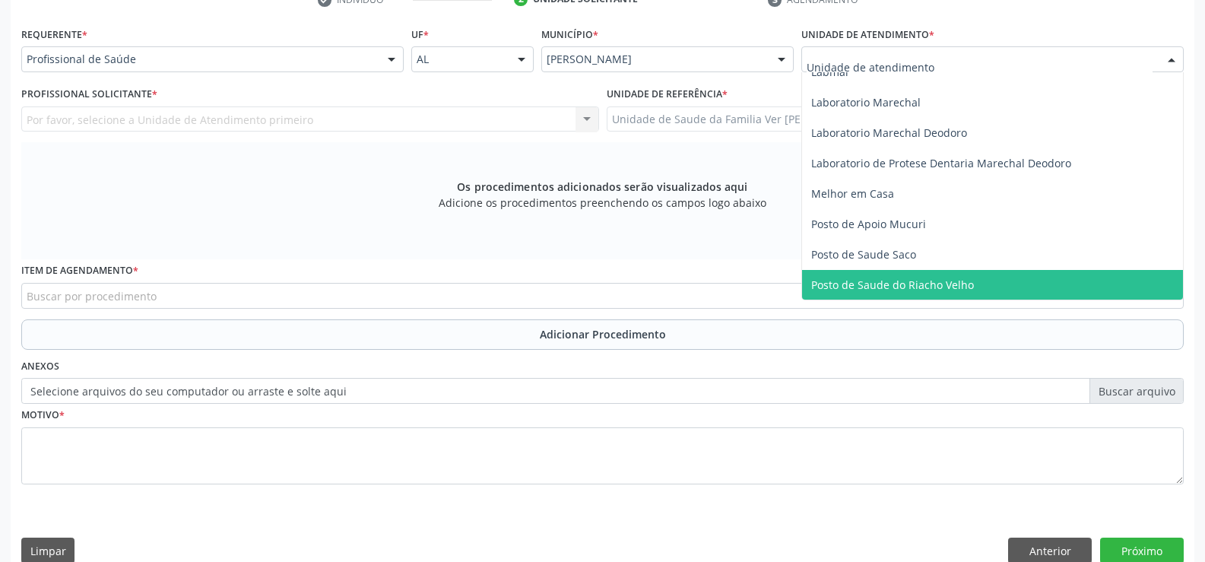
click at [974, 277] on span "Posto de Saude do Riacho Velho" at bounding box center [992, 285] width 381 height 30
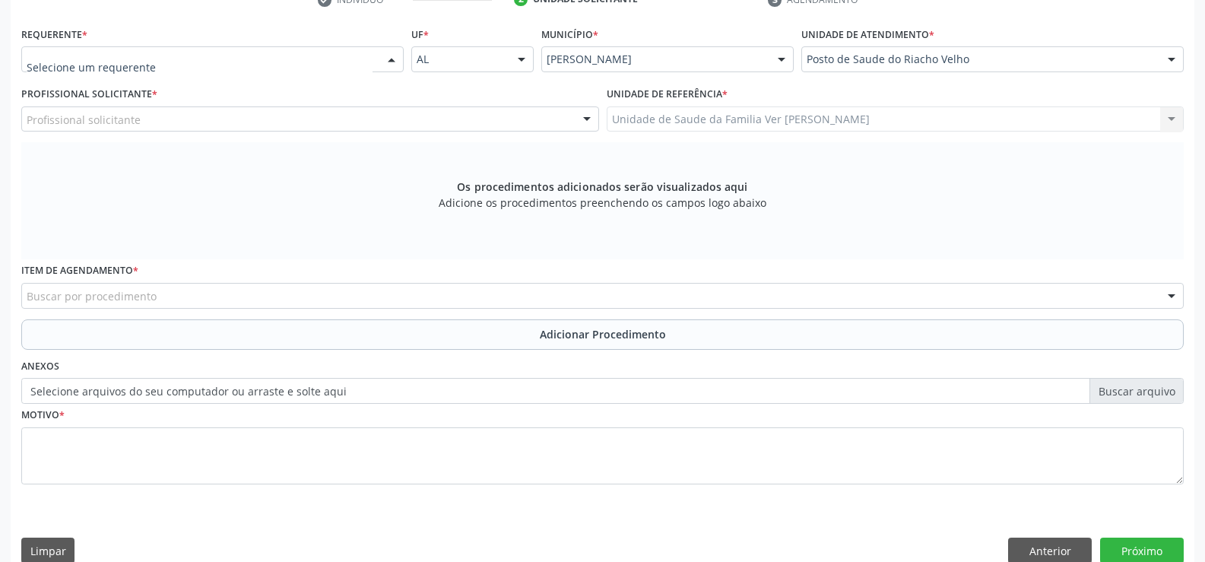
click at [389, 59] on div at bounding box center [391, 60] width 23 height 26
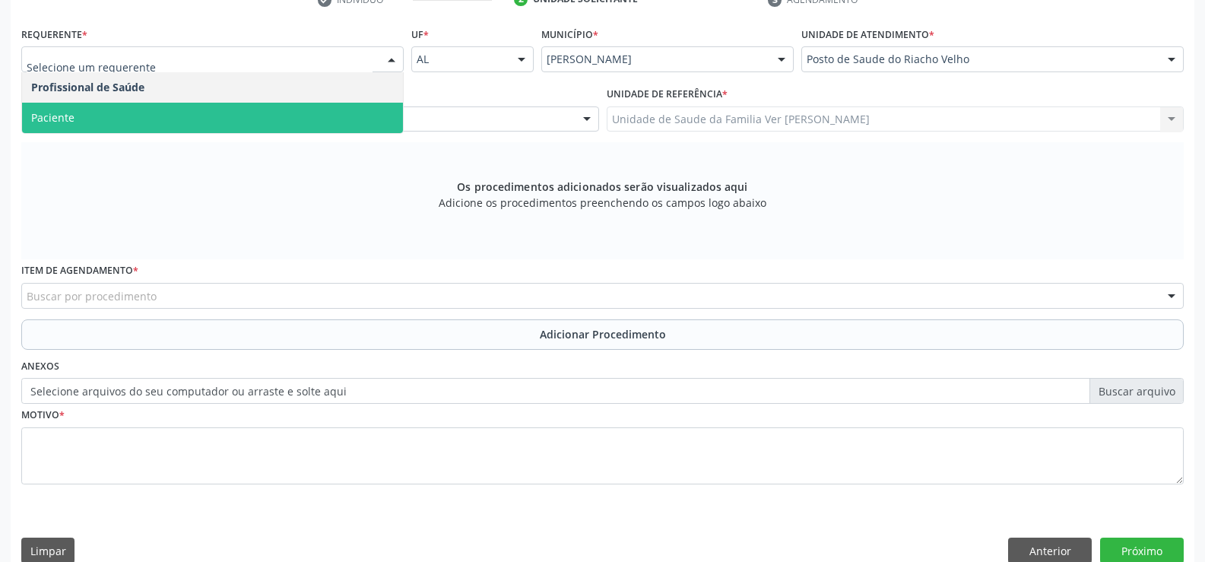
click at [222, 106] on span "Paciente" at bounding box center [212, 118] width 381 height 30
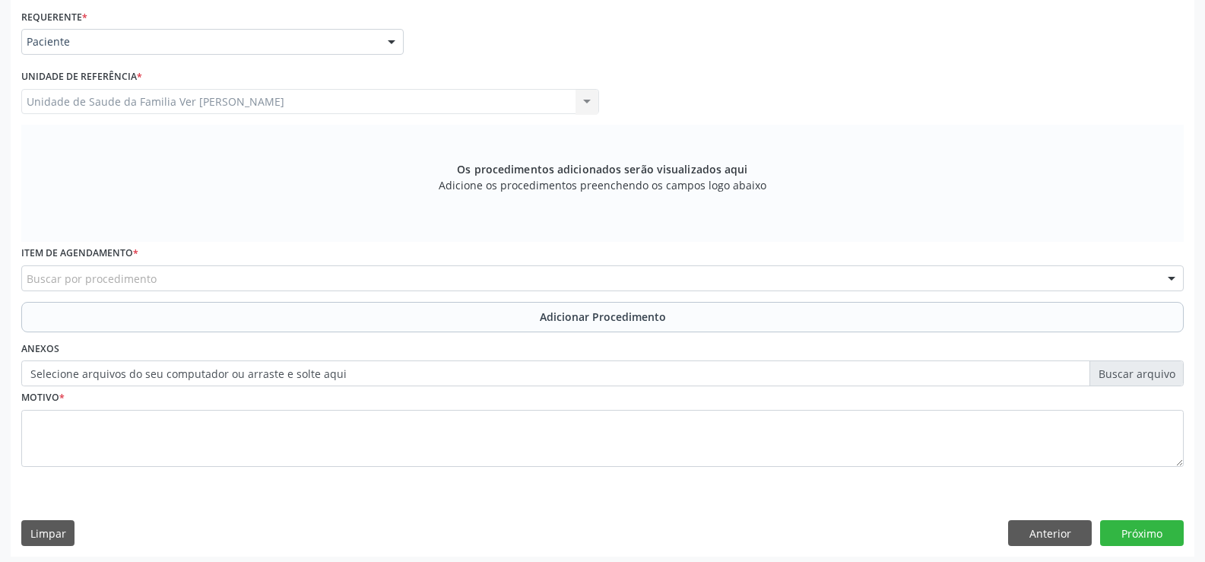
scroll to position [351, 0]
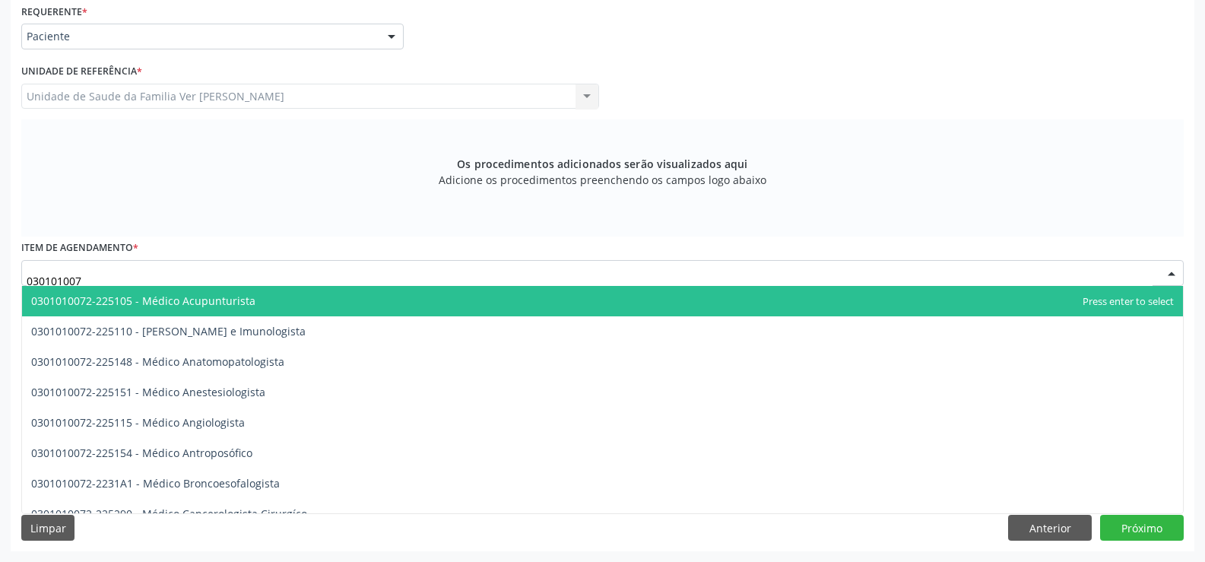
type input "0301010072"
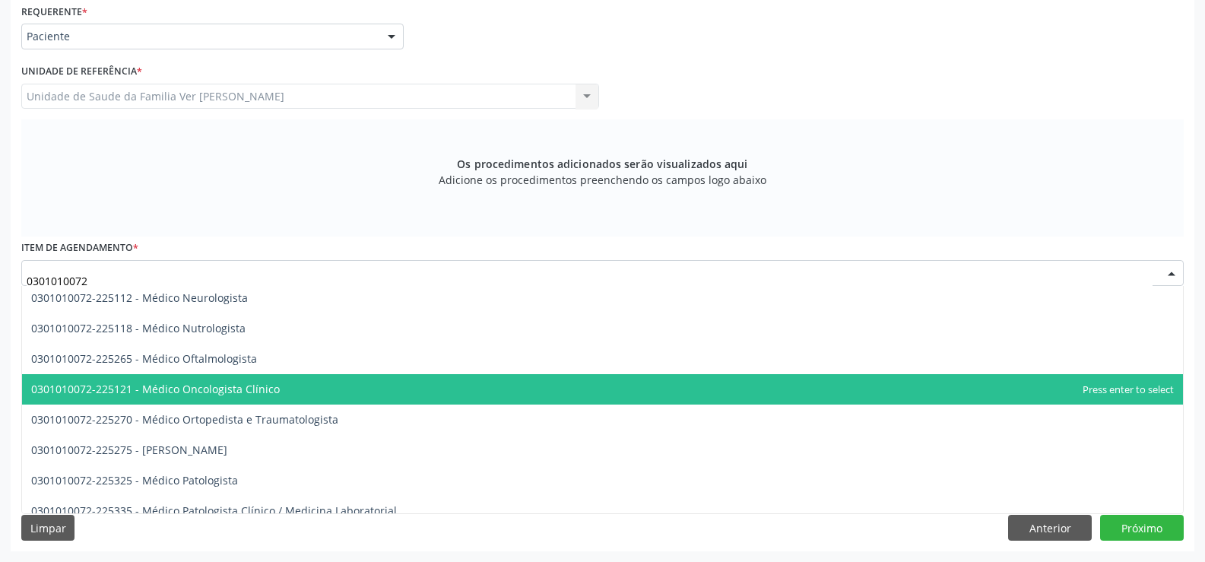
scroll to position [1292, 0]
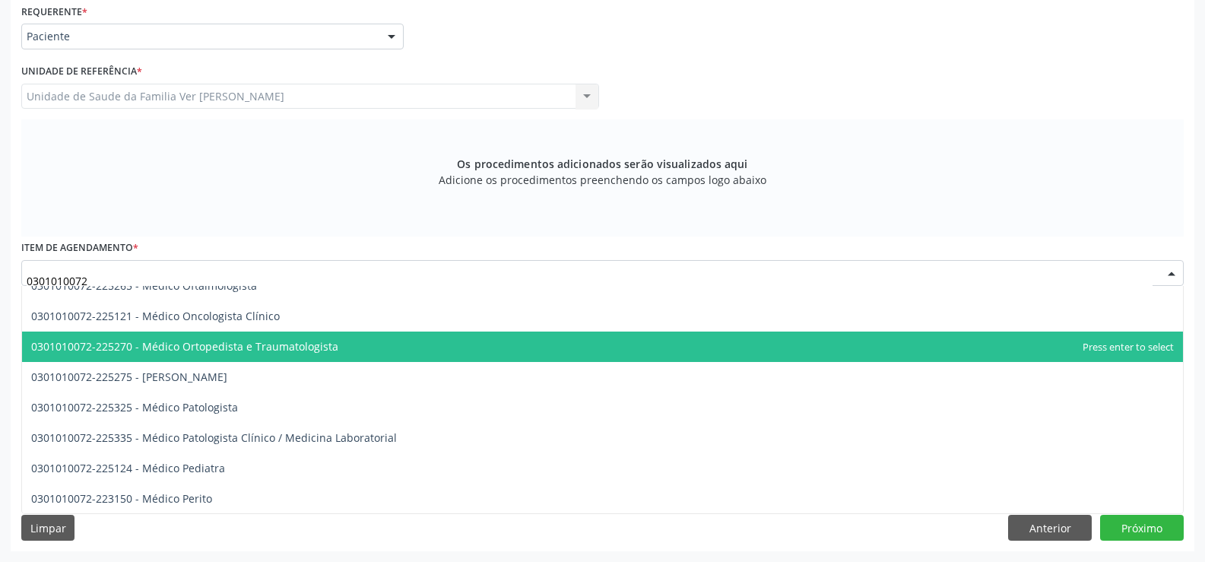
click at [236, 347] on span "0301010072-225270 - Médico Ortopedista e Traumatologista" at bounding box center [184, 346] width 307 height 14
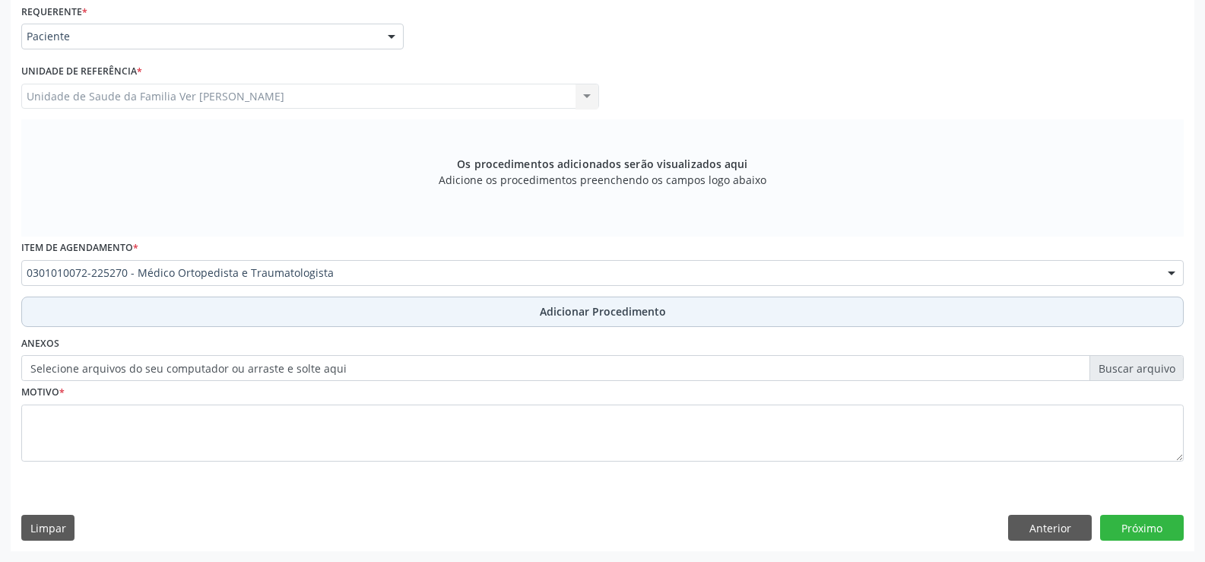
click at [634, 312] on span "Adicionar Procedimento" at bounding box center [603, 311] width 126 height 16
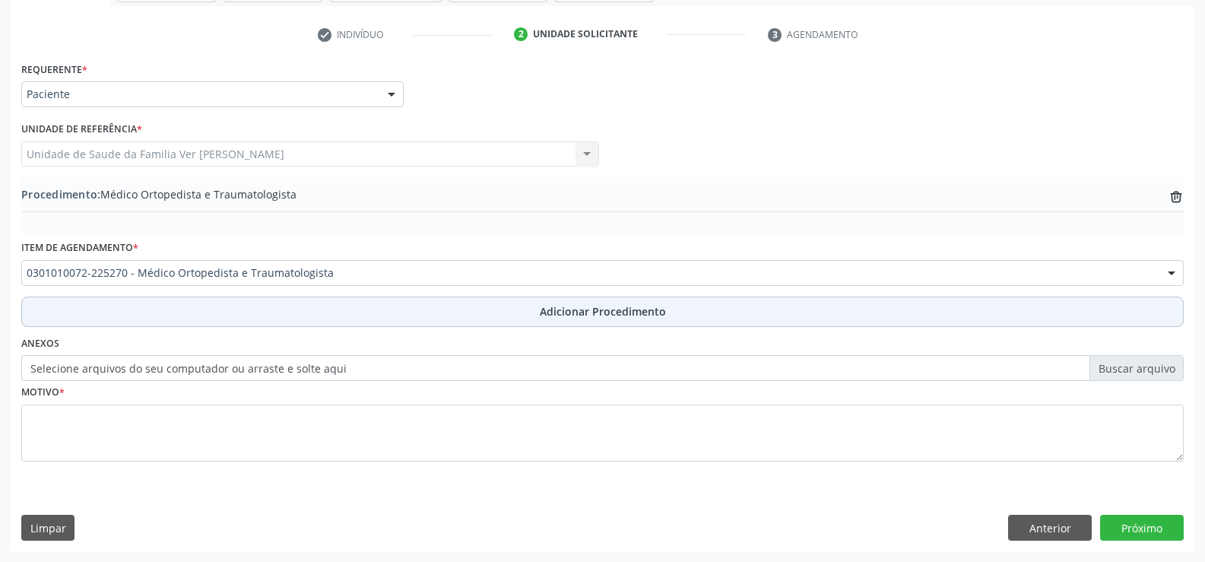
scroll to position [293, 0]
click at [572, 317] on span "Adicionar Procedimento" at bounding box center [603, 311] width 126 height 16
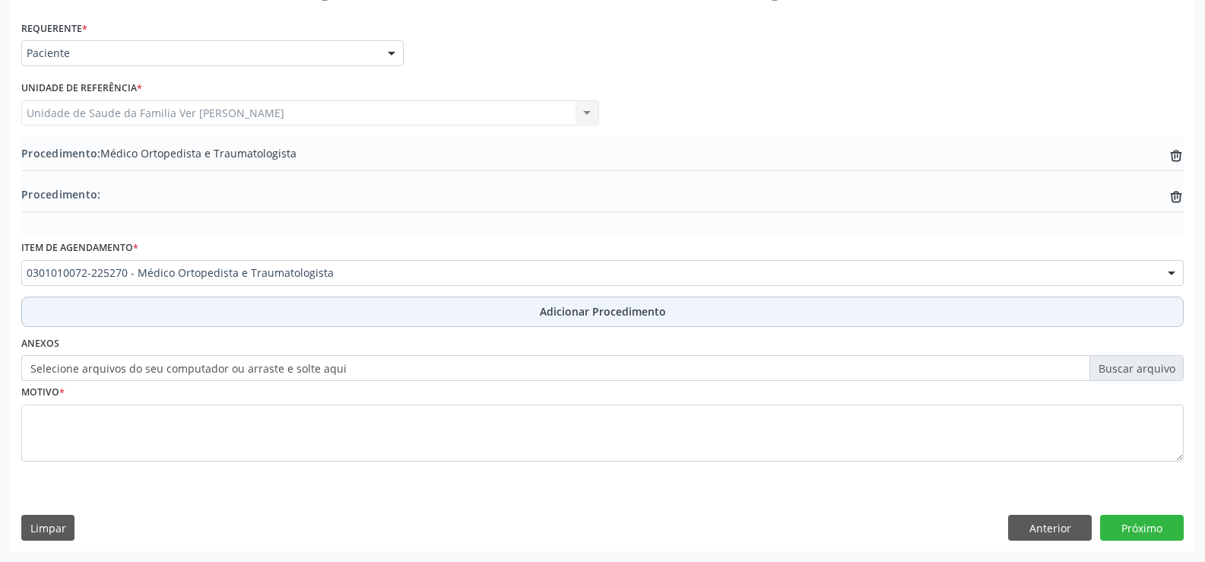
click at [803, 314] on button "Adicionar Procedimento" at bounding box center [602, 311] width 1162 height 30
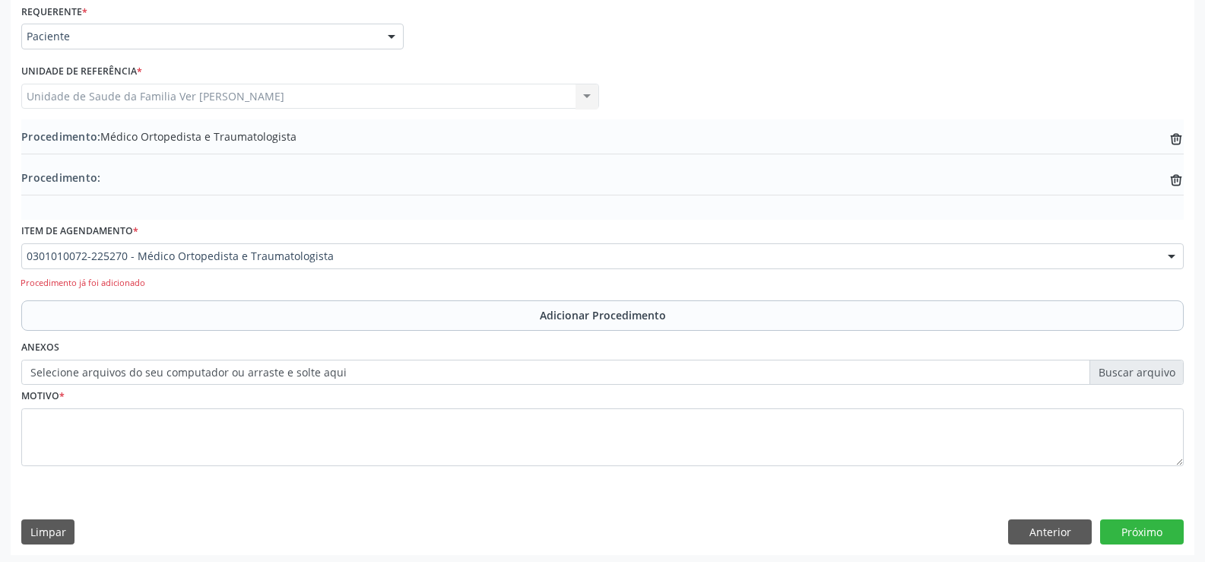
click at [515, 372] on label "Selecione arquivos do seu computador ou arraste e solte aqui" at bounding box center [602, 373] width 1162 height 26
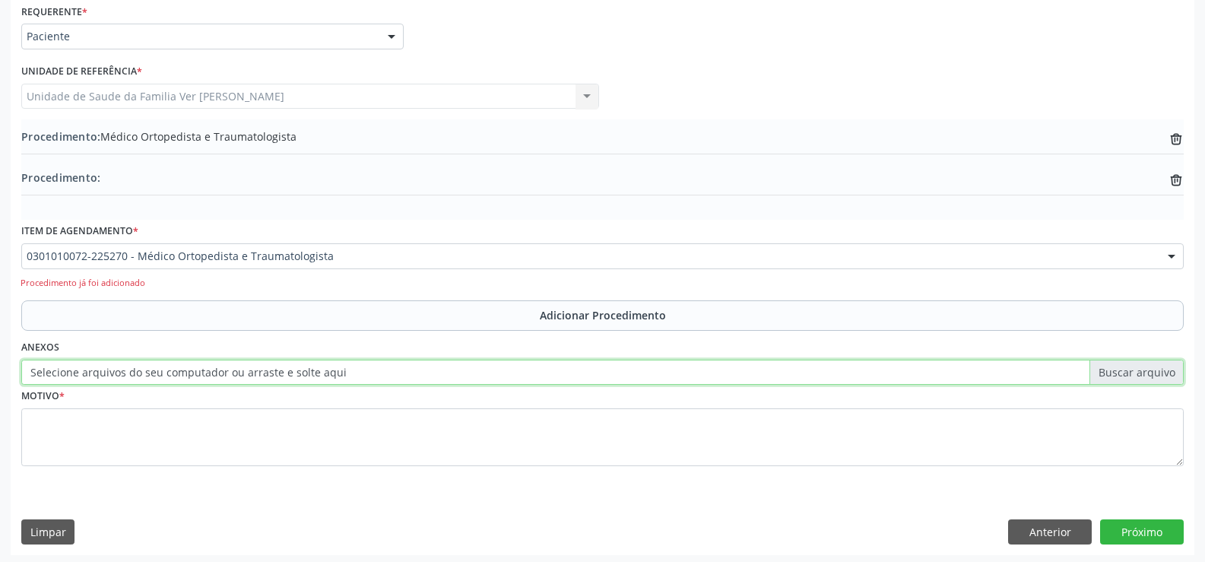
click at [515, 372] on input "Selecione arquivos do seu computador ou arraste e solte aqui" at bounding box center [602, 373] width 1162 height 26
type input "C:\fakepath\WhatsApp Image 2025-10-08 at 16.11.11.jpeg"
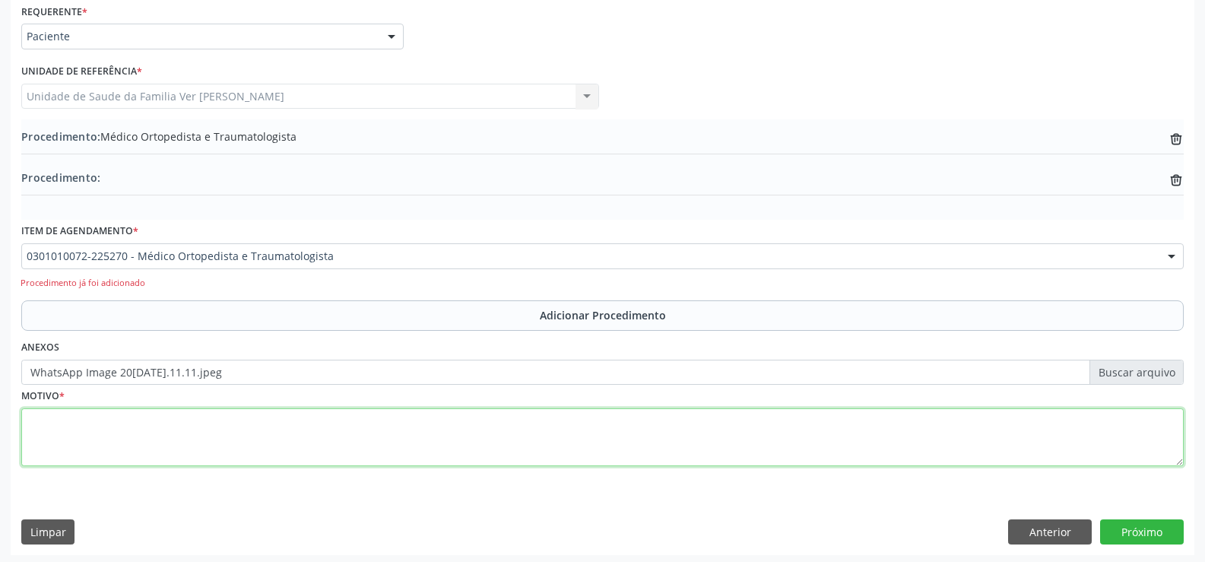
click at [62, 419] on textarea at bounding box center [602, 437] width 1162 height 58
type textarea "DOR ARTICULAR"
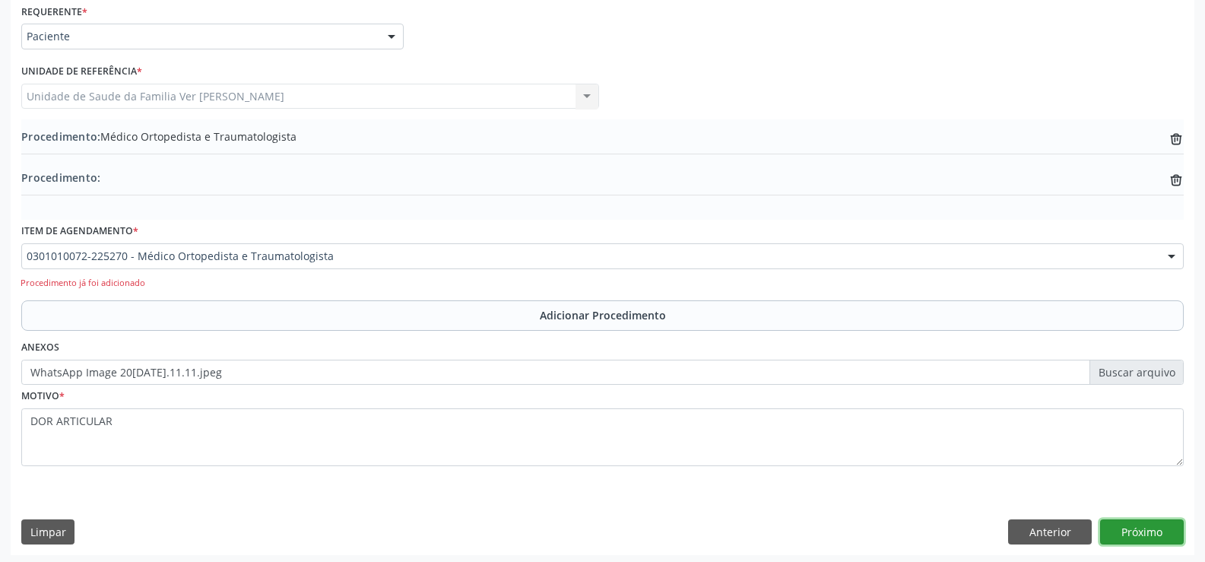
click at [1145, 531] on button "Próximo" at bounding box center [1142, 532] width 84 height 26
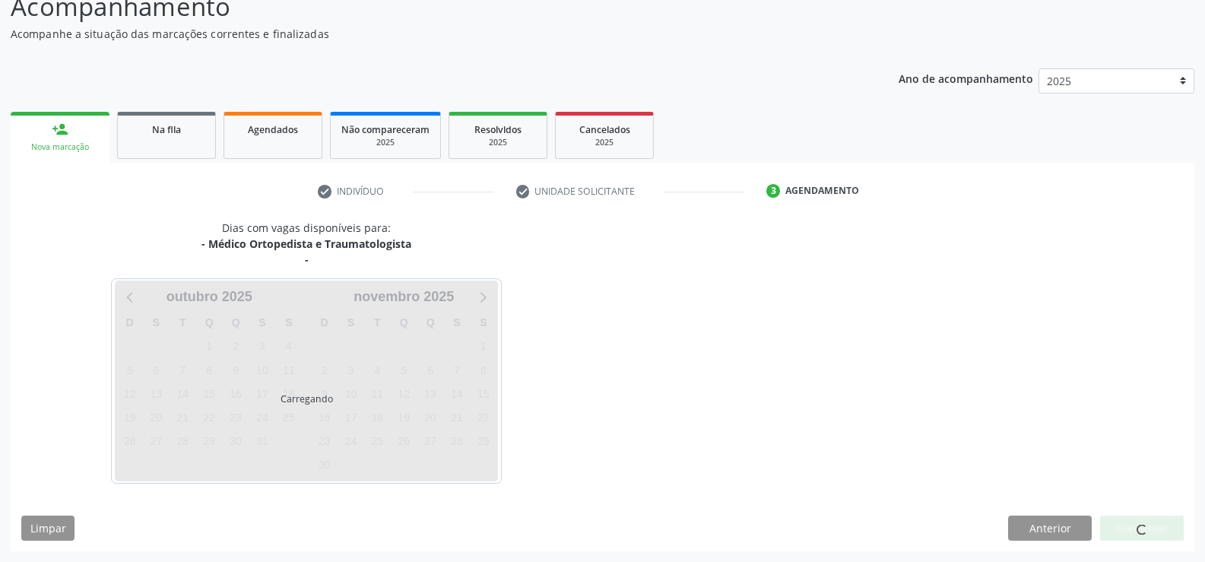
scroll to position [182, 0]
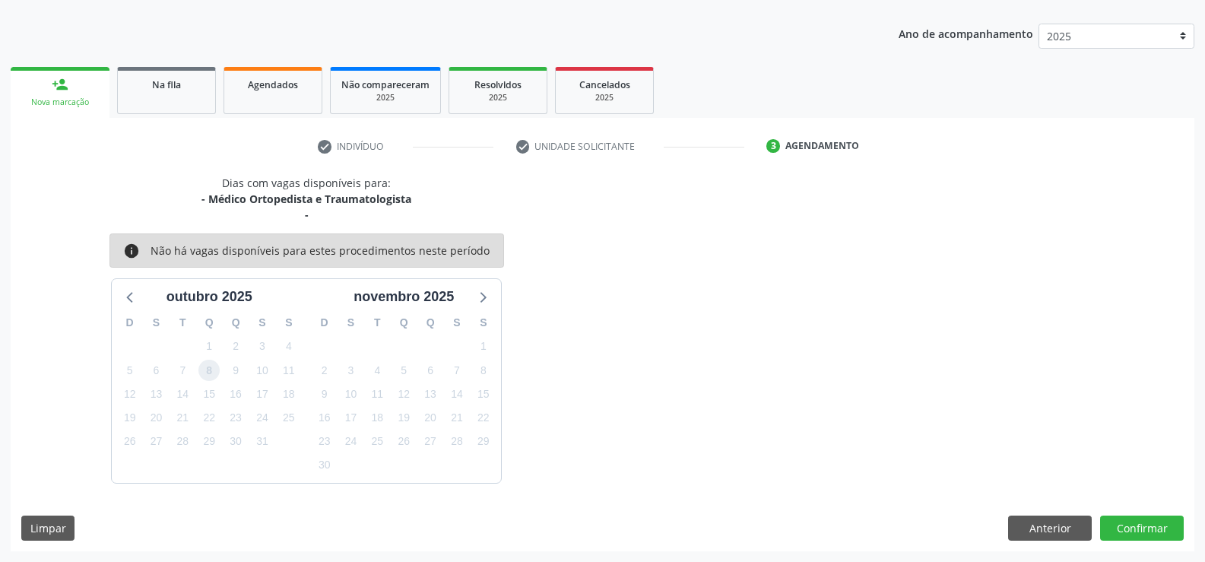
click at [207, 363] on span "8" at bounding box center [208, 370] width 21 height 21
click at [1136, 536] on button "Confirmar" at bounding box center [1142, 528] width 84 height 26
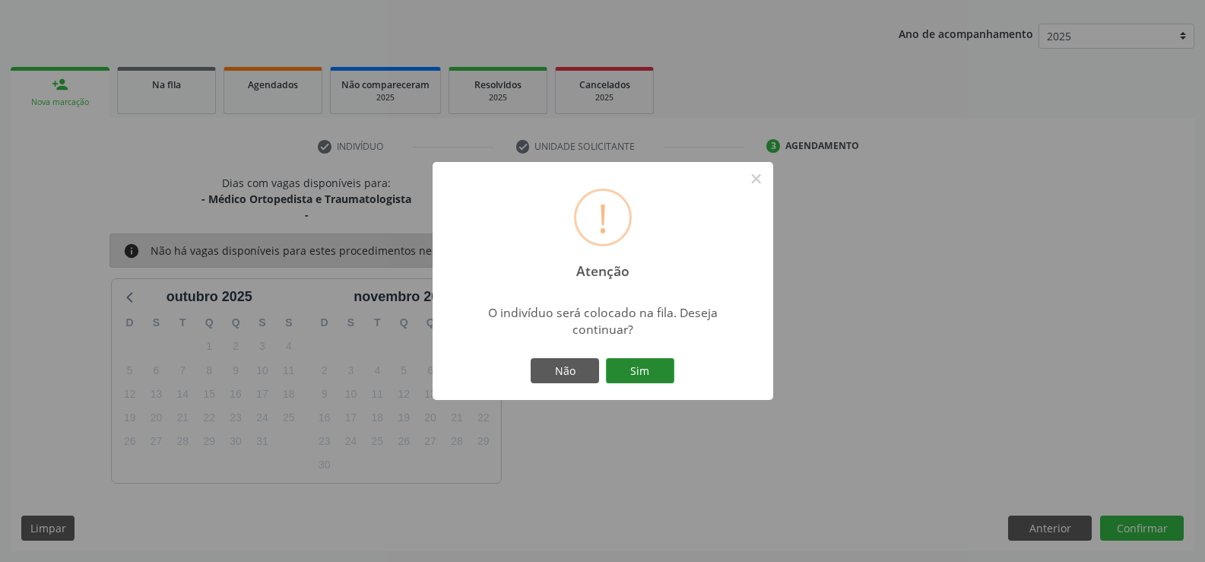
click at [626, 369] on button "Sim" at bounding box center [640, 371] width 68 height 26
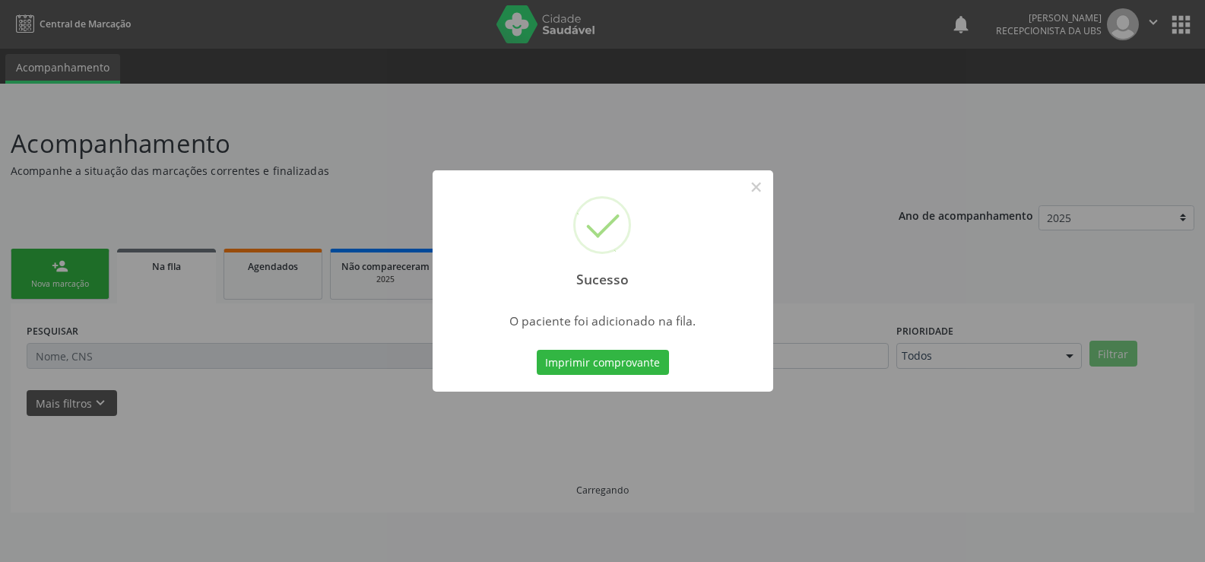
scroll to position [0, 0]
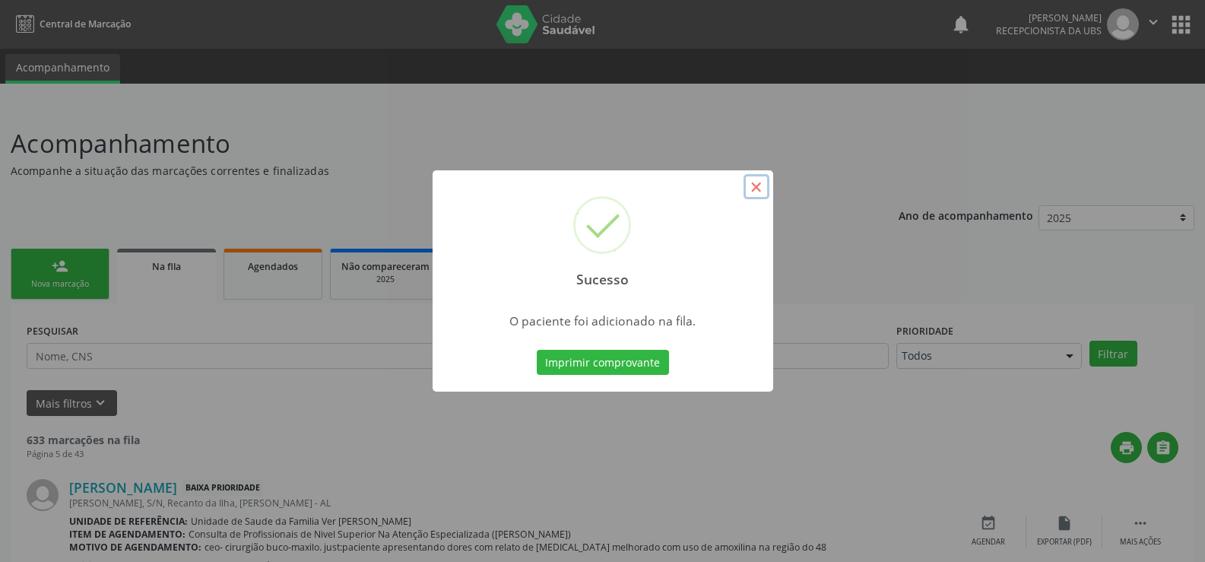
click at [755, 186] on button "×" at bounding box center [756, 187] width 26 height 26
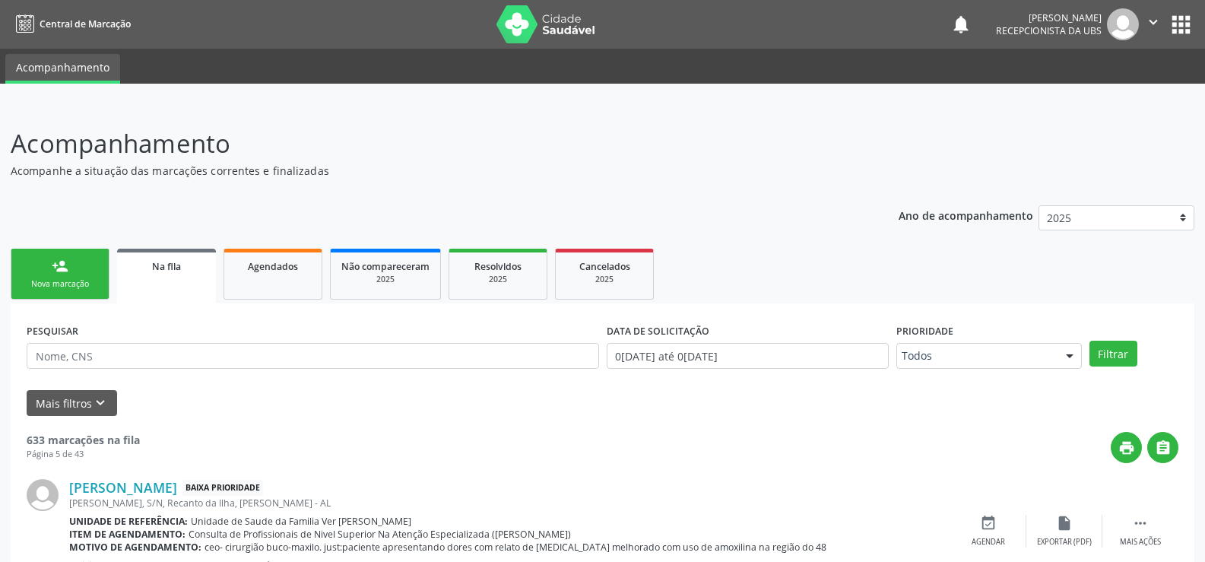
click at [69, 287] on div "Nova marcação" at bounding box center [60, 283] width 76 height 11
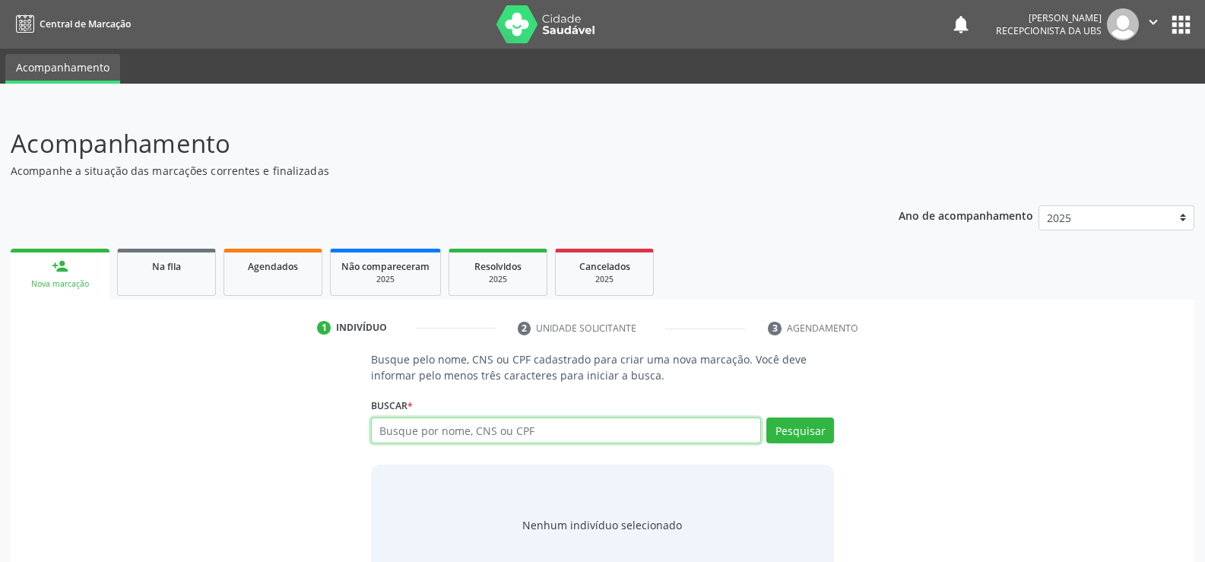
click at [419, 431] on input "text" at bounding box center [566, 430] width 390 height 26
type input "14452052460"
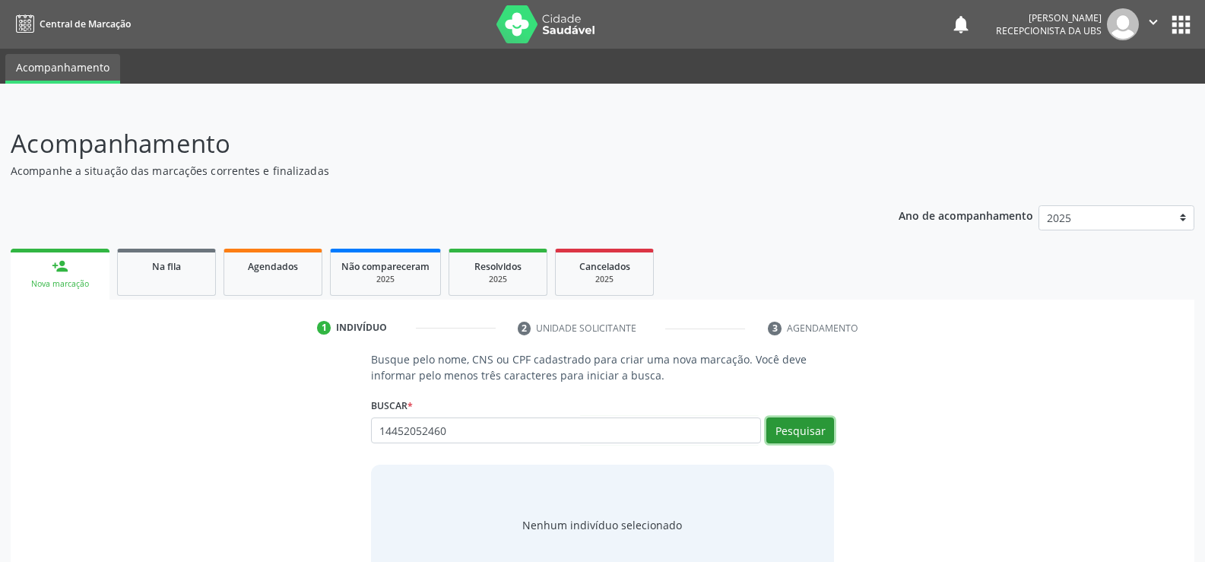
click at [794, 436] on button "Pesquisar" at bounding box center [800, 430] width 68 height 26
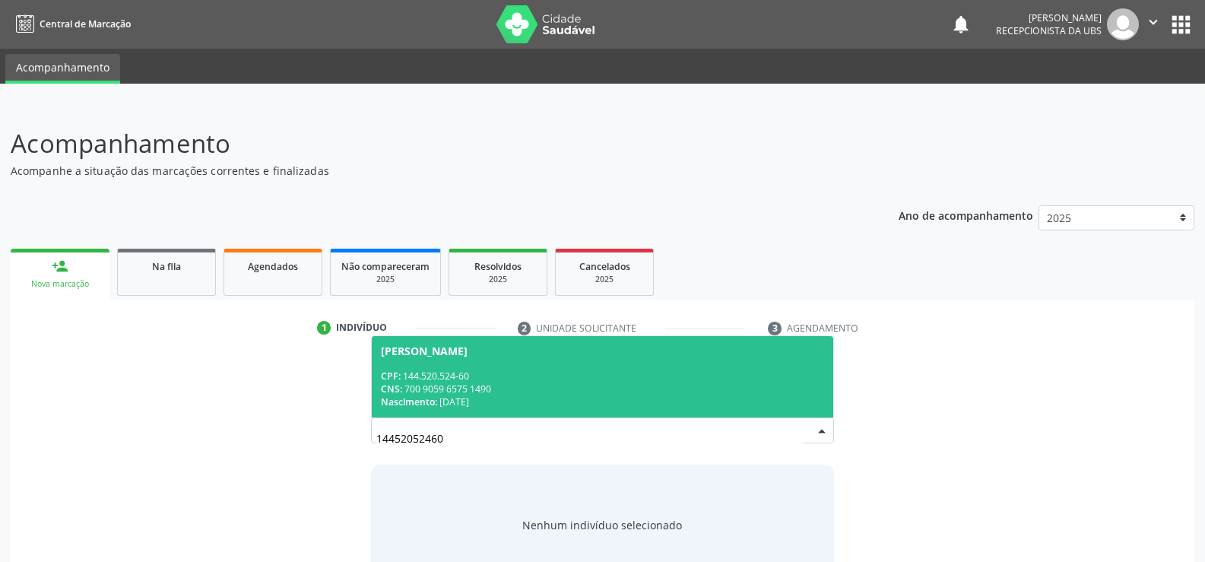
click at [447, 390] on div "CNS: 700 9059 6575 1490" at bounding box center [602, 388] width 443 height 13
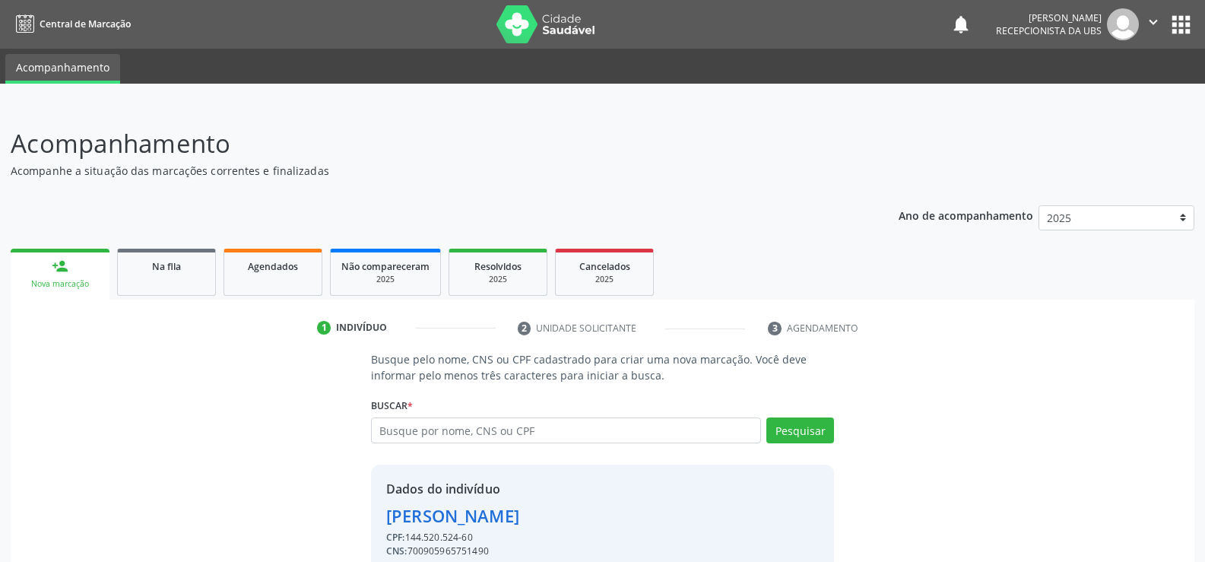
scroll to position [69, 0]
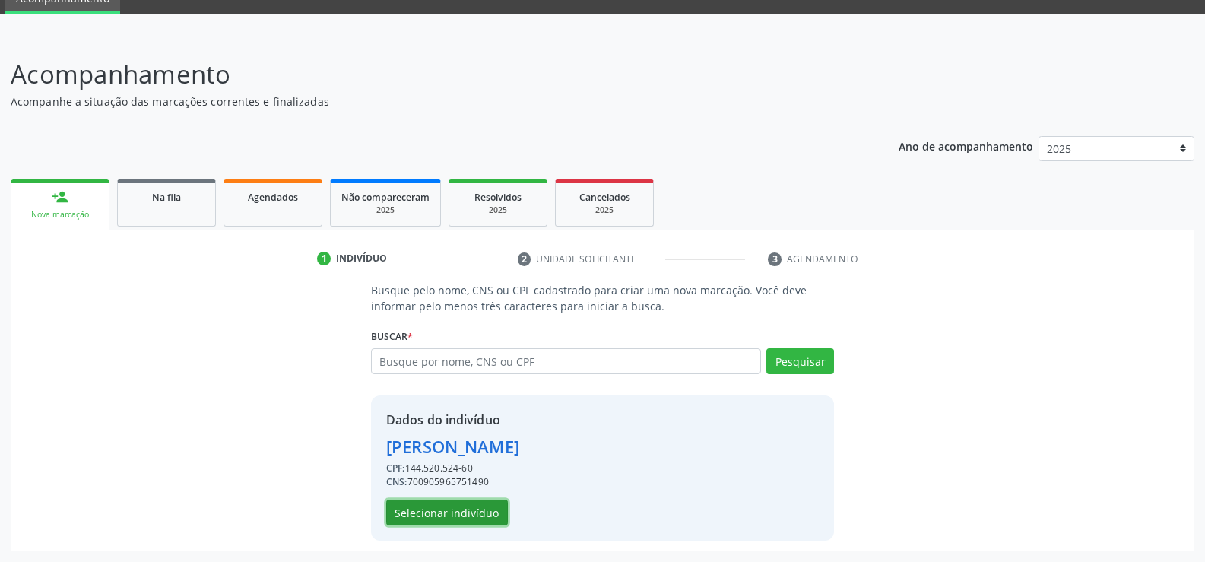
click at [470, 508] on button "Selecionar indivíduo" at bounding box center [447, 512] width 122 height 26
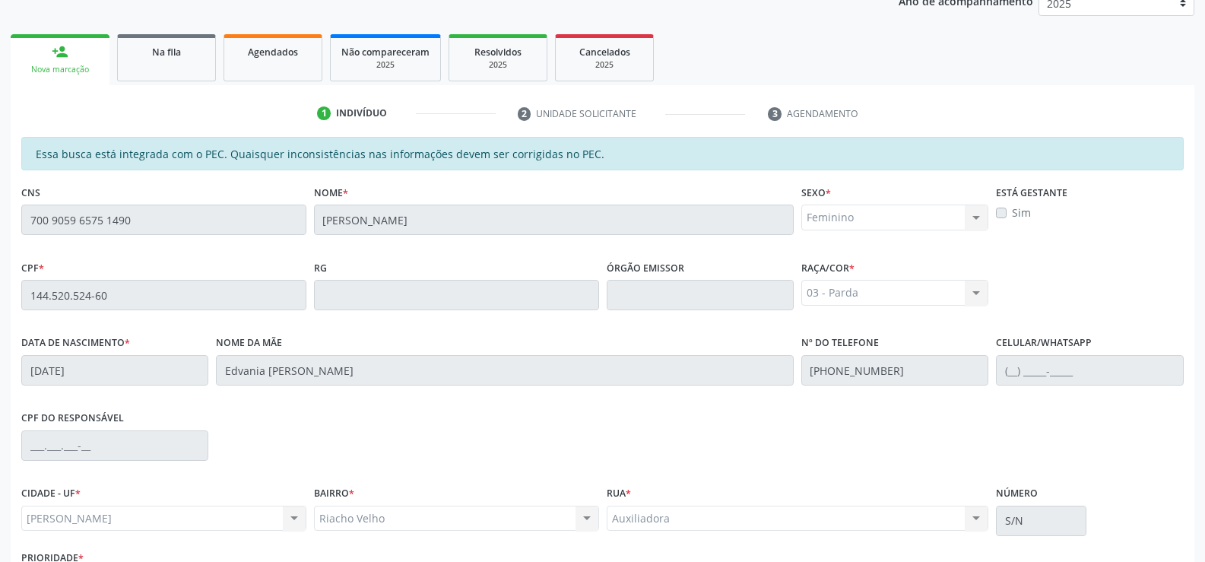
scroll to position [328, 0]
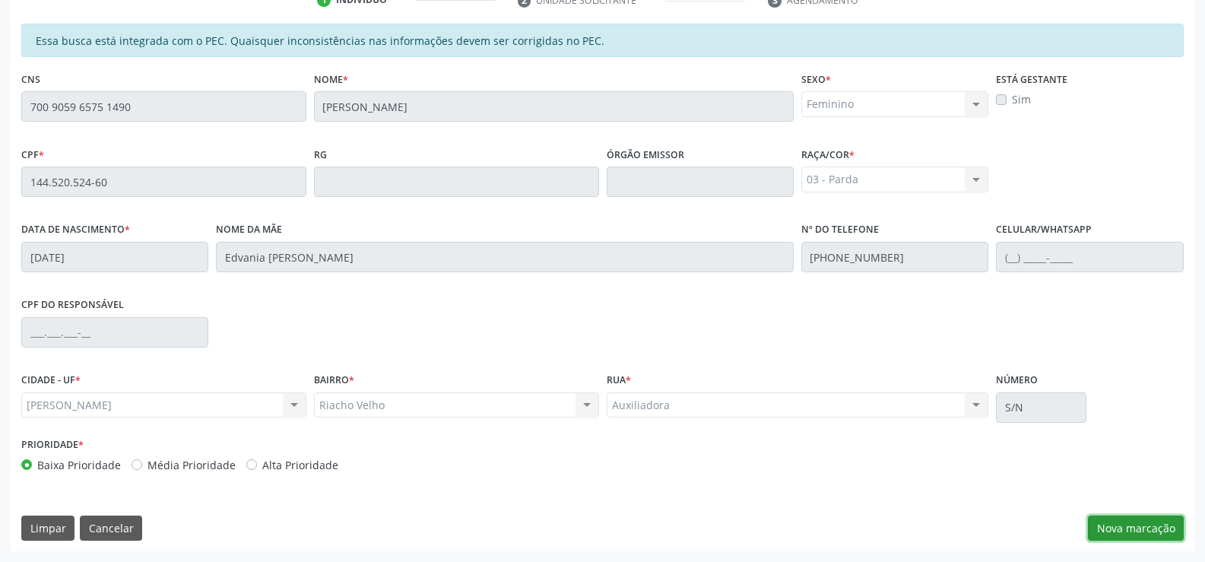
click at [1142, 518] on button "Nova marcação" at bounding box center [1136, 528] width 96 height 26
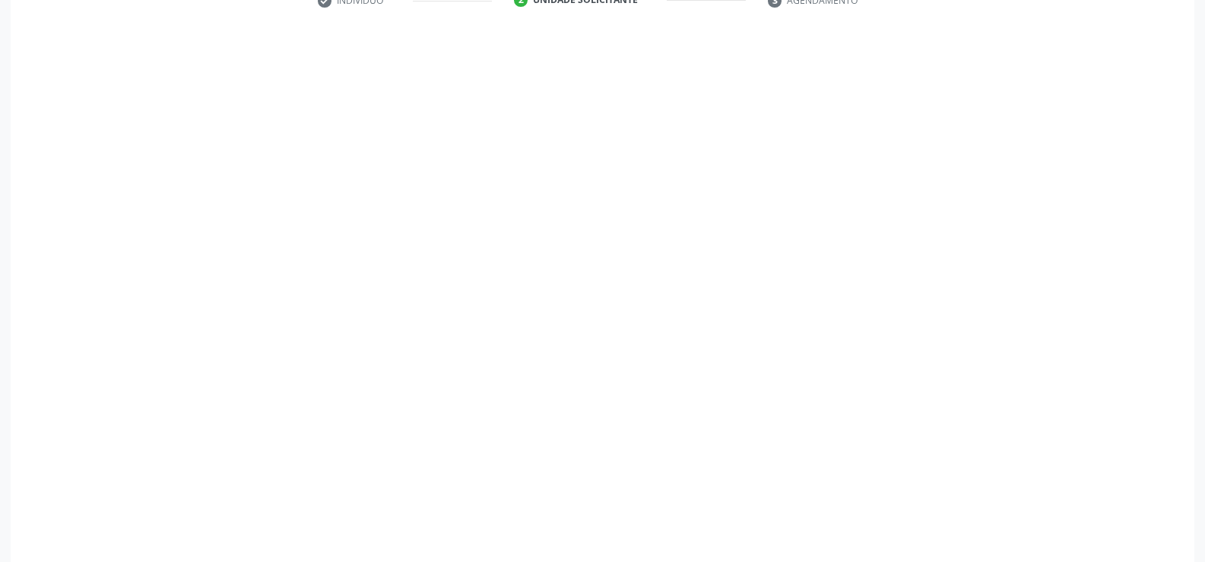
scroll to position [328, 0]
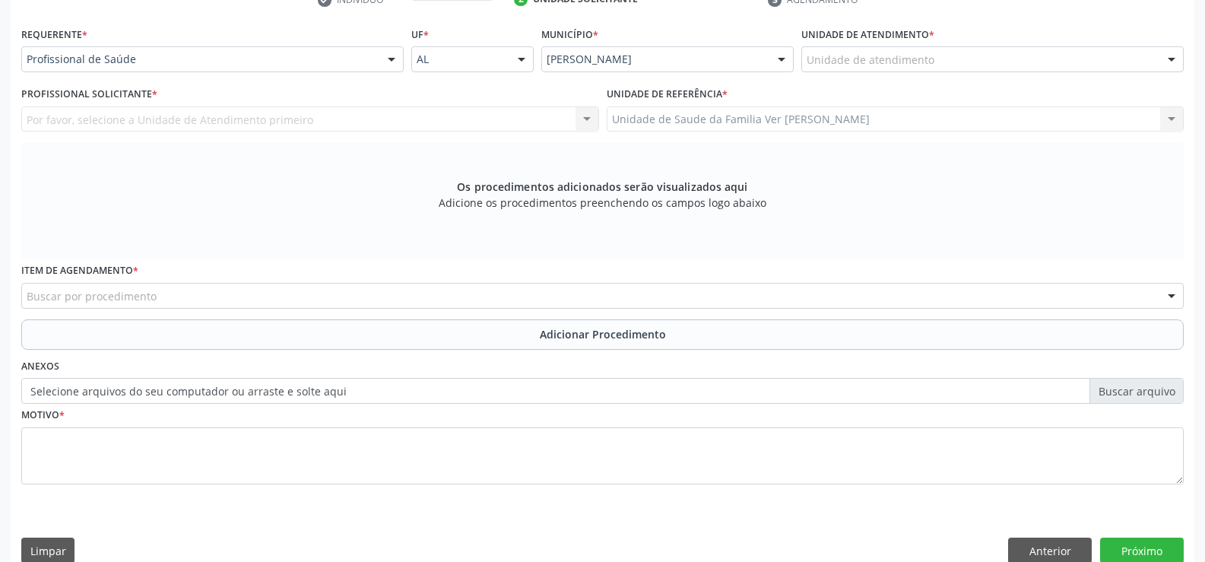
click at [1170, 57] on div at bounding box center [1171, 60] width 23 height 26
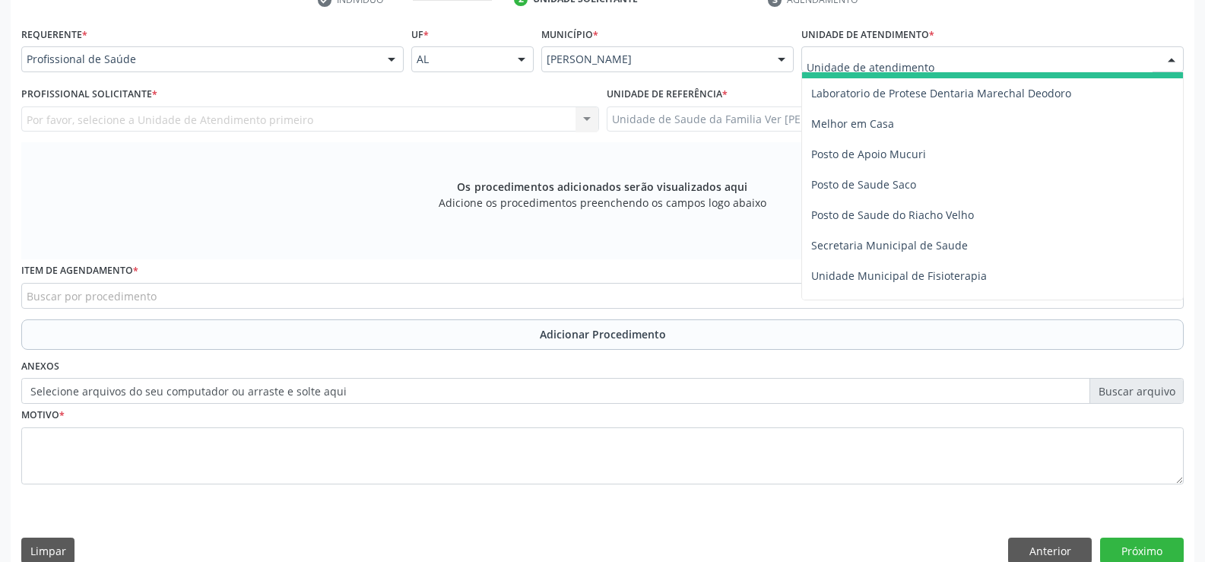
scroll to position [608, 0]
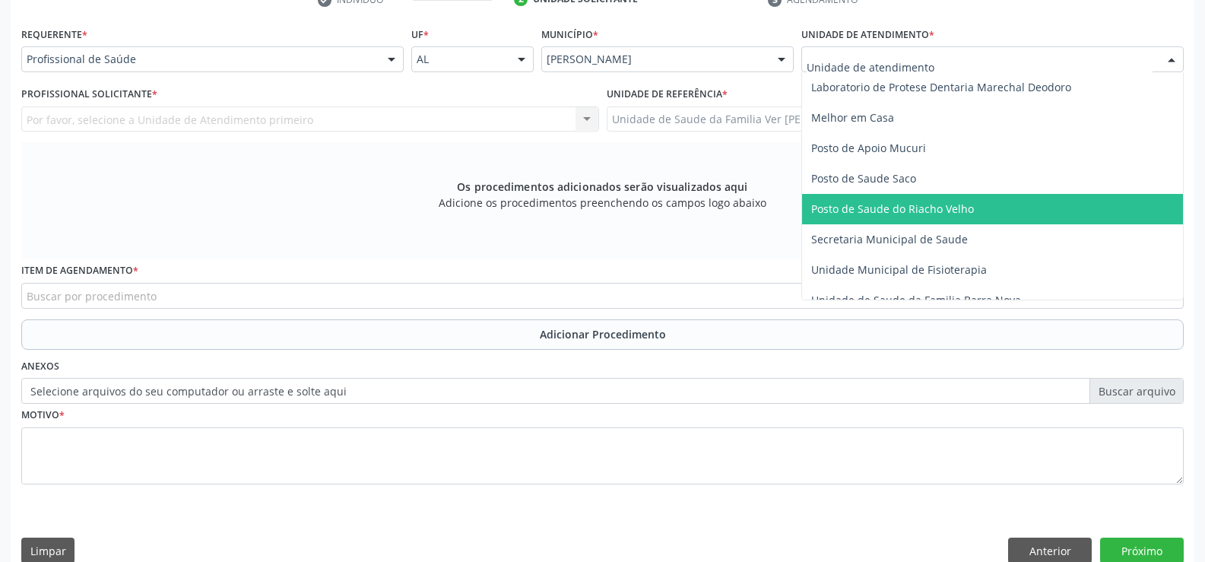
click at [958, 204] on span "Posto de Saude do Riacho Velho" at bounding box center [892, 208] width 163 height 14
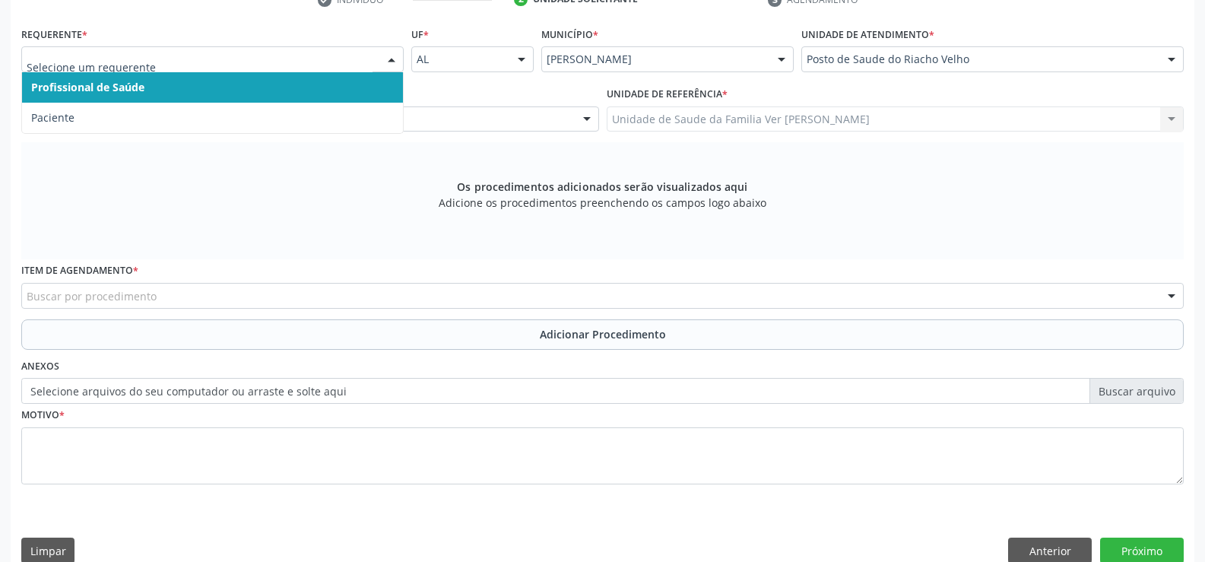
click at [397, 57] on div at bounding box center [391, 60] width 23 height 26
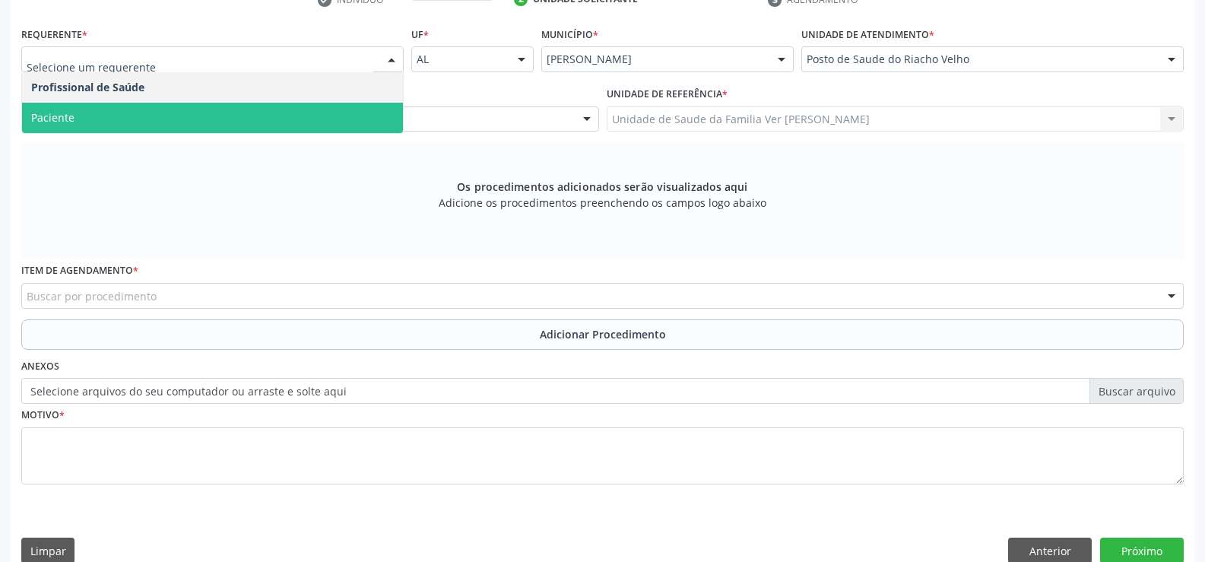
click at [250, 125] on span "Paciente" at bounding box center [212, 118] width 381 height 30
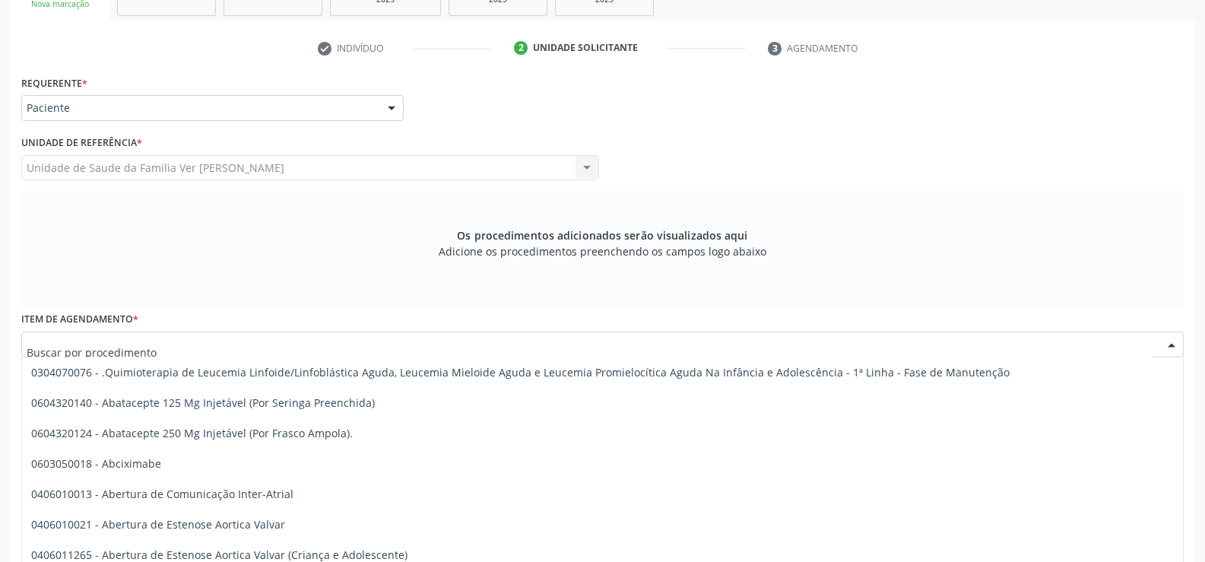
scroll to position [252, 0]
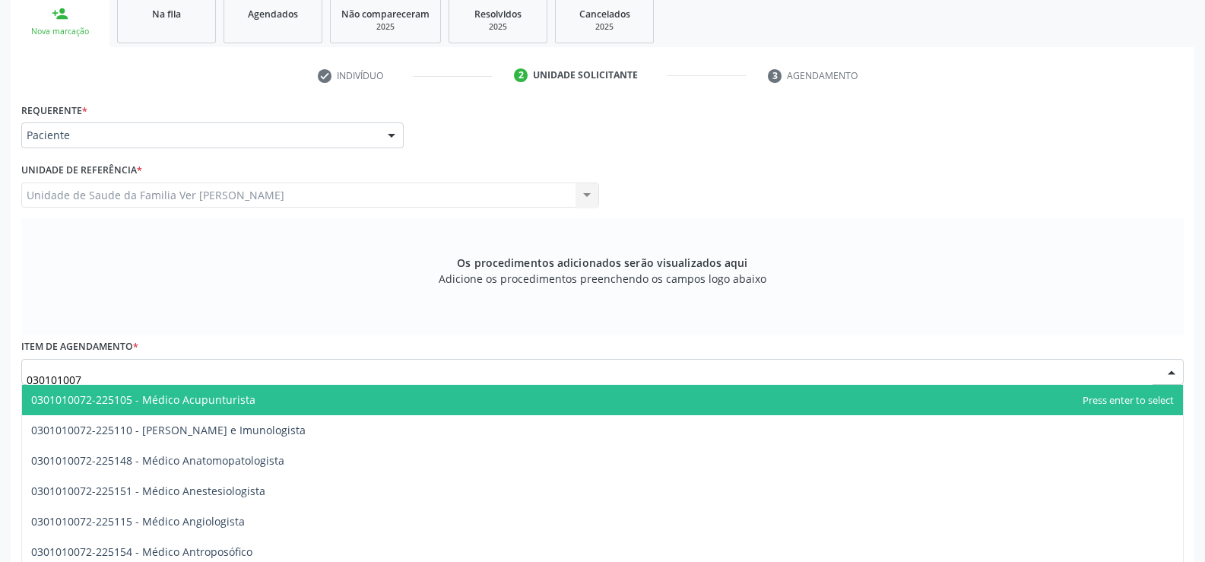
type input "0301010072"
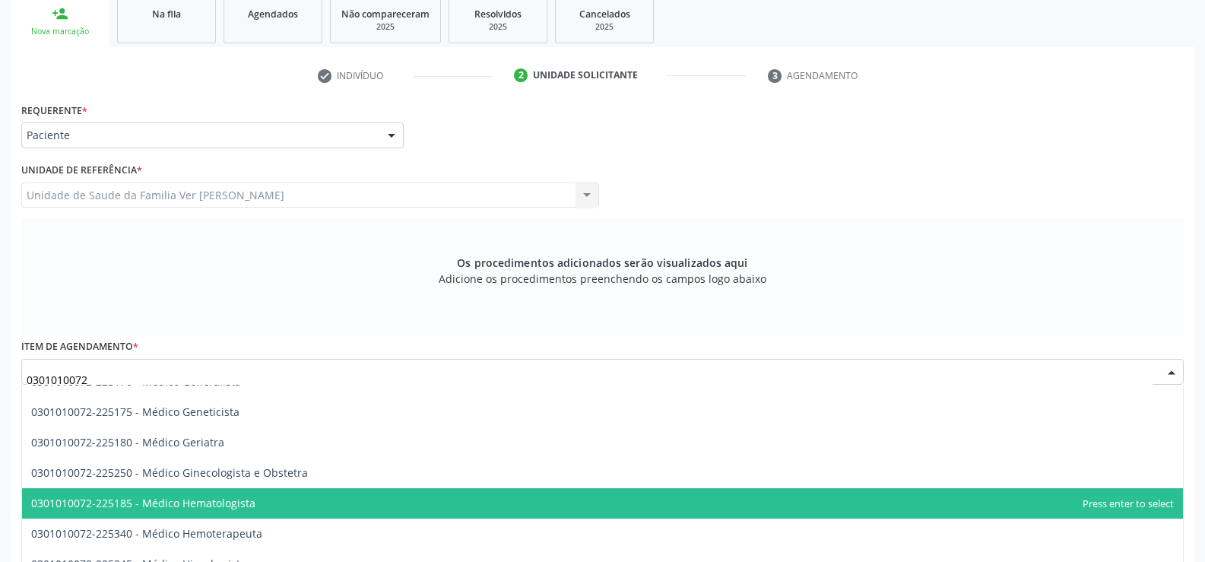
scroll to position [836, 0]
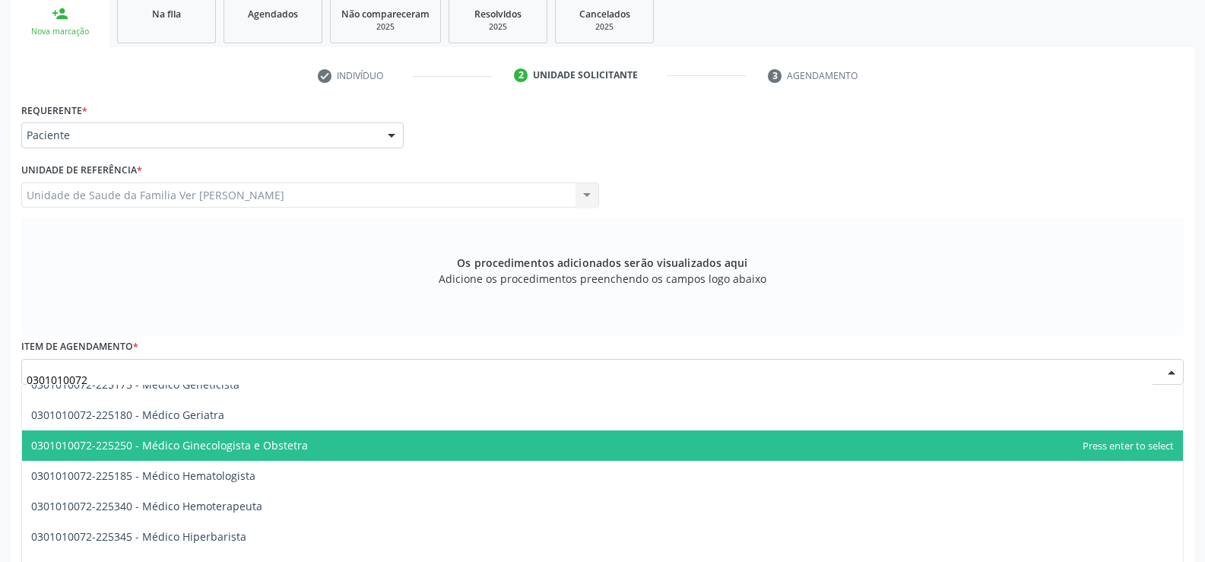
click at [683, 448] on span "0301010072-225250 - Médico Ginecologista e Obstetra" at bounding box center [602, 445] width 1161 height 30
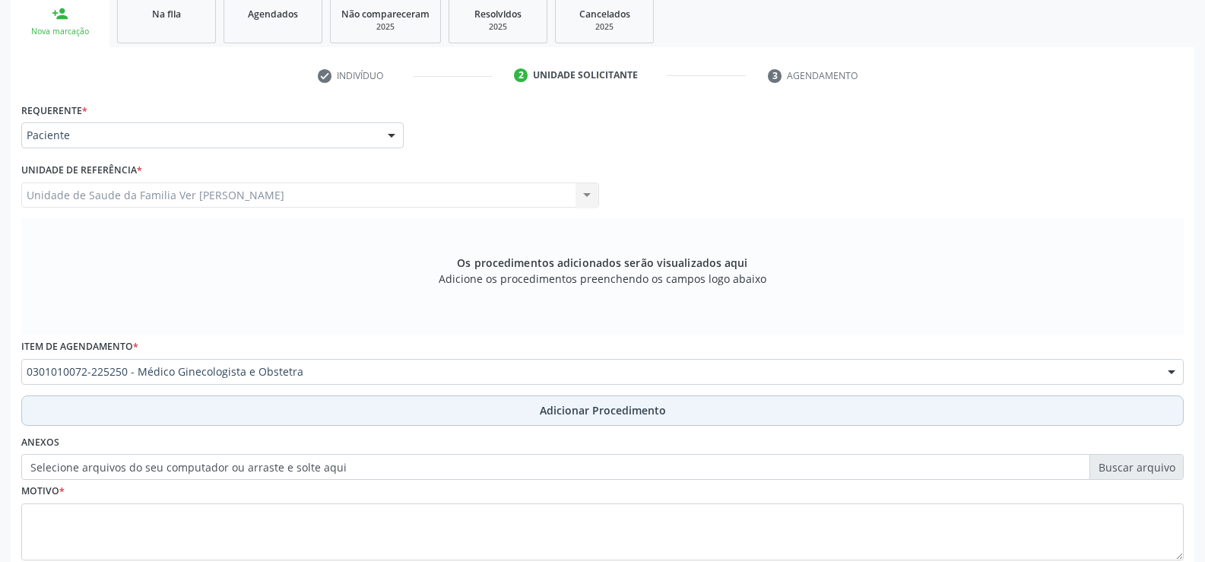
click at [638, 404] on span "Adicionar Procedimento" at bounding box center [603, 410] width 126 height 16
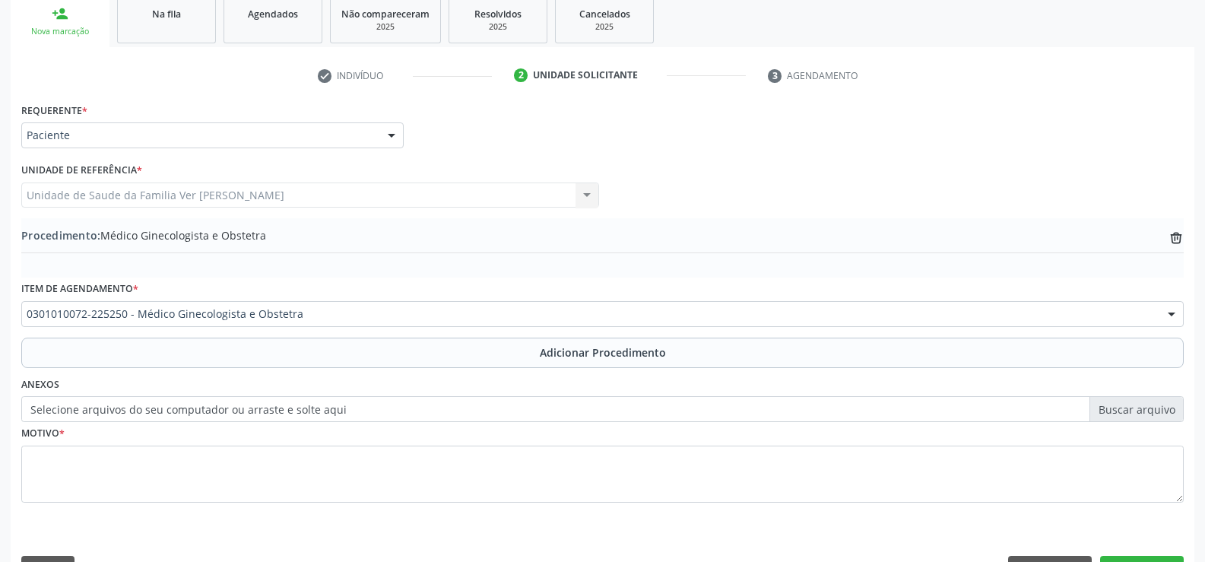
click at [356, 406] on label "Selecione arquivos do seu computador ou arraste e solte aqui" at bounding box center [602, 409] width 1162 height 26
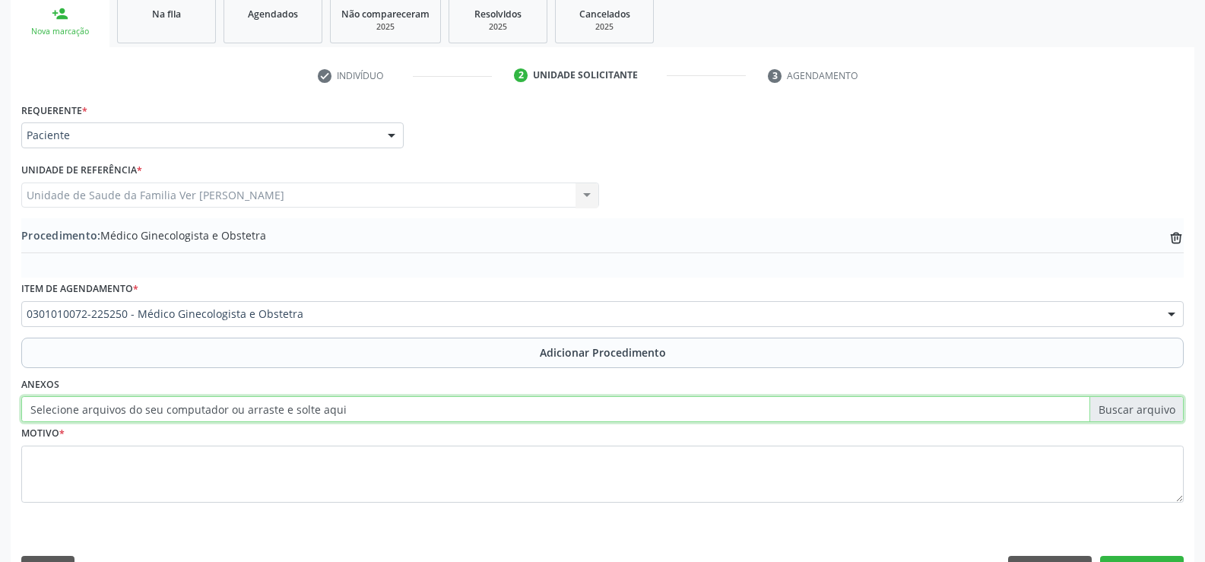
click at [356, 406] on input "Selecione arquivos do seu computador ou arraste e solte aqui" at bounding box center [602, 409] width 1162 height 26
type input "C:\fakepath\WhatsApp Image 2025-10-08 at 16.17.06.jpeg"
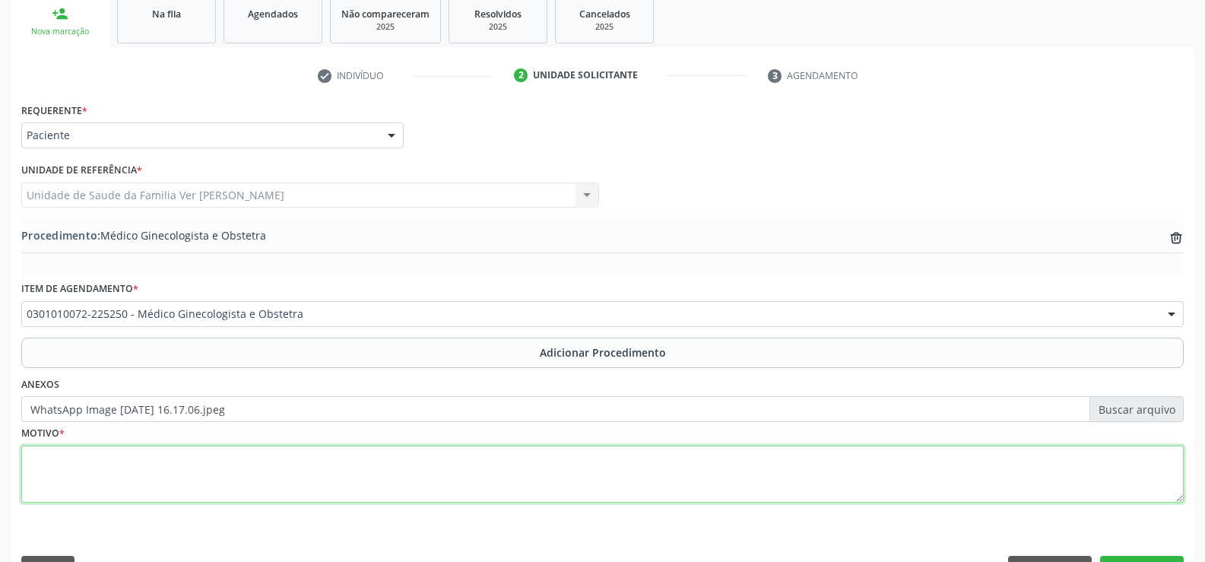
click at [46, 483] on textarea at bounding box center [602, 474] width 1162 height 58
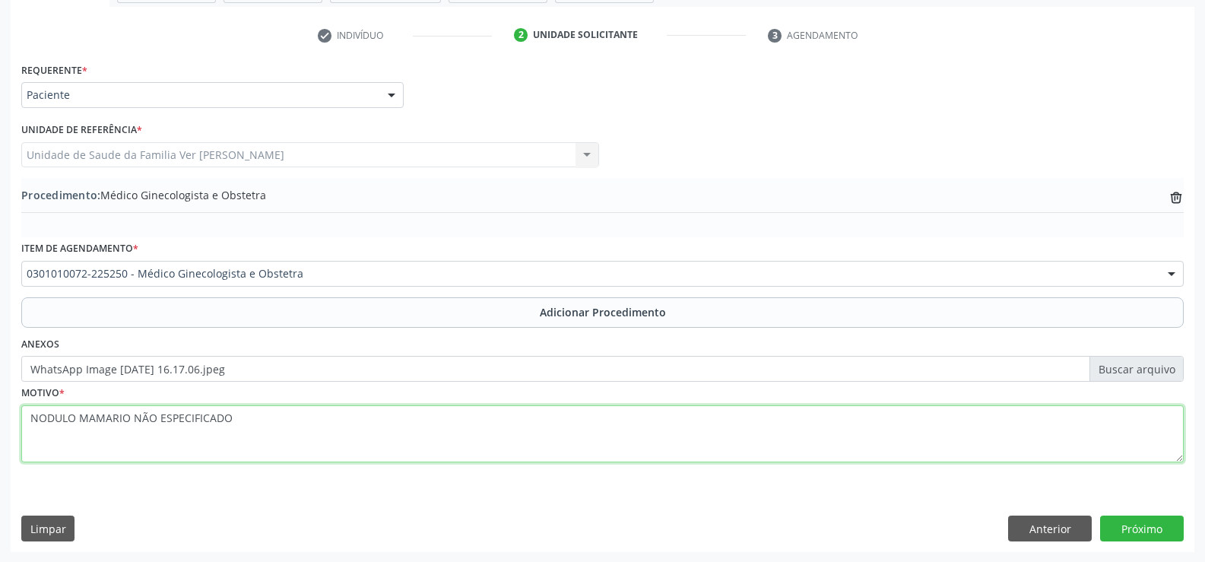
scroll to position [293, 0]
type textarea "NODULO MAMARIO NÃO ESPECIFICADO"
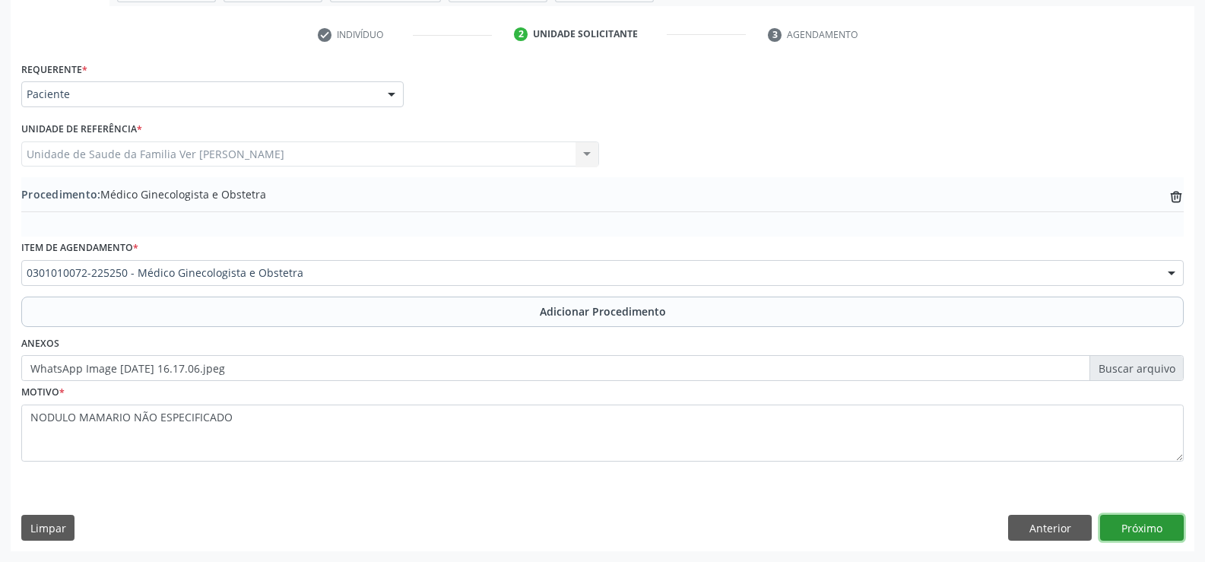
click at [1148, 528] on button "Próximo" at bounding box center [1142, 528] width 84 height 26
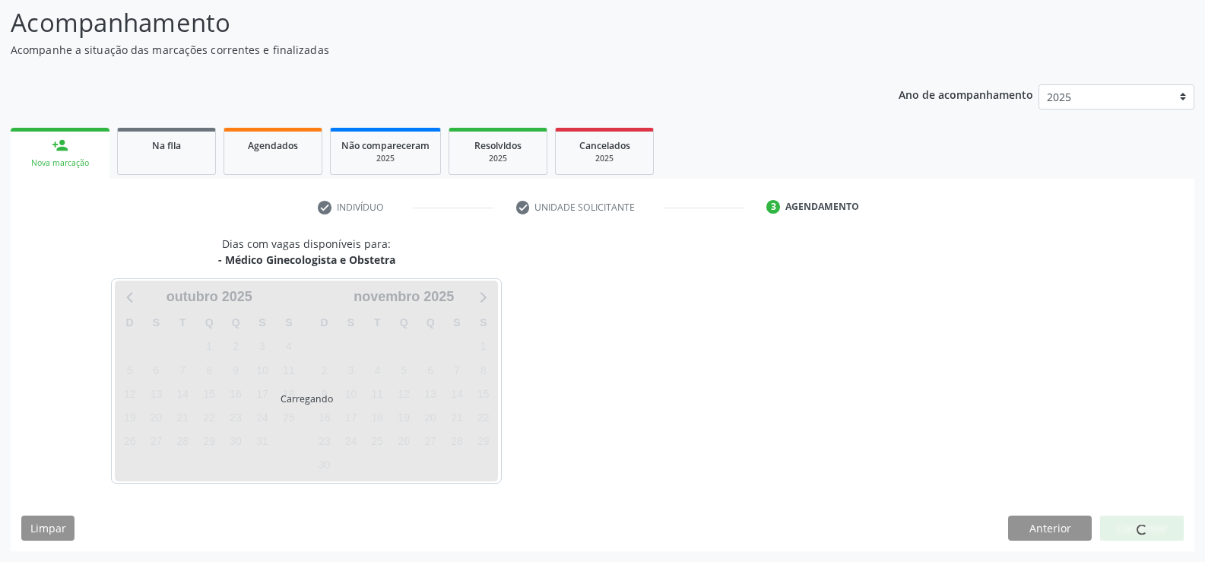
scroll to position [166, 0]
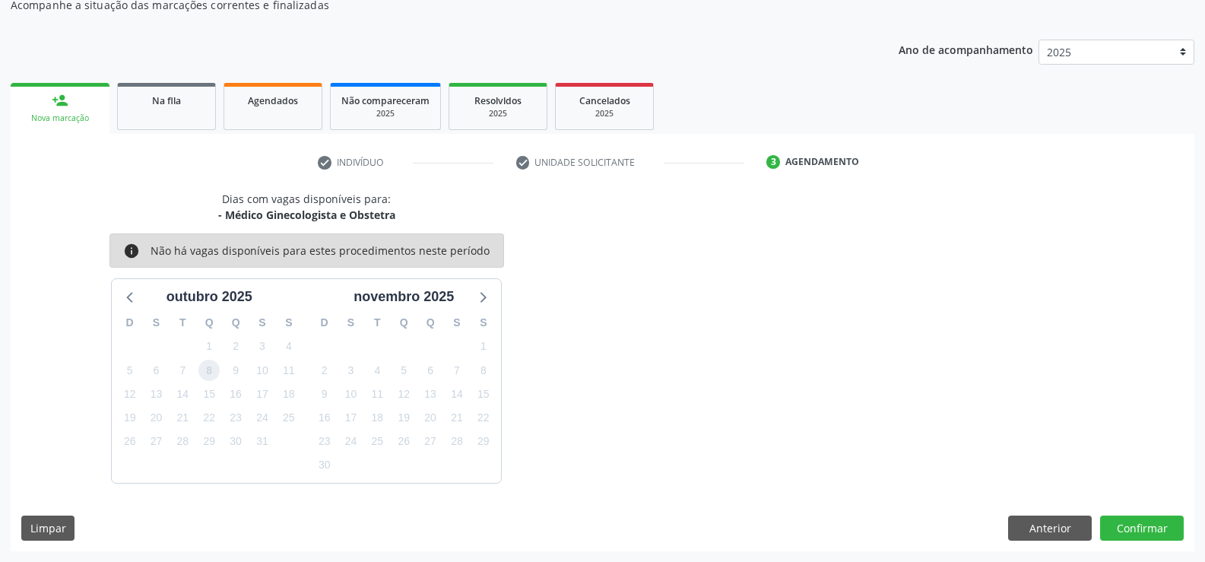
click at [212, 369] on span "8" at bounding box center [208, 370] width 21 height 21
click at [1158, 522] on button "Confirmar" at bounding box center [1142, 528] width 84 height 26
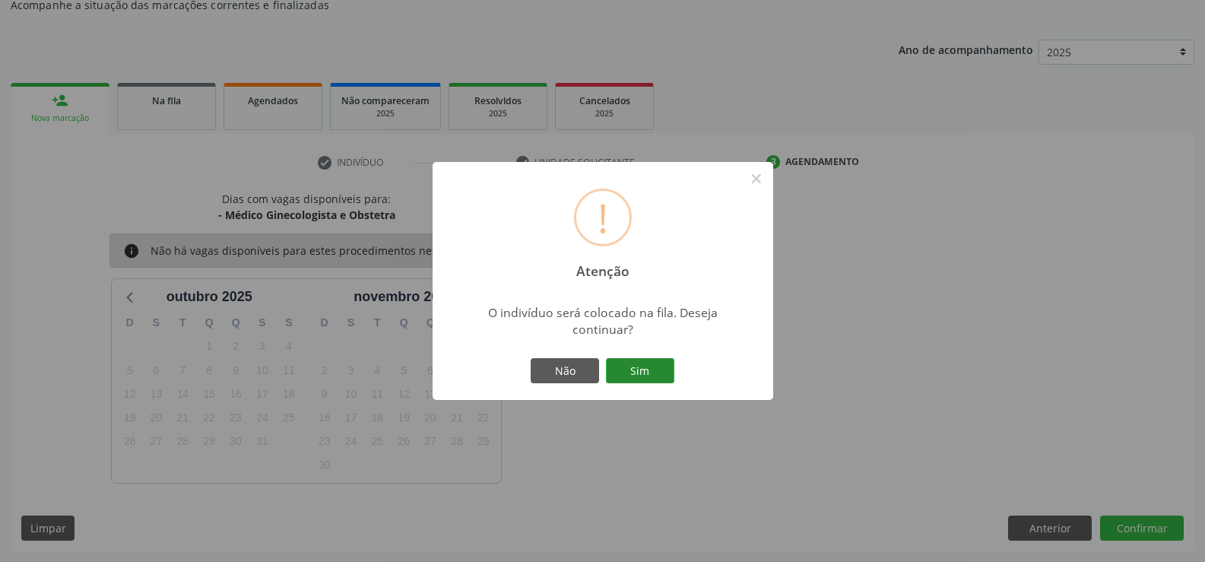
drag, startPoint x: 630, startPoint y: 371, endPoint x: 640, endPoint y: 371, distance: 9.9
click at [632, 371] on button "Sim" at bounding box center [640, 371] width 68 height 26
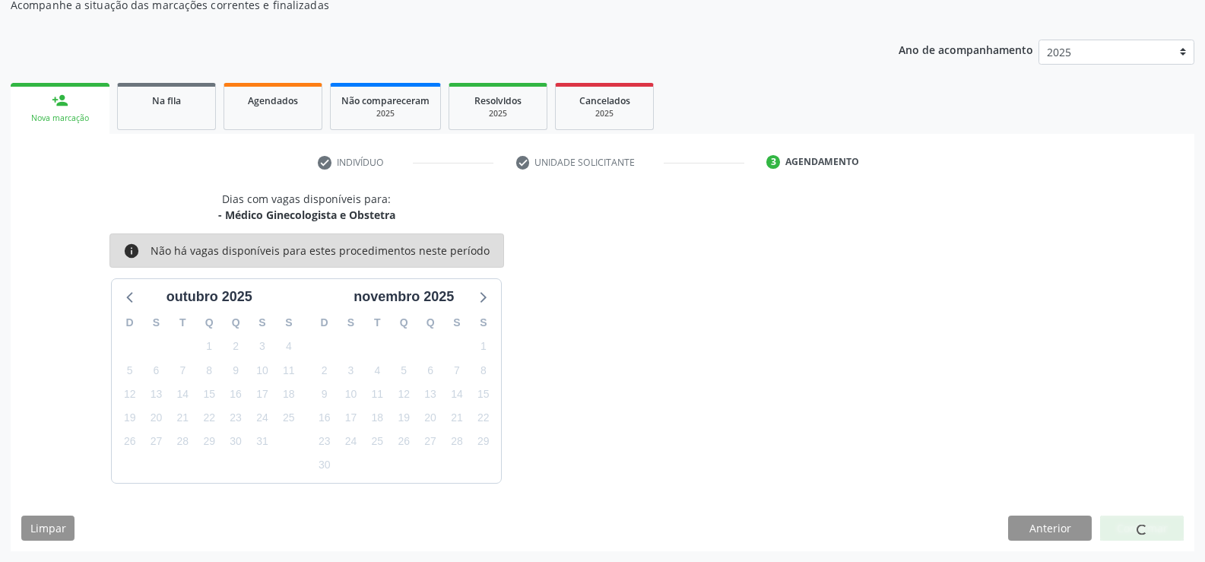
scroll to position [0, 0]
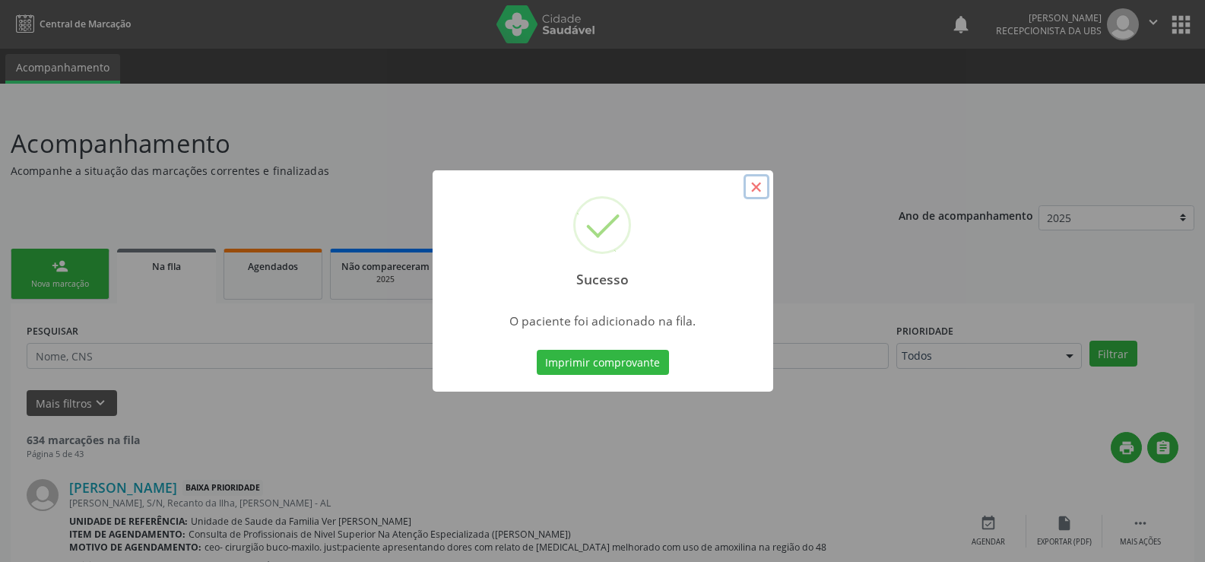
click at [752, 183] on button "×" at bounding box center [756, 187] width 26 height 26
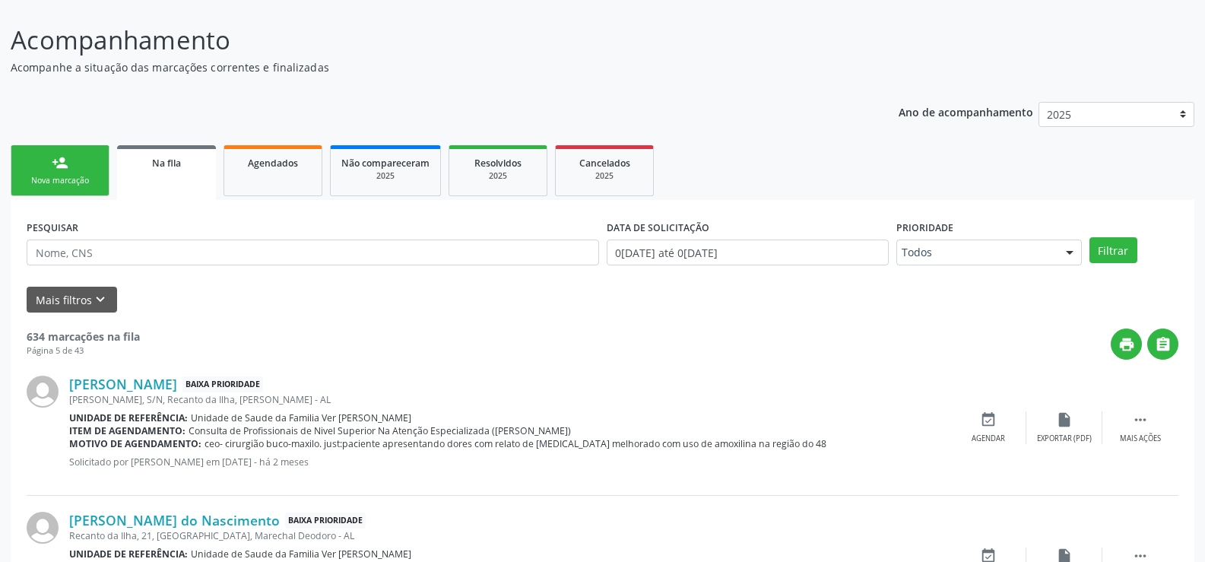
scroll to position [76, 0]
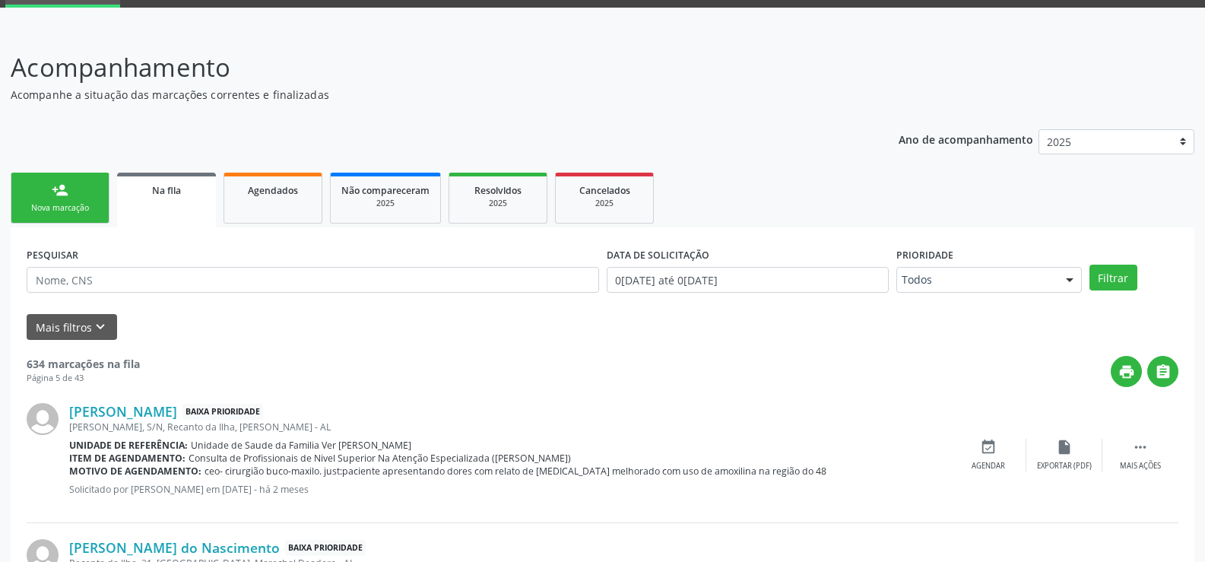
click at [36, 192] on link "person_add Nova marcação" at bounding box center [60, 198] width 99 height 51
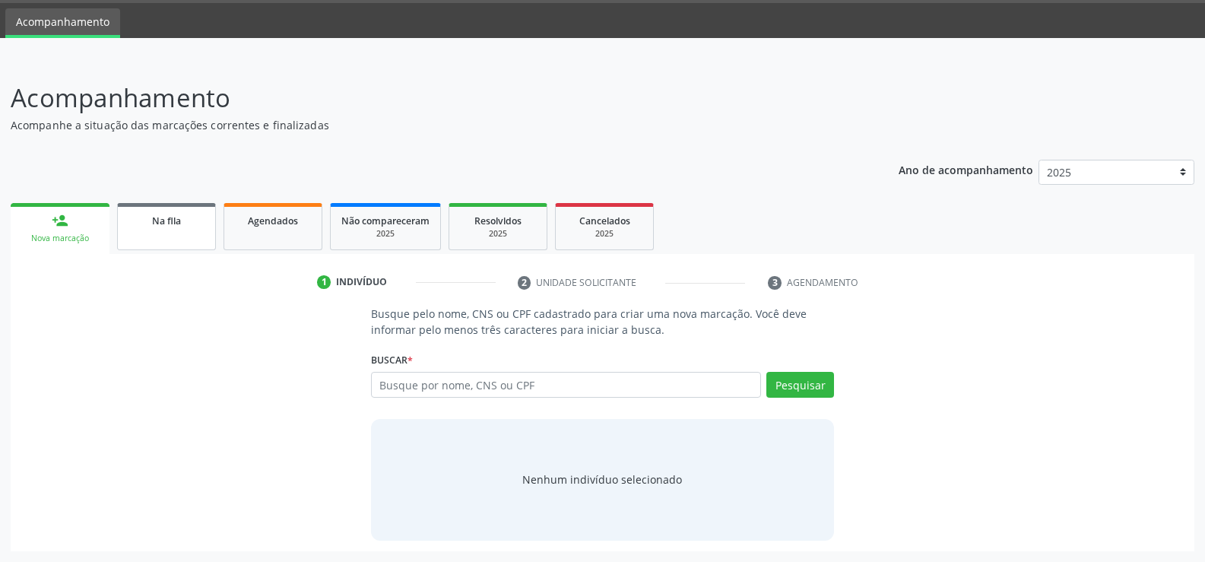
scroll to position [46, 0]
click at [379, 389] on input "text" at bounding box center [566, 385] width 390 height 26
type input "700905965751490"
click at [816, 374] on button "Pesquisar" at bounding box center [800, 385] width 68 height 26
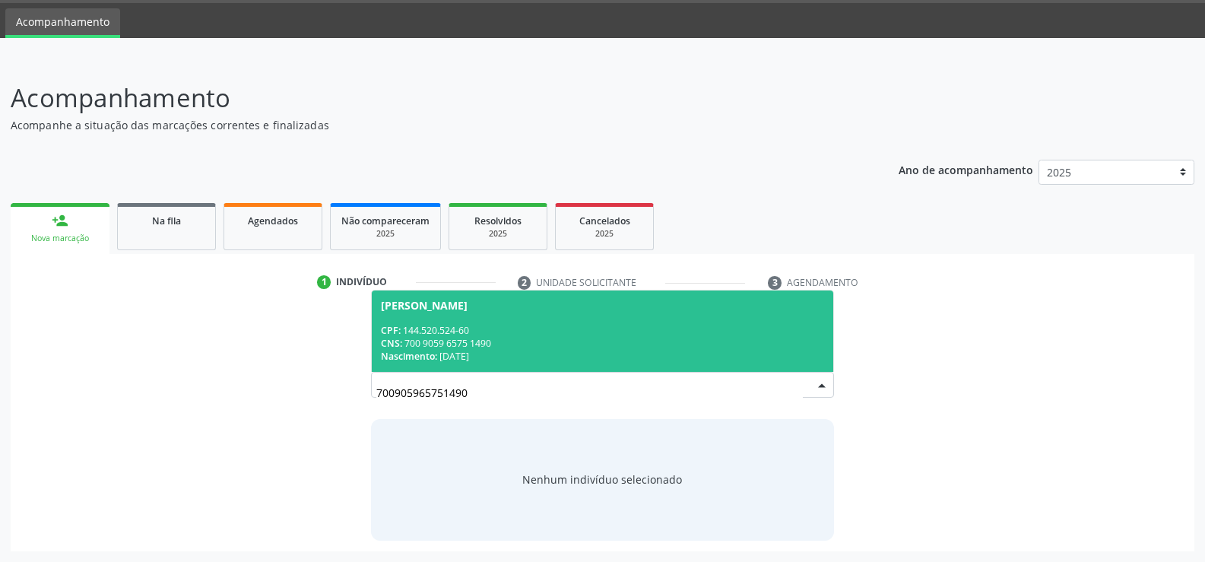
click at [461, 324] on div "CPF: 144.520.524-60" at bounding box center [602, 330] width 443 height 13
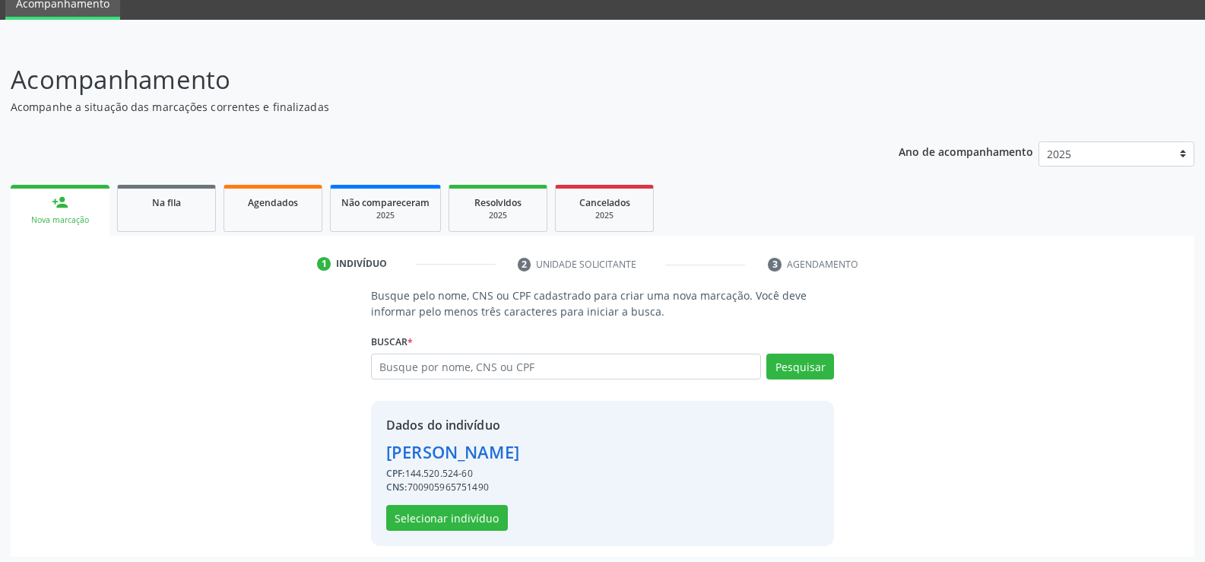
scroll to position [69, 0]
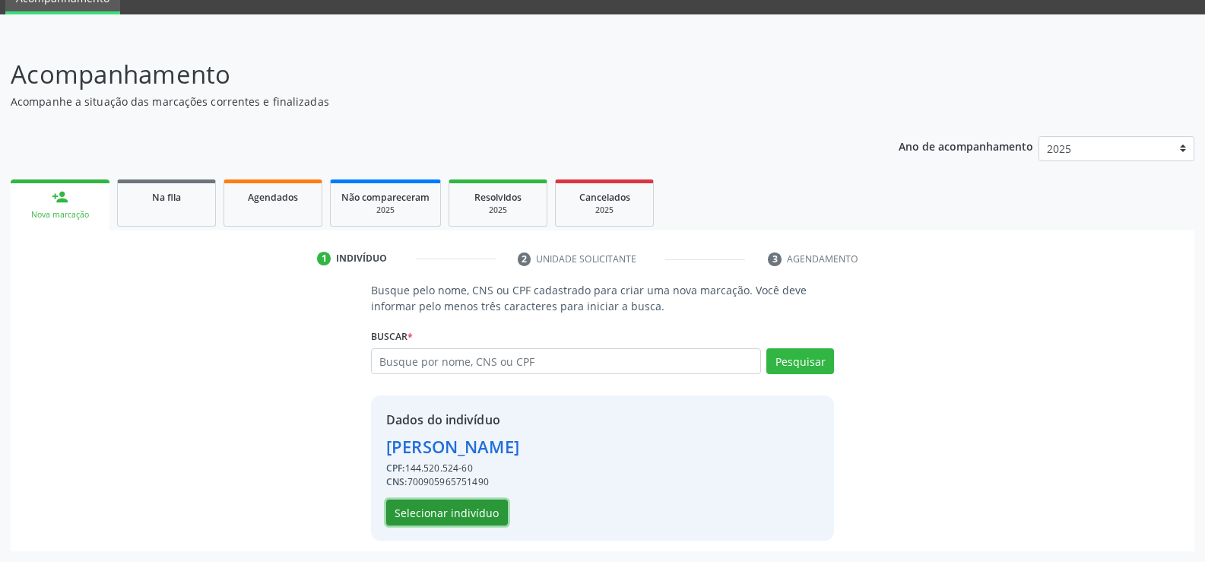
click at [437, 507] on button "Selecionar indivíduo" at bounding box center [447, 512] width 122 height 26
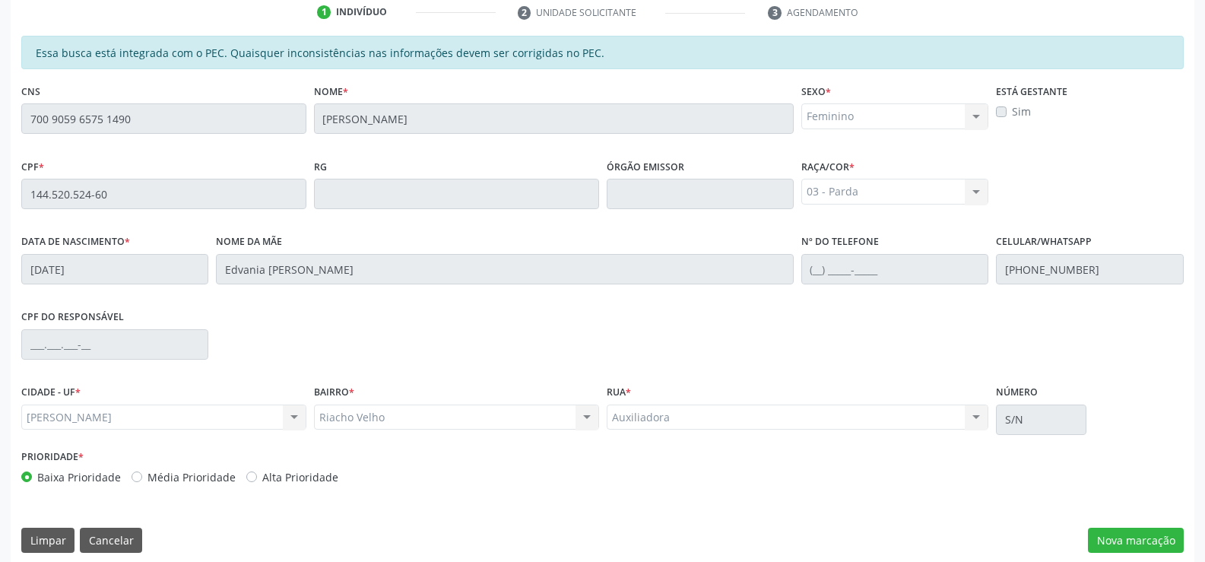
scroll to position [328, 0]
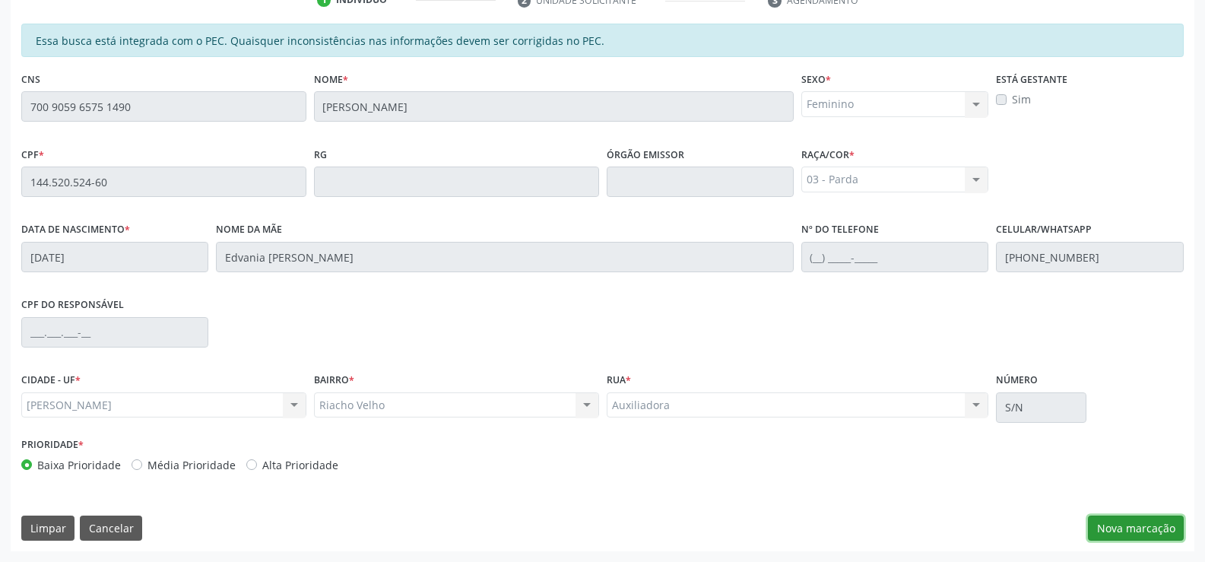
click at [1134, 532] on button "Nova marcação" at bounding box center [1136, 528] width 96 height 26
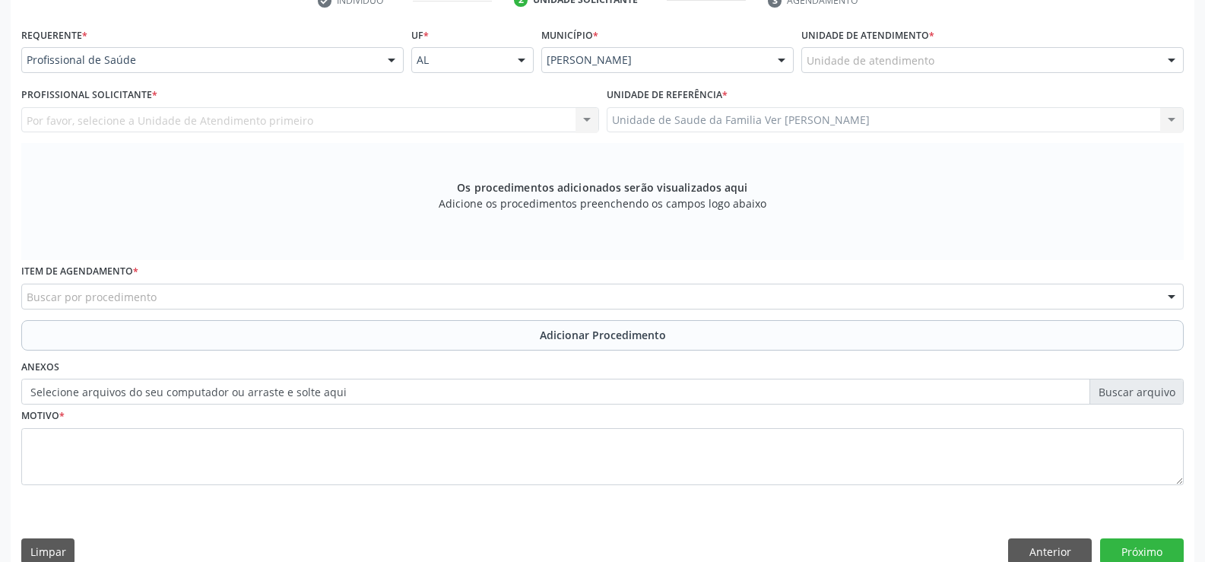
scroll to position [328, 0]
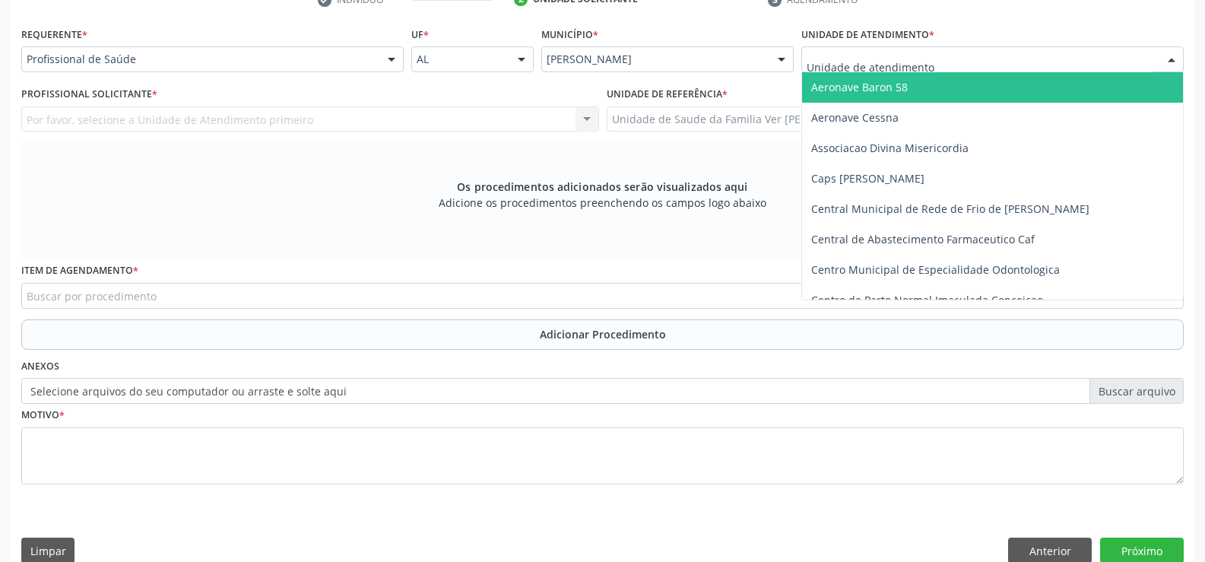
click at [1170, 58] on div at bounding box center [1171, 60] width 23 height 26
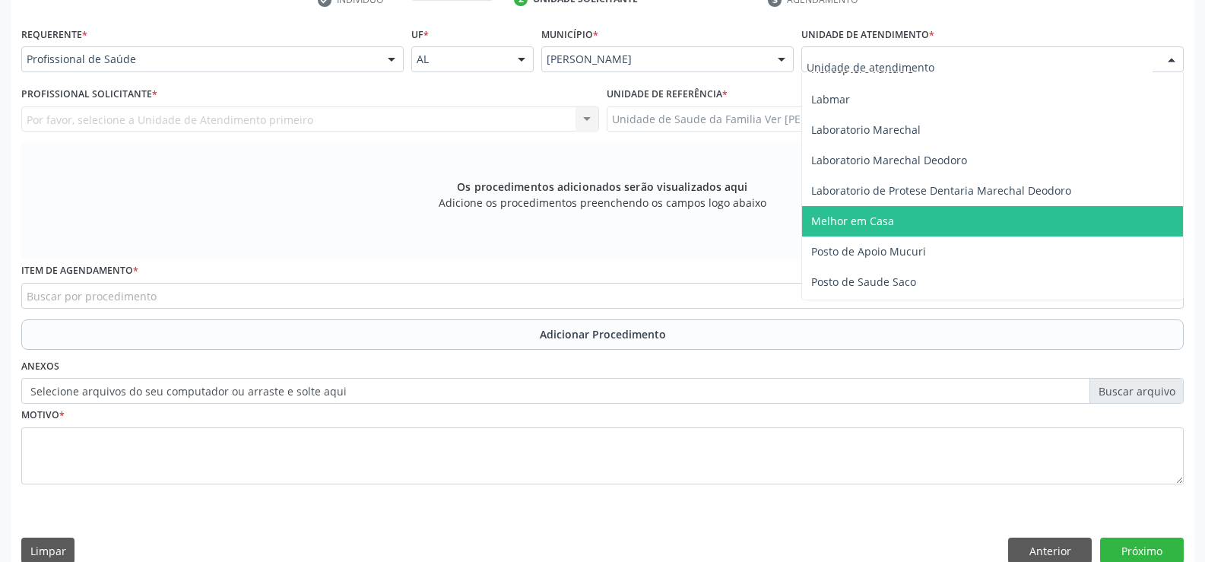
scroll to position [532, 0]
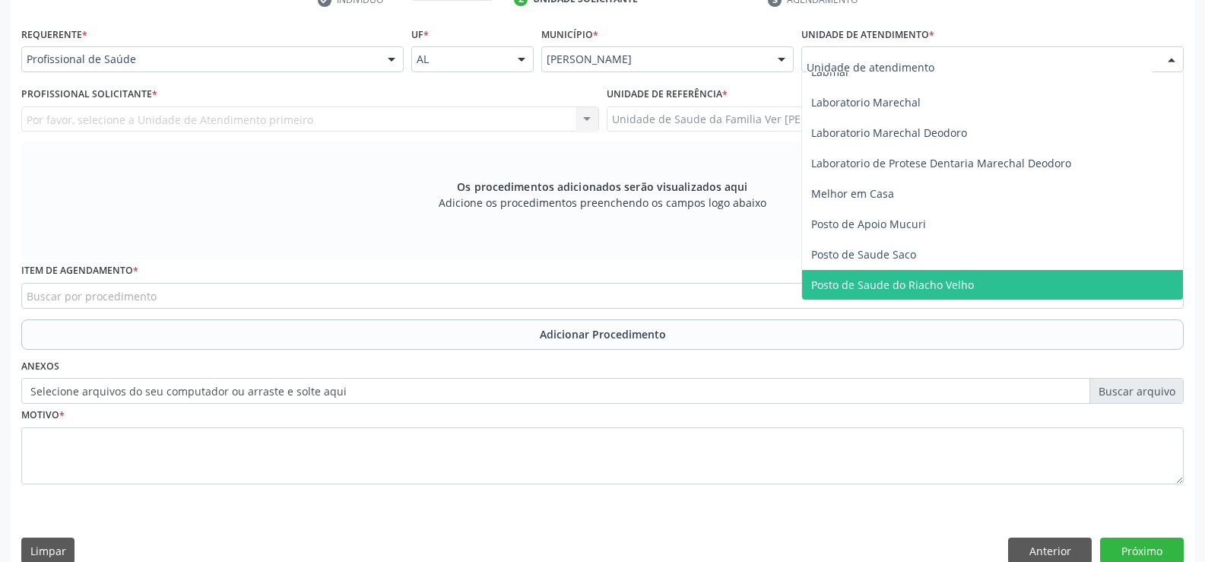
click at [955, 279] on span "Posto de Saude do Riacho Velho" at bounding box center [892, 284] width 163 height 14
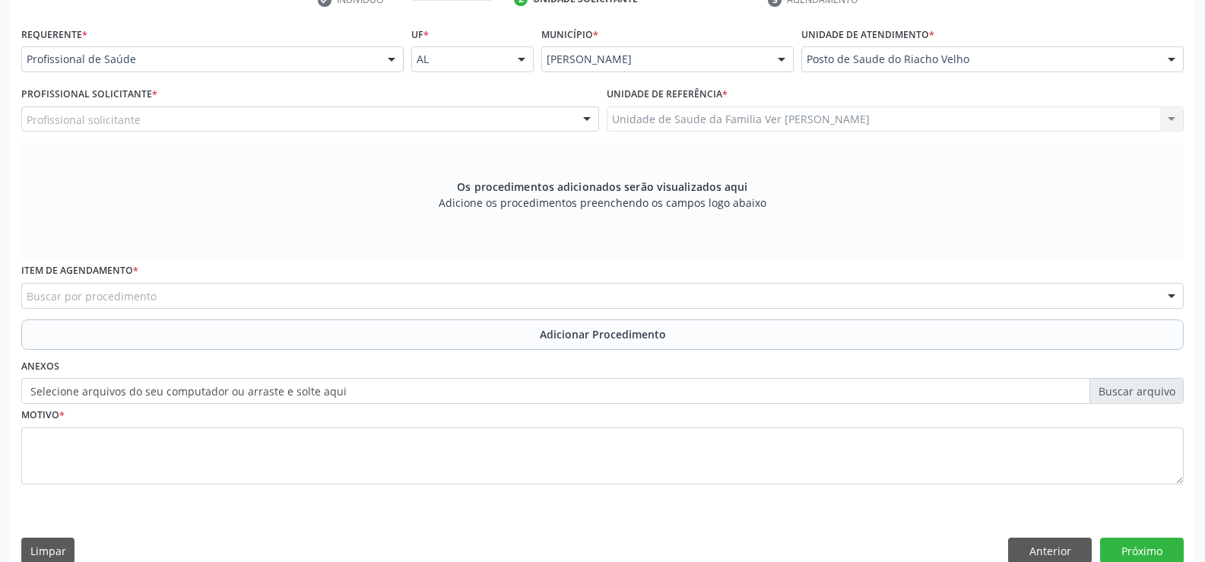
click at [394, 60] on div at bounding box center [391, 60] width 23 height 26
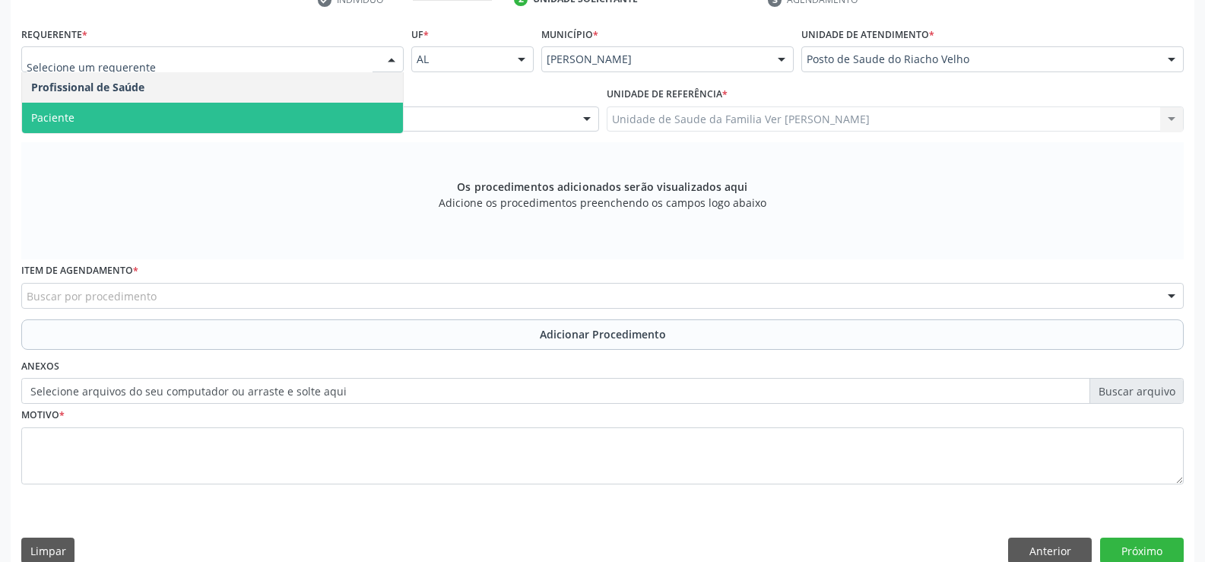
click at [270, 130] on span "Paciente" at bounding box center [212, 118] width 381 height 30
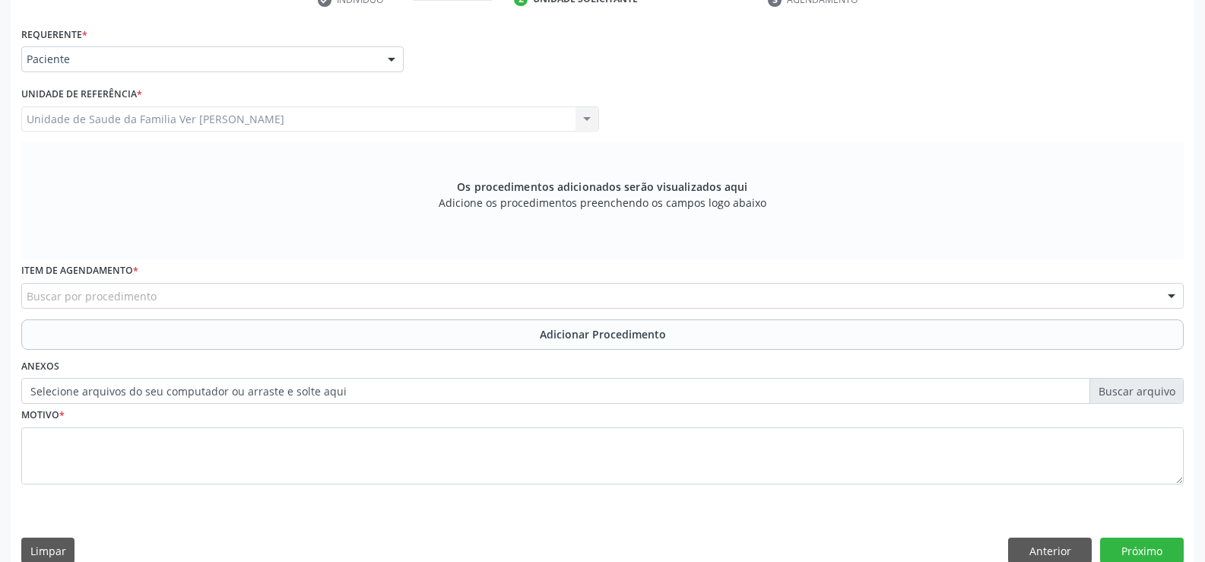
scroll to position [351, 0]
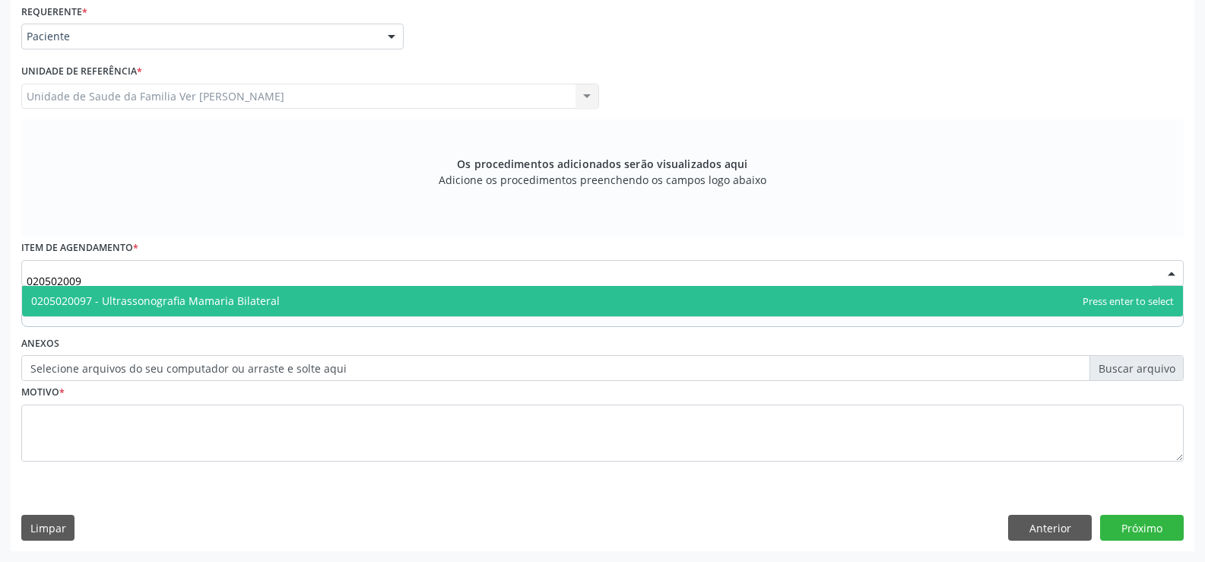
type input "0205020097"
click at [121, 293] on span "0205020097 - Ultrassonografia Mamaria Bilateral" at bounding box center [155, 300] width 249 height 14
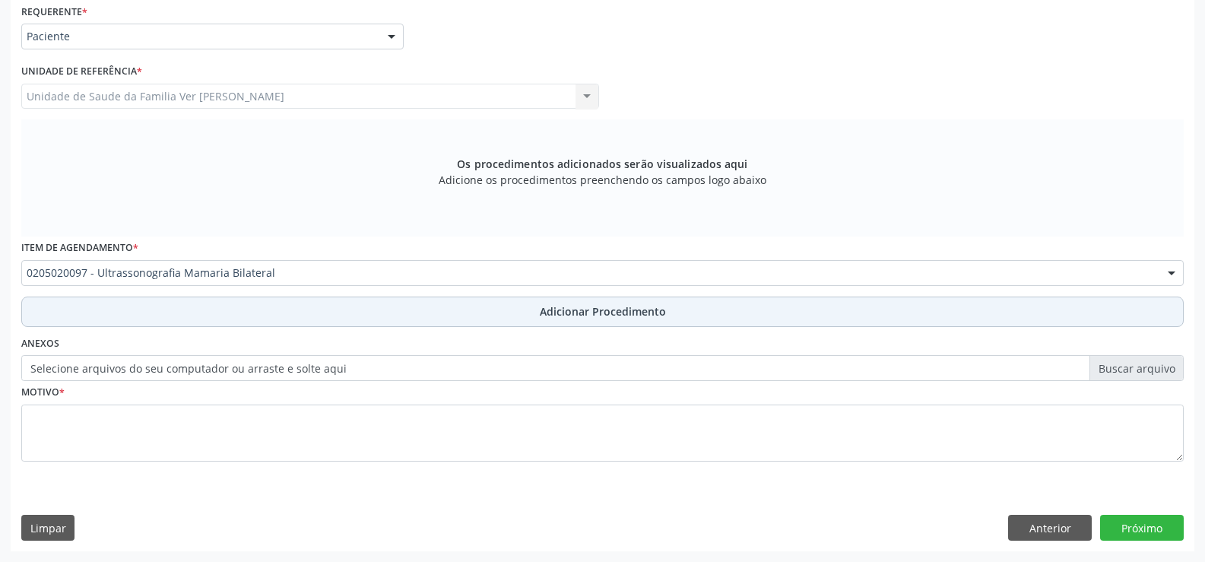
click at [554, 314] on span "Adicionar Procedimento" at bounding box center [603, 311] width 126 height 16
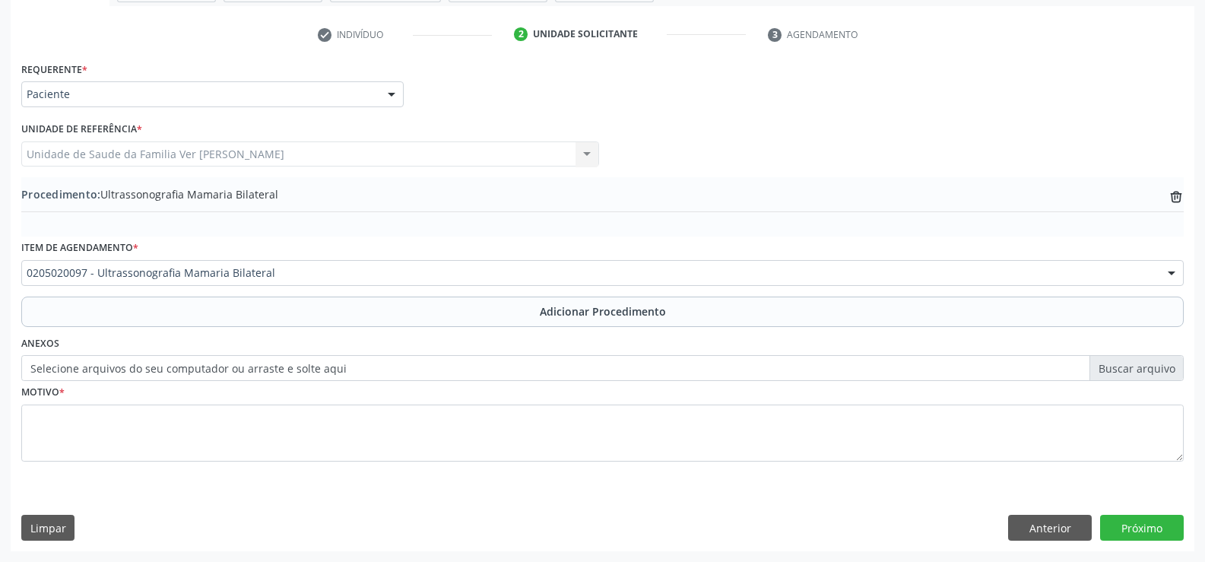
click at [289, 363] on label "Selecione arquivos do seu computador ou arraste e solte aqui" at bounding box center [602, 368] width 1162 height 26
click at [289, 363] on input "Selecione arquivos do seu computador ou arraste e solte aqui" at bounding box center [602, 368] width 1162 height 26
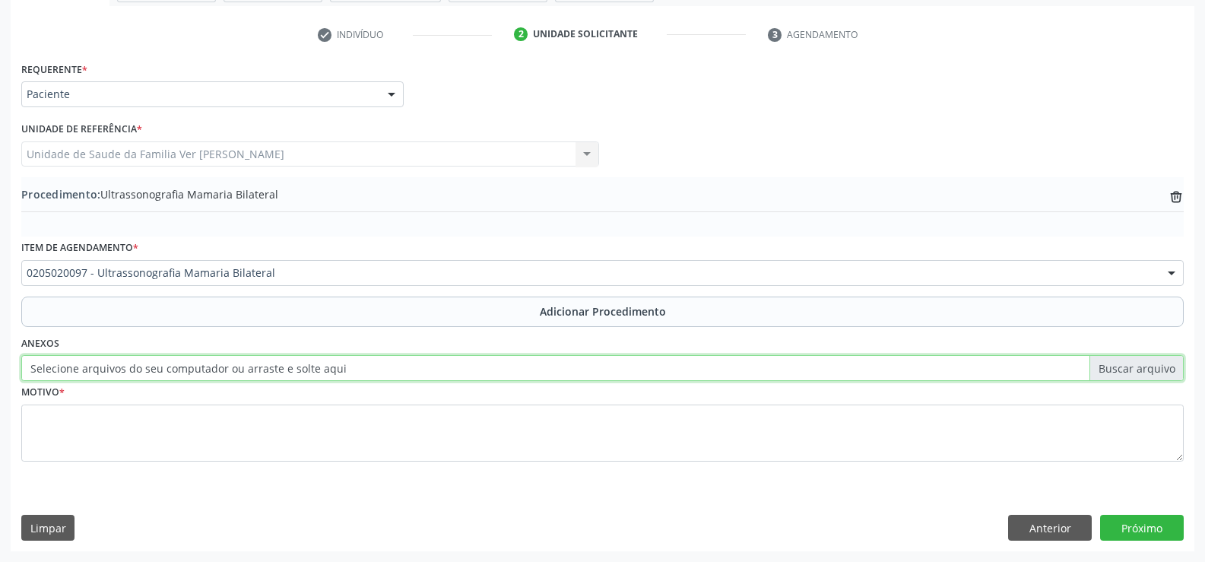
type input "C:\fakepath\WhatsApp Image 2025-10-08 at 16.19.57.jpeg"
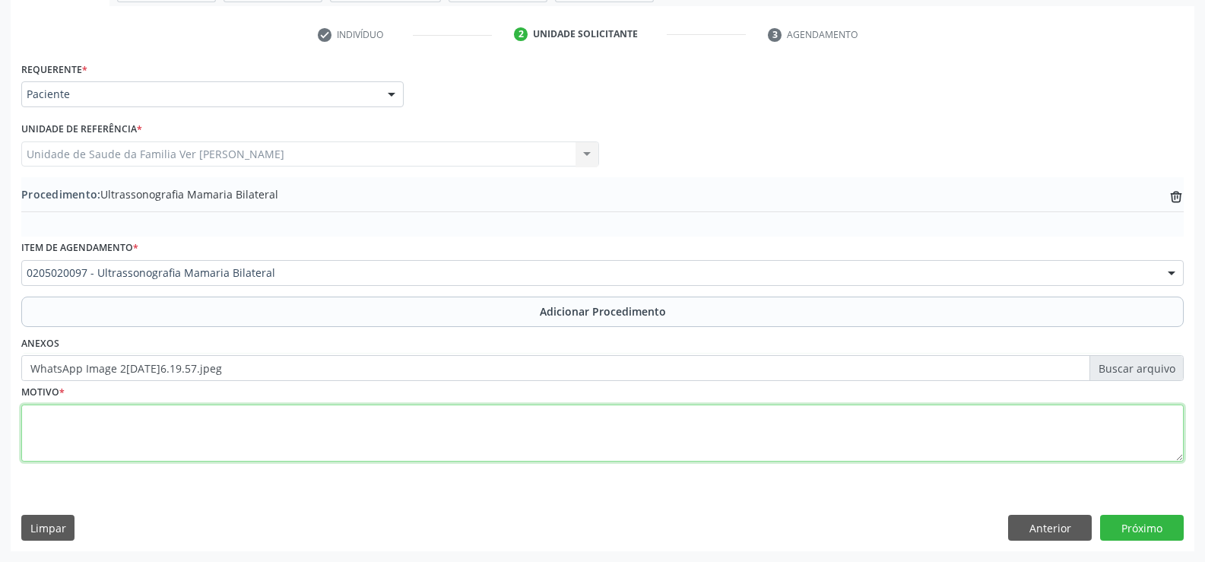
click at [133, 423] on textarea at bounding box center [602, 433] width 1162 height 58
type textarea "NODULOS EM AMBAS AS MAMAS E DOR"
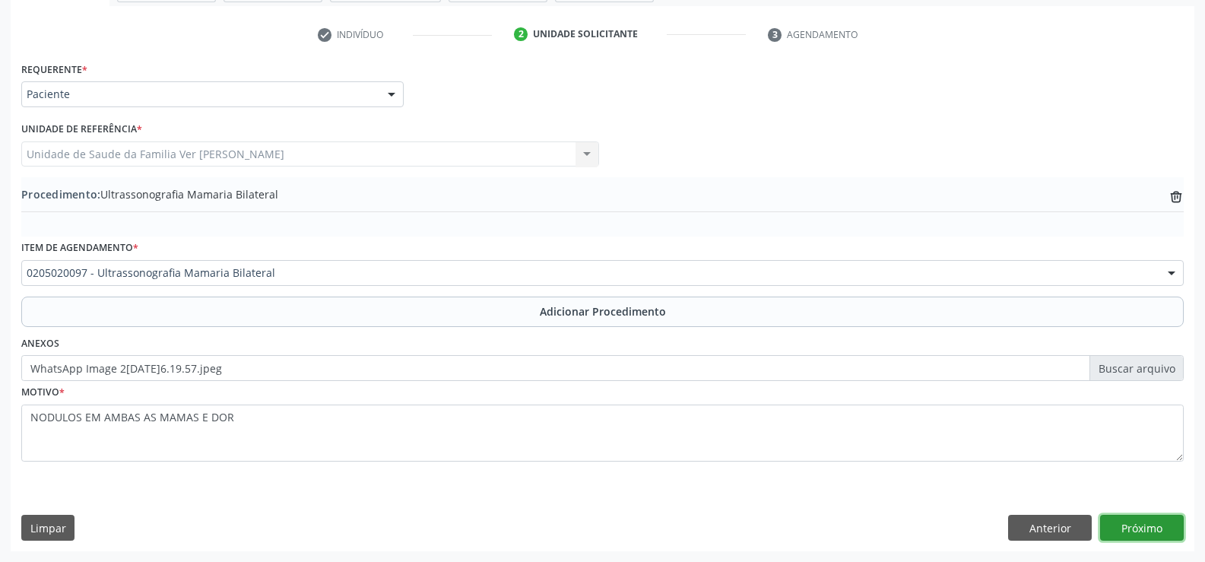
click at [1137, 524] on button "Próximo" at bounding box center [1142, 528] width 84 height 26
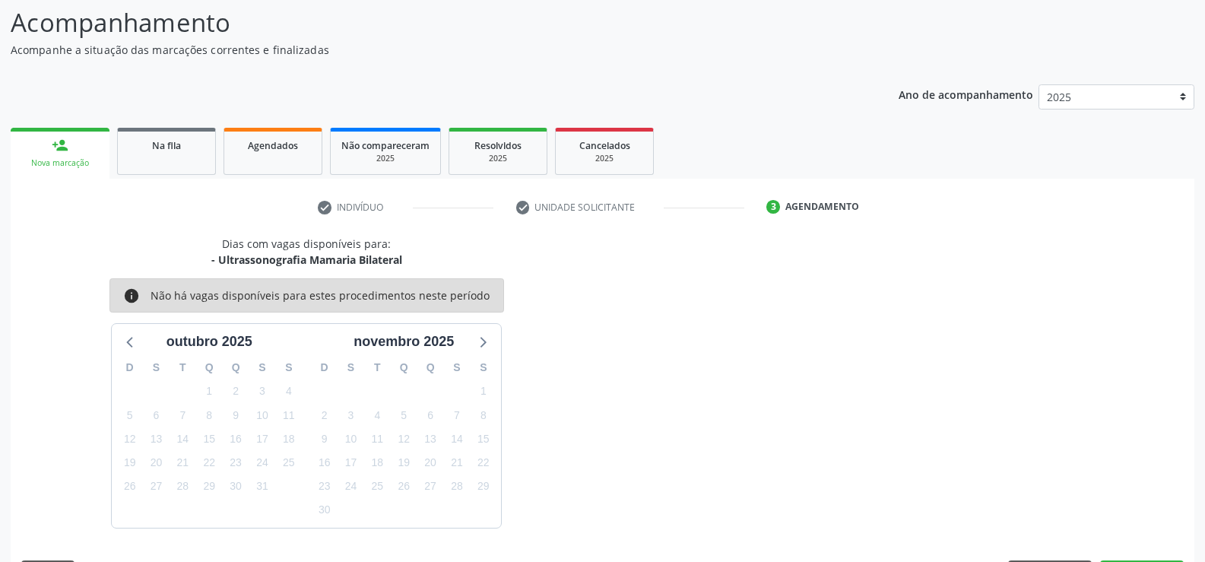
scroll to position [166, 0]
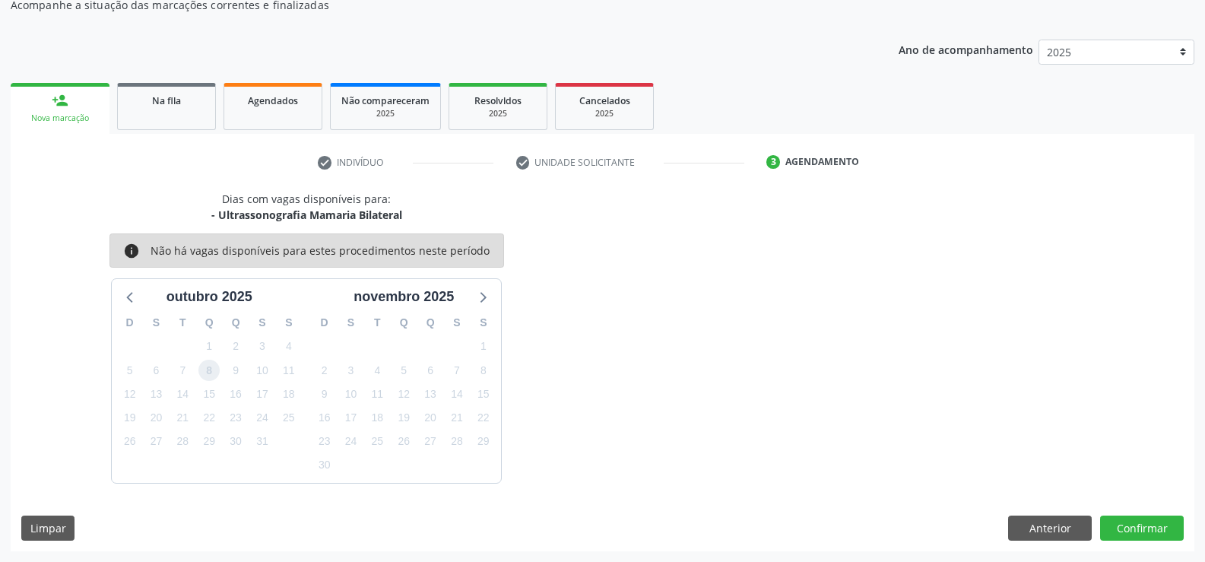
click at [207, 372] on span "8" at bounding box center [208, 370] width 21 height 21
click at [1138, 531] on button "Confirmar" at bounding box center [1142, 528] width 84 height 26
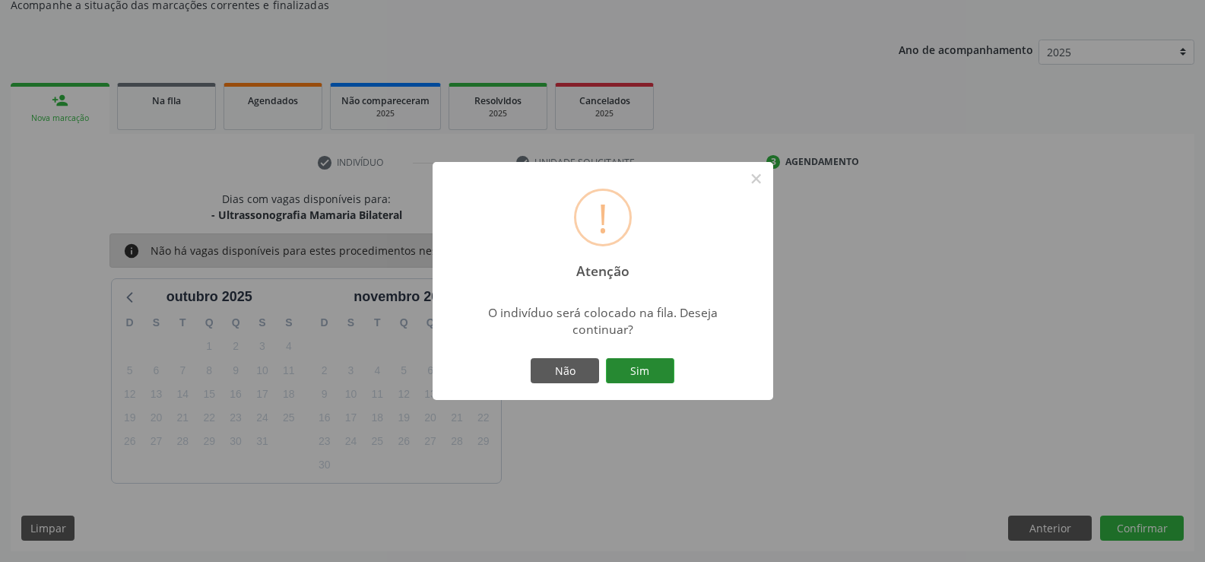
click at [654, 368] on button "Sim" at bounding box center [640, 371] width 68 height 26
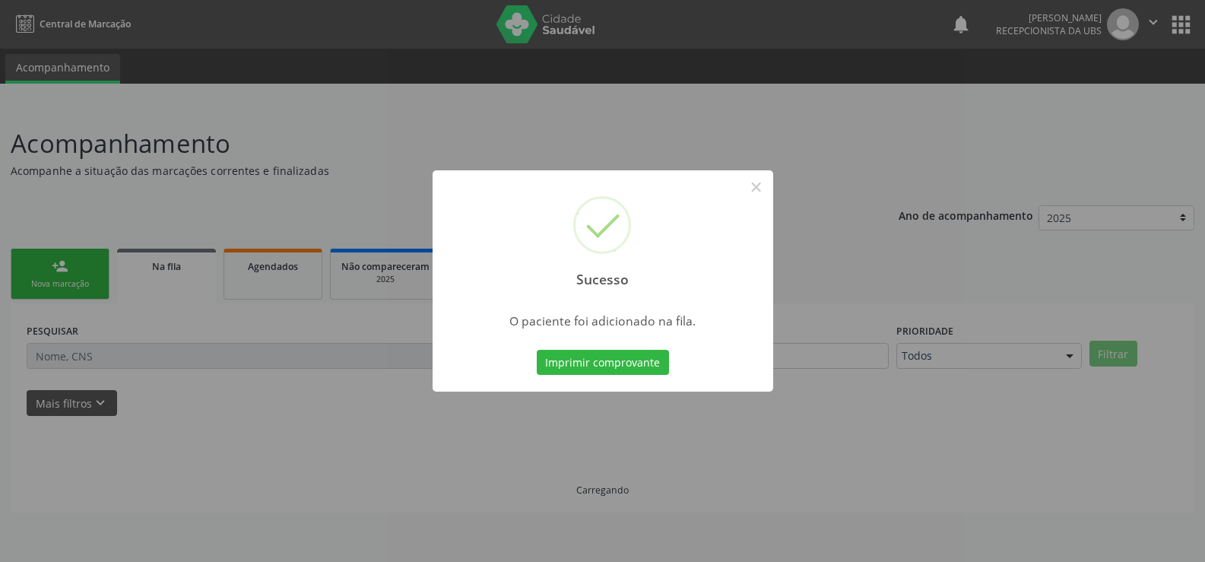
scroll to position [0, 0]
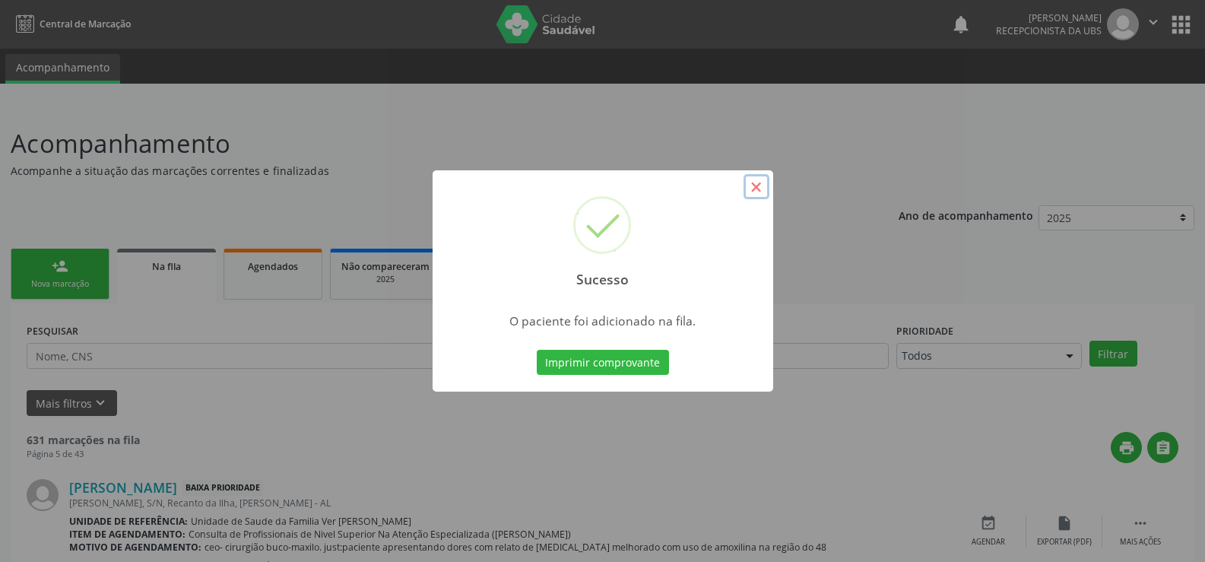
click at [761, 186] on button "×" at bounding box center [756, 187] width 26 height 26
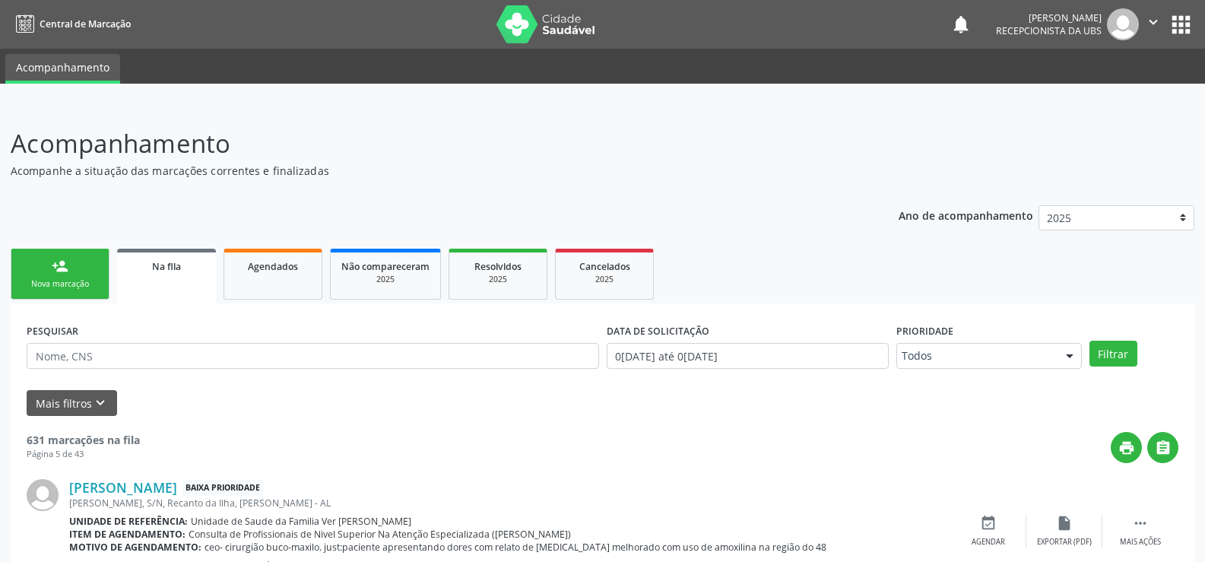
click at [52, 268] on div "person_add" at bounding box center [60, 266] width 17 height 17
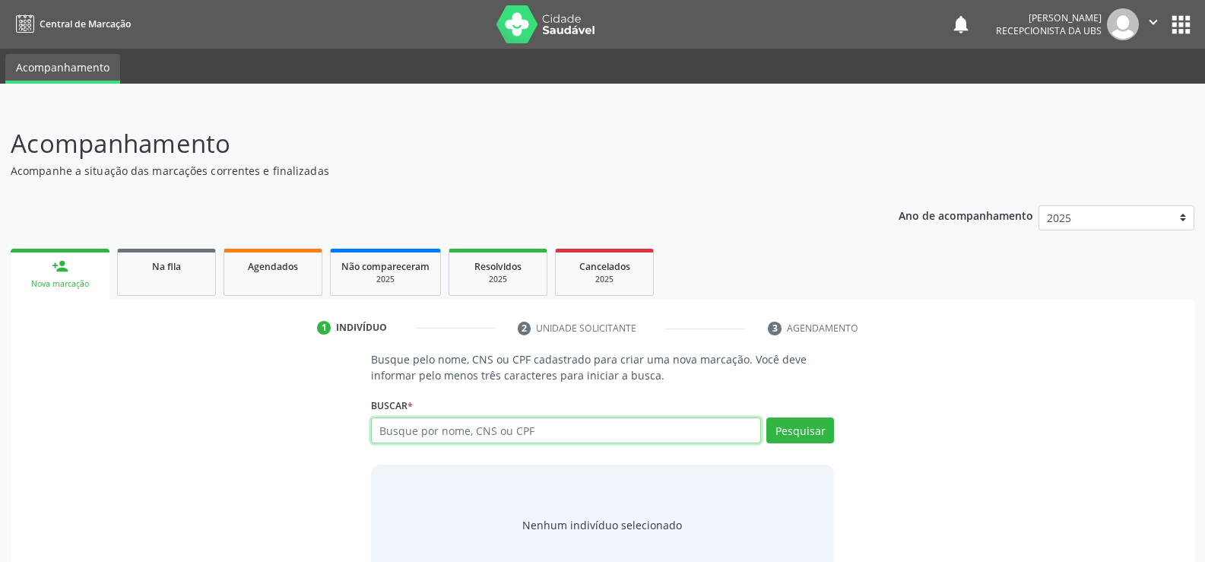
click at [401, 429] on input "text" at bounding box center [566, 430] width 390 height 26
type input "700009800861100"
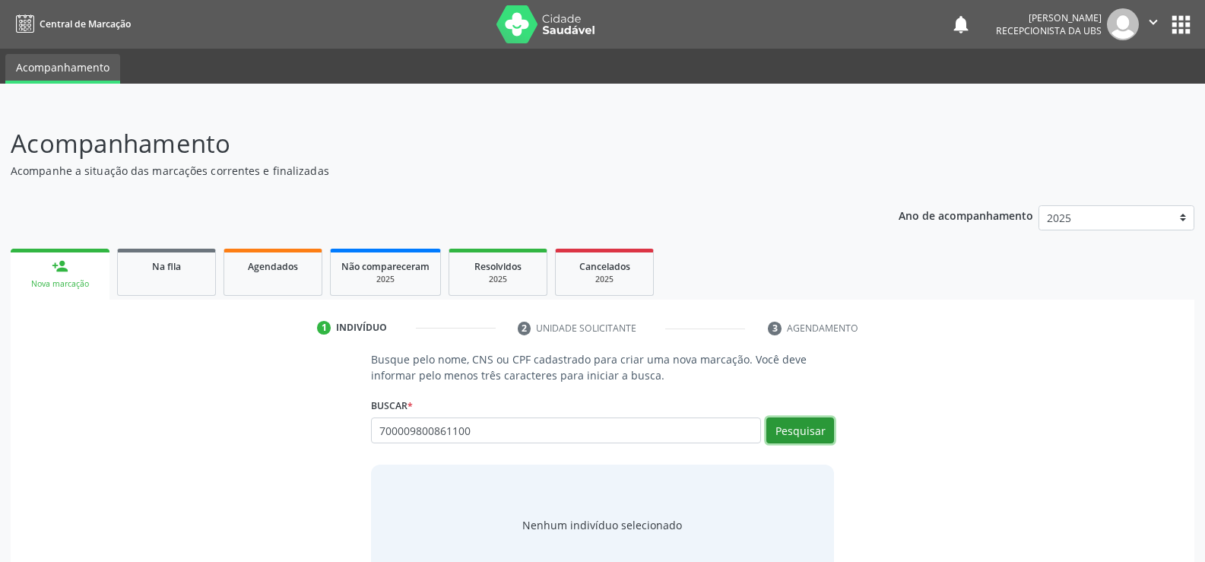
click at [804, 426] on button "Pesquisar" at bounding box center [800, 430] width 68 height 26
type input "700009800861100"
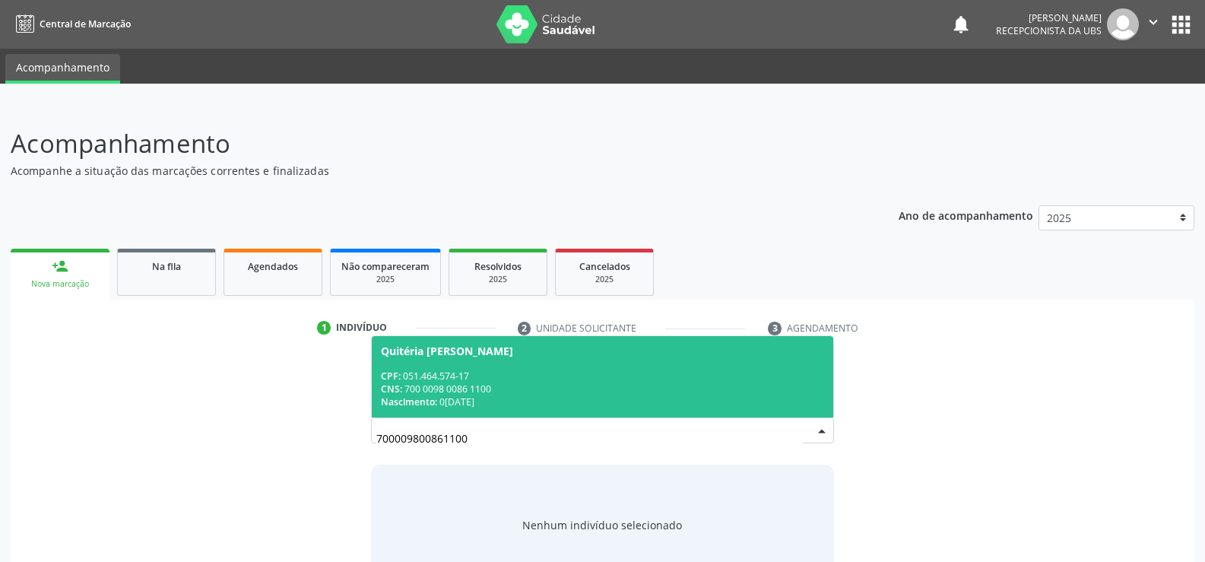
click at [429, 375] on div "CPF: 051.464.574-17" at bounding box center [602, 375] width 443 height 13
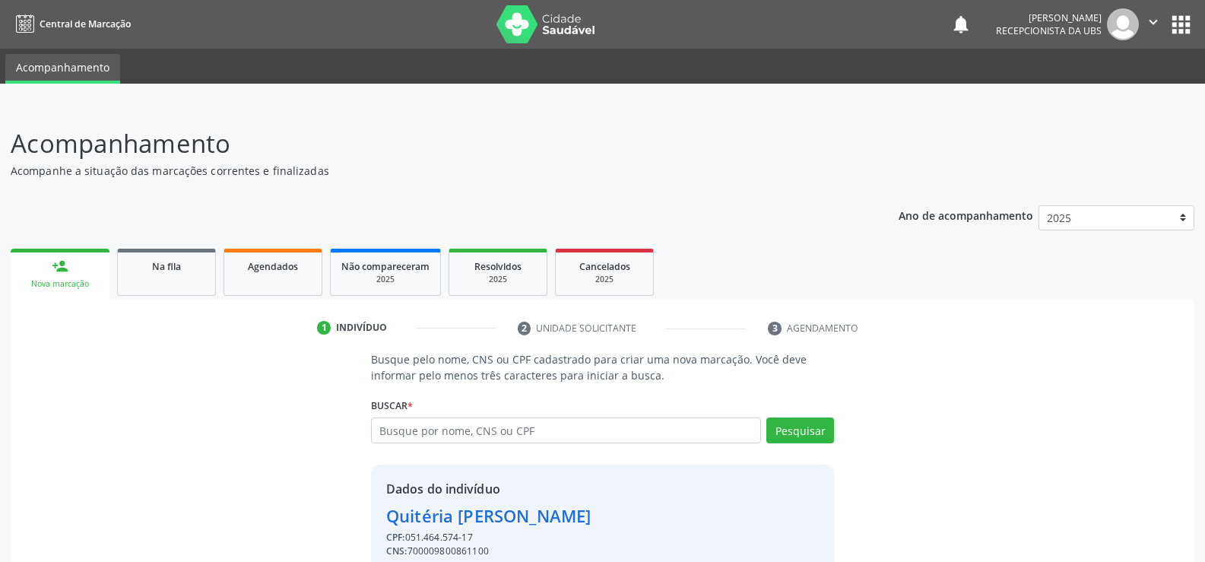
scroll to position [69, 0]
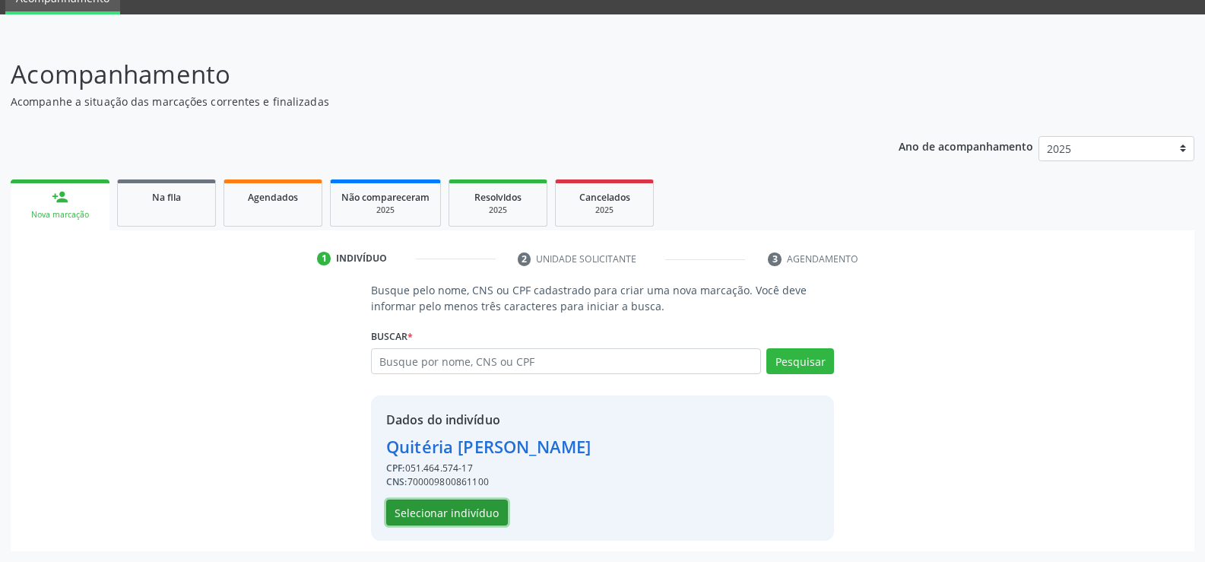
click at [478, 506] on button "Selecionar indivíduo" at bounding box center [447, 512] width 122 height 26
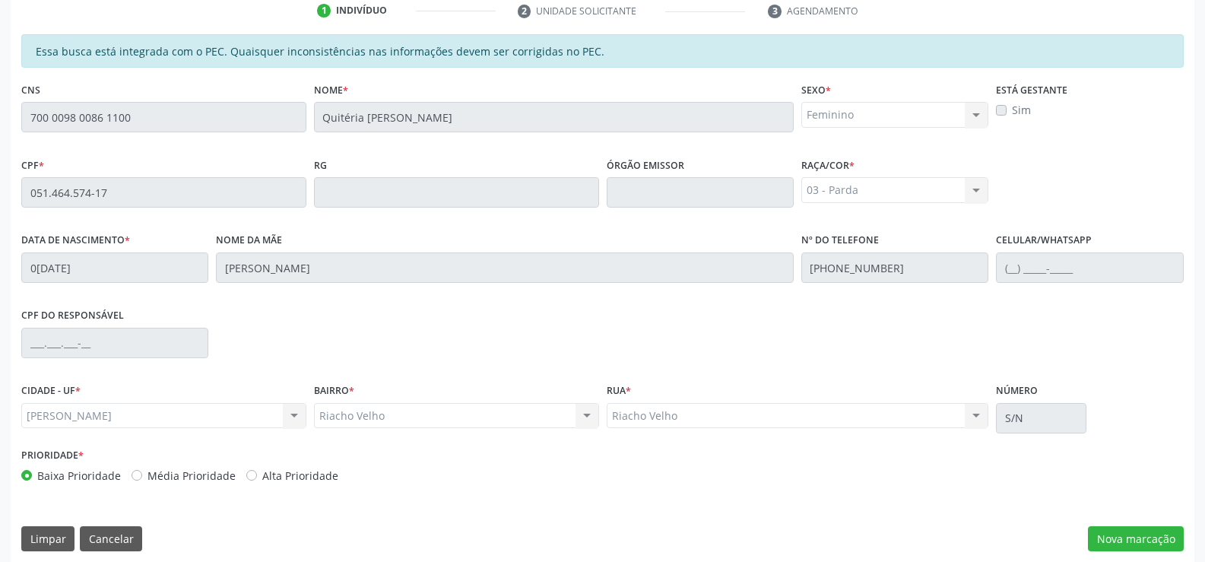
scroll to position [328, 0]
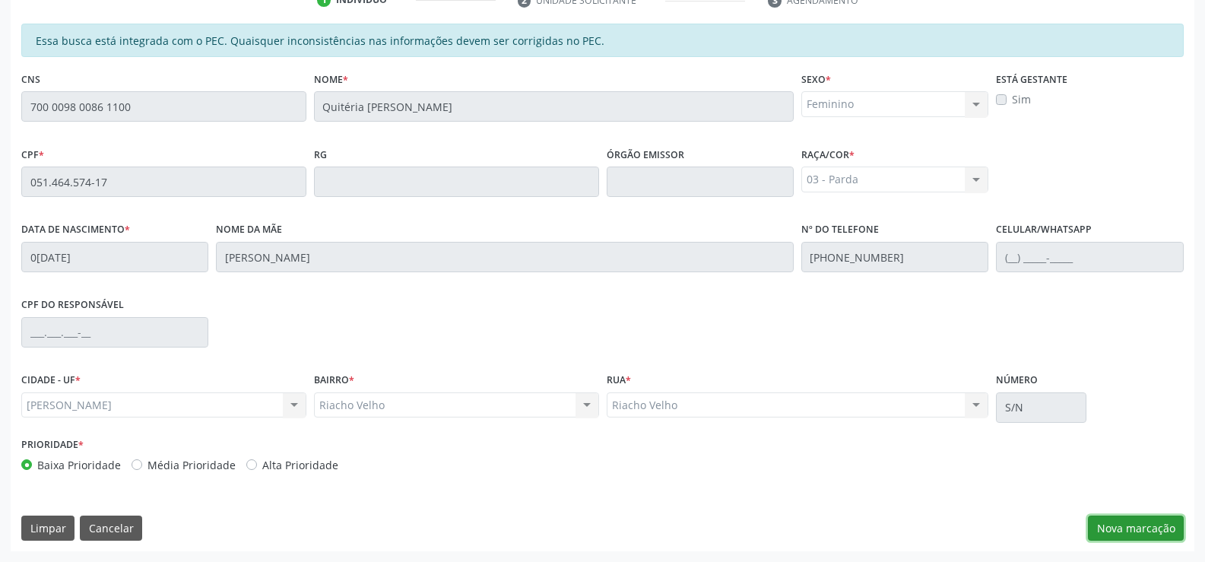
click at [1152, 523] on button "Nova marcação" at bounding box center [1136, 528] width 96 height 26
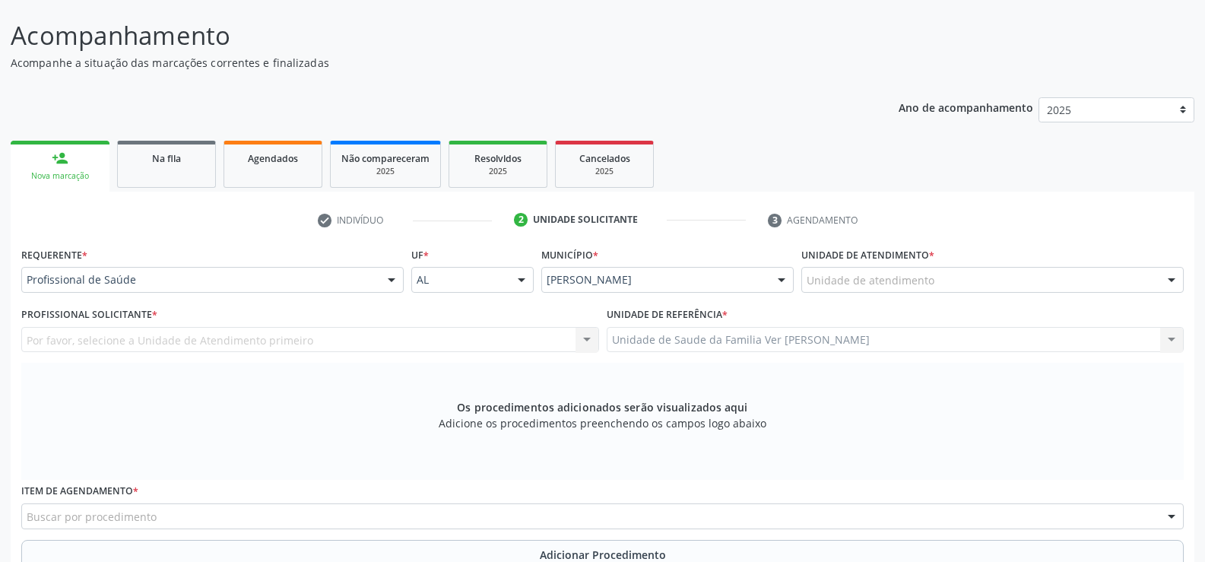
scroll to position [100, 0]
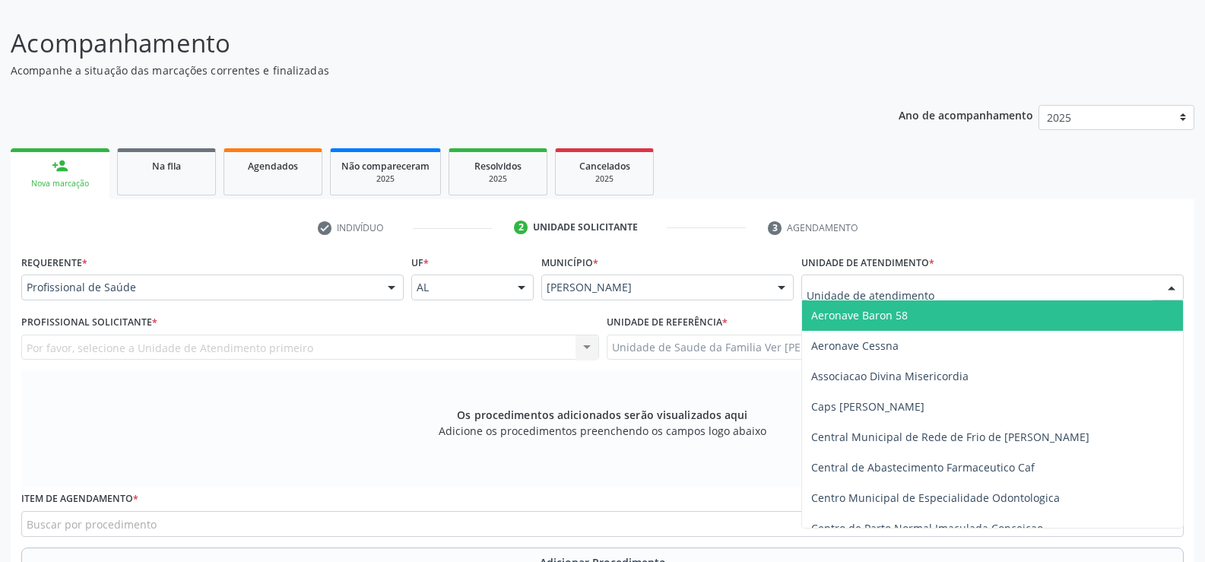
click at [1170, 286] on div at bounding box center [1171, 288] width 23 height 26
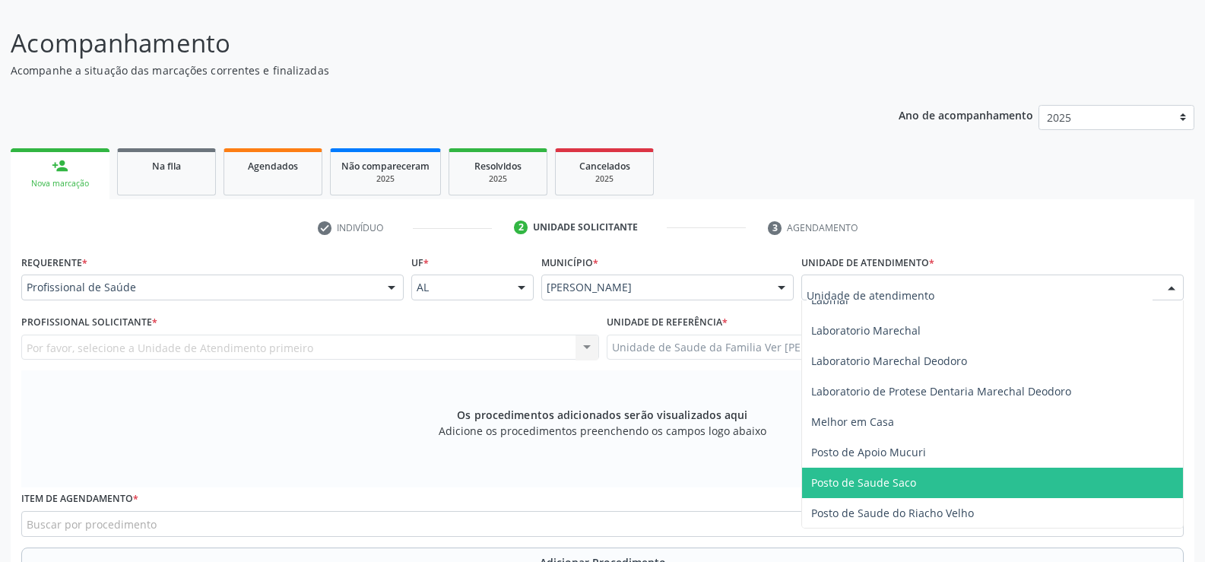
scroll to position [608, 0]
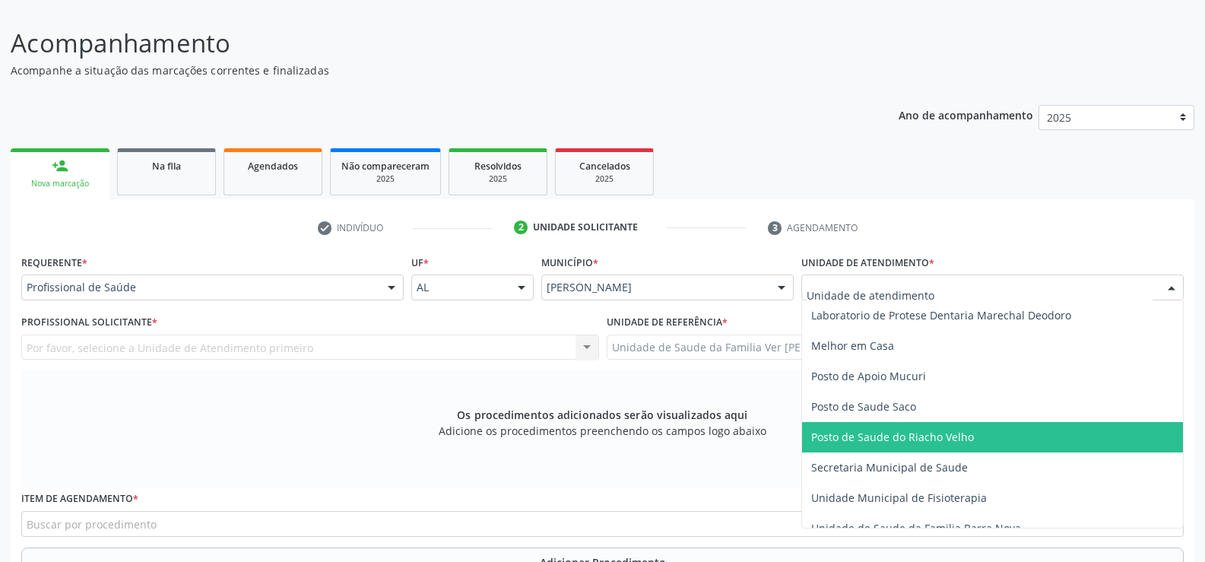
click at [927, 433] on span "Posto de Saude do Riacho Velho" at bounding box center [892, 436] width 163 height 14
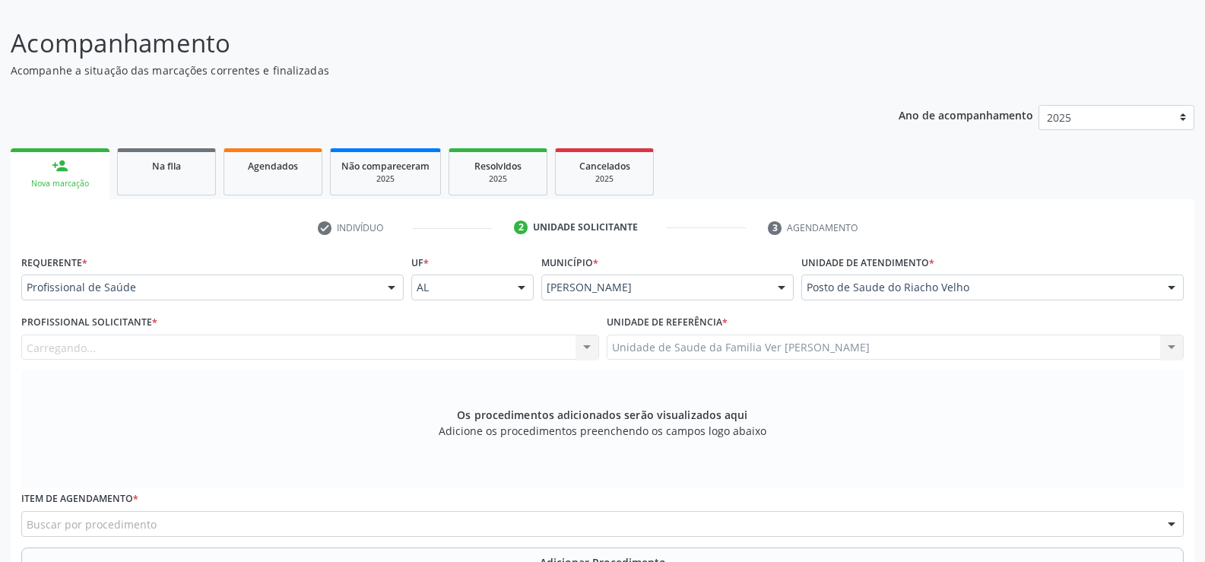
click at [398, 285] on div at bounding box center [391, 288] width 23 height 26
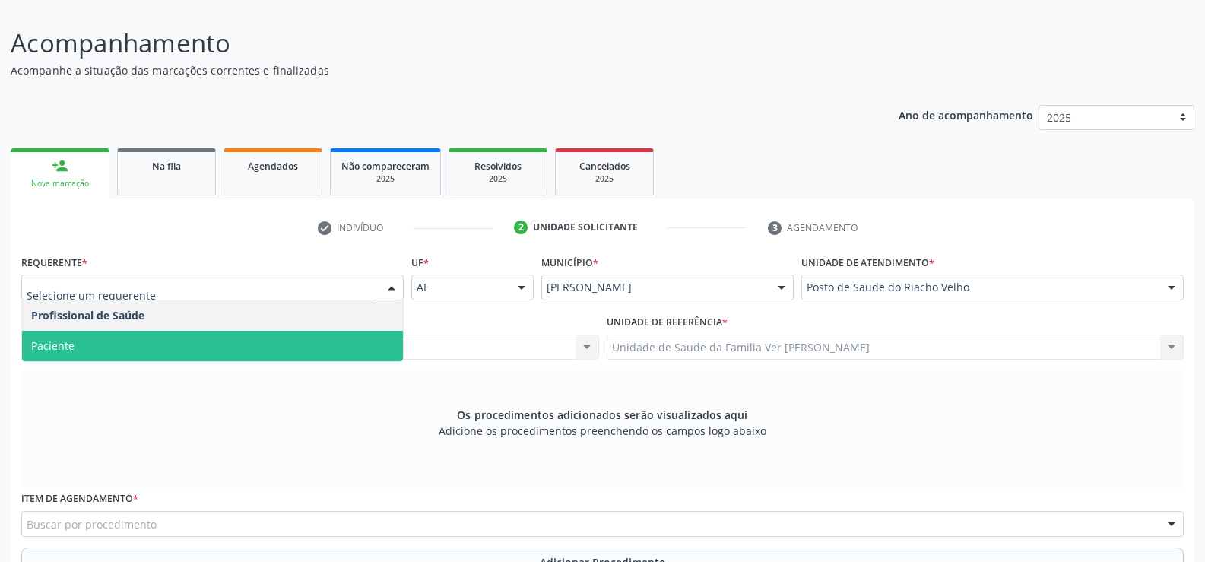
click at [271, 334] on span "Paciente" at bounding box center [212, 346] width 381 height 30
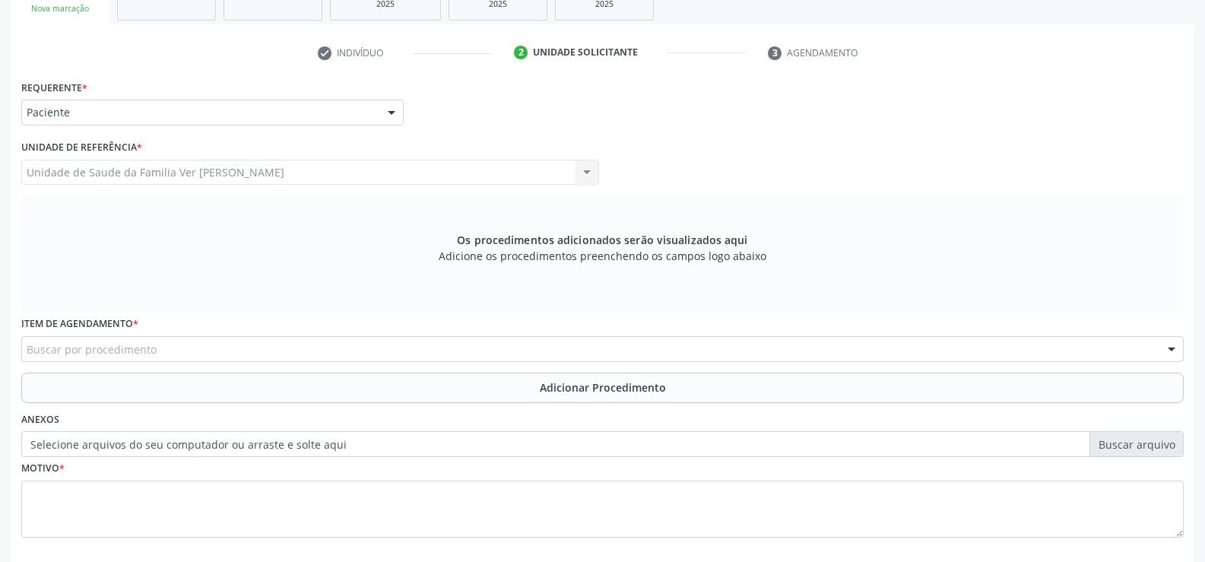
scroll to position [351, 0]
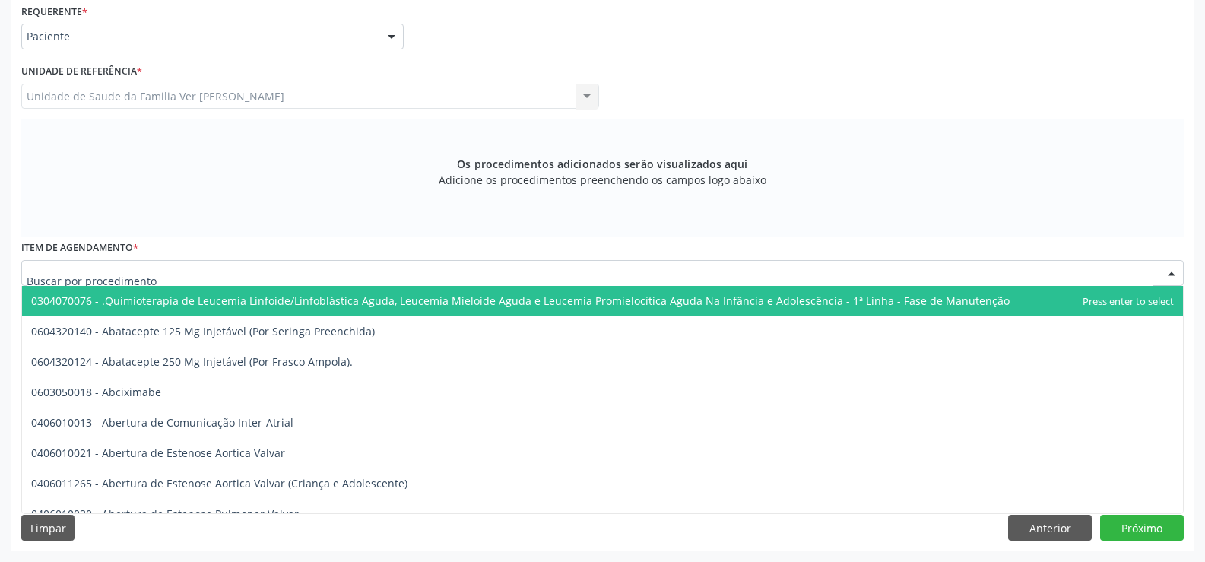
click at [174, 270] on div at bounding box center [602, 273] width 1162 height 26
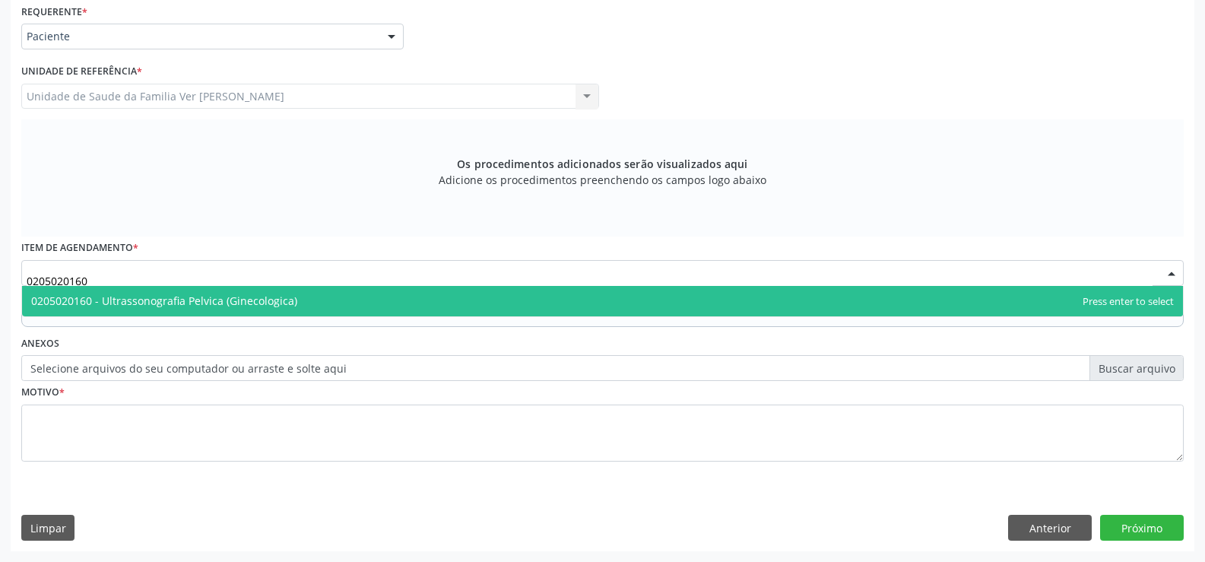
click at [198, 298] on span "0205020160 - Ultrassonografia Pelvica (Ginecologica)" at bounding box center [164, 300] width 266 height 14
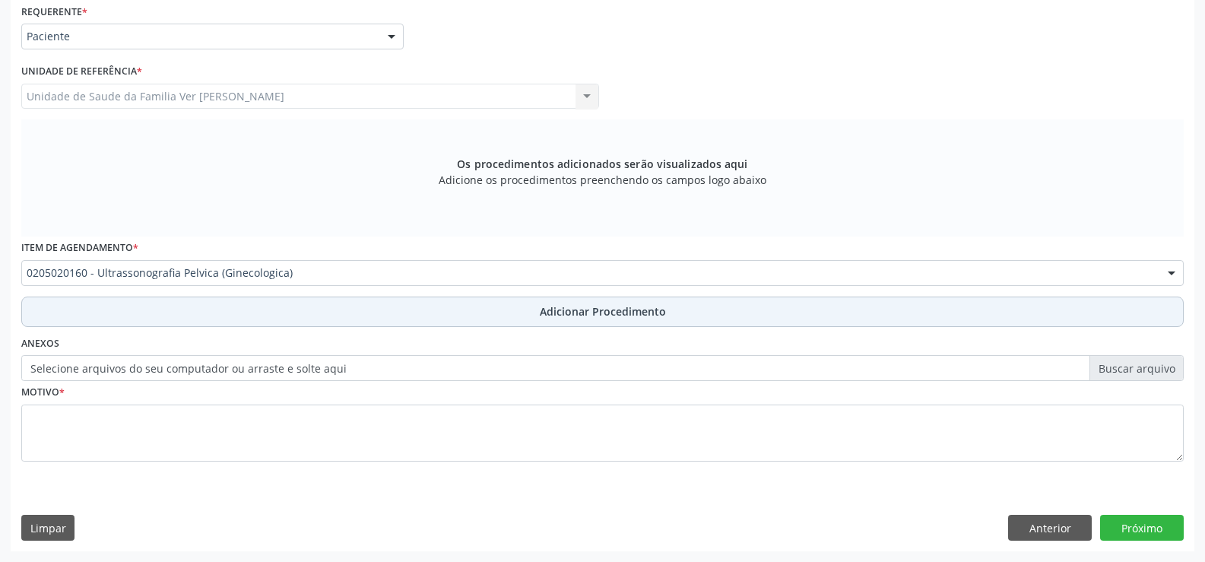
click at [556, 316] on span "Adicionar Procedimento" at bounding box center [603, 311] width 126 height 16
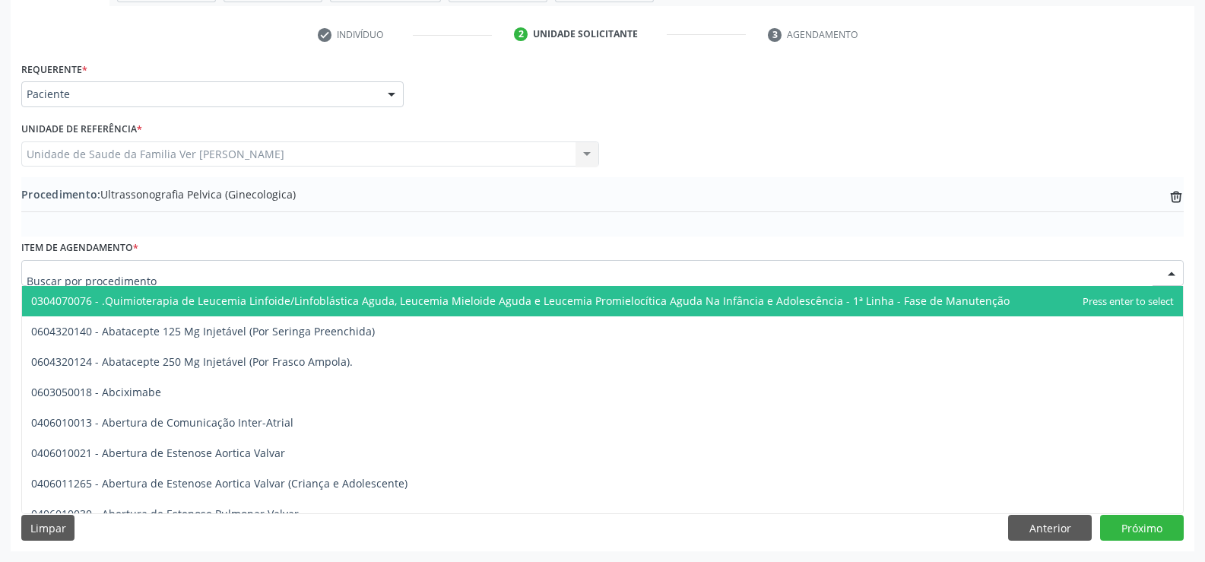
click at [330, 261] on div at bounding box center [602, 273] width 1162 height 26
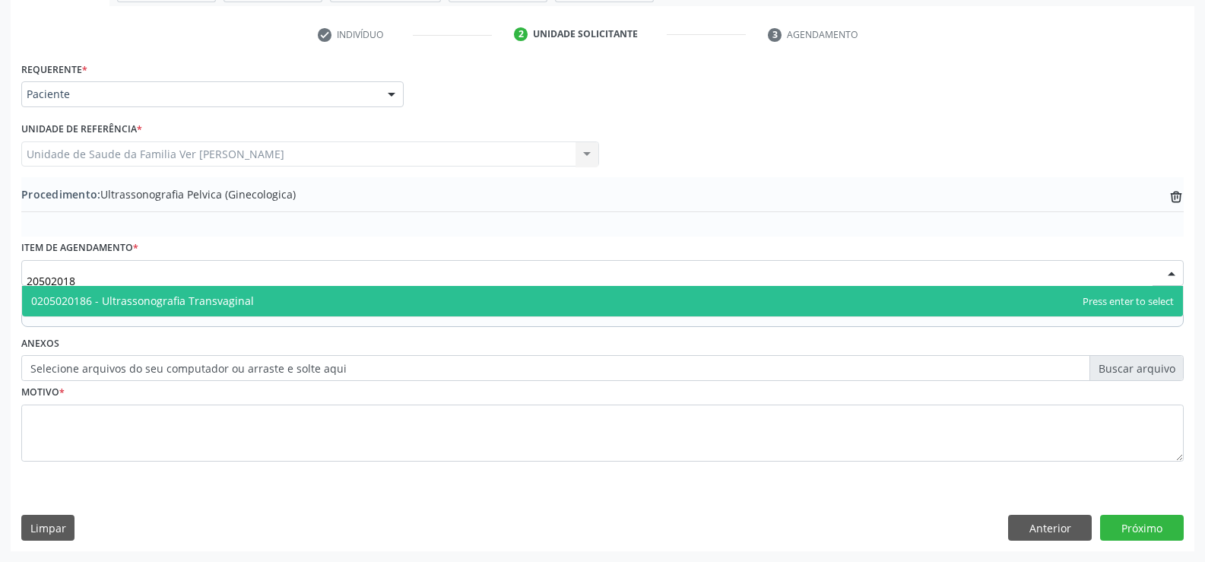
type input "205020186"
click at [230, 301] on span "0205020186 - Ultrassonografia Transvaginal" at bounding box center [142, 300] width 223 height 14
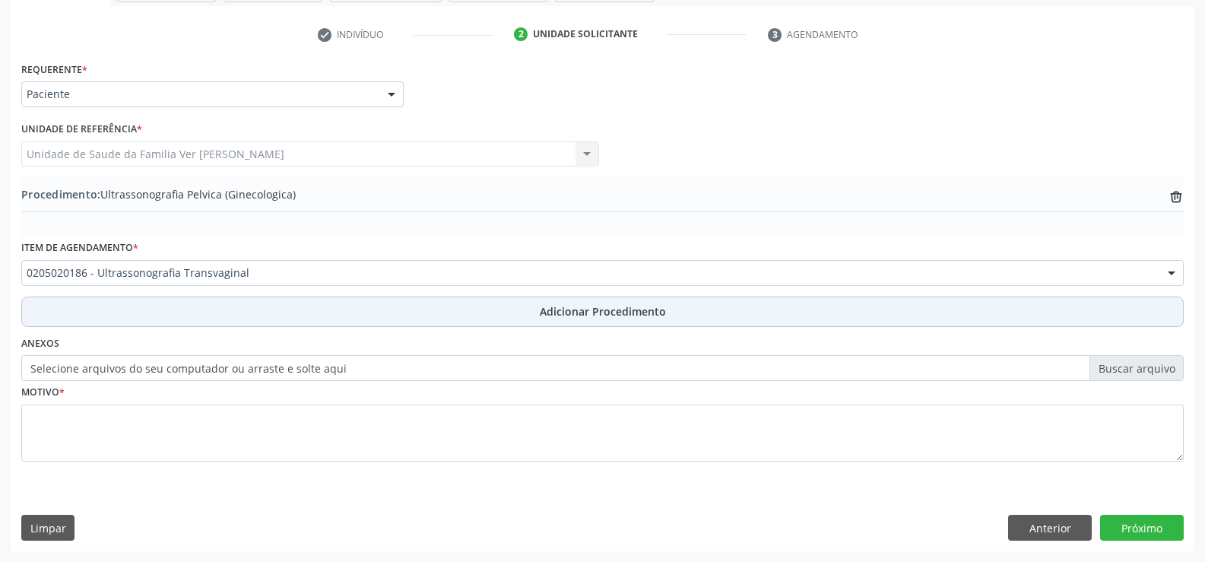
click at [584, 312] on span "Adicionar Procedimento" at bounding box center [603, 311] width 126 height 16
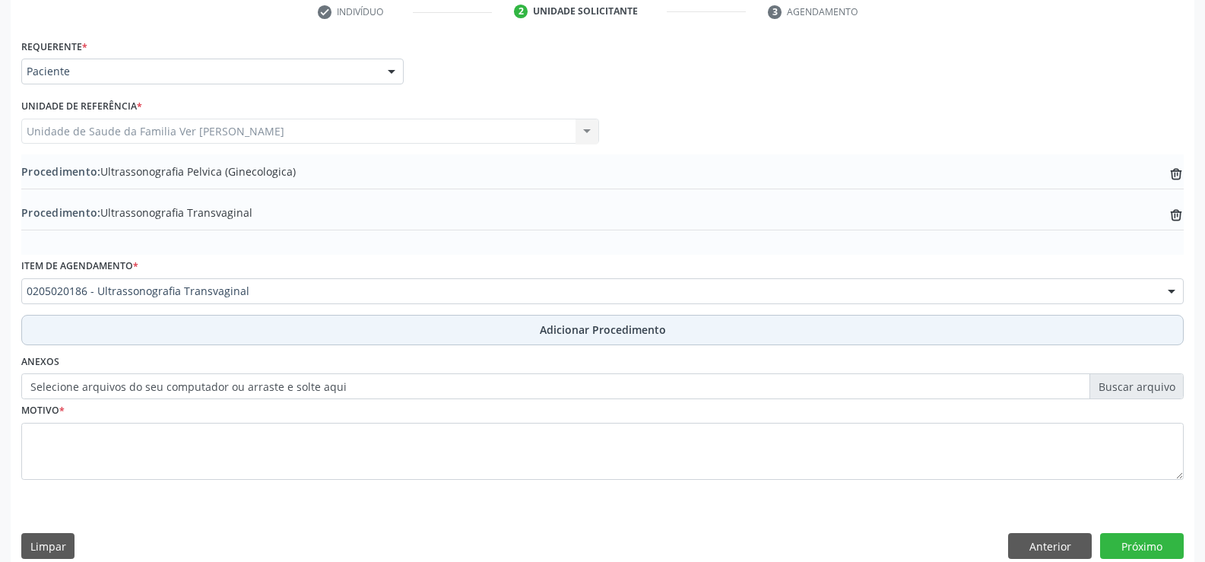
scroll to position [334, 0]
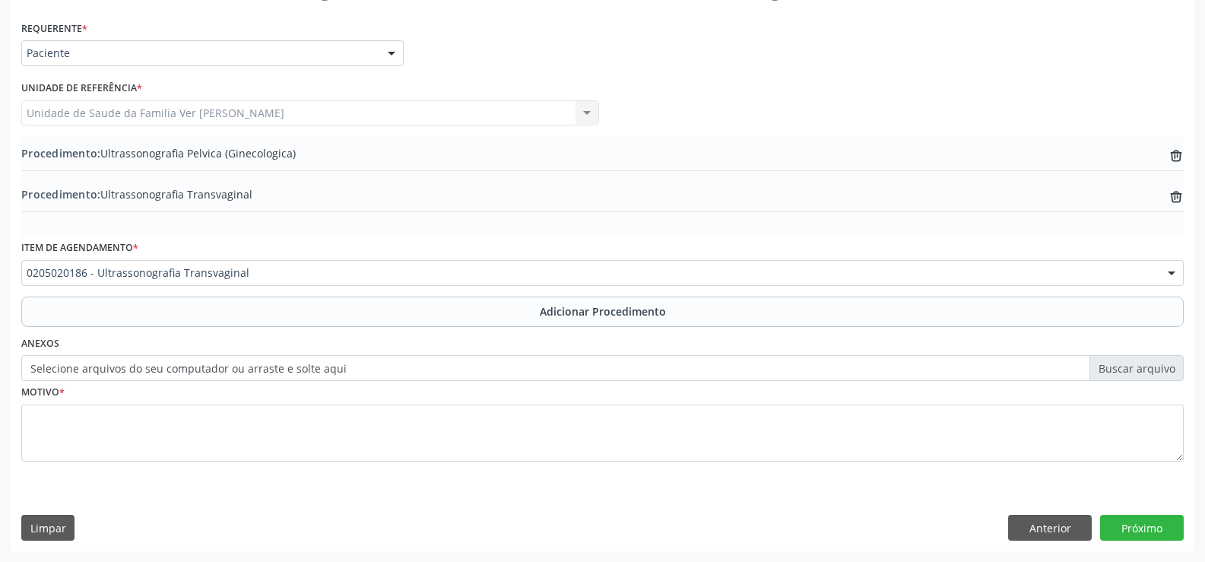
click at [353, 371] on label "Selecione arquivos do seu computador ou arraste e solte aqui" at bounding box center [602, 368] width 1162 height 26
click at [353, 371] on input "Selecione arquivos do seu computador ou arraste e solte aqui" at bounding box center [602, 368] width 1162 height 26
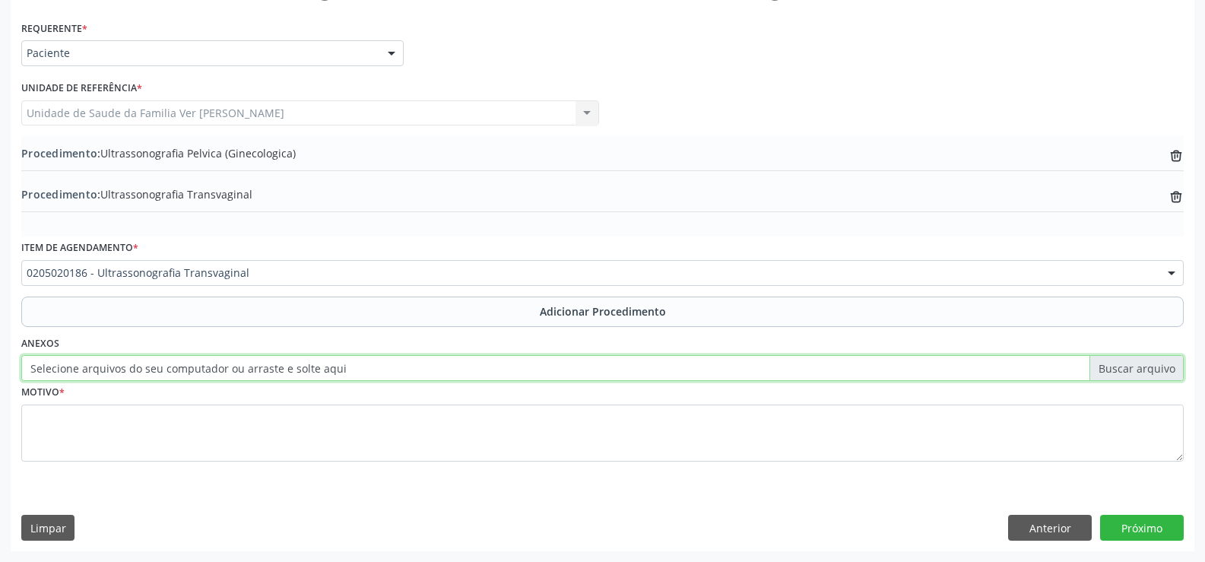
type input "C:\fakepath\WhatsApp Image 2025-10-08 at 16.24.59.jpeg"
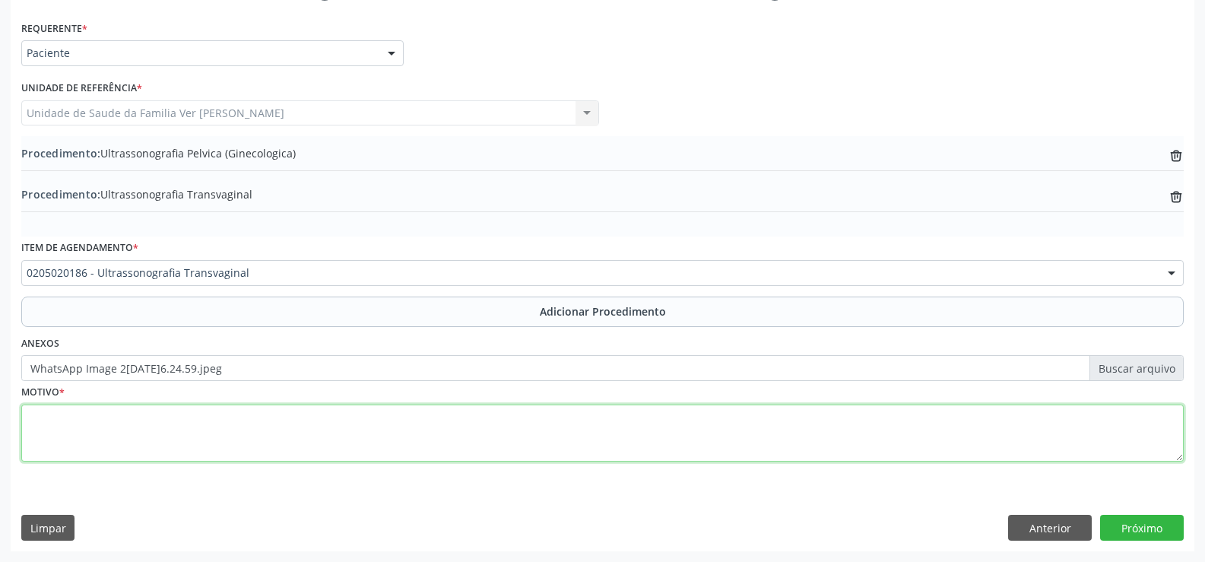
click at [127, 427] on textarea at bounding box center [602, 433] width 1162 height 58
type textarea "Não tem"
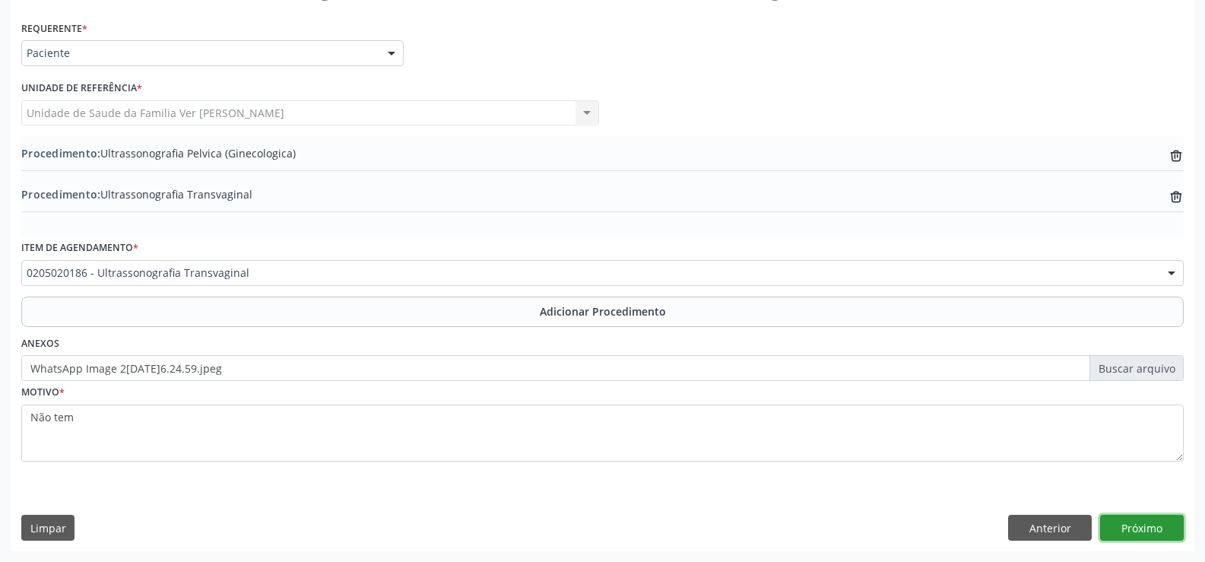
click at [1129, 525] on button "Próximo" at bounding box center [1142, 528] width 84 height 26
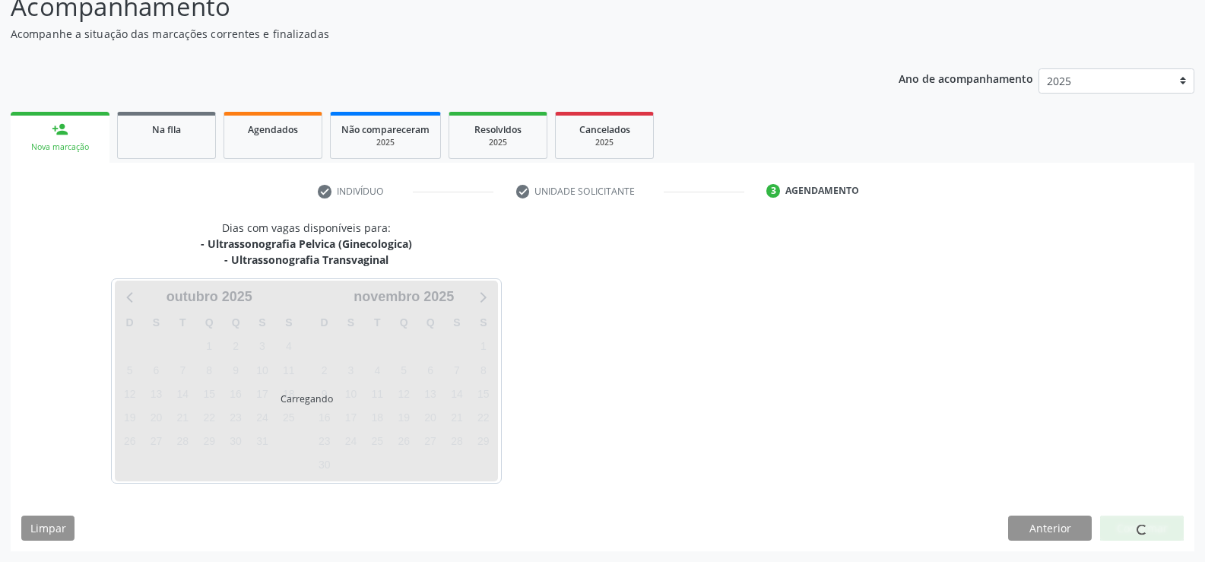
scroll to position [182, 0]
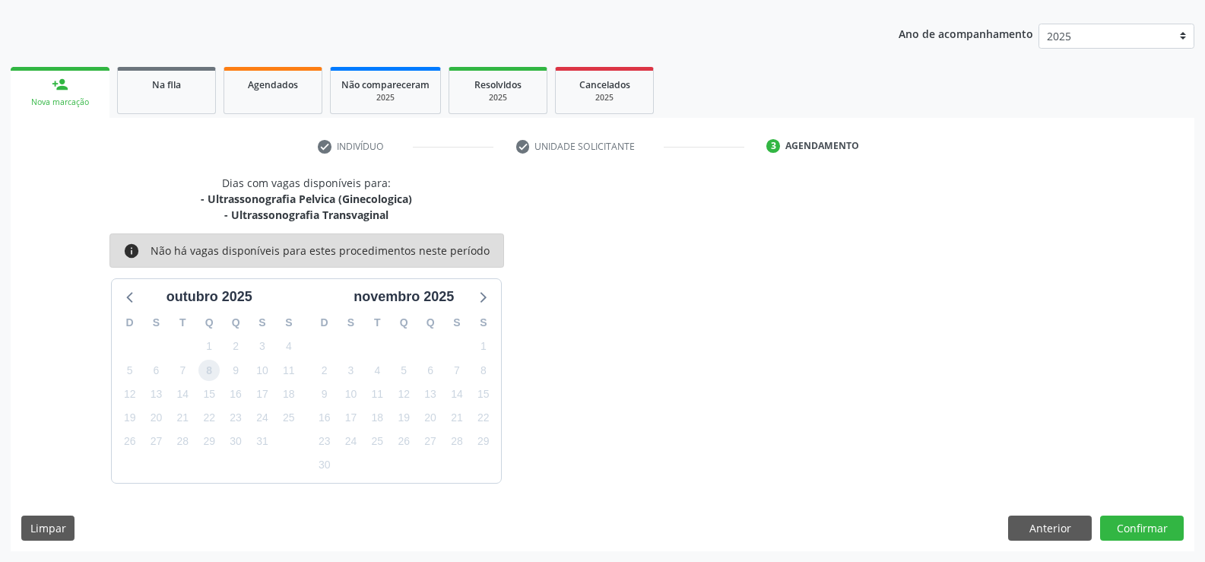
click at [211, 372] on span "8" at bounding box center [208, 370] width 21 height 21
click at [1141, 528] on button "Confirmar" at bounding box center [1142, 528] width 84 height 26
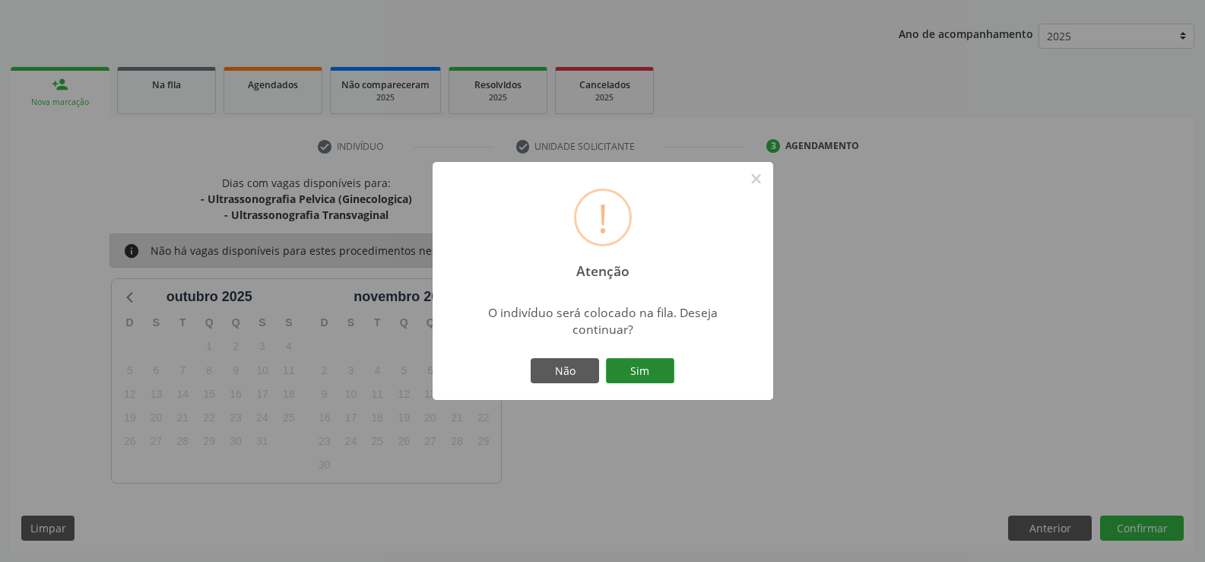
click at [659, 369] on button "Sim" at bounding box center [640, 371] width 68 height 26
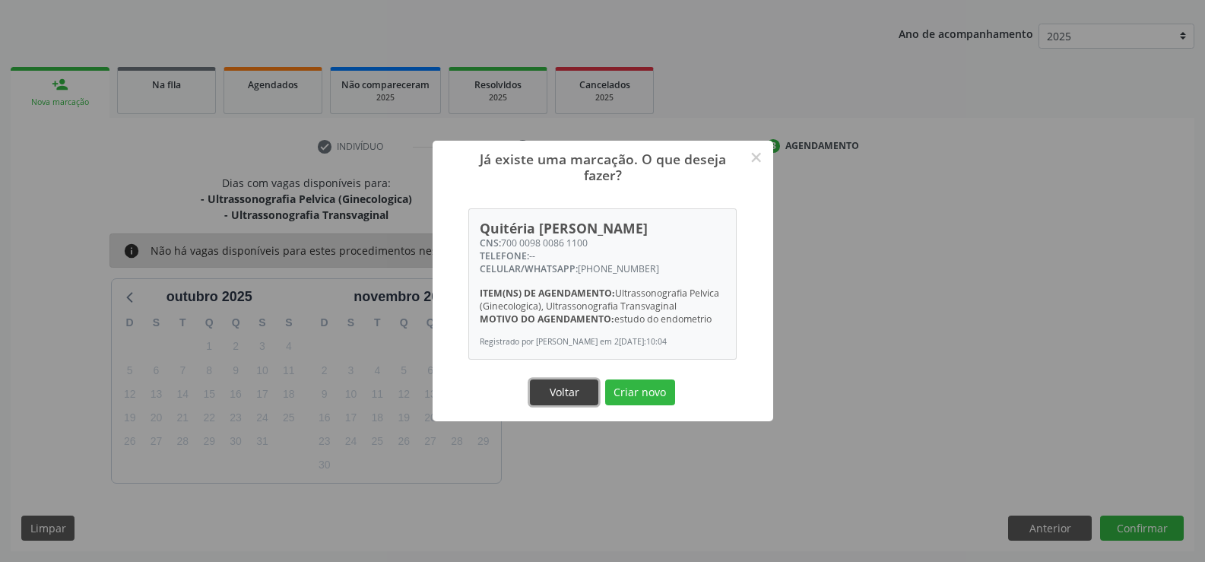
click at [569, 390] on button "Voltar" at bounding box center [564, 392] width 68 height 26
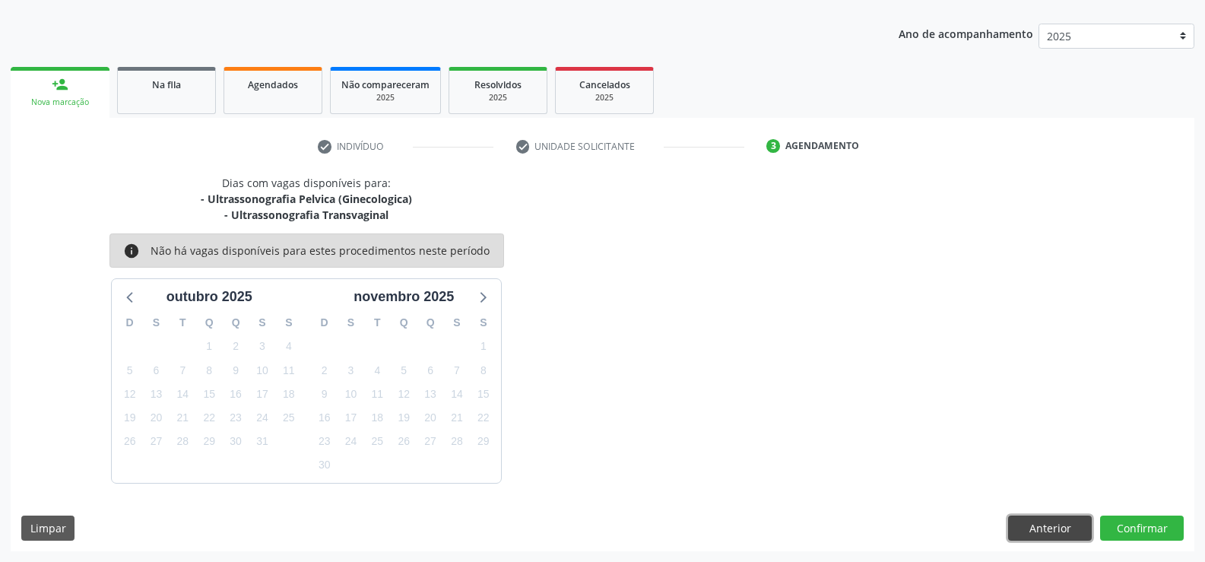
click at [1057, 530] on button "Anterior" at bounding box center [1050, 528] width 84 height 26
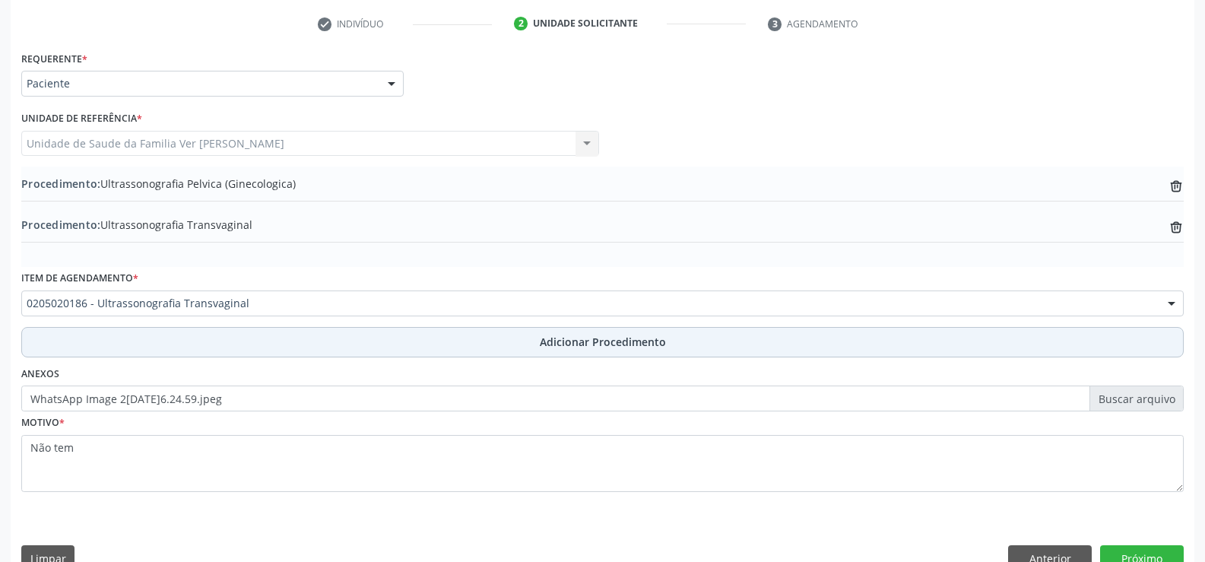
scroll to position [334, 0]
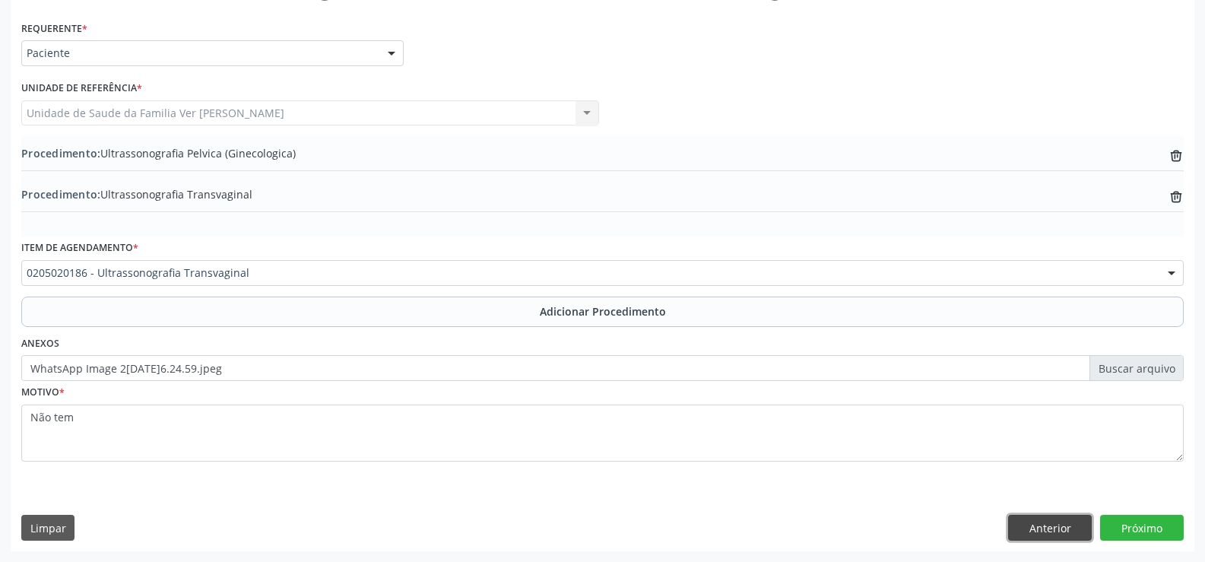
click at [1058, 528] on button "Anterior" at bounding box center [1050, 528] width 84 height 26
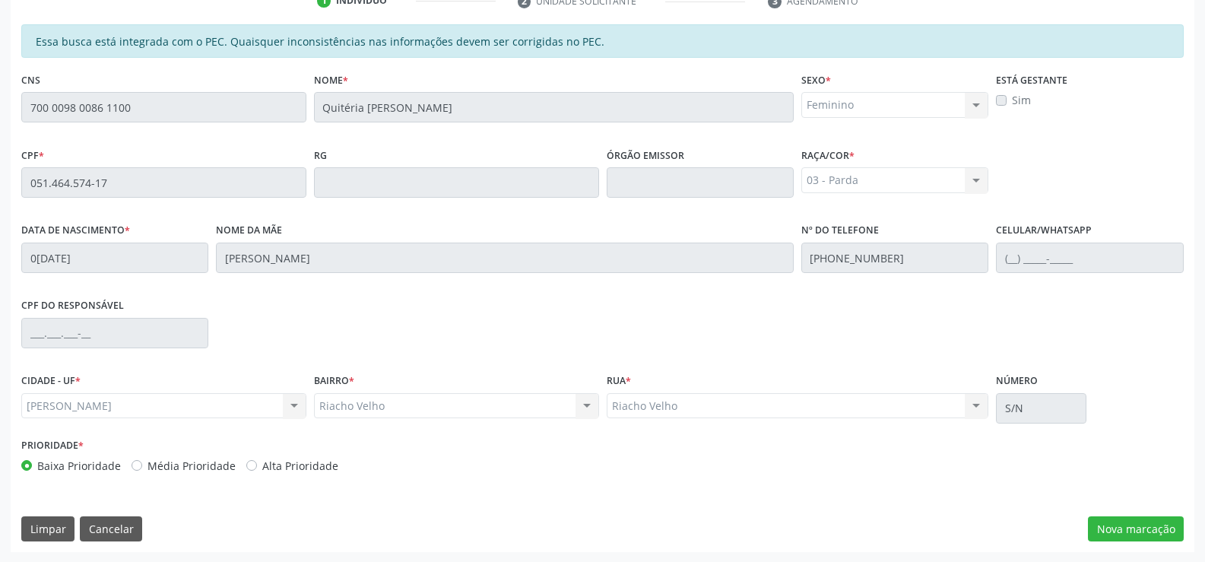
scroll to position [328, 0]
click at [41, 529] on button "Limpar" at bounding box center [47, 528] width 53 height 26
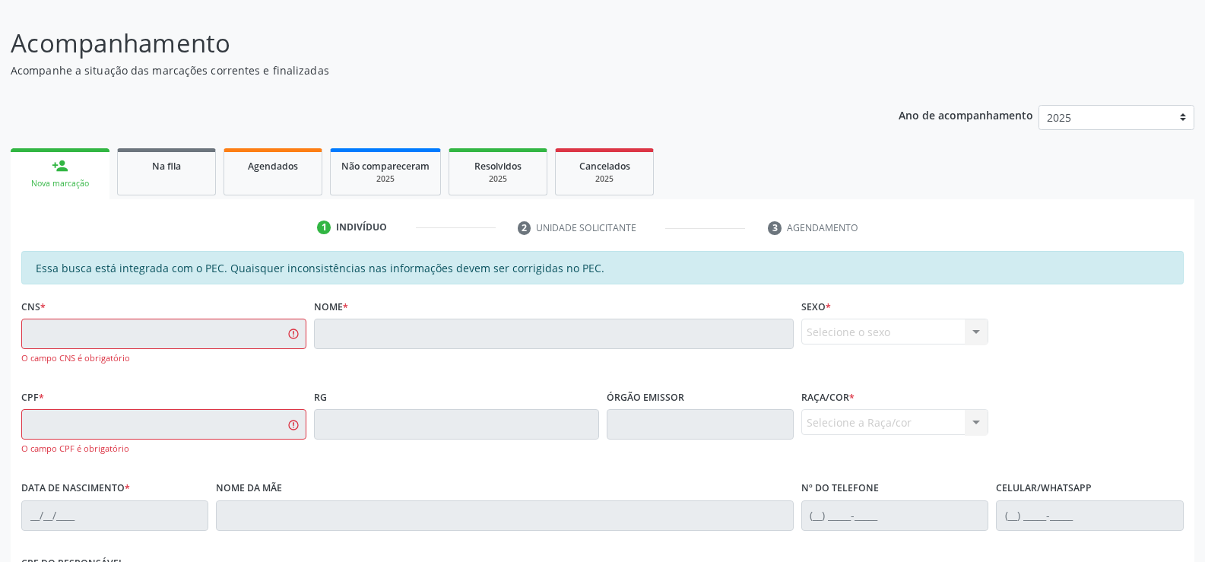
scroll to position [100, 0]
click at [80, 157] on link "person_add Nova marcação" at bounding box center [60, 174] width 99 height 51
click at [81, 164] on link "person_add Nova marcação" at bounding box center [60, 174] width 99 height 51
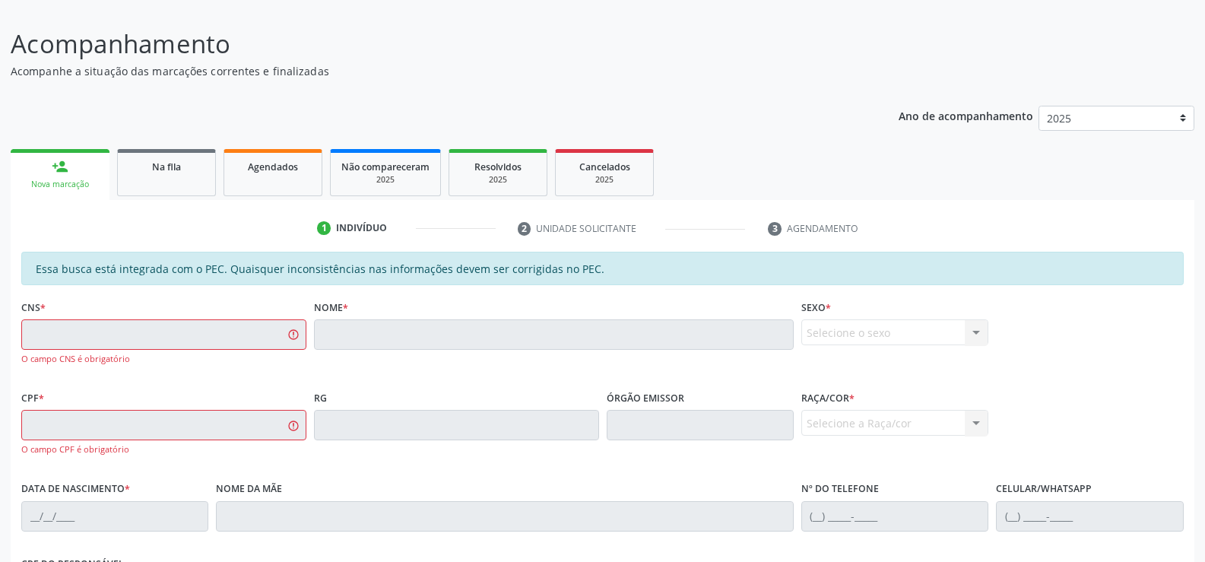
drag, startPoint x: 81, startPoint y: 164, endPoint x: 93, endPoint y: 166, distance: 12.4
click at [93, 166] on link "person_add Nova marcação" at bounding box center [60, 174] width 99 height 51
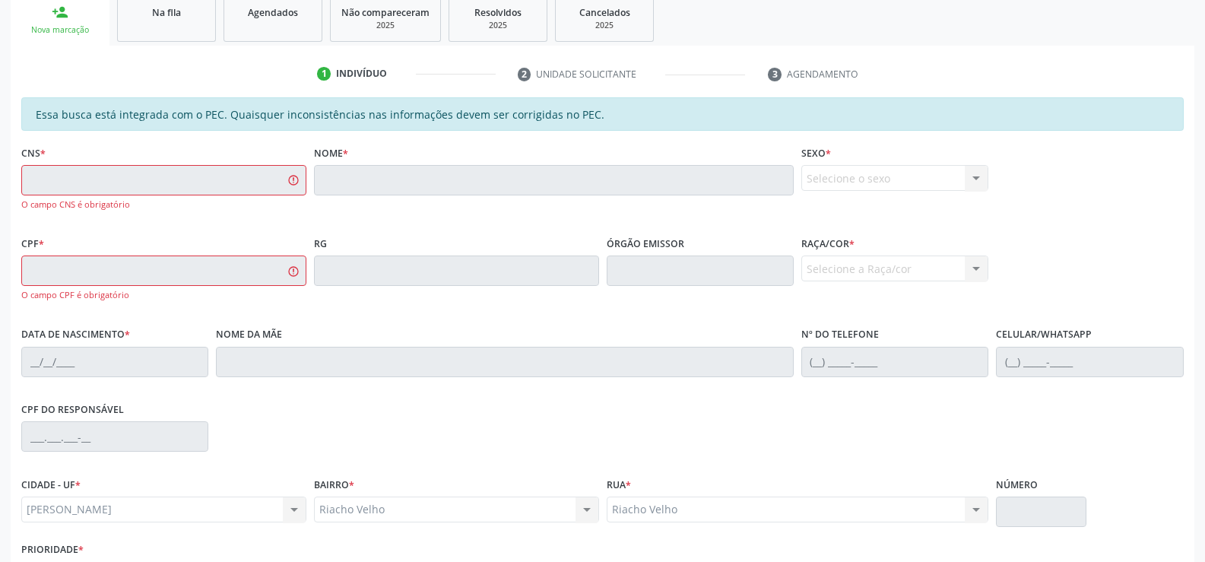
scroll to position [359, 0]
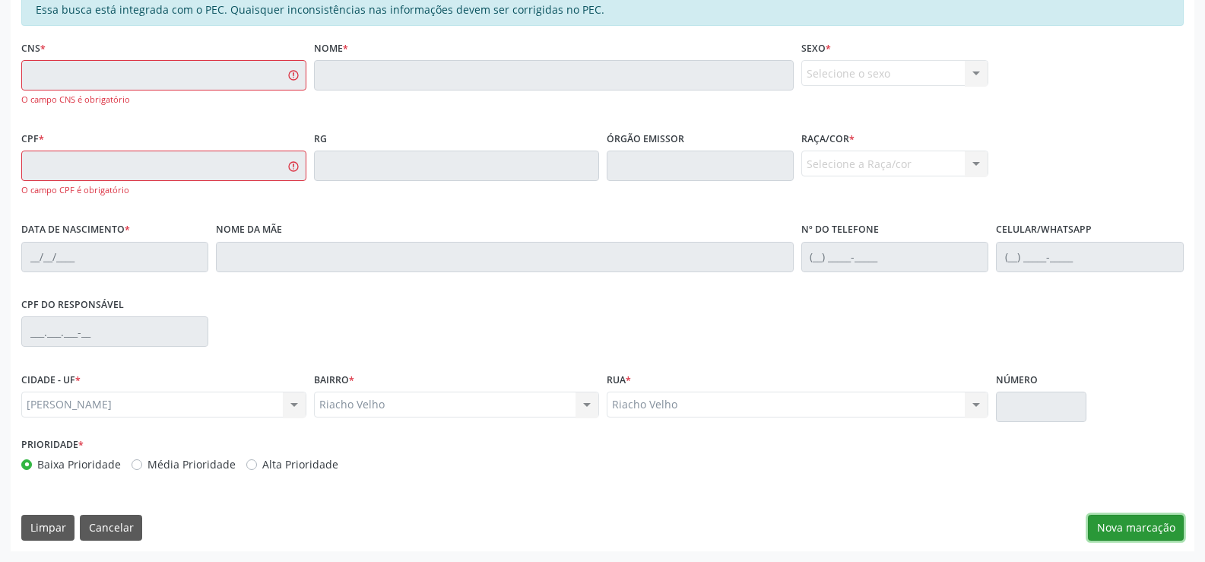
click at [1132, 519] on button "Nova marcação" at bounding box center [1136, 528] width 96 height 26
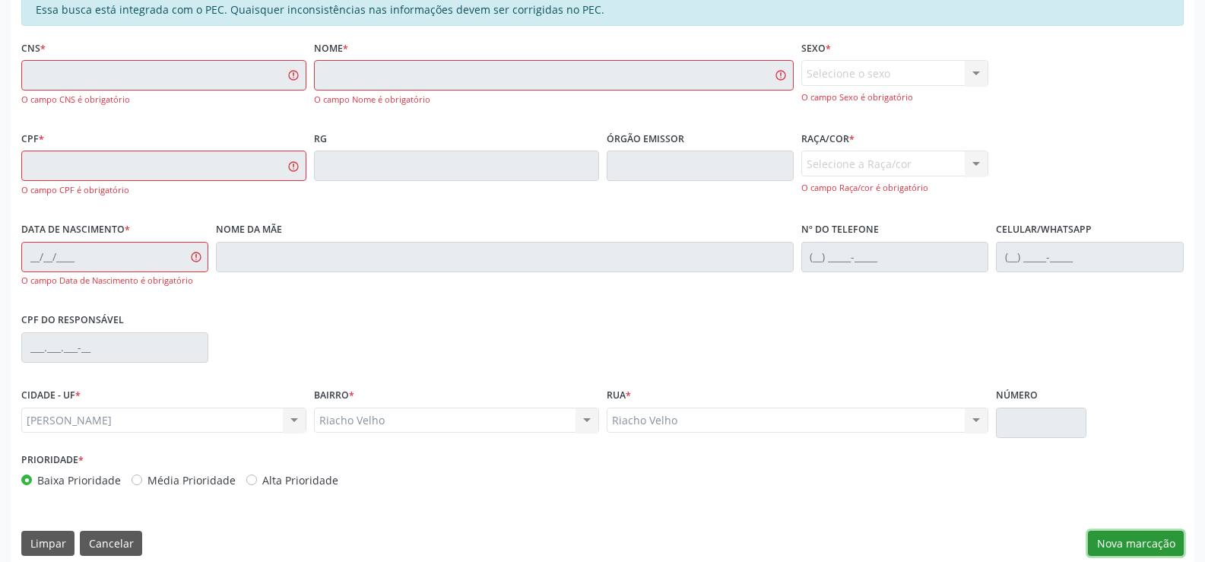
click at [1134, 540] on button "Nova marcação" at bounding box center [1136, 544] width 96 height 26
click at [122, 540] on button "Cancelar" at bounding box center [111, 544] width 62 height 26
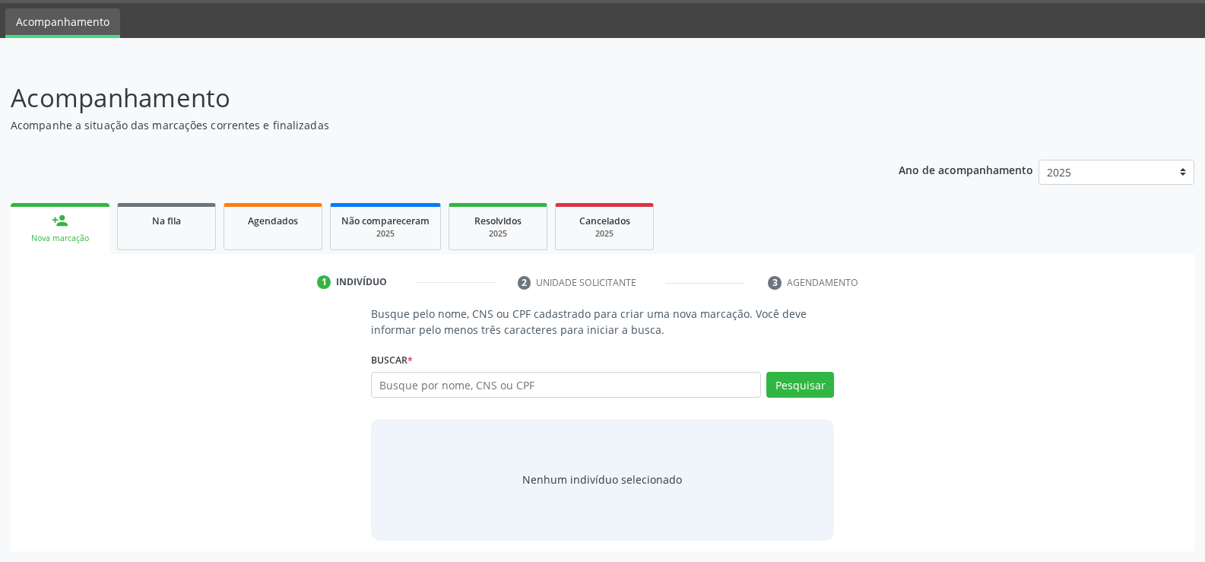
scroll to position [46, 0]
click at [68, 231] on link "person_add Nova marcação" at bounding box center [60, 228] width 99 height 51
click at [442, 382] on input "text" at bounding box center [566, 385] width 390 height 26
type input "706303654299580"
click at [804, 388] on button "Pesquisar" at bounding box center [800, 385] width 68 height 26
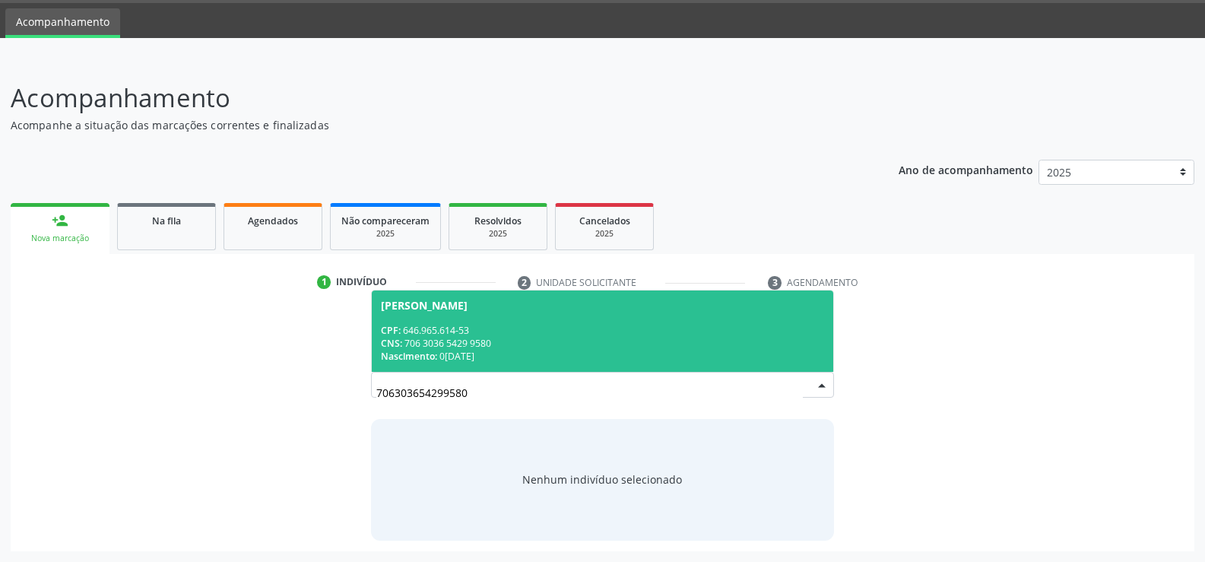
click at [495, 338] on div "CNS: 706 3036 5429 9580" at bounding box center [602, 343] width 443 height 13
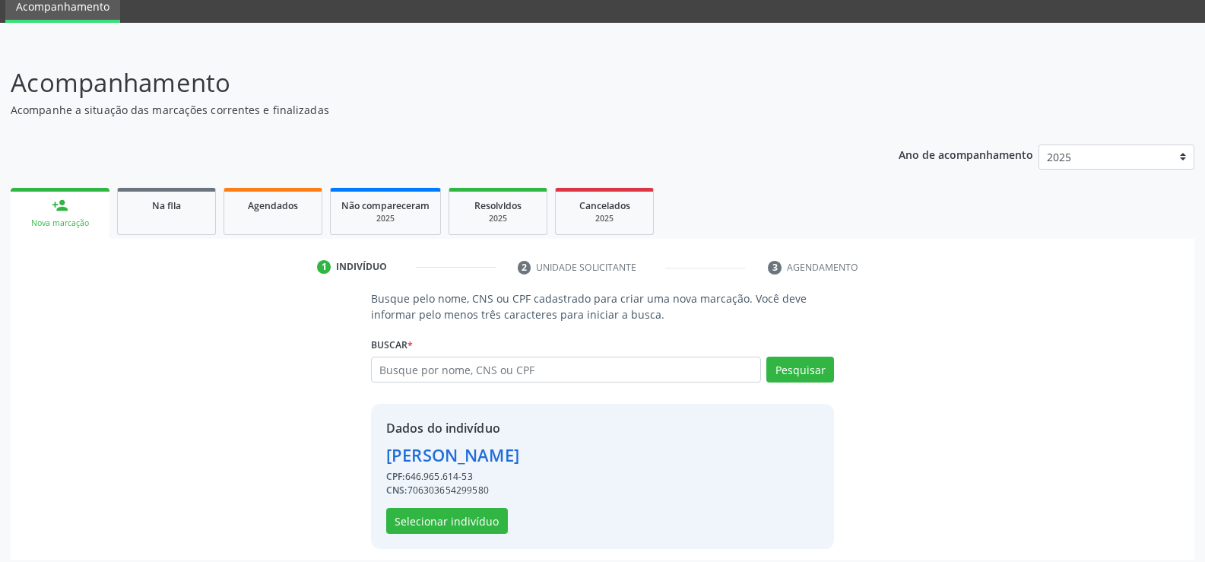
scroll to position [69, 0]
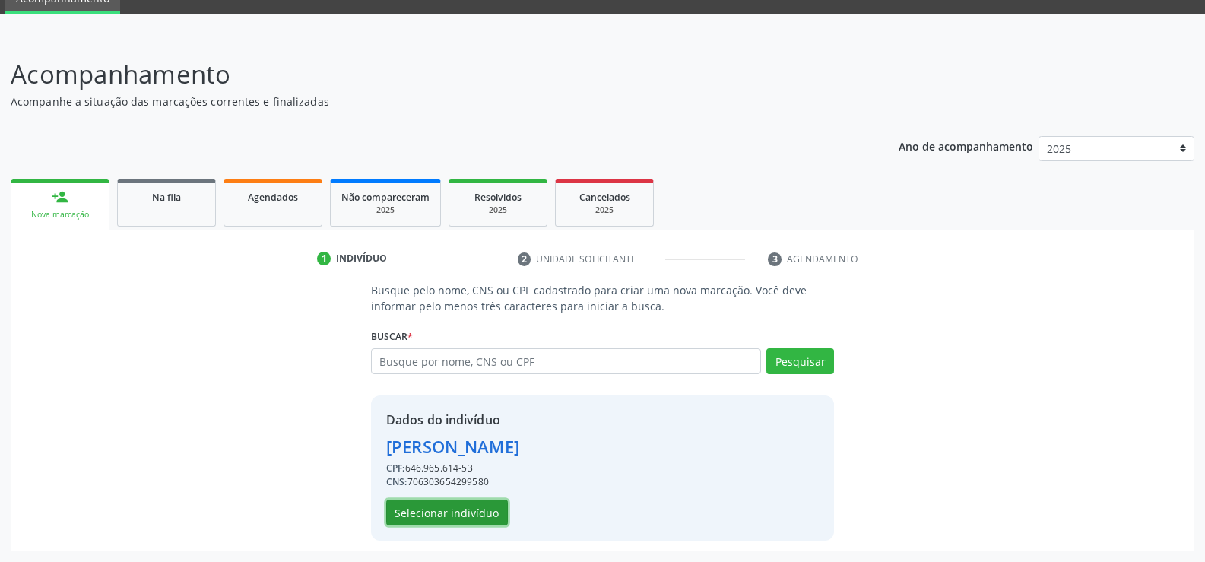
click at [440, 510] on button "Selecionar indivíduo" at bounding box center [447, 512] width 122 height 26
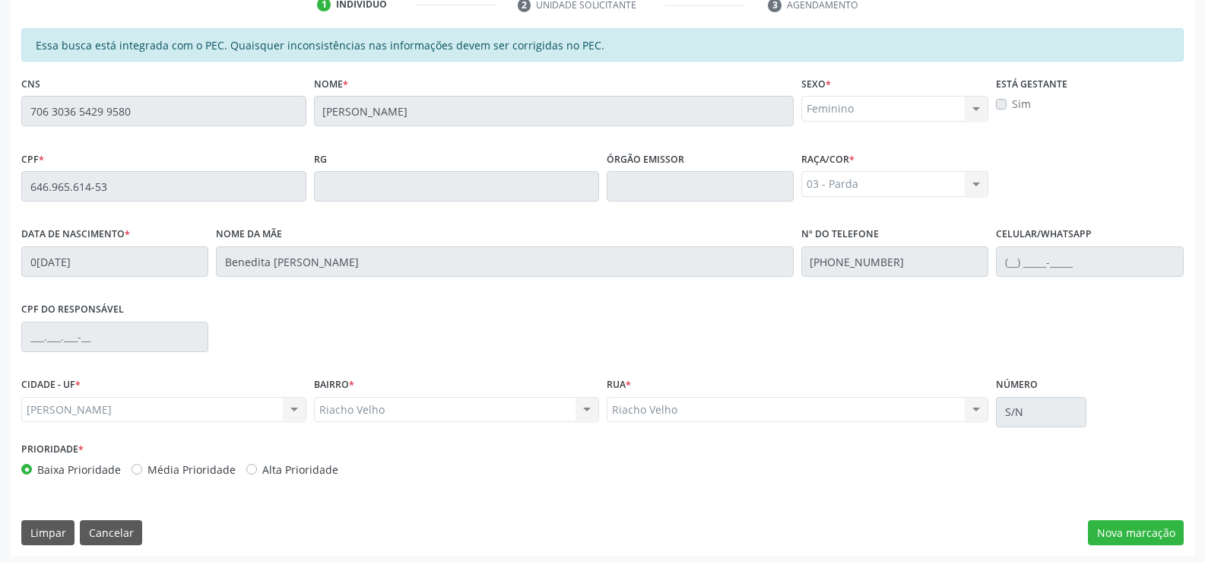
scroll to position [328, 0]
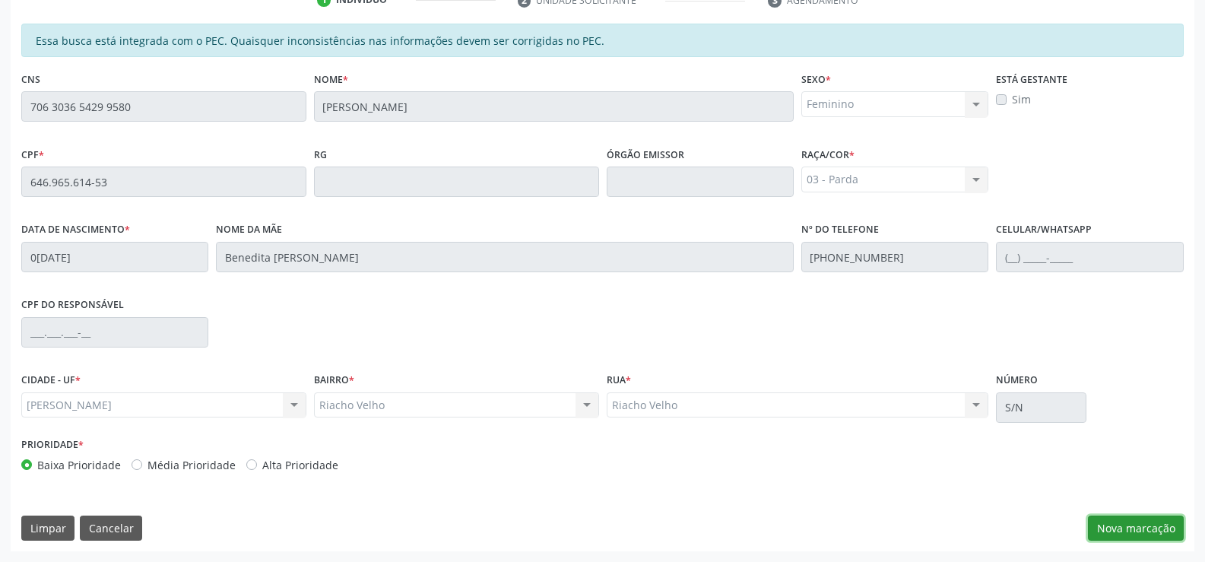
click at [1114, 531] on button "Nova marcação" at bounding box center [1136, 528] width 96 height 26
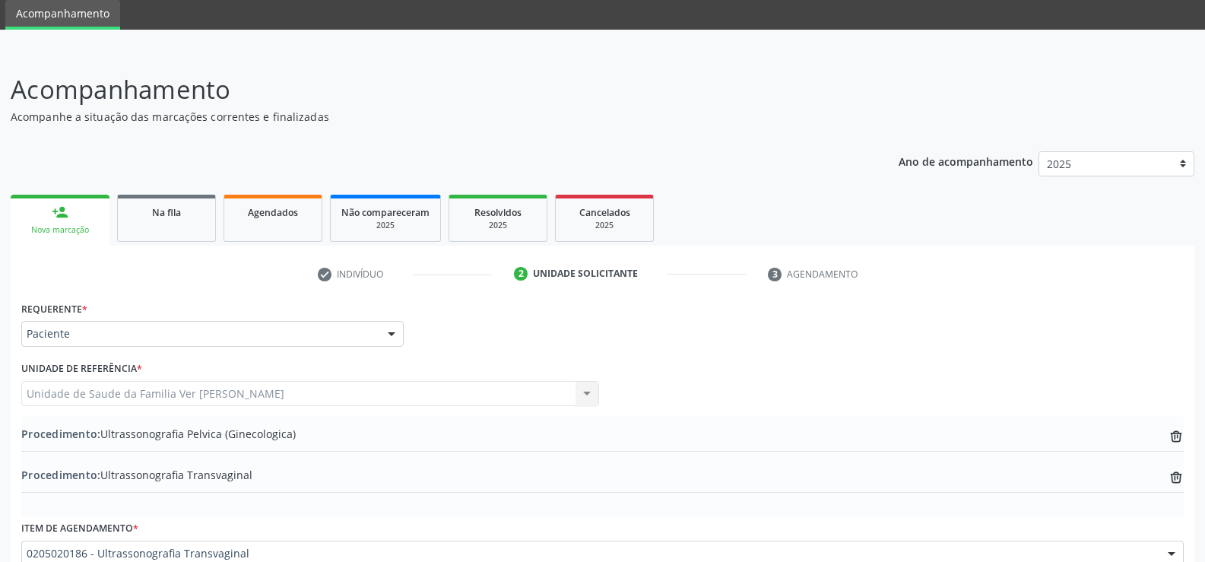
scroll to position [30, 0]
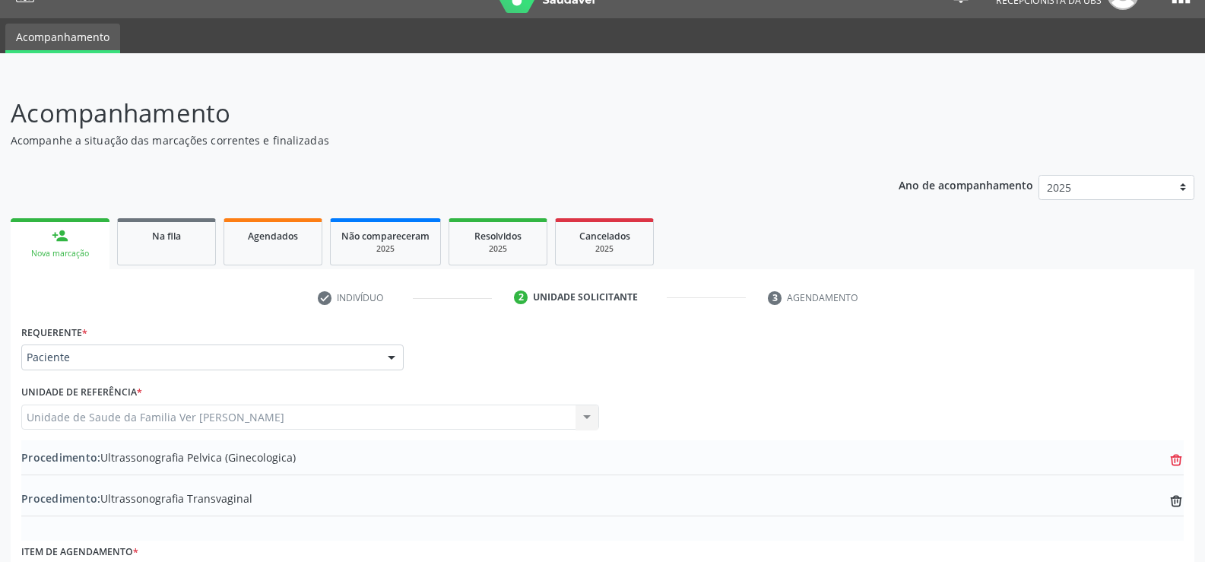
click at [1177, 463] on icon "trash-outline icon" at bounding box center [1175, 459] width 15 height 15
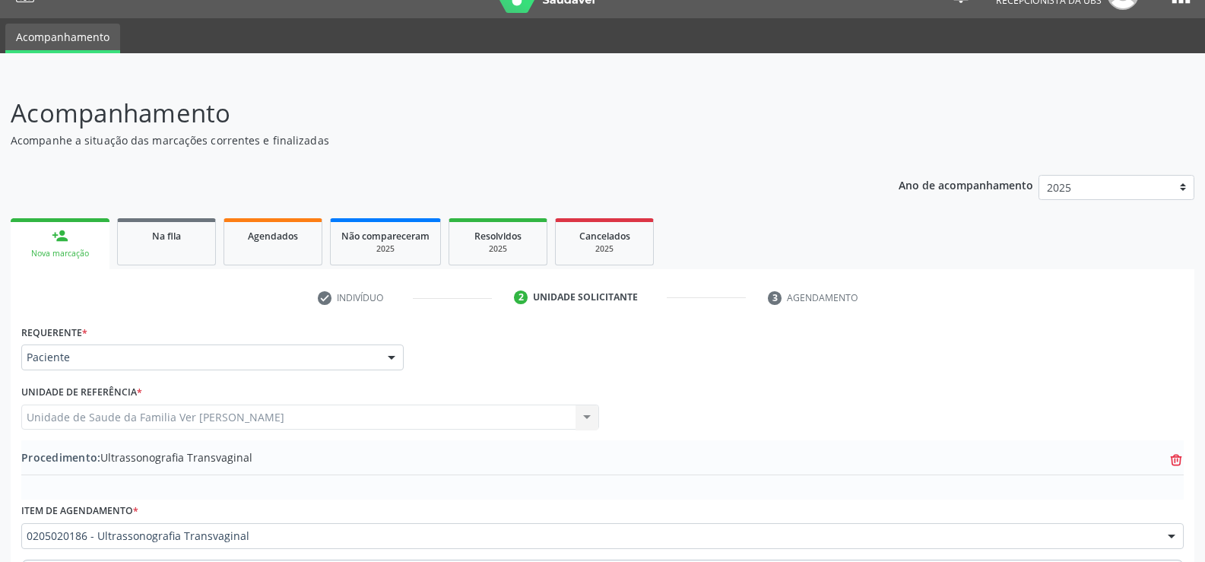
click at [1176, 461] on icon "trash-outline icon" at bounding box center [1175, 459] width 15 height 15
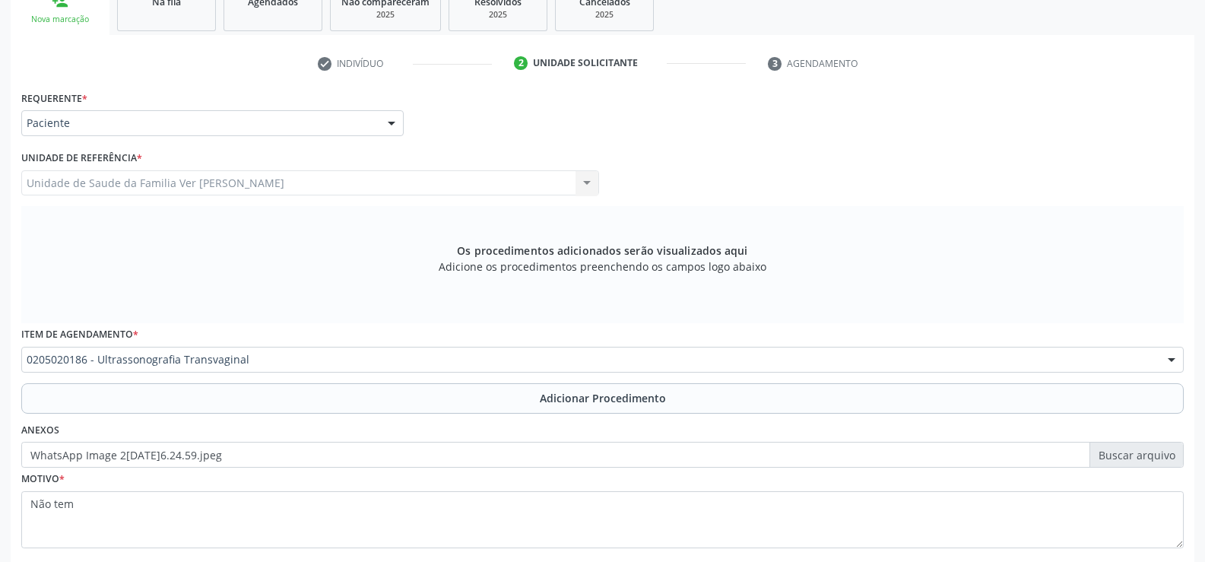
scroll to position [334, 0]
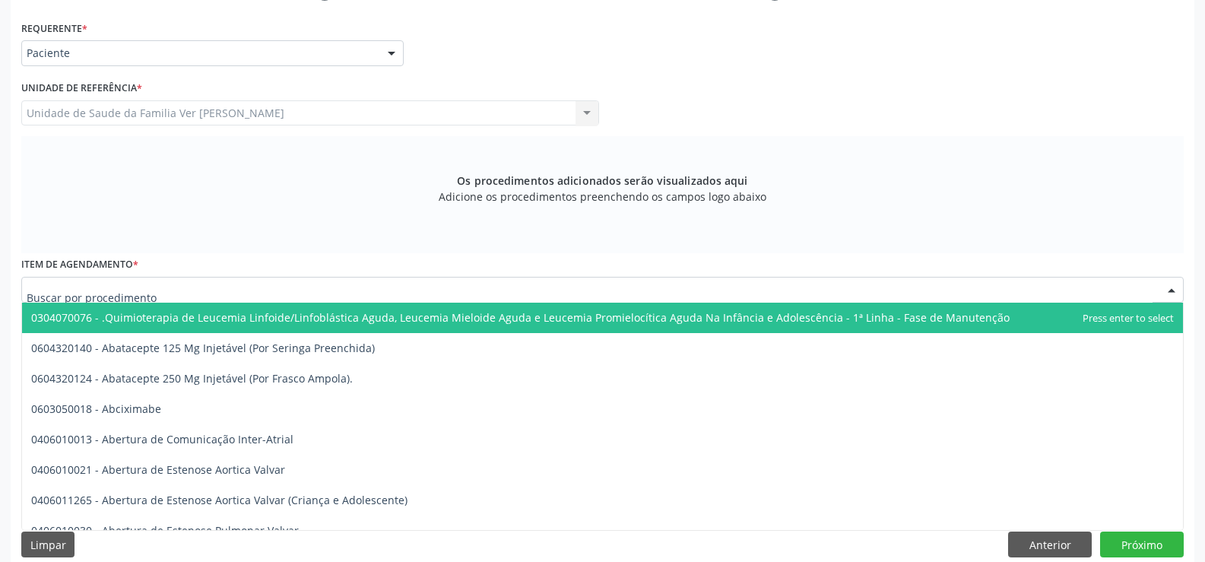
click at [1172, 287] on div at bounding box center [1171, 290] width 23 height 26
click at [755, 263] on div "Item de agendamento * 0304070076 - .Quimioterapia de Leucemia Linfoide/Linfoblá…" at bounding box center [602, 277] width 1162 height 49
click at [252, 286] on input "text" at bounding box center [590, 297] width 1126 height 30
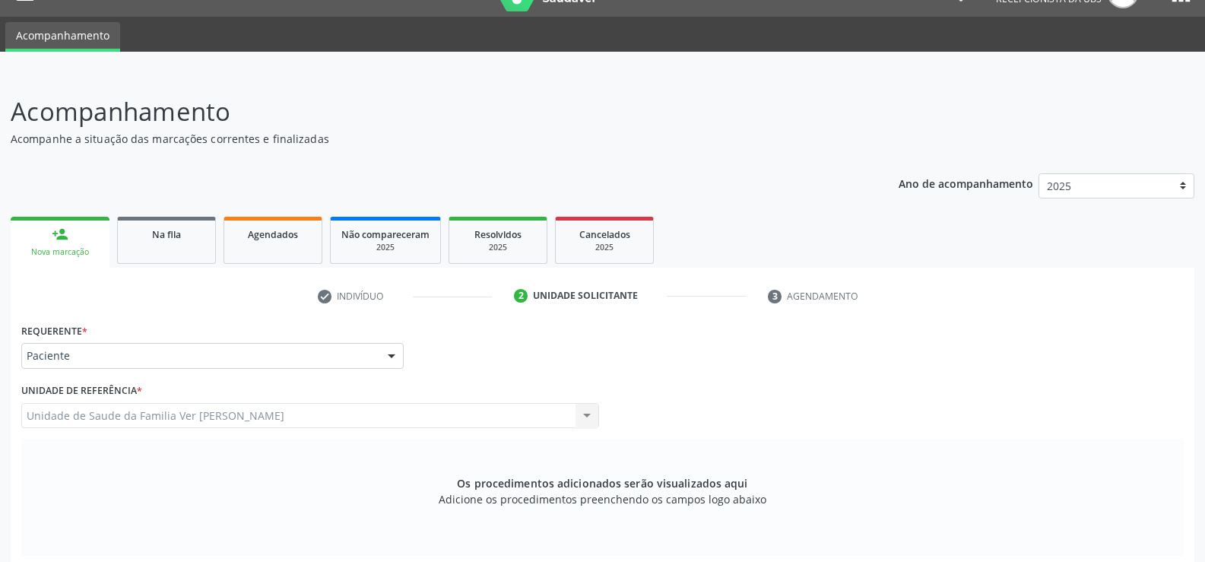
scroll to position [30, 0]
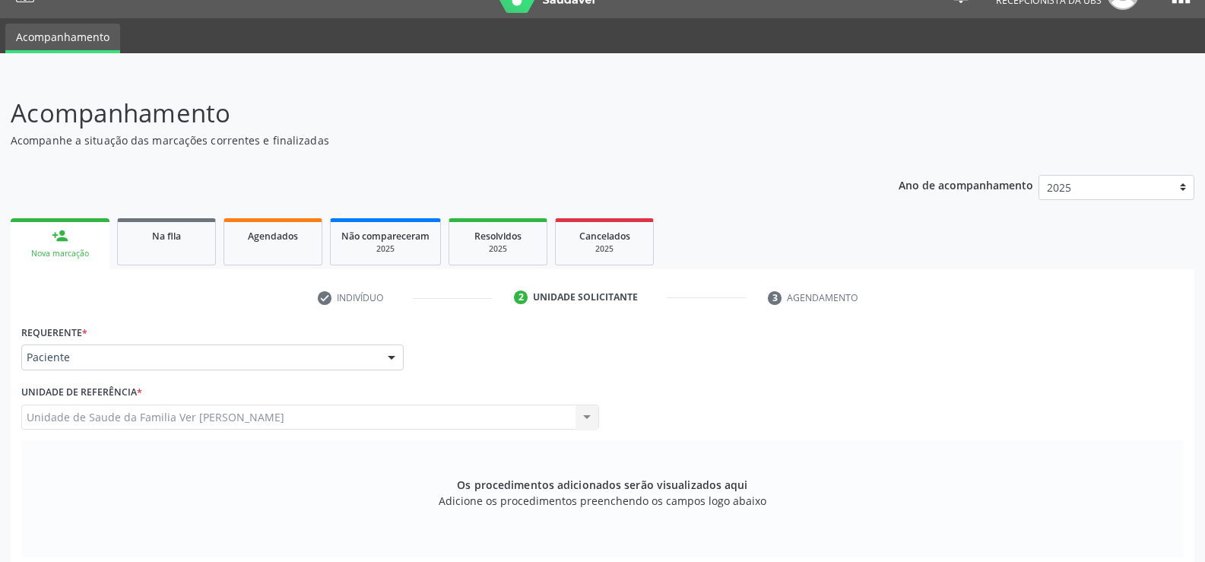
click at [68, 235] on link "person_add Nova marcação" at bounding box center [60, 243] width 99 height 51
click at [69, 235] on link "person_add Nova marcação" at bounding box center [60, 243] width 99 height 51
click at [71, 236] on link "person_add Nova marcação" at bounding box center [60, 243] width 99 height 51
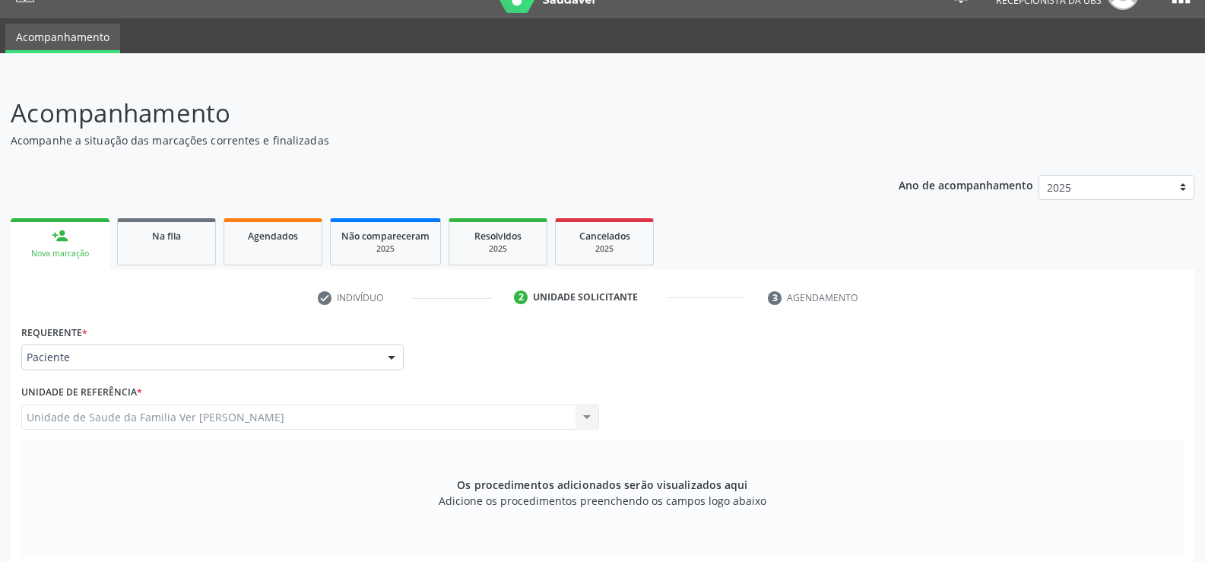
click at [71, 236] on link "person_add Nova marcação" at bounding box center [60, 243] width 99 height 51
click at [74, 236] on link "person_add Nova marcação" at bounding box center [60, 243] width 99 height 51
